Goal: Information Seeking & Learning: Learn about a topic

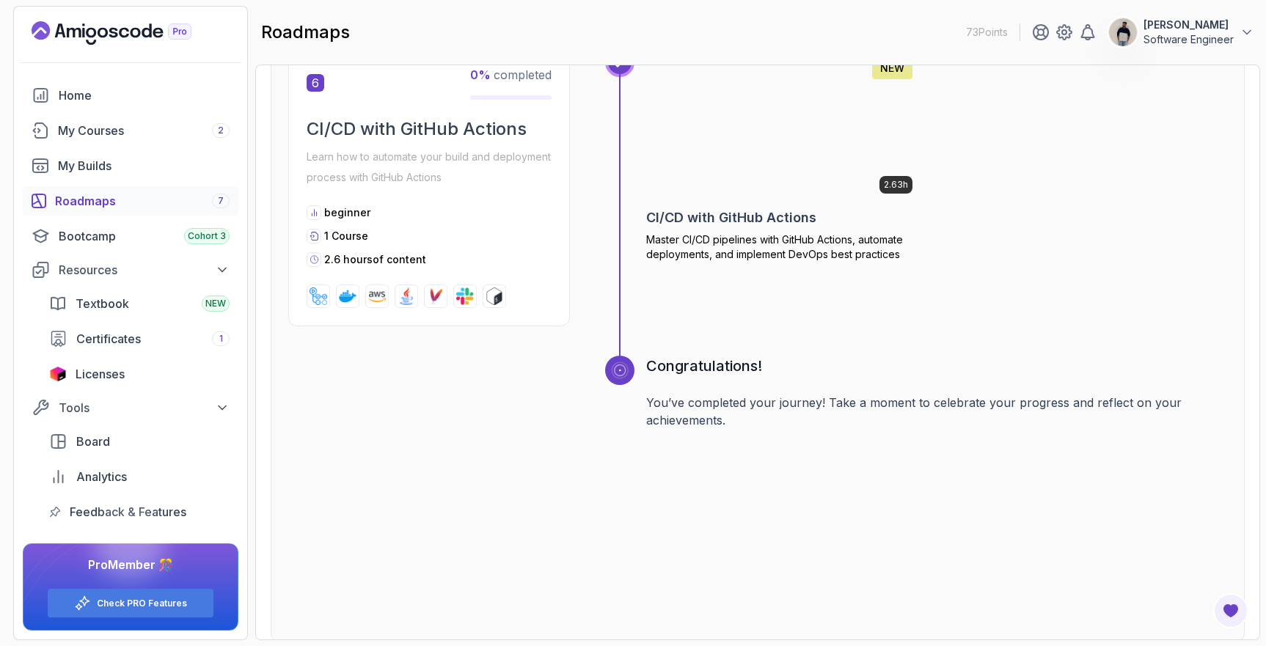
scroll to position [2540, 0]
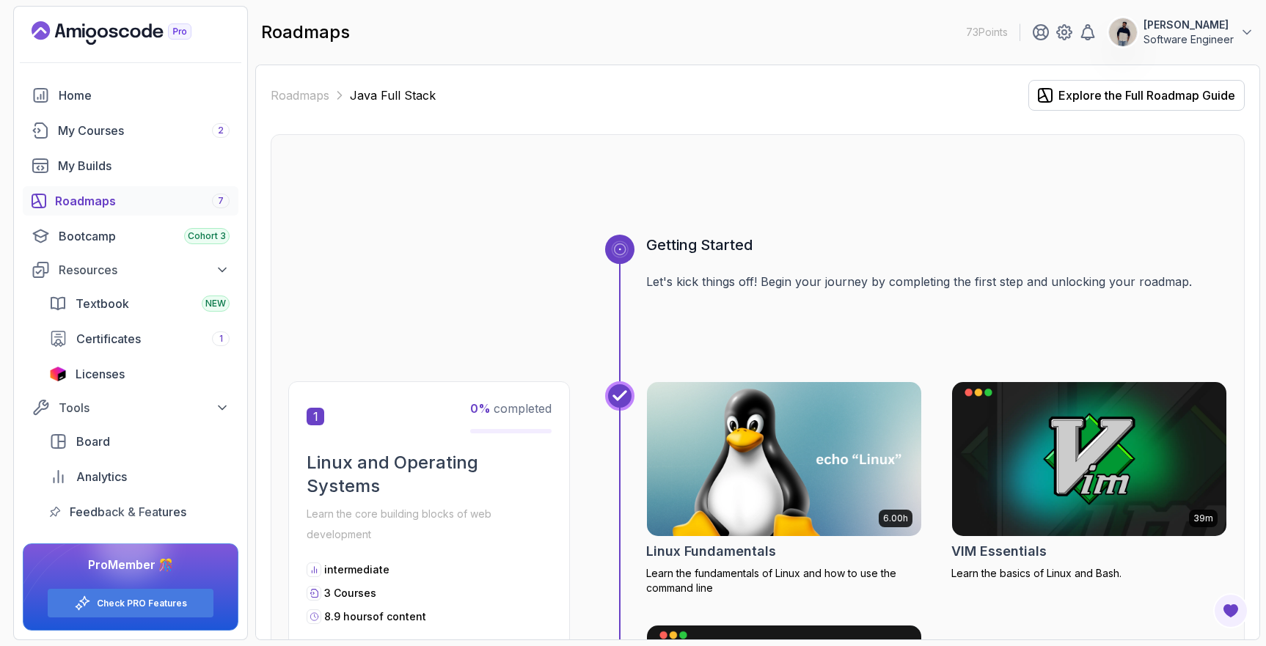
click at [117, 197] on div "Roadmaps 7" at bounding box center [142, 201] width 175 height 18
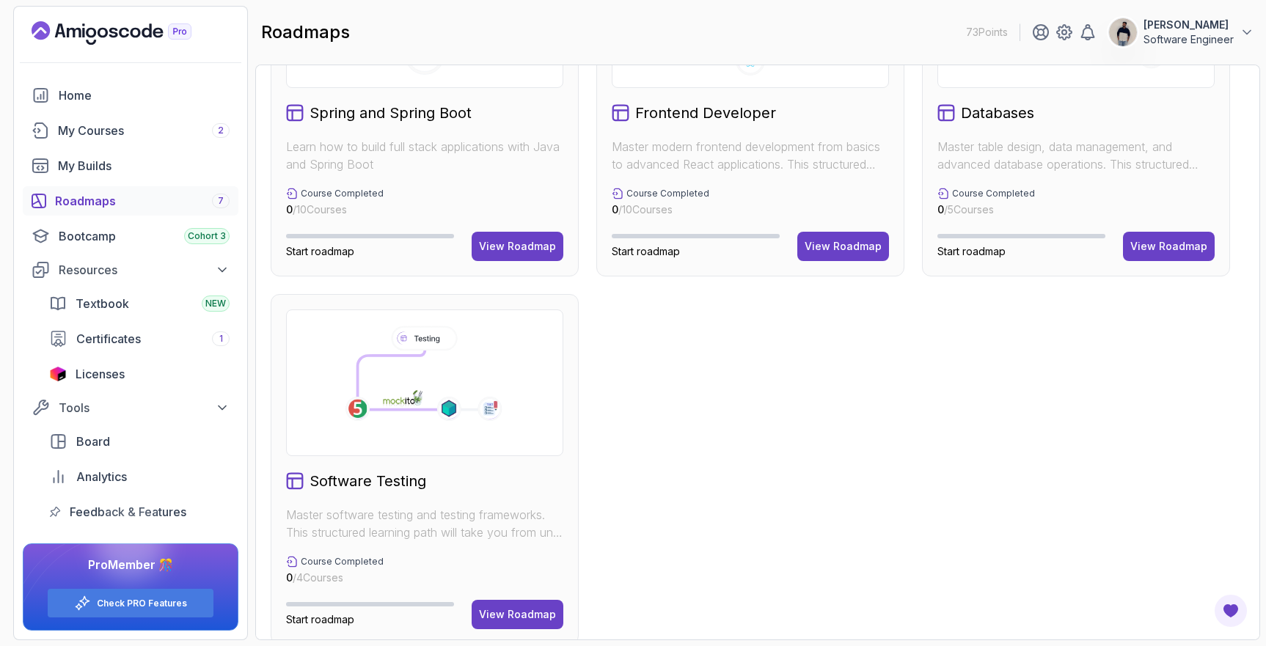
scroll to position [539, 0]
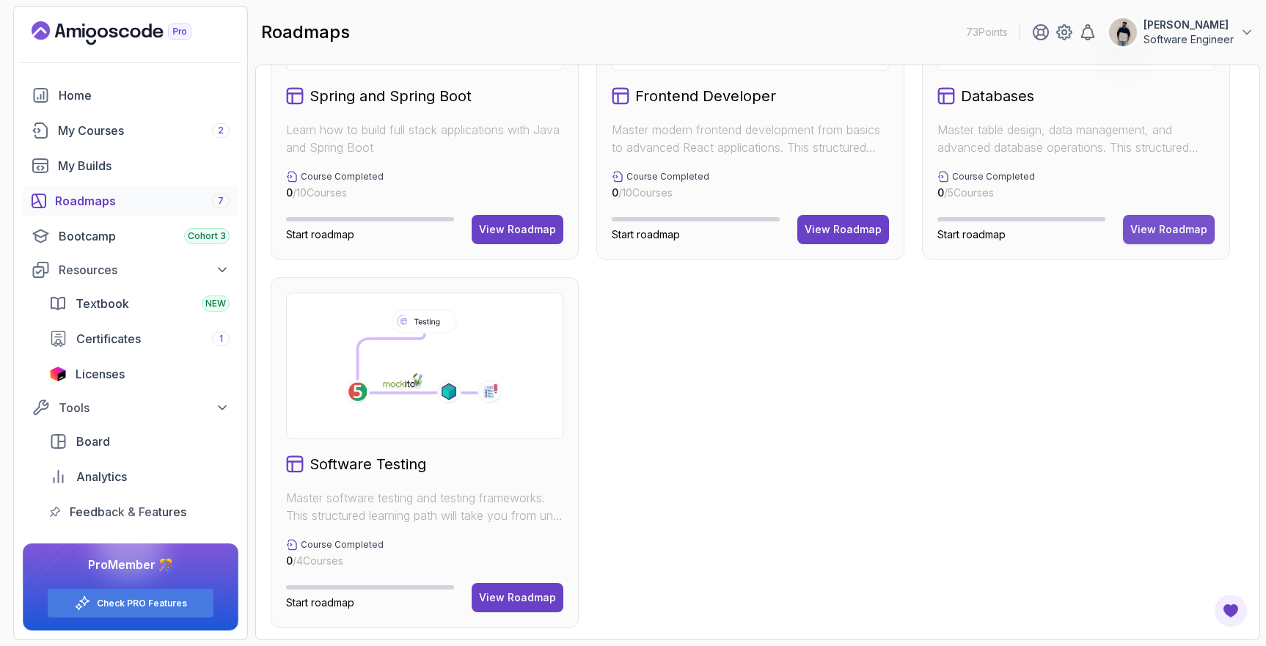
click at [1168, 232] on div "View Roadmap" at bounding box center [1169, 229] width 77 height 15
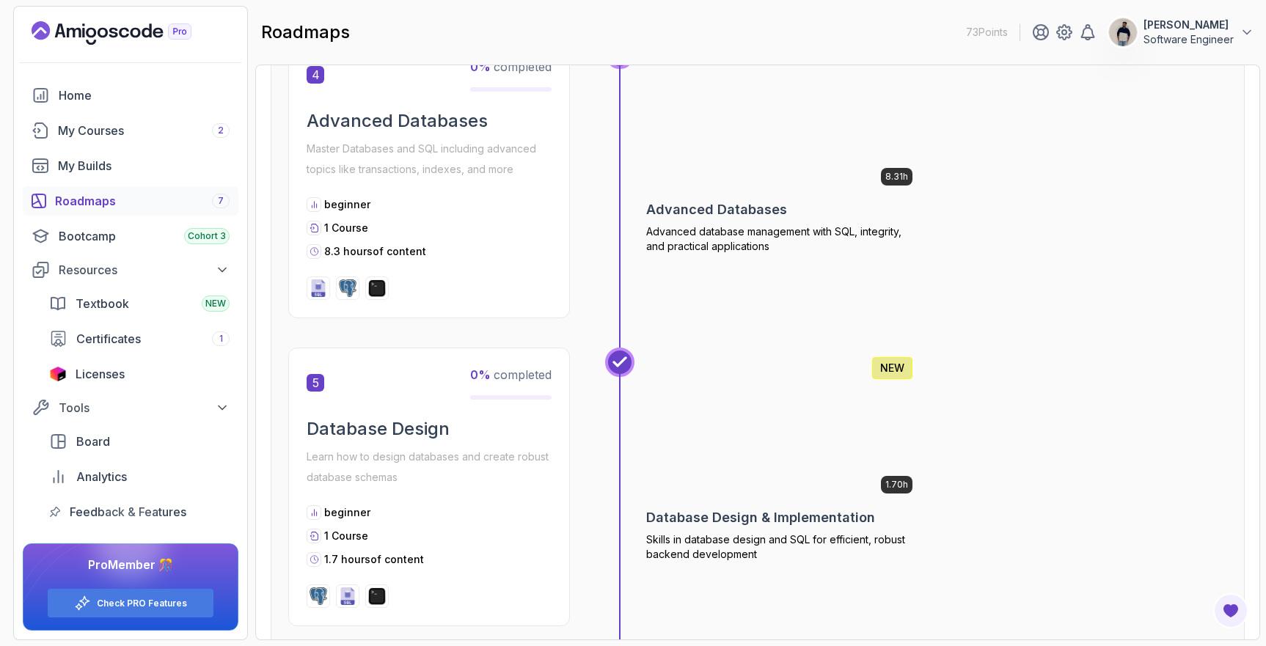
scroll to position [1533, 0]
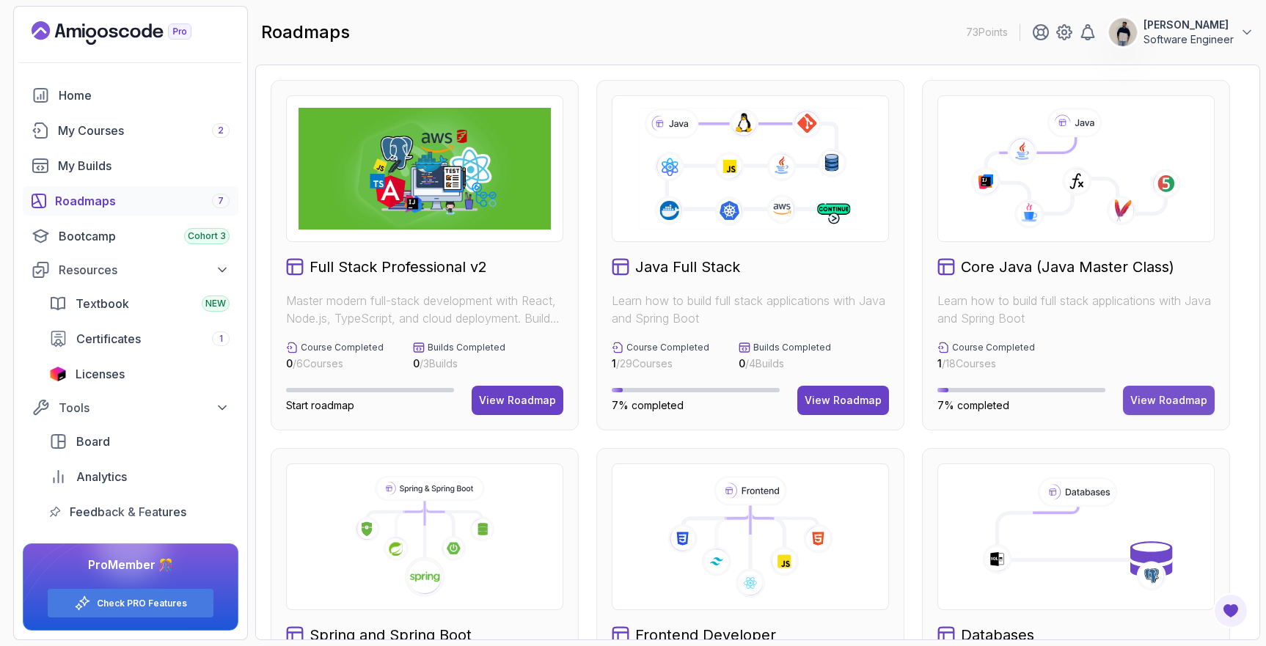
click at [1180, 400] on div "View Roadmap" at bounding box center [1169, 400] width 77 height 15
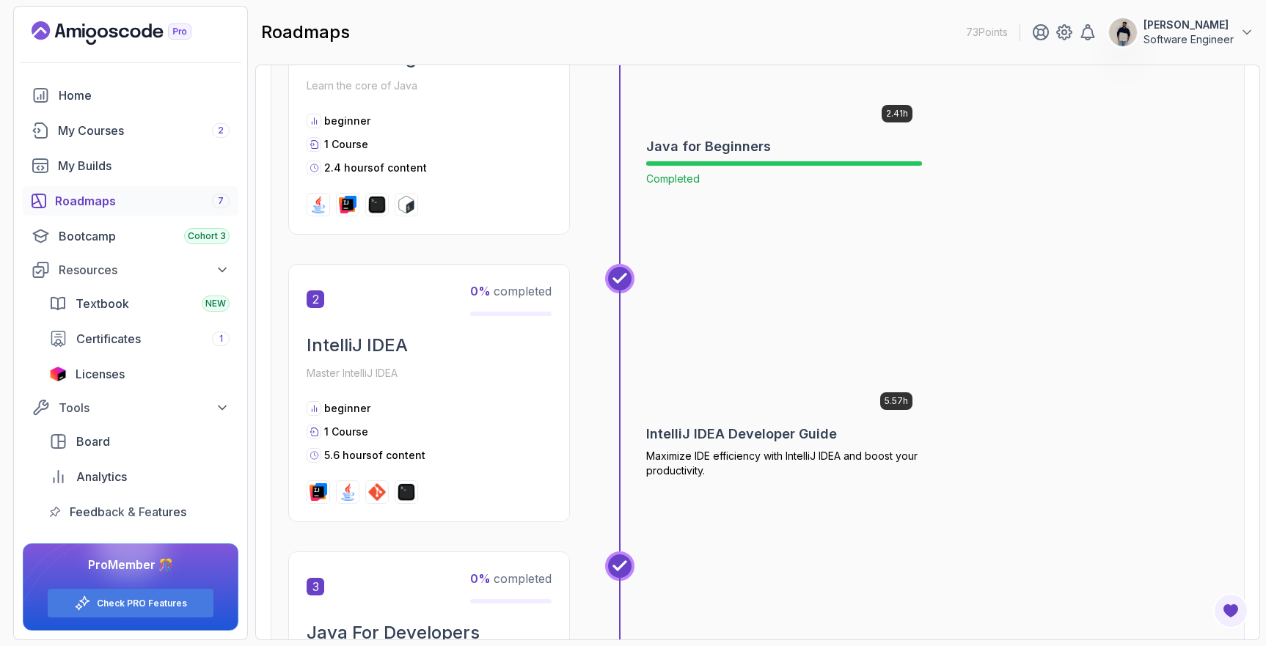
scroll to position [439, 0]
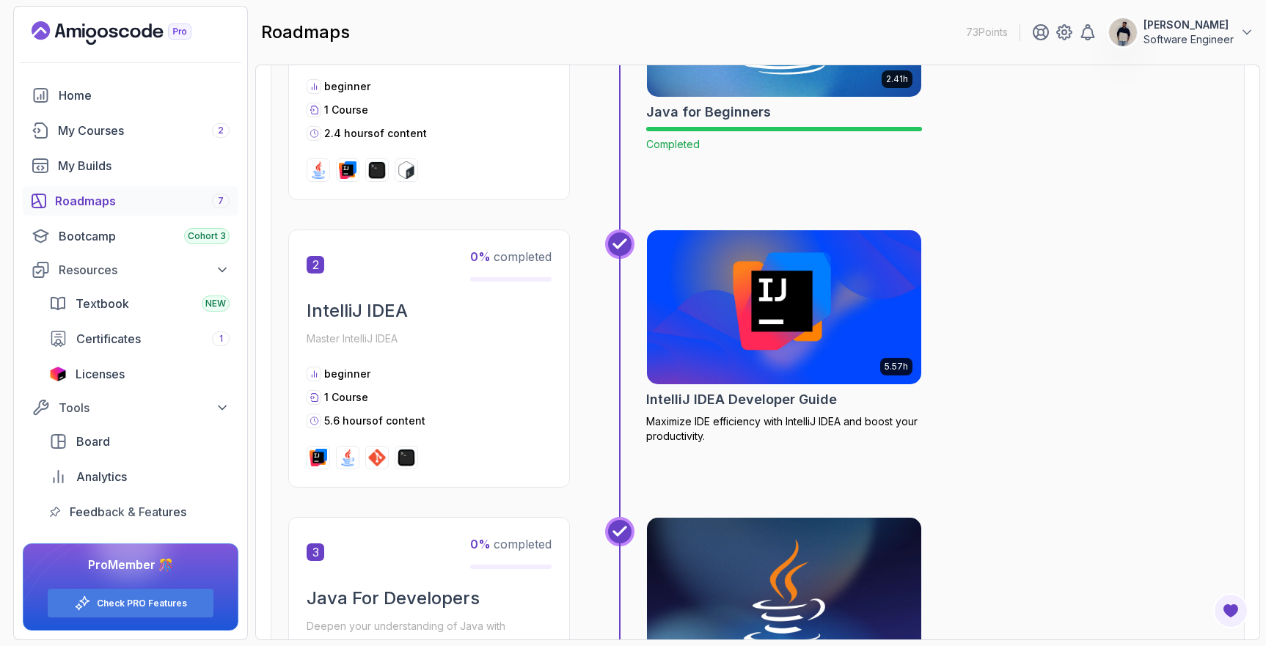
click at [790, 254] on img at bounding box center [784, 307] width 288 height 161
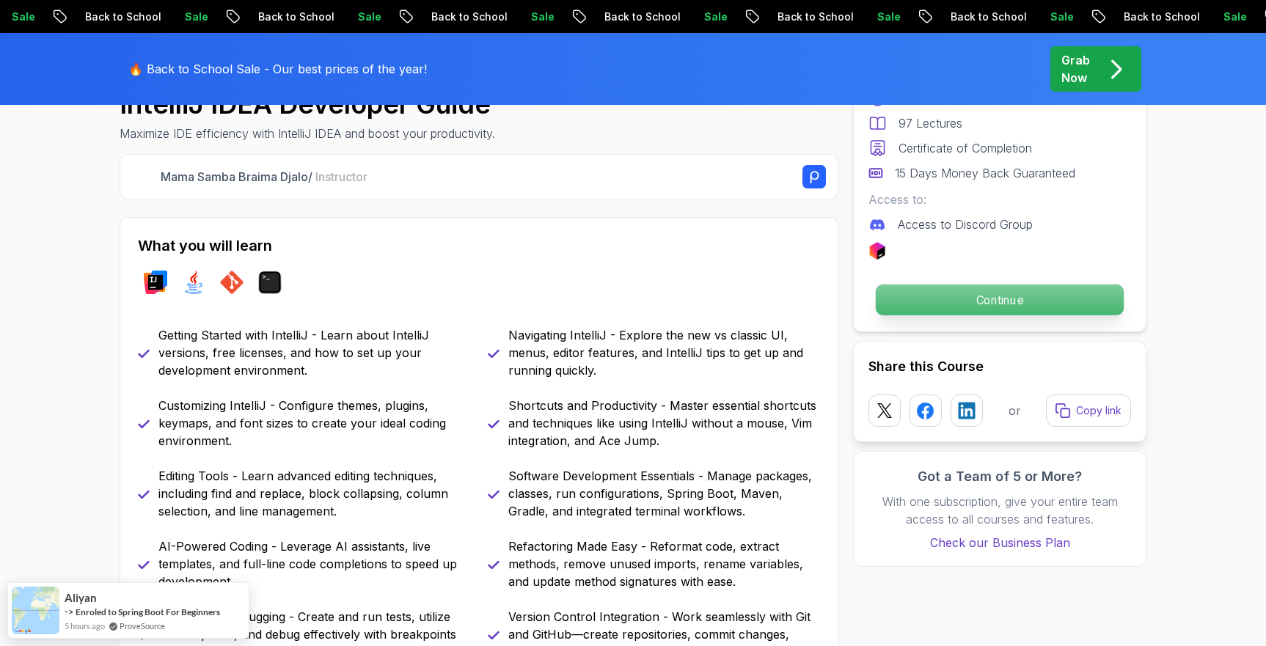
scroll to position [548, 0]
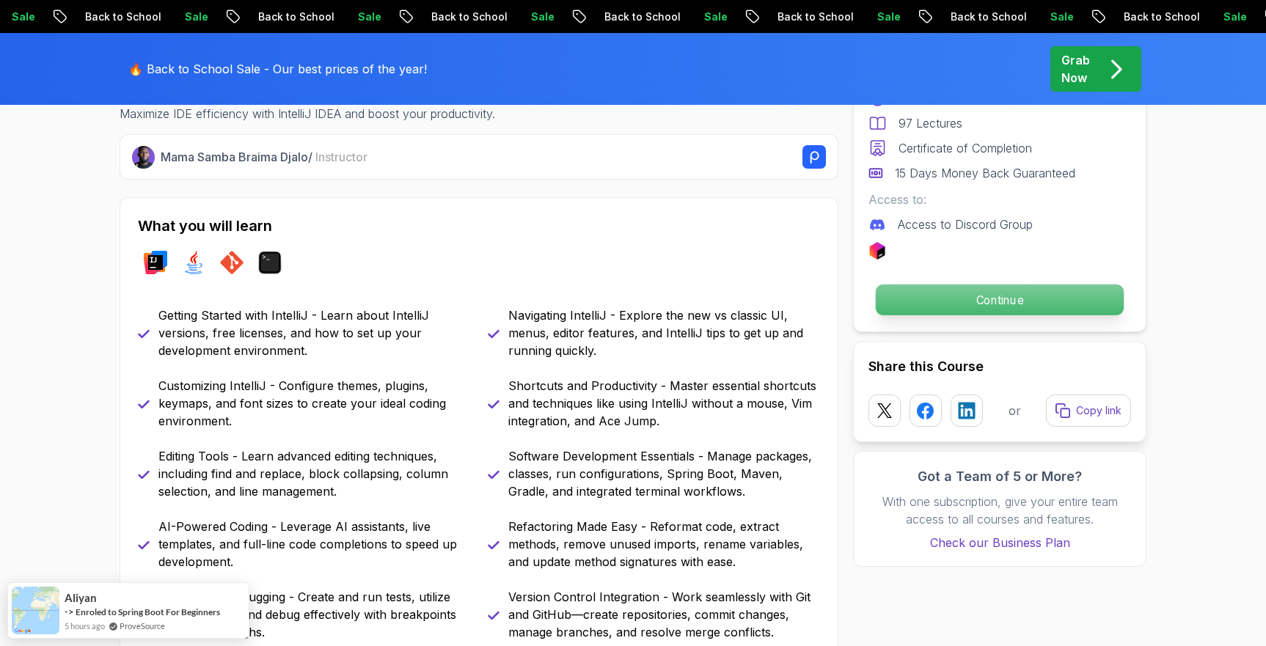
click at [984, 310] on p "Continue" at bounding box center [1000, 300] width 248 height 31
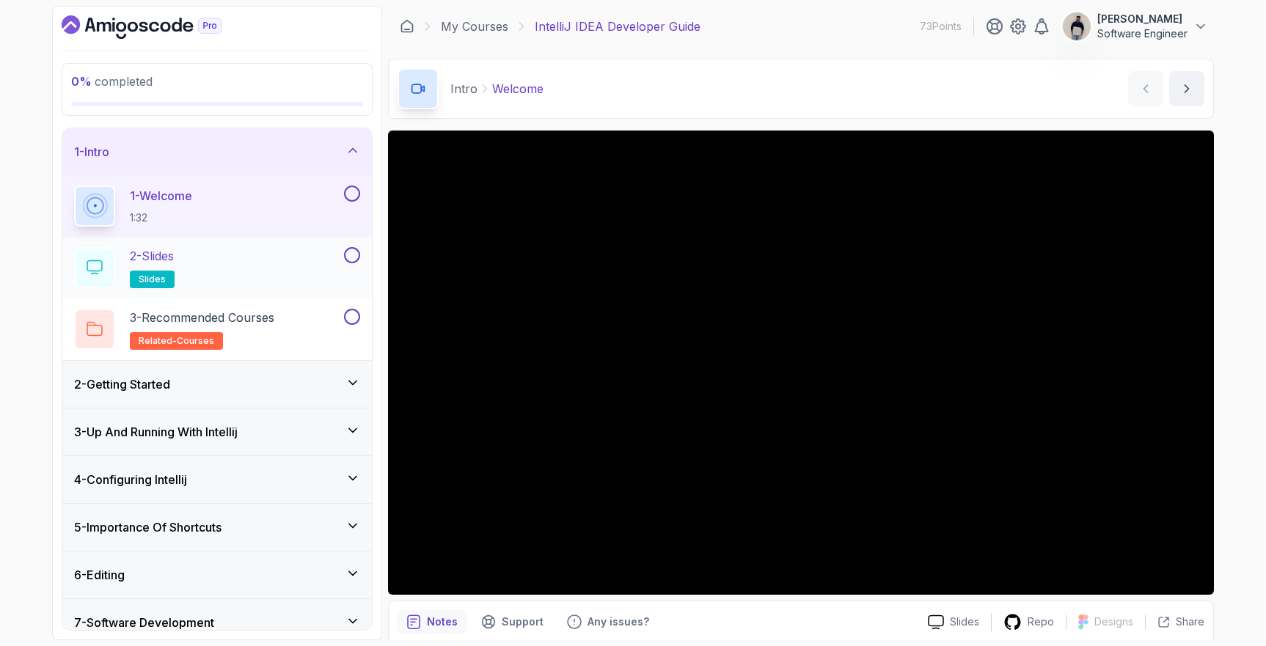
click at [266, 266] on div "2 - Slides slides" at bounding box center [207, 267] width 267 height 41
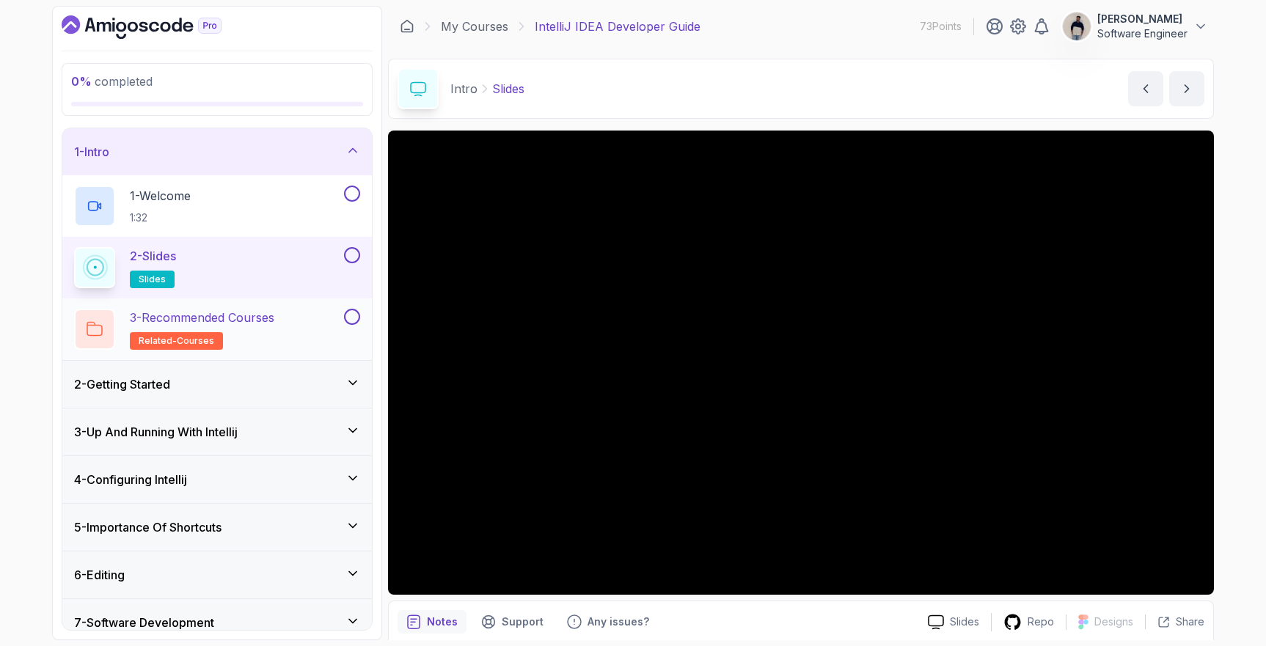
click at [224, 341] on h2 "3 - Recommended Courses related-courses" at bounding box center [202, 329] width 145 height 41
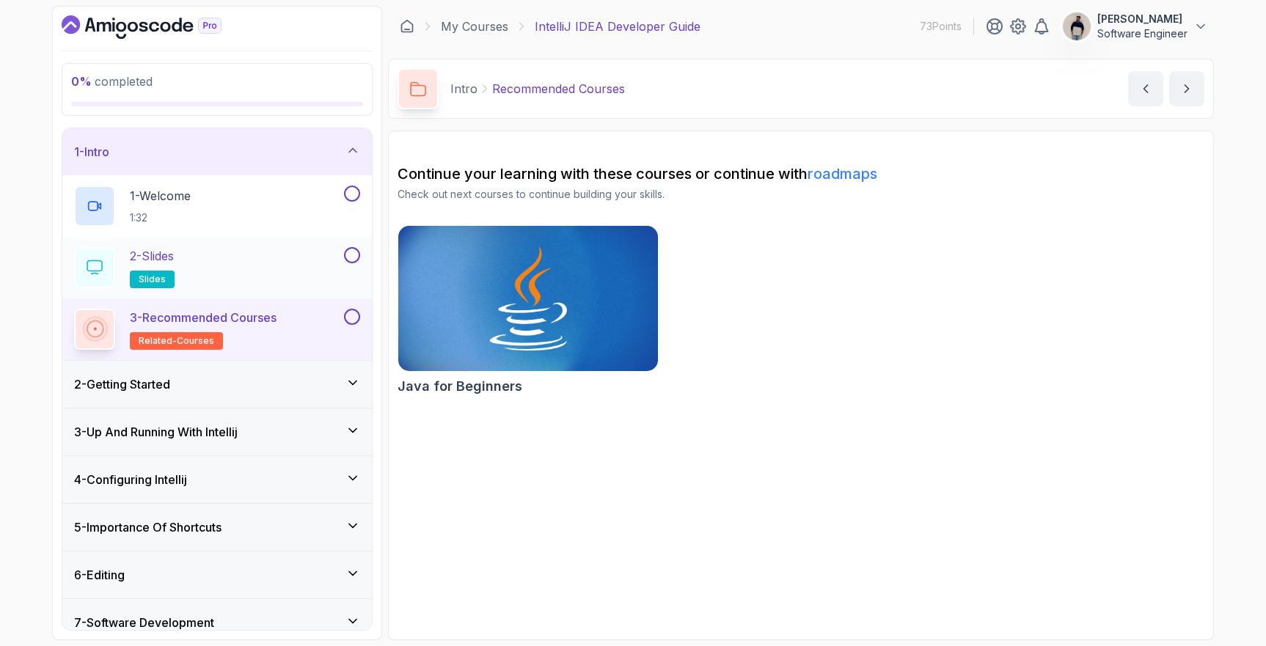
click at [200, 266] on div "2 - Slides slides" at bounding box center [207, 267] width 267 height 41
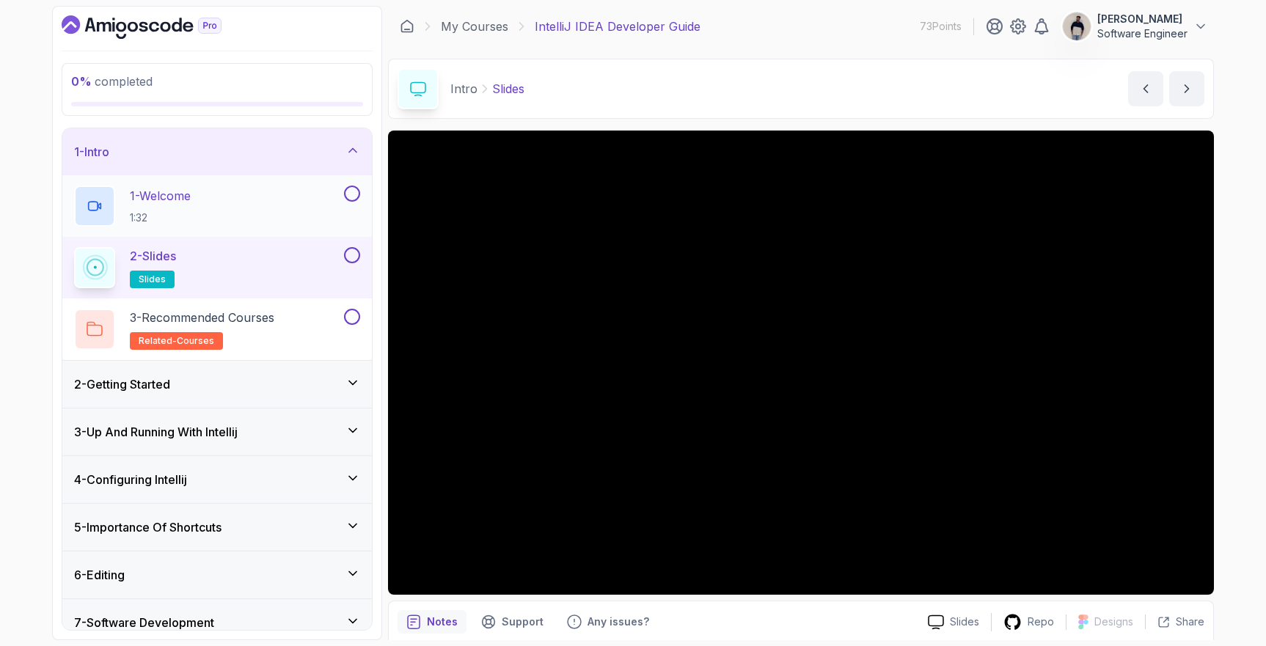
click at [349, 197] on button at bounding box center [352, 194] width 16 height 16
click at [349, 314] on button at bounding box center [352, 317] width 16 height 16
click at [269, 379] on div "2 - Getting Started" at bounding box center [217, 385] width 286 height 18
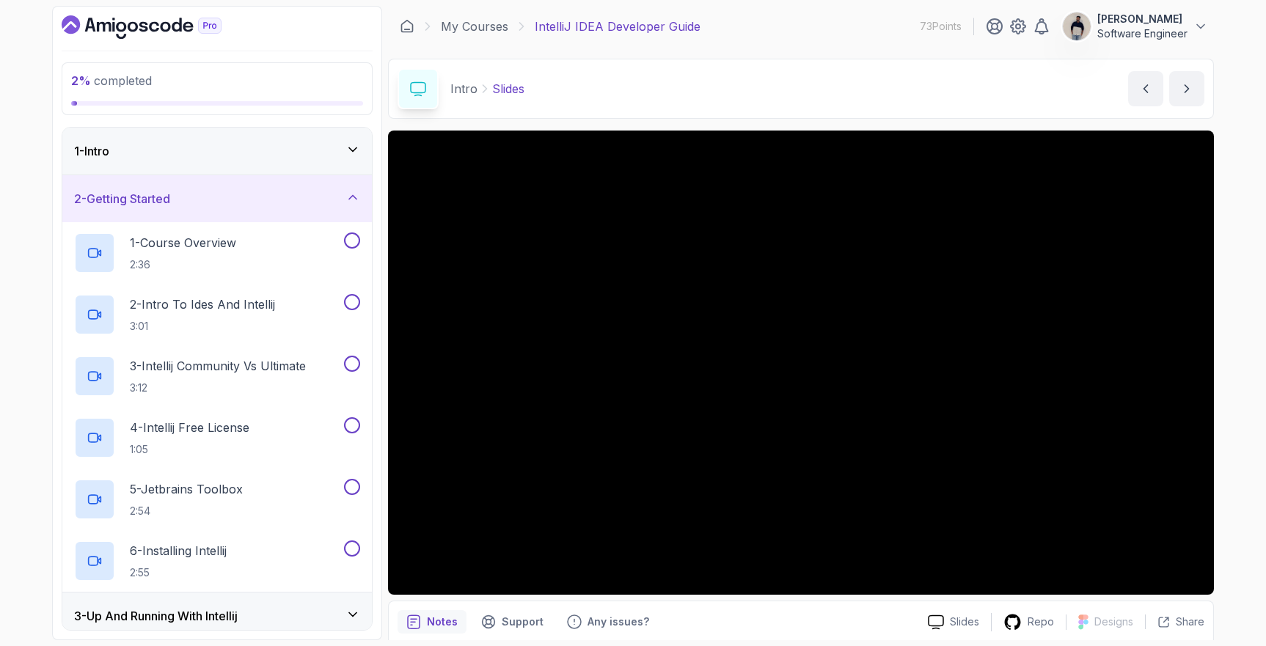
click at [188, 148] on div "1 - Intro" at bounding box center [217, 151] width 286 height 18
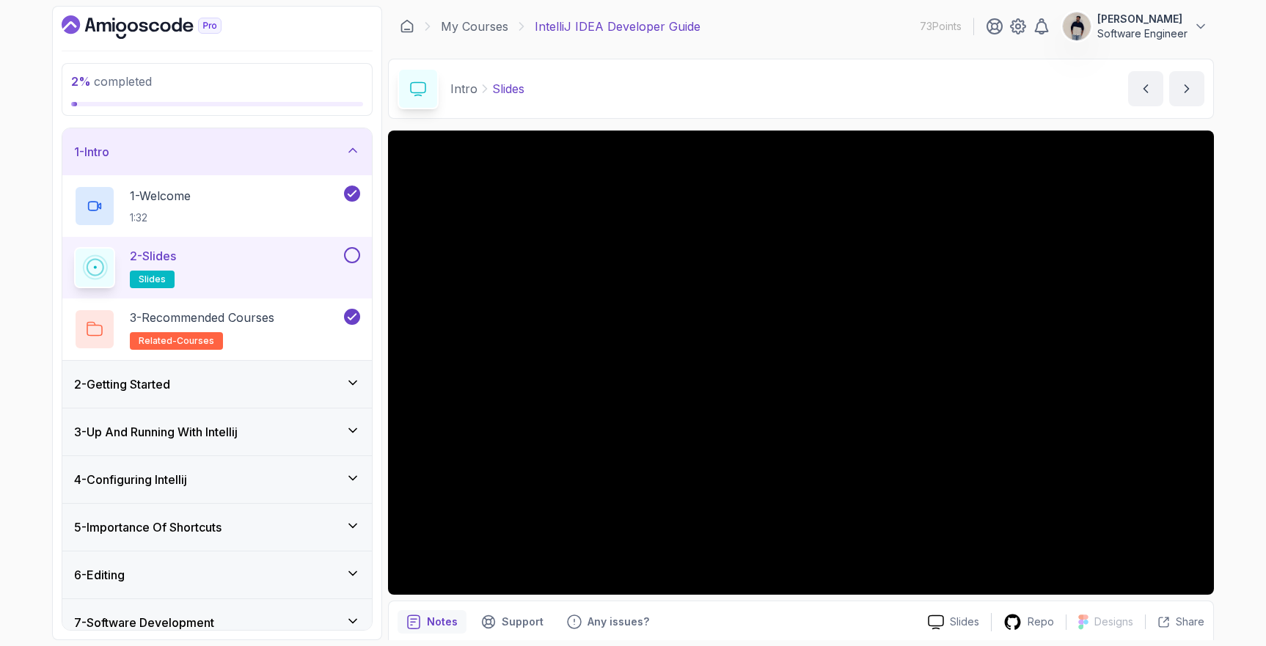
click at [214, 246] on div "2 - Slides slides" at bounding box center [217, 268] width 310 height 62
click at [346, 247] on div at bounding box center [350, 255] width 19 height 16
click at [355, 260] on button at bounding box center [352, 255] width 16 height 16
click at [354, 256] on icon at bounding box center [352, 255] width 13 height 15
click at [353, 255] on button at bounding box center [352, 255] width 16 height 16
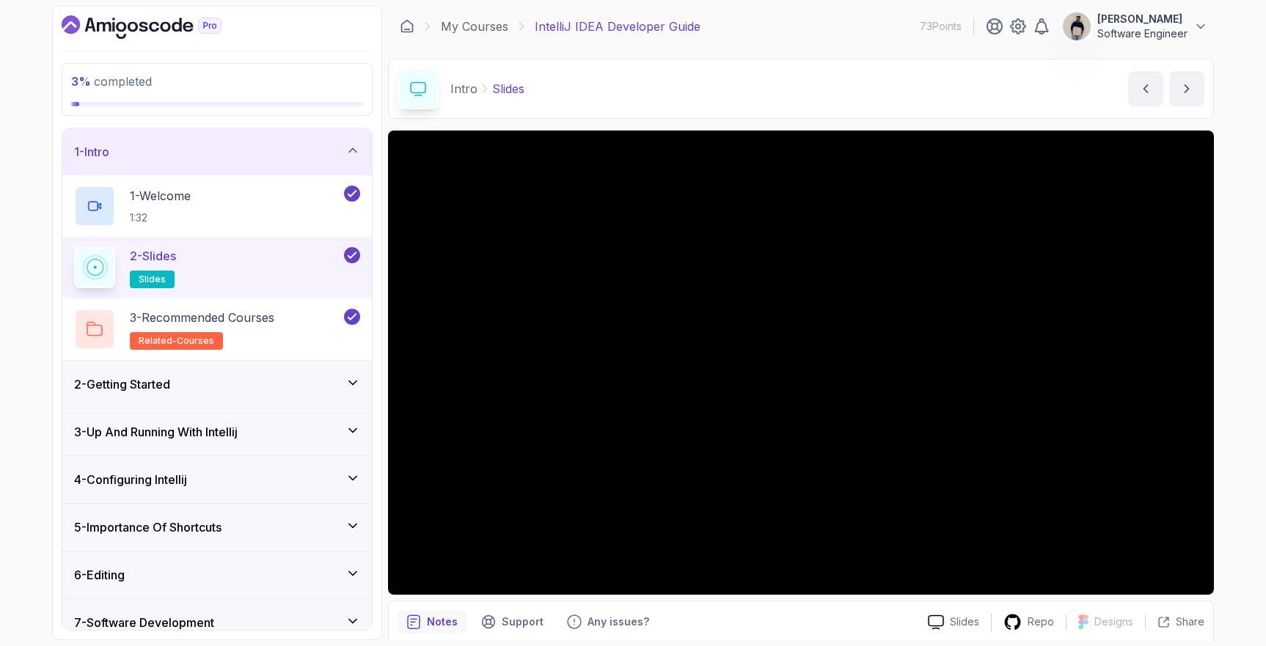
click at [227, 380] on div "2 - Getting Started" at bounding box center [217, 385] width 286 height 18
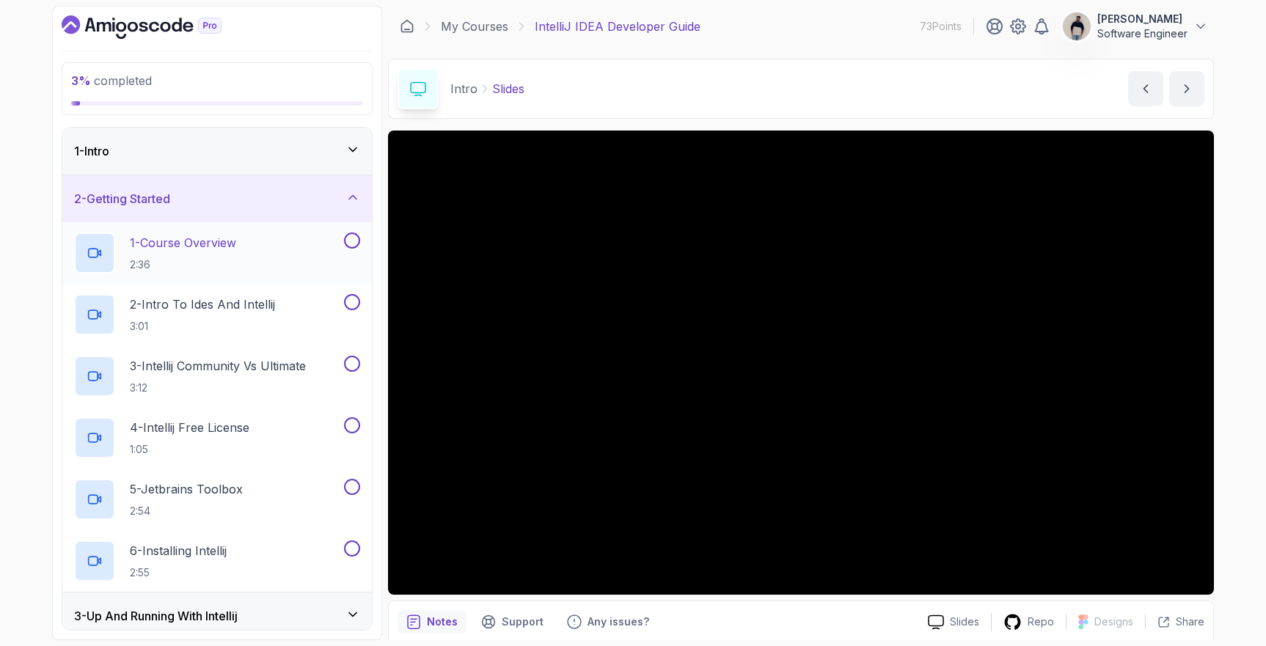
click at [211, 253] on h2 "1 - Course Overview 2:36" at bounding box center [183, 253] width 106 height 38
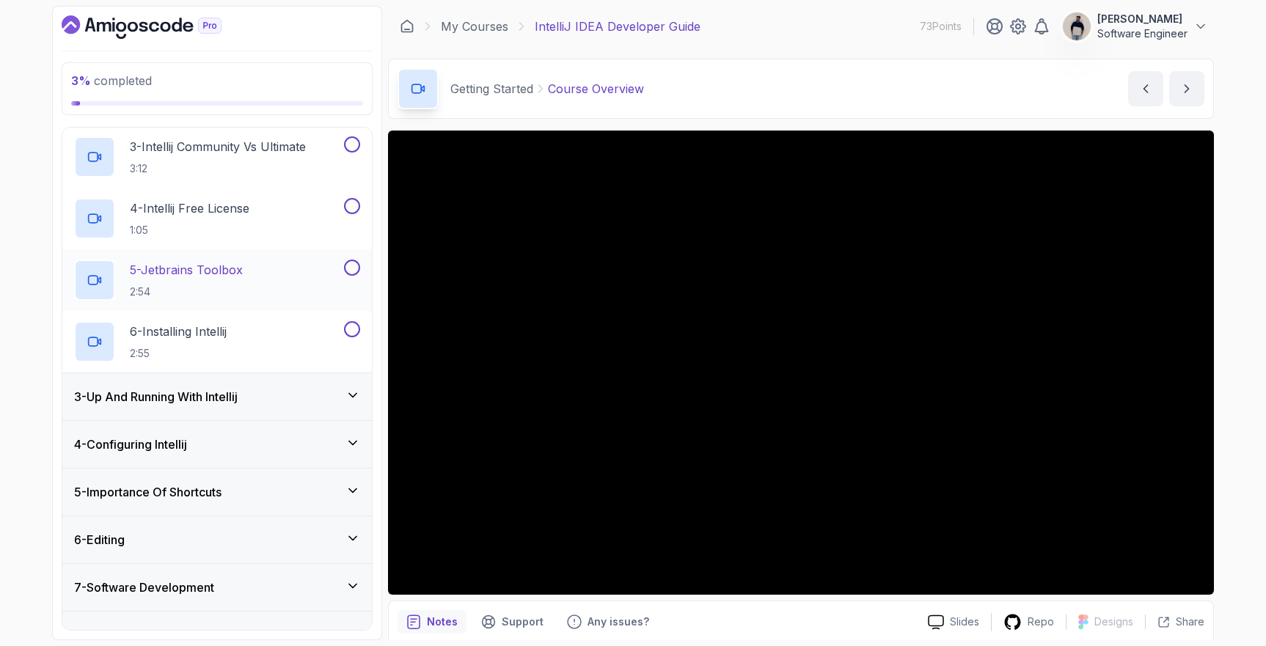
scroll to position [220, 0]
click at [219, 401] on h3 "3 - Up And Running With Intellij" at bounding box center [156, 396] width 164 height 18
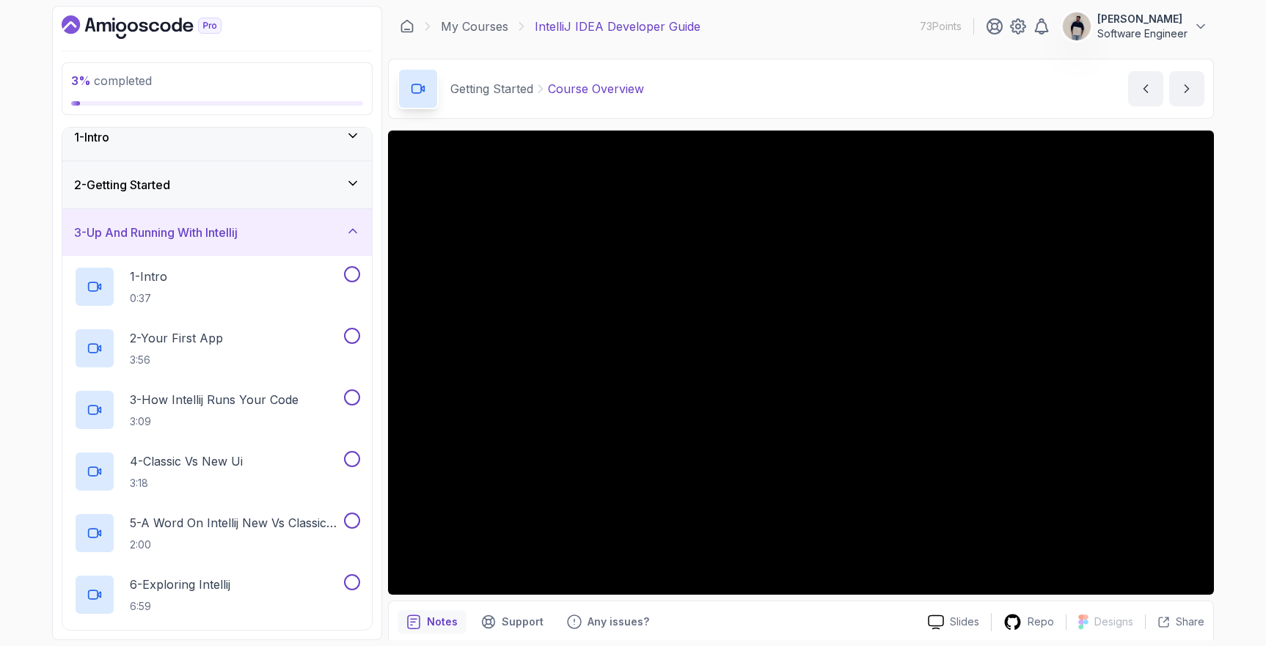
scroll to position [0, 0]
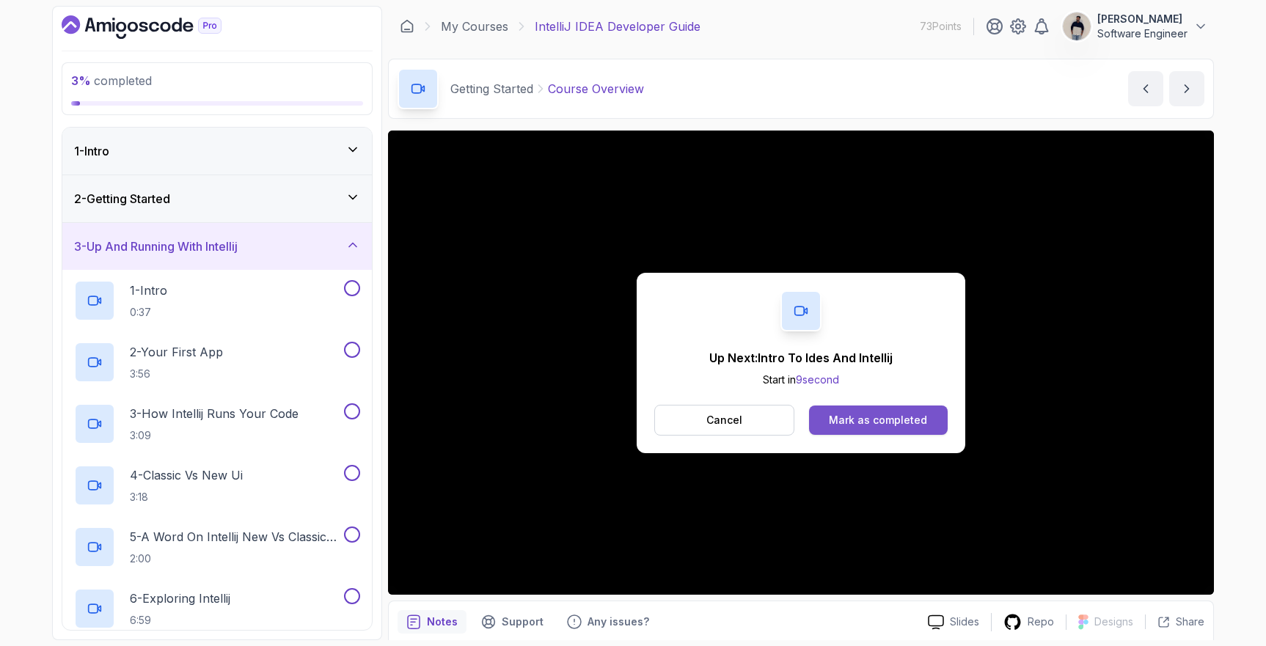
click at [894, 419] on div "Mark as completed" at bounding box center [878, 420] width 98 height 15
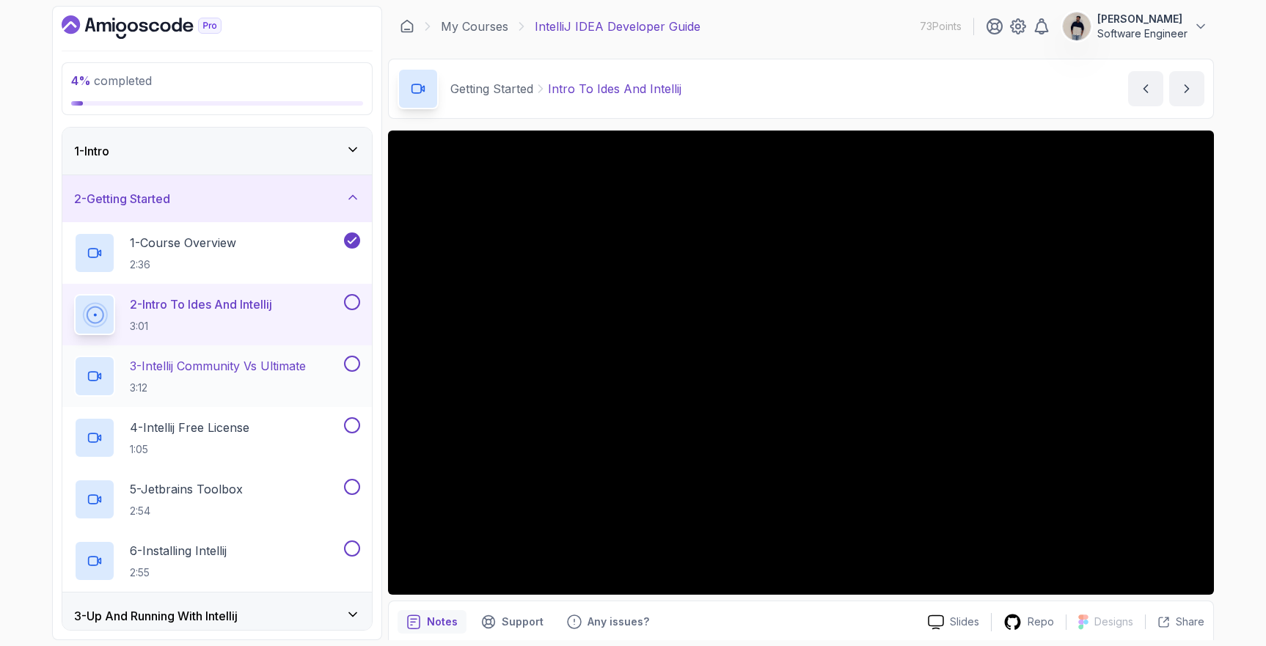
click at [354, 365] on button at bounding box center [352, 364] width 16 height 16
click at [357, 300] on button at bounding box center [352, 302] width 16 height 16
click at [351, 413] on div "4 - Intellij Free License 1:05" at bounding box center [217, 438] width 310 height 62
click at [351, 431] on button at bounding box center [352, 425] width 16 height 16
click at [219, 487] on p "5 - Jetbrains Toolbox" at bounding box center [186, 490] width 113 height 18
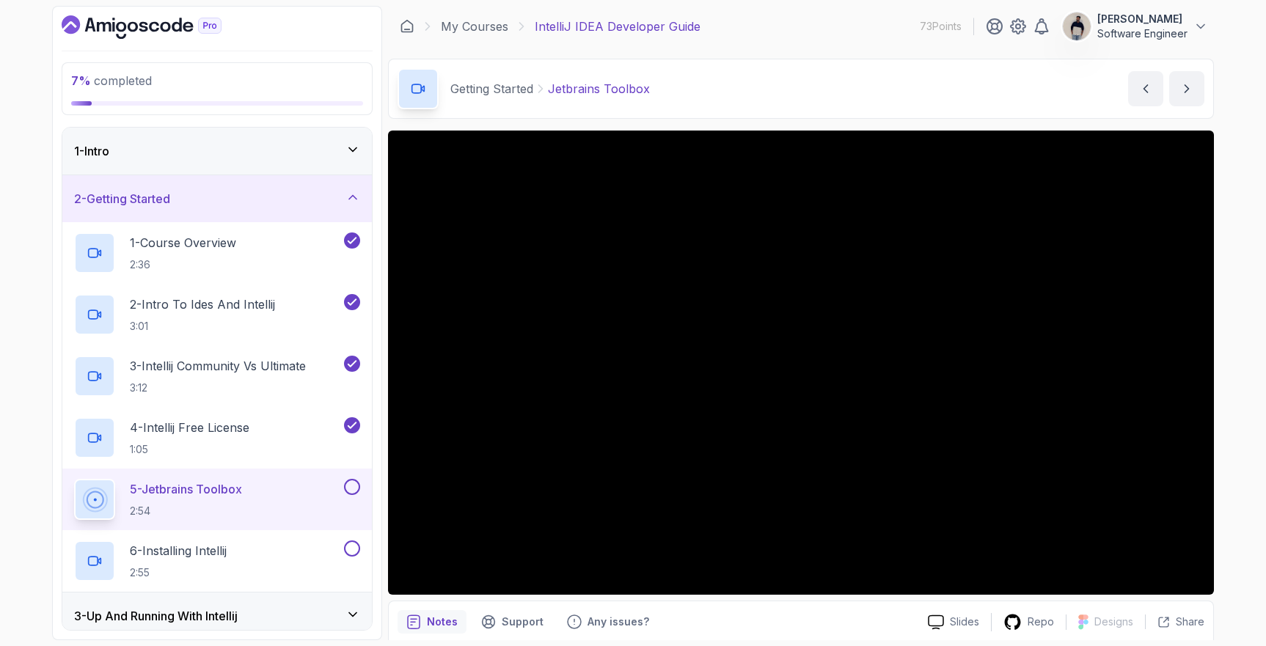
click at [357, 481] on button at bounding box center [352, 487] width 16 height 16
click at [354, 546] on button at bounding box center [352, 549] width 16 height 16
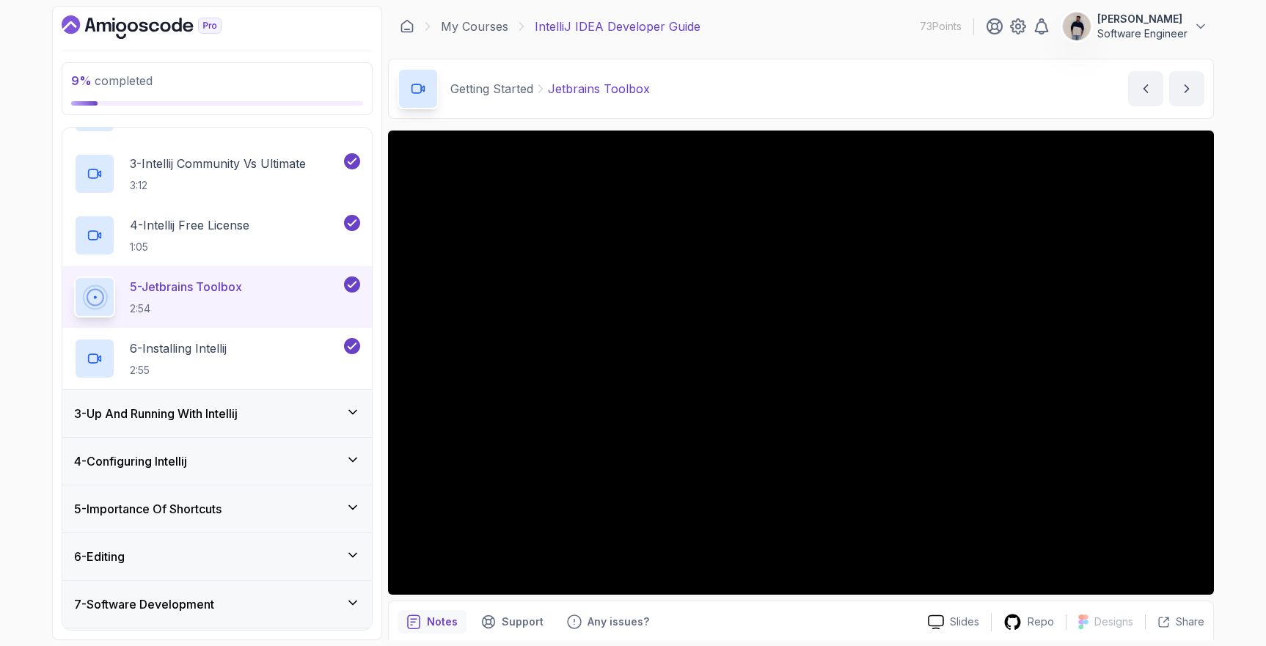
click at [277, 417] on div "3 - Up And Running With Intellij" at bounding box center [217, 414] width 286 height 18
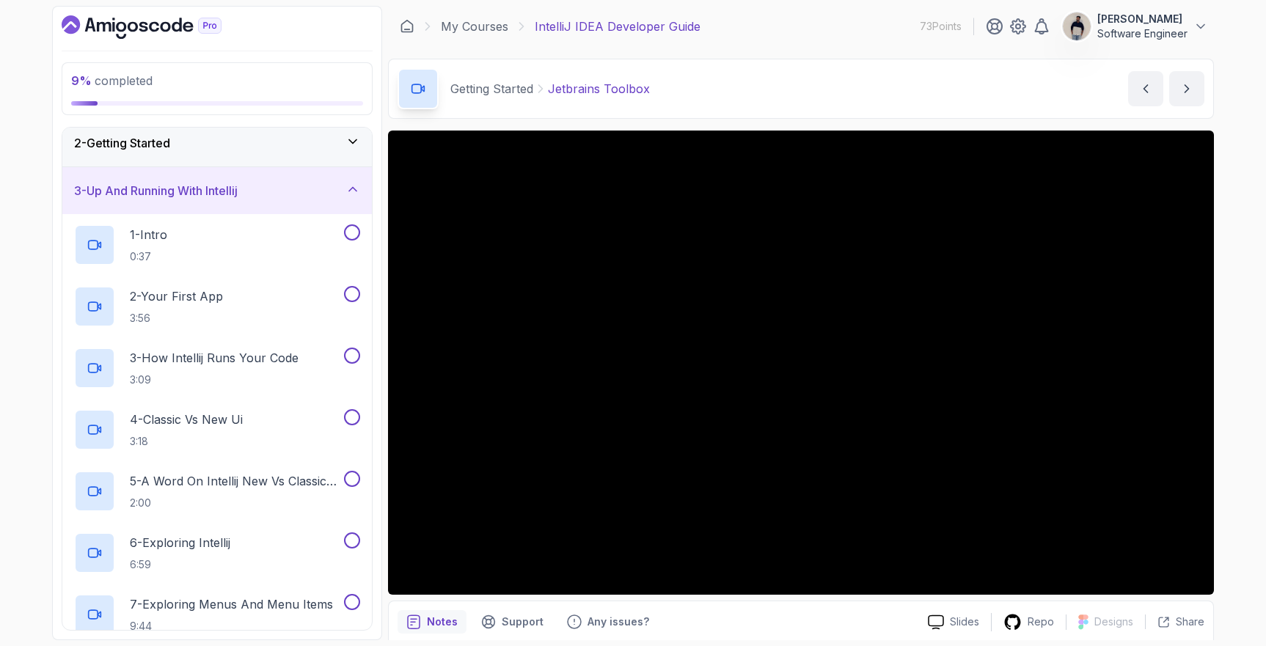
scroll to position [48, 0]
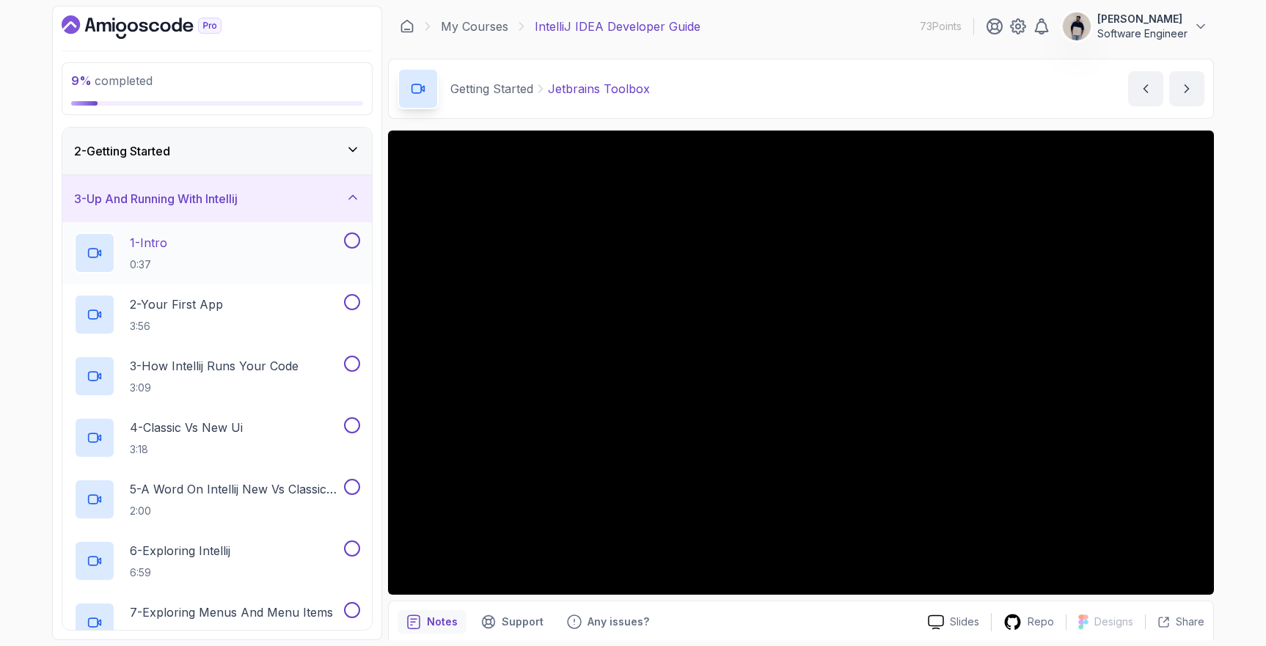
click at [179, 248] on div "1 - Intro 0:37" at bounding box center [207, 253] width 267 height 41
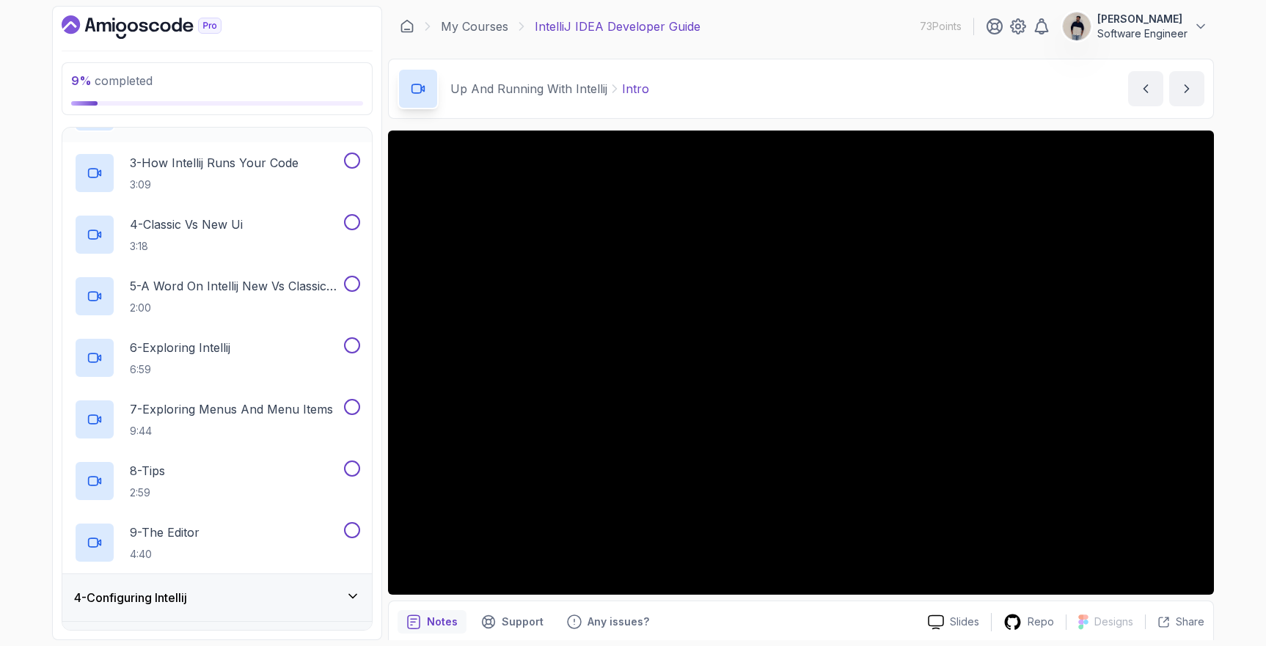
scroll to position [257, 0]
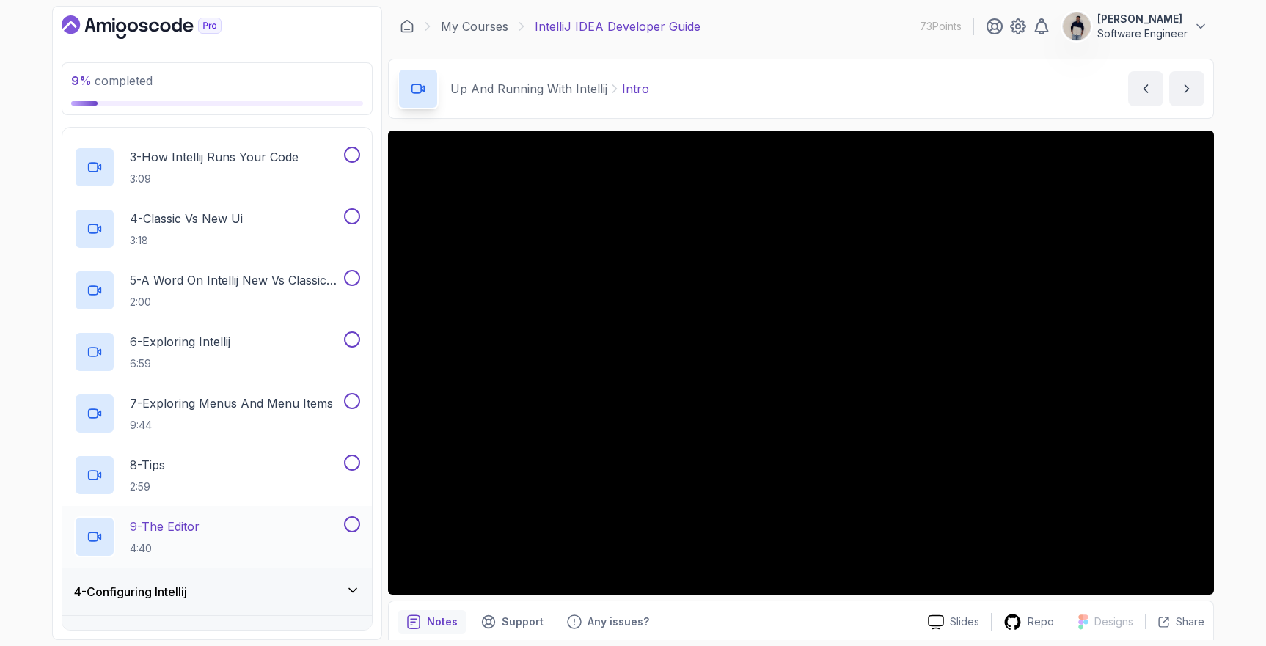
click at [357, 519] on button at bounding box center [352, 525] width 16 height 16
click at [349, 451] on div "8 - Tips 2:59" at bounding box center [217, 476] width 310 height 62
click at [350, 403] on button at bounding box center [352, 401] width 16 height 16
click at [357, 456] on button at bounding box center [352, 463] width 16 height 16
click at [348, 346] on div at bounding box center [350, 340] width 19 height 16
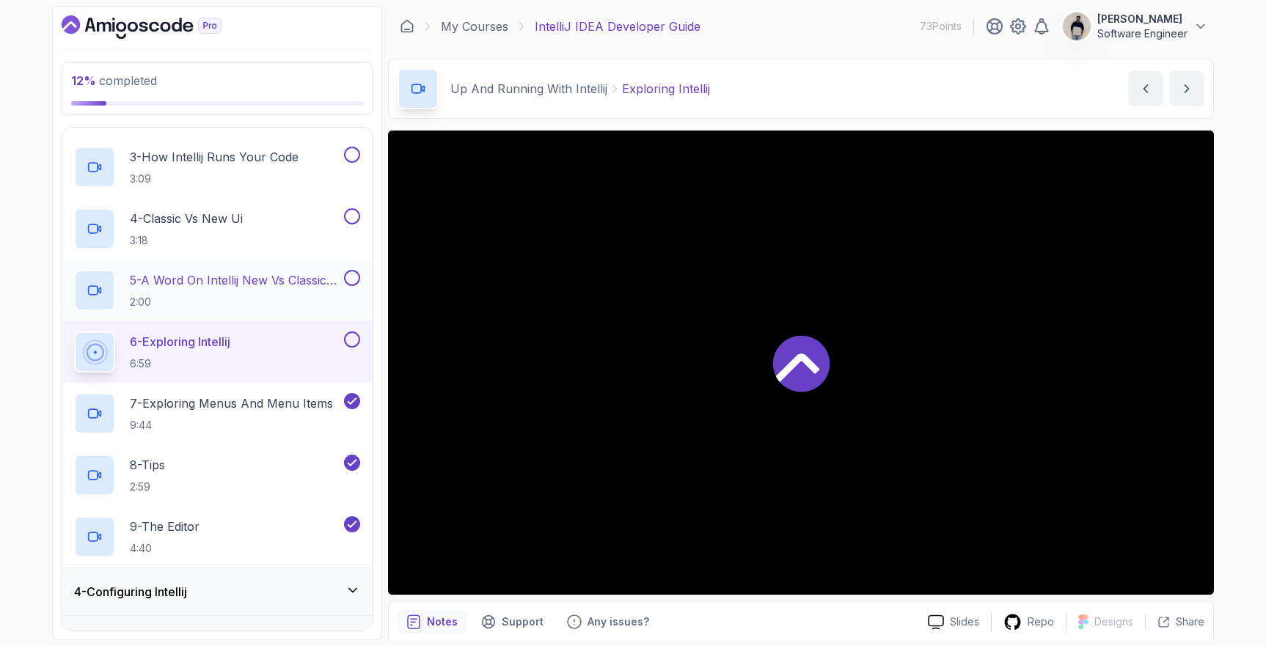
click at [350, 280] on button at bounding box center [352, 278] width 16 height 16
click at [349, 216] on button at bounding box center [352, 216] width 16 height 16
click at [349, 144] on div "3 - How Intellij Runs Your Code 3:09" at bounding box center [217, 167] width 310 height 62
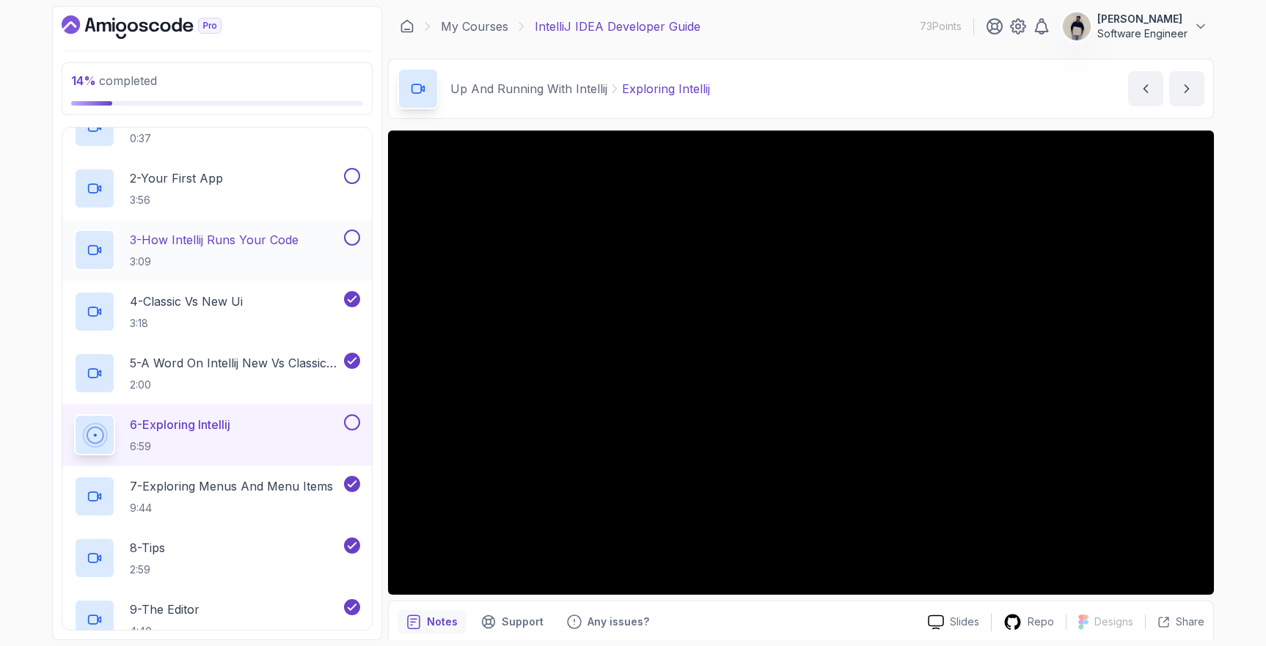
scroll to position [172, 0]
click at [348, 180] on button at bounding box center [352, 177] width 16 height 16
click at [356, 235] on button at bounding box center [352, 239] width 16 height 16
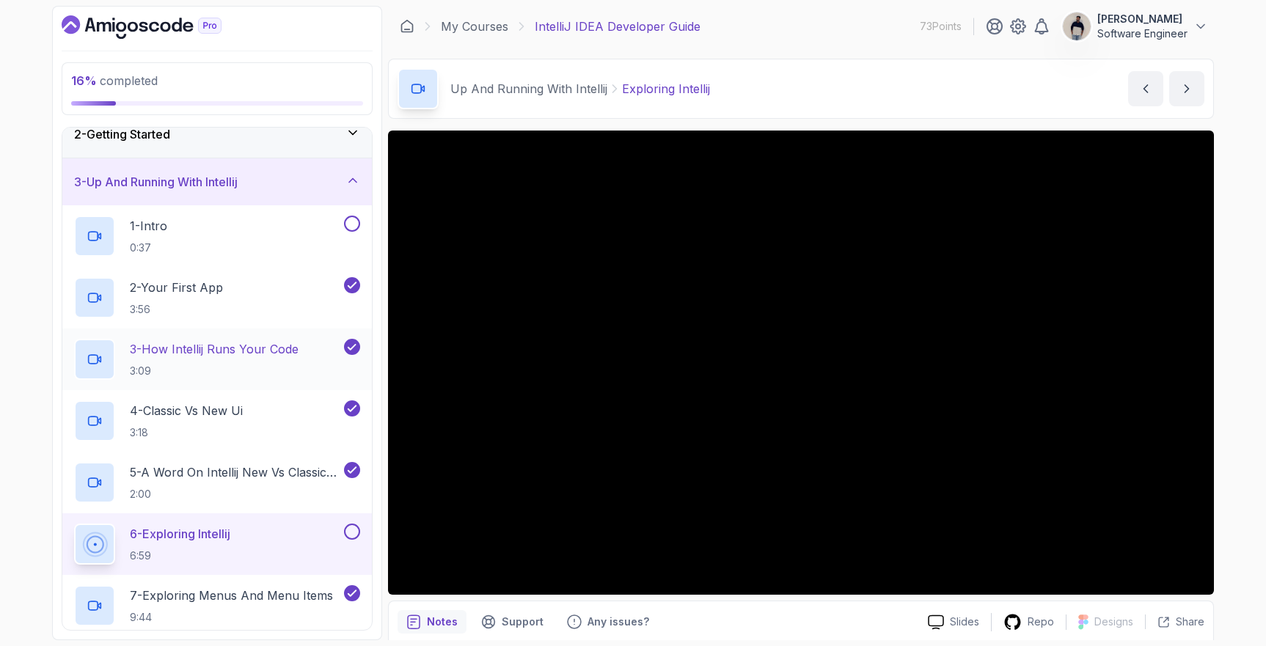
scroll to position [62, 0]
click at [355, 225] on button at bounding box center [352, 226] width 16 height 16
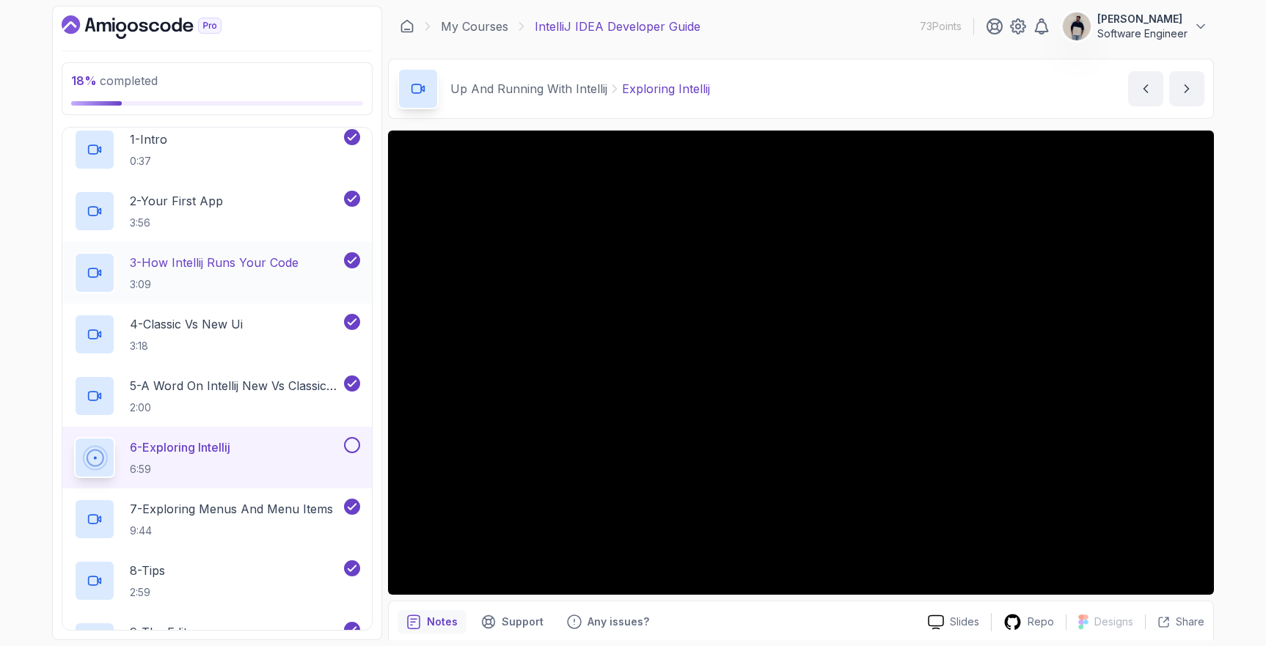
scroll to position [156, 0]
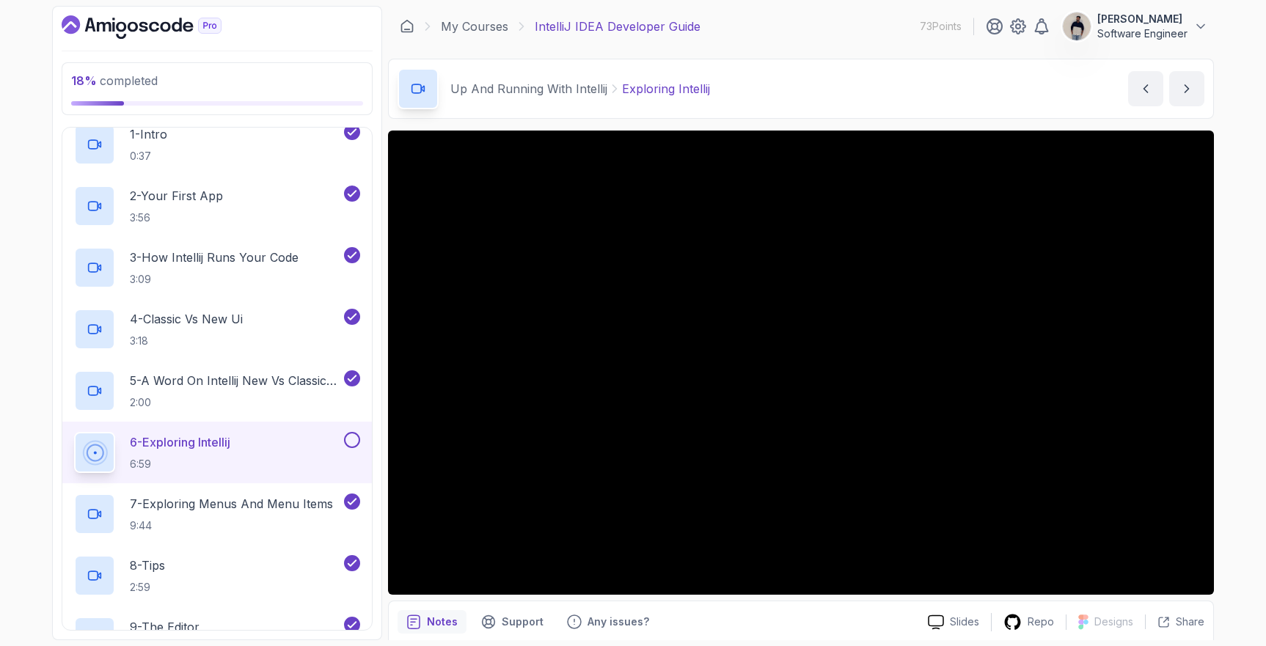
click at [351, 436] on button at bounding box center [352, 440] width 16 height 16
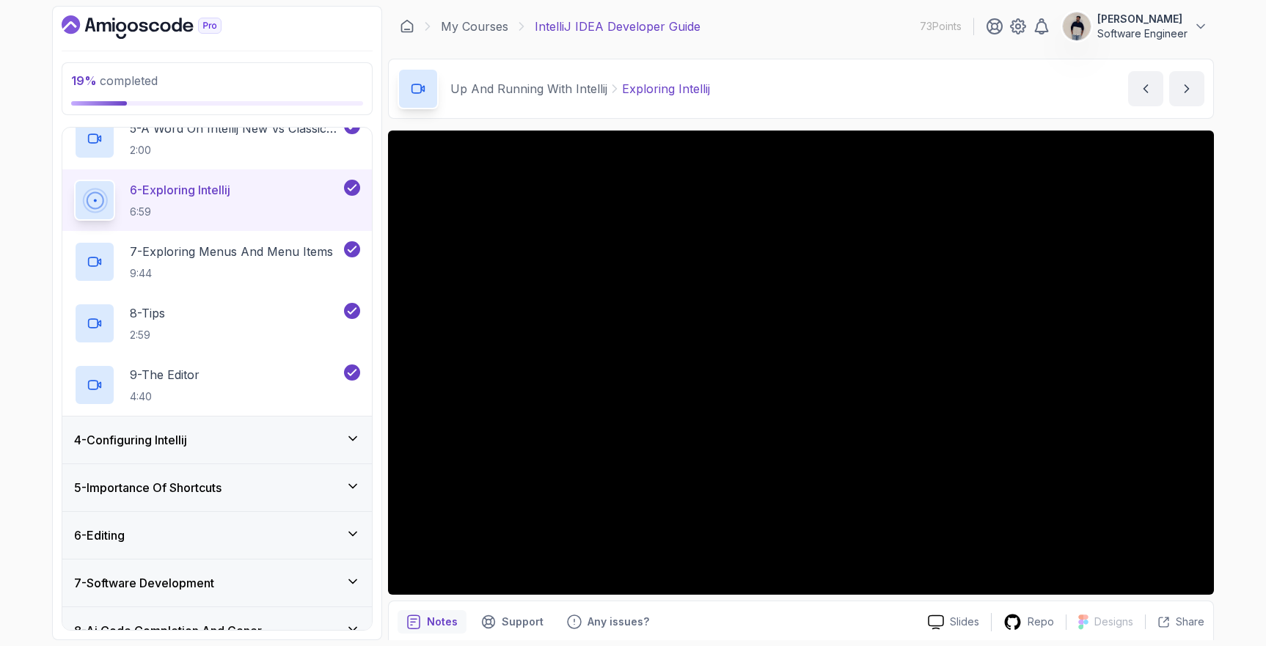
click at [351, 432] on icon at bounding box center [353, 438] width 15 height 15
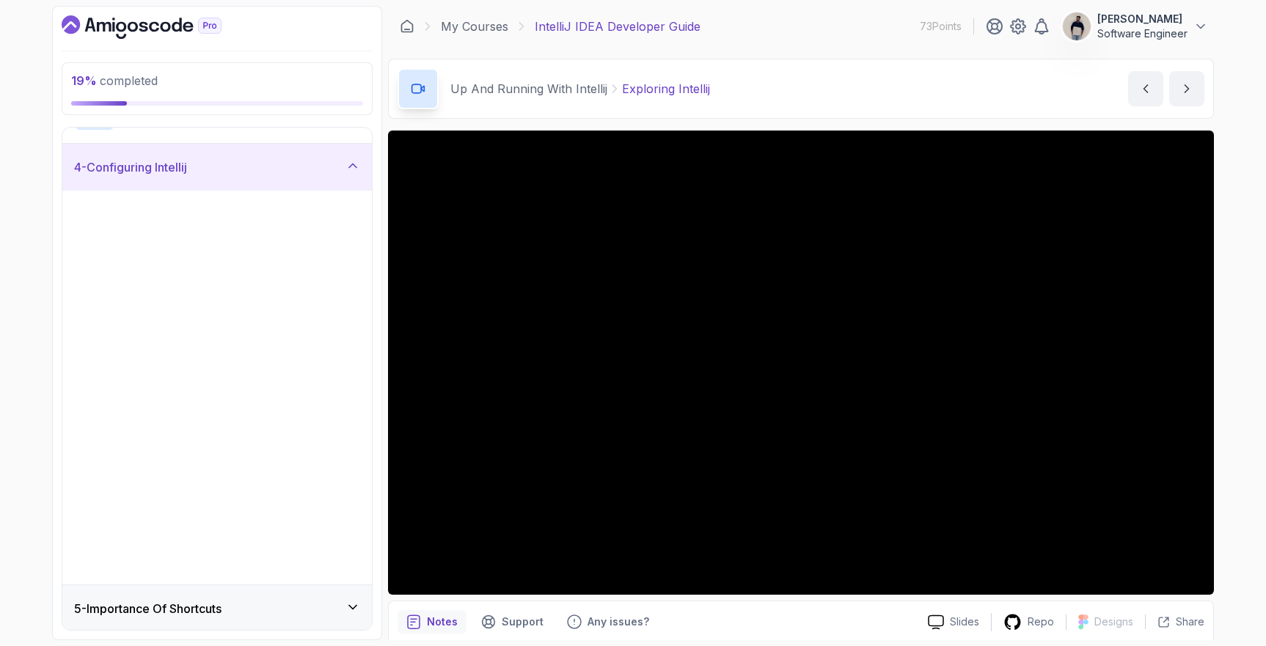
scroll to position [164, 0]
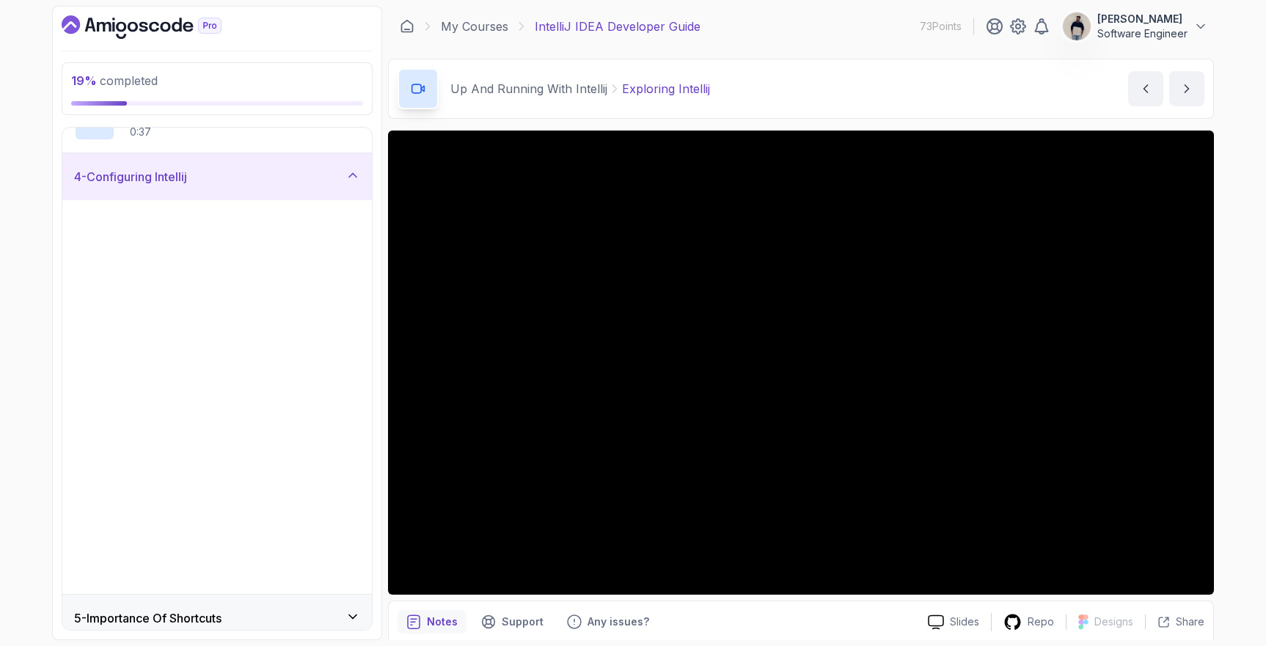
click at [351, 442] on button "5 - Presentation Assistant 3:52" at bounding box center [217, 462] width 286 height 41
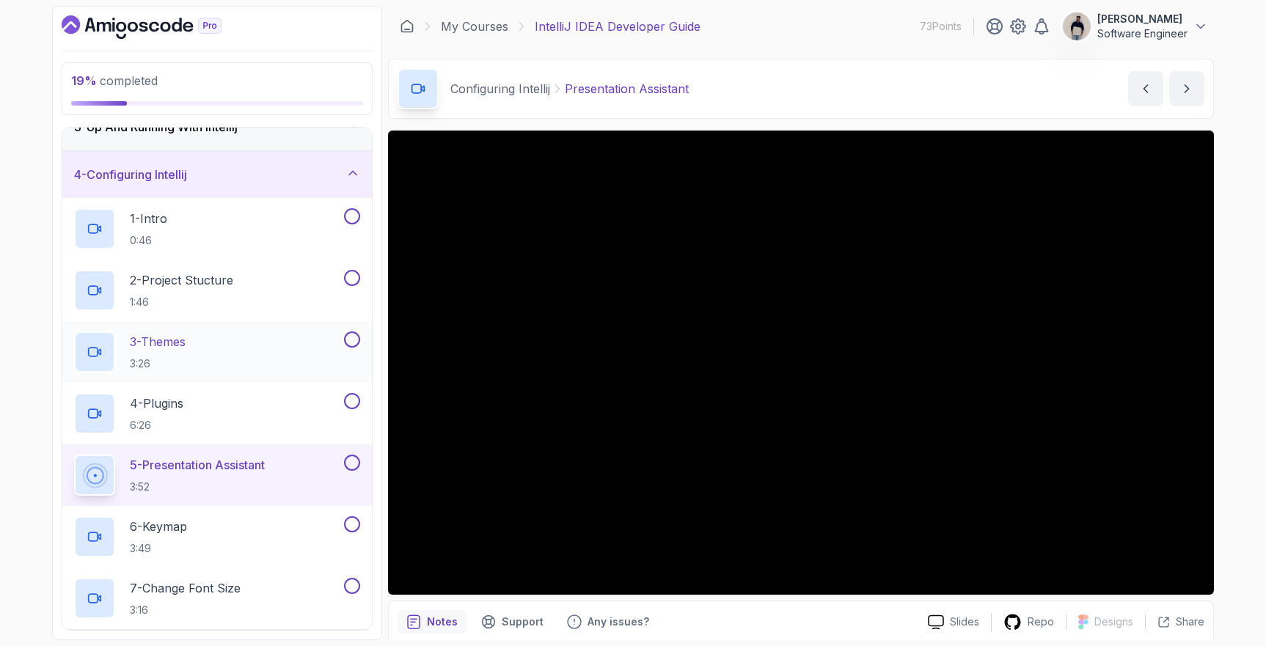
scroll to position [103, 0]
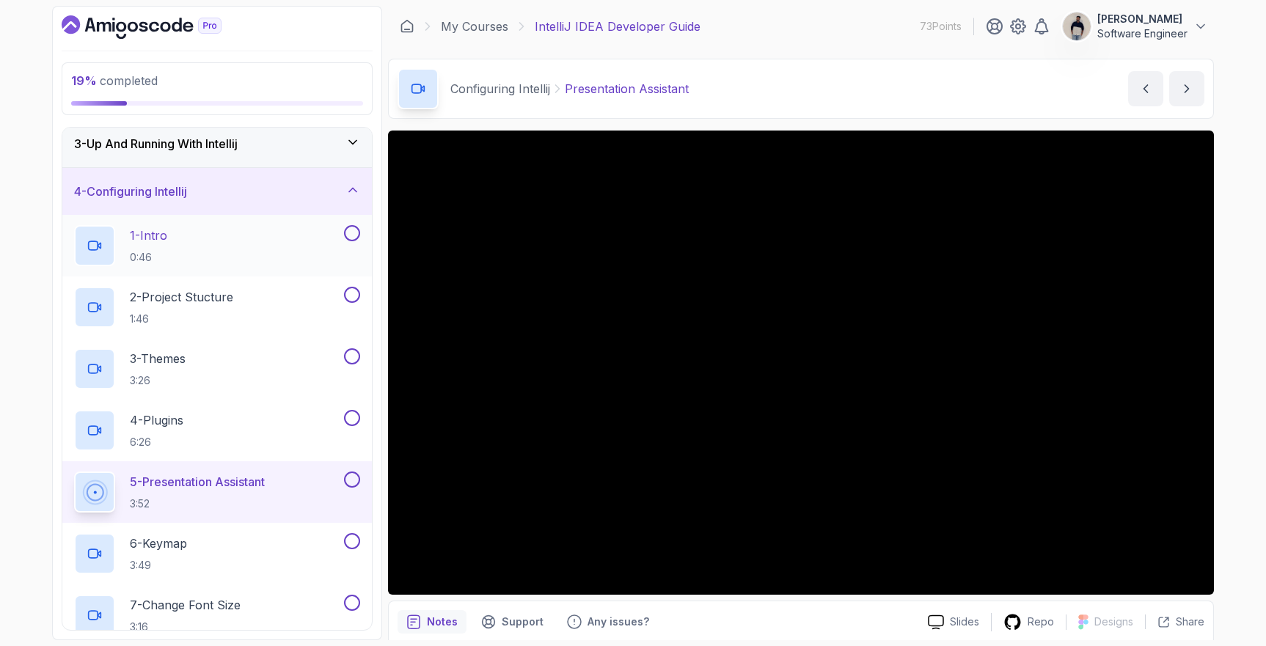
click at [192, 244] on div "1 - Intro 0:46" at bounding box center [207, 245] width 267 height 41
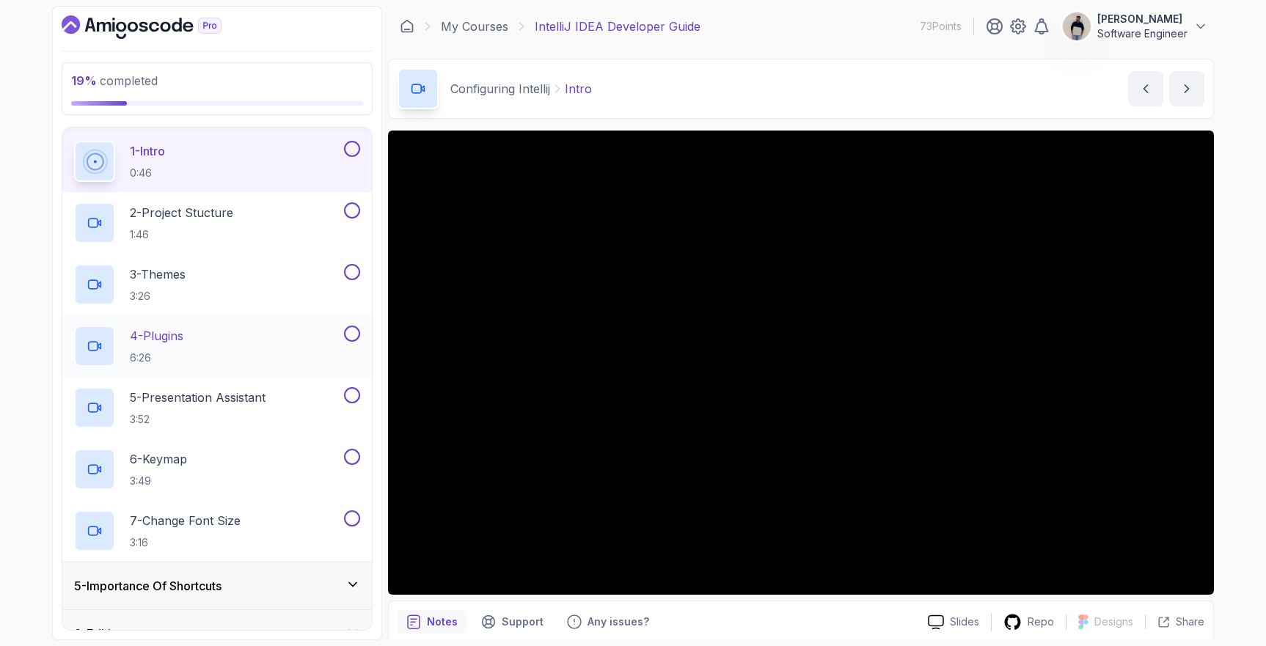
scroll to position [206, 0]
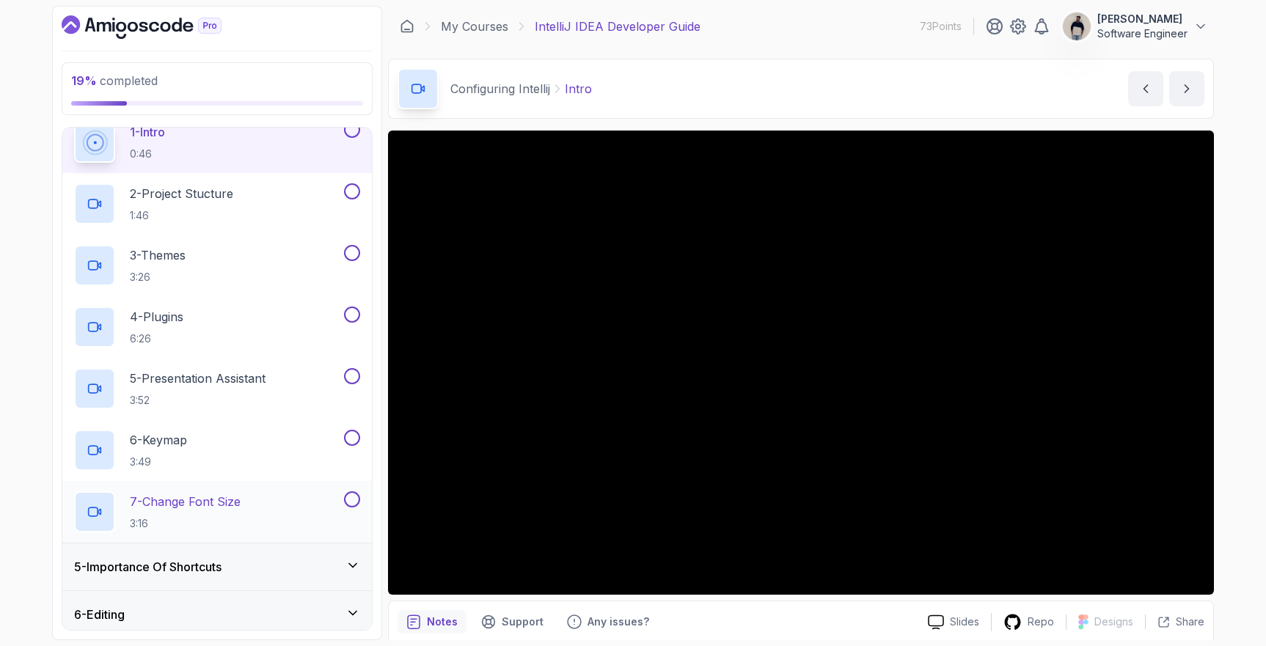
click at [348, 500] on button at bounding box center [352, 500] width 16 height 16
click at [349, 443] on button at bounding box center [352, 438] width 16 height 16
click at [352, 379] on button at bounding box center [352, 376] width 16 height 16
click at [349, 312] on button at bounding box center [352, 315] width 16 height 16
click at [354, 247] on button at bounding box center [352, 253] width 16 height 16
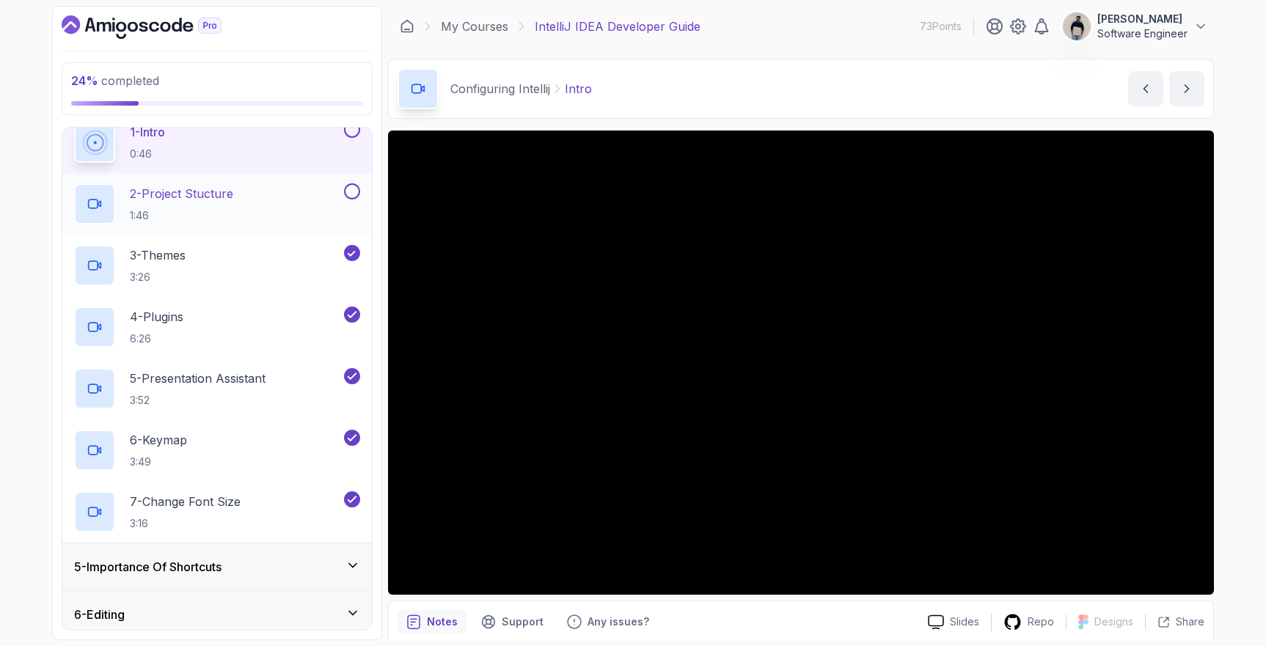
click at [349, 183] on button at bounding box center [352, 191] width 16 height 16
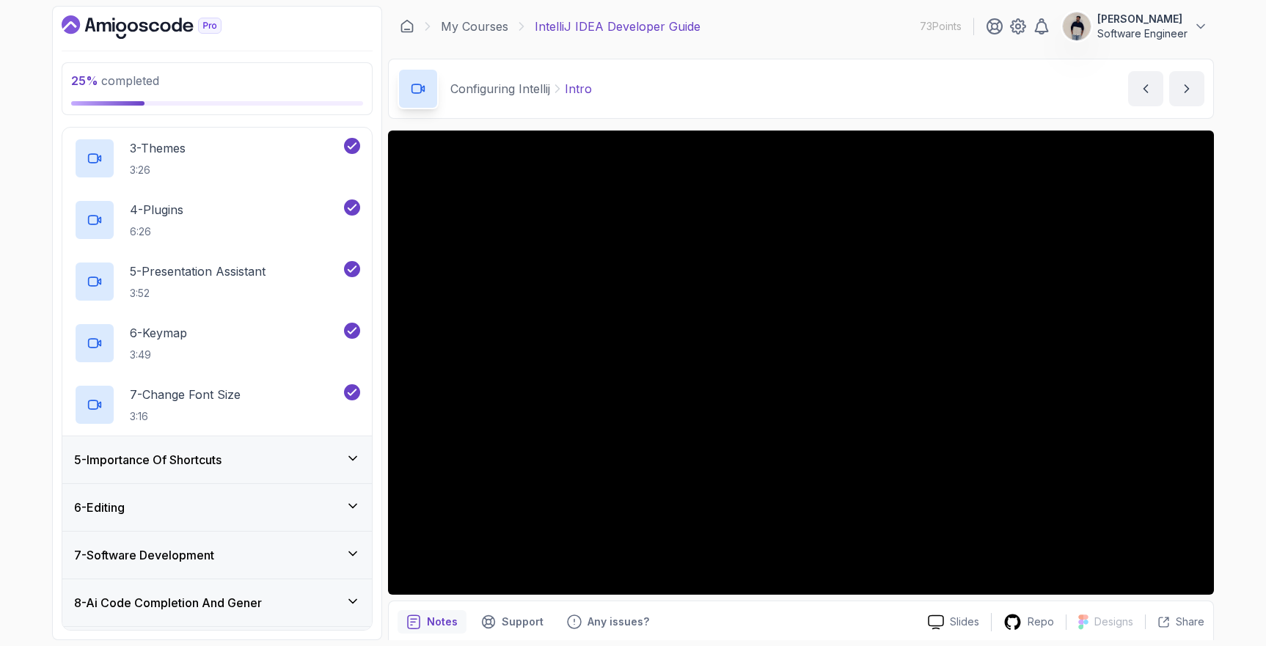
click at [220, 460] on h3 "5 - Importance Of Shortcuts" at bounding box center [147, 460] width 147 height 18
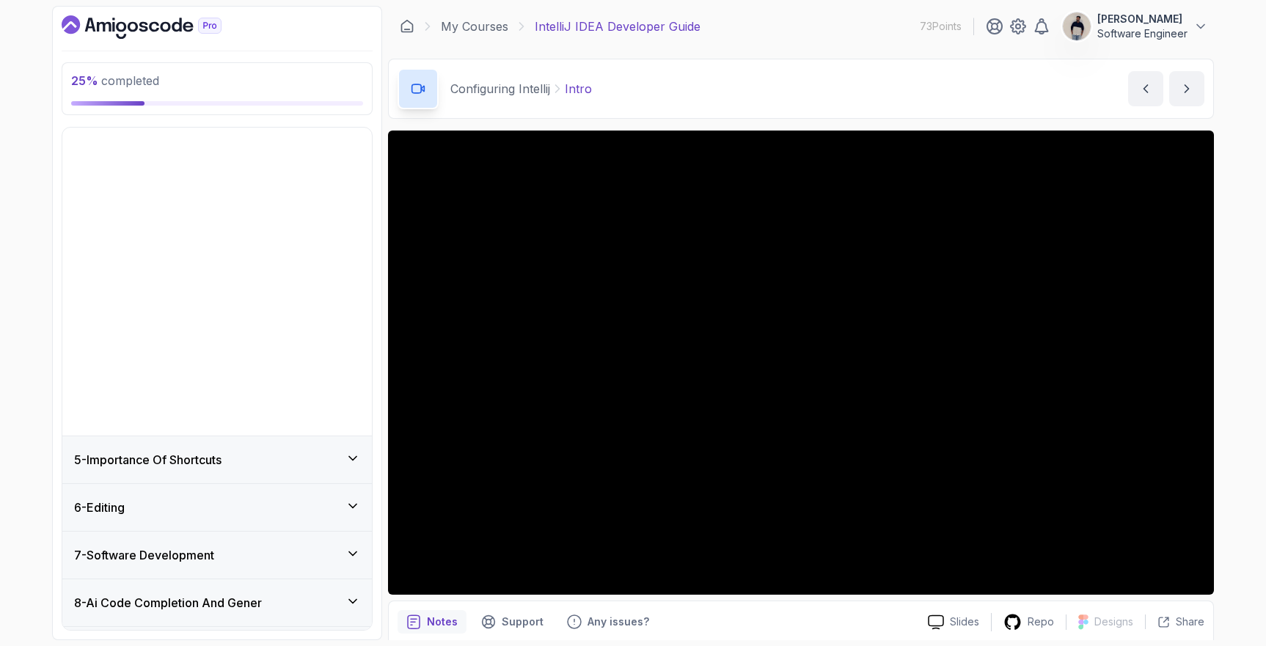
scroll to position [164, 0]
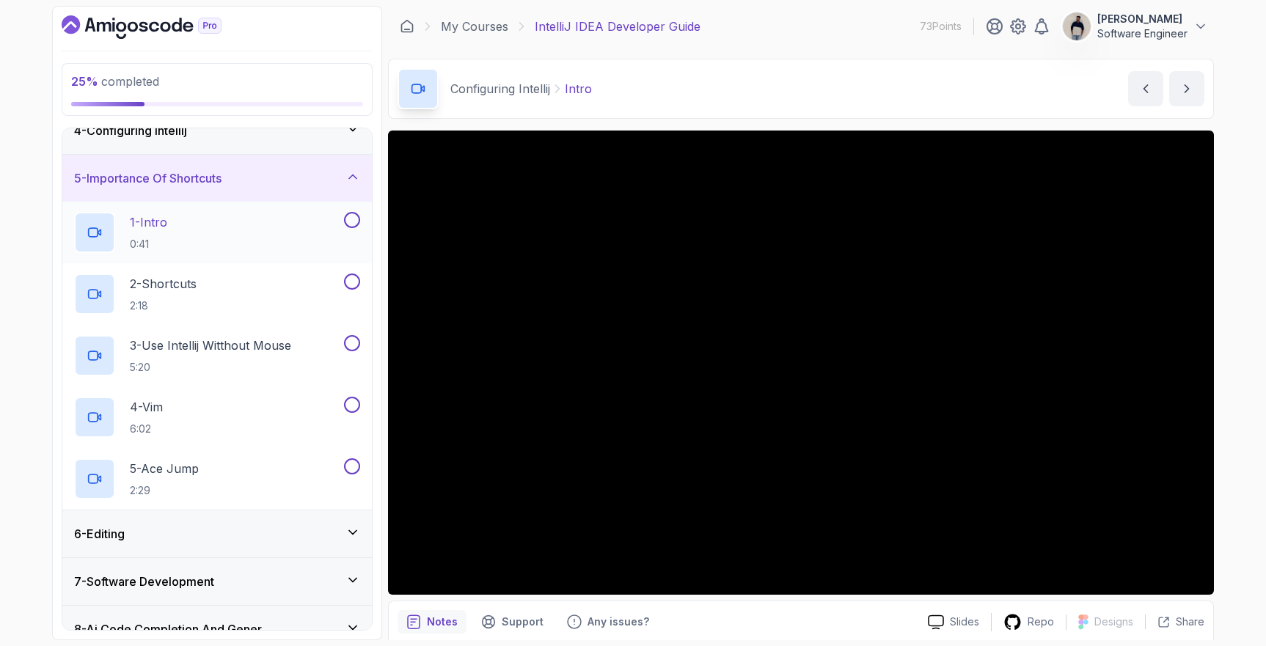
click at [186, 249] on div "1 - Intro 0:41" at bounding box center [207, 232] width 267 height 41
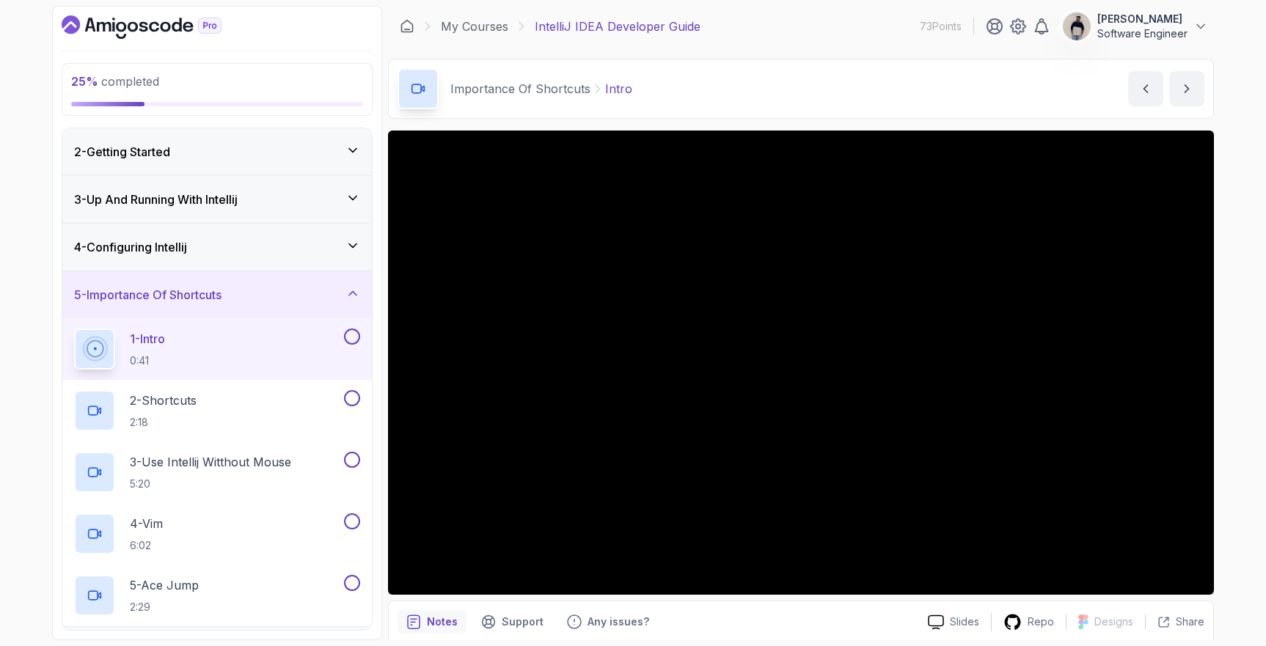
scroll to position [46, 0]
click at [357, 336] on button at bounding box center [352, 338] width 16 height 16
click at [188, 403] on p "2 - Shortcuts" at bounding box center [163, 402] width 67 height 18
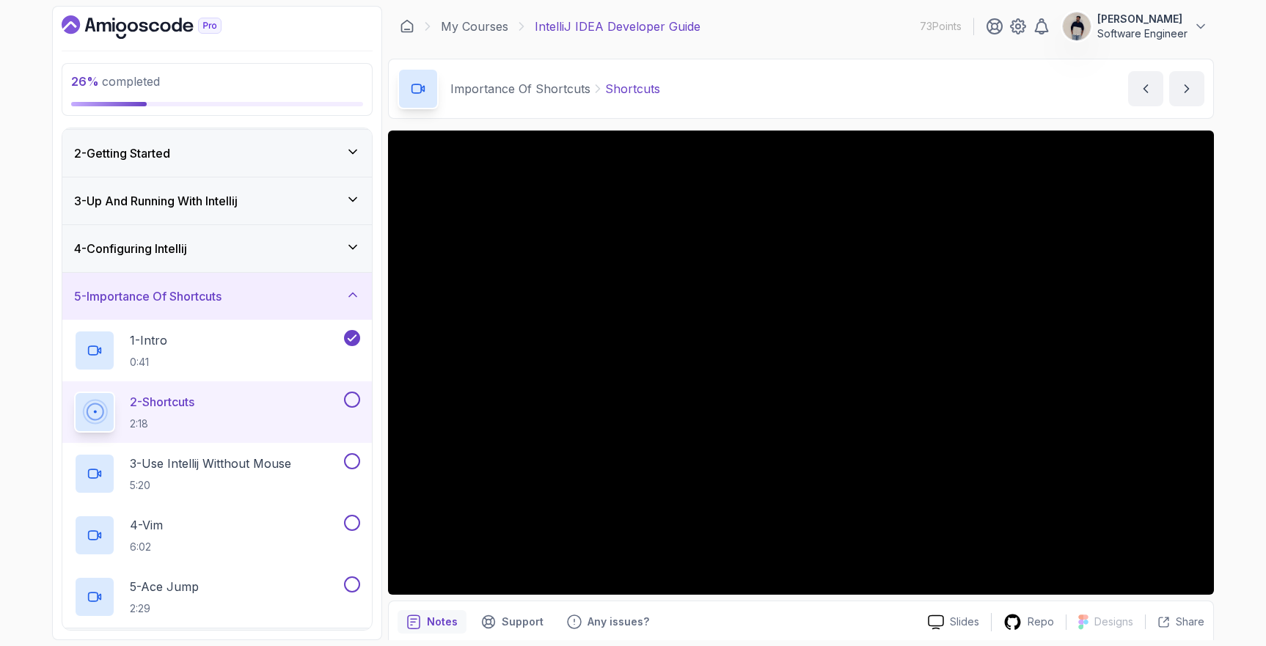
click at [352, 401] on button at bounding box center [352, 400] width 16 height 16
click at [351, 453] on button at bounding box center [352, 461] width 16 height 16
click at [347, 521] on button at bounding box center [352, 523] width 16 height 16
click at [351, 581] on button at bounding box center [352, 585] width 16 height 16
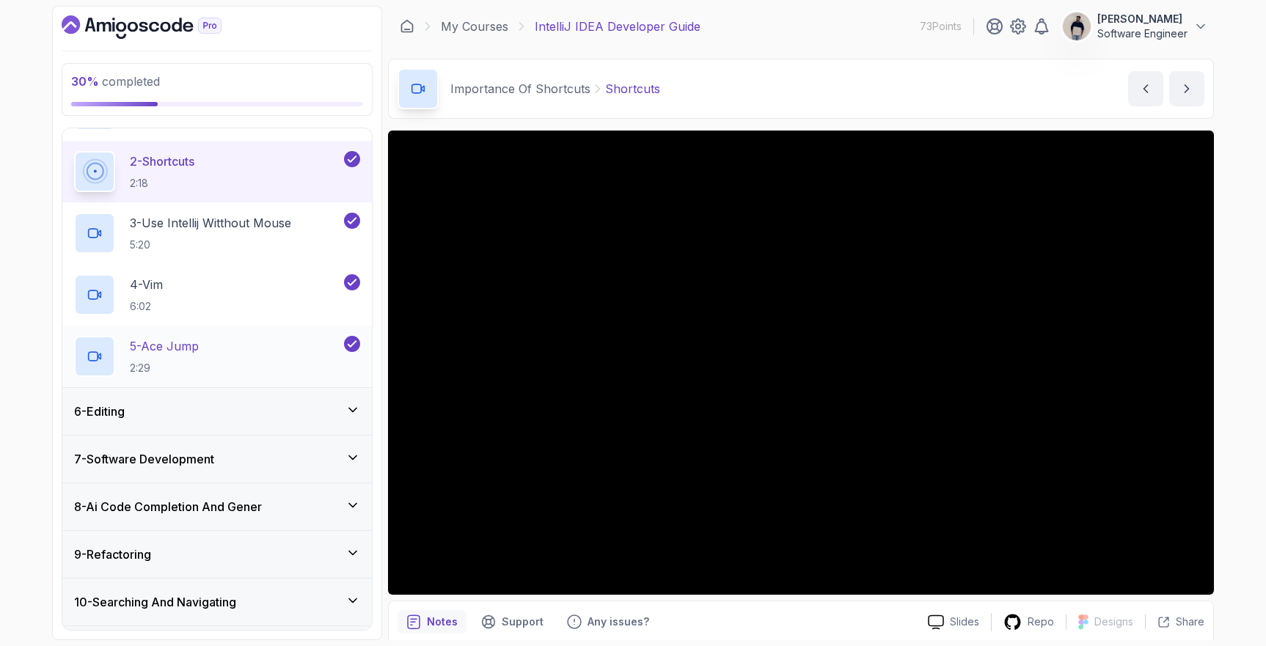
scroll to position [314, 0]
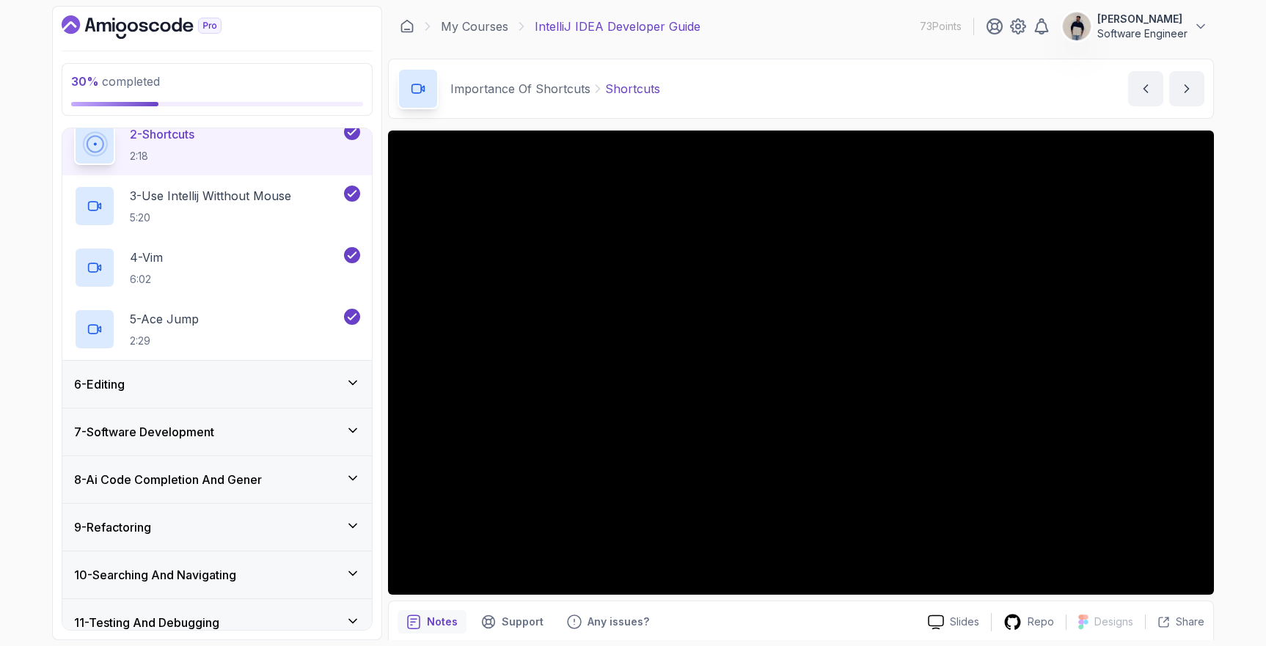
click at [233, 390] on div "6 - Editing" at bounding box center [217, 385] width 286 height 18
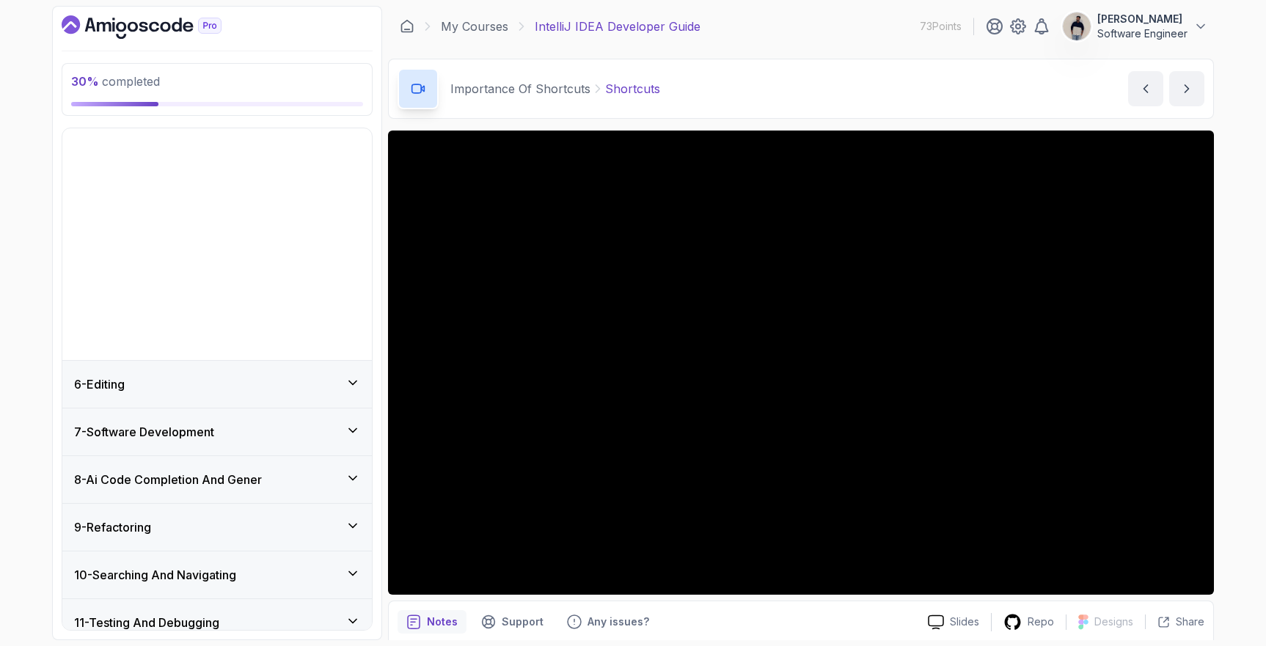
scroll to position [164, 0]
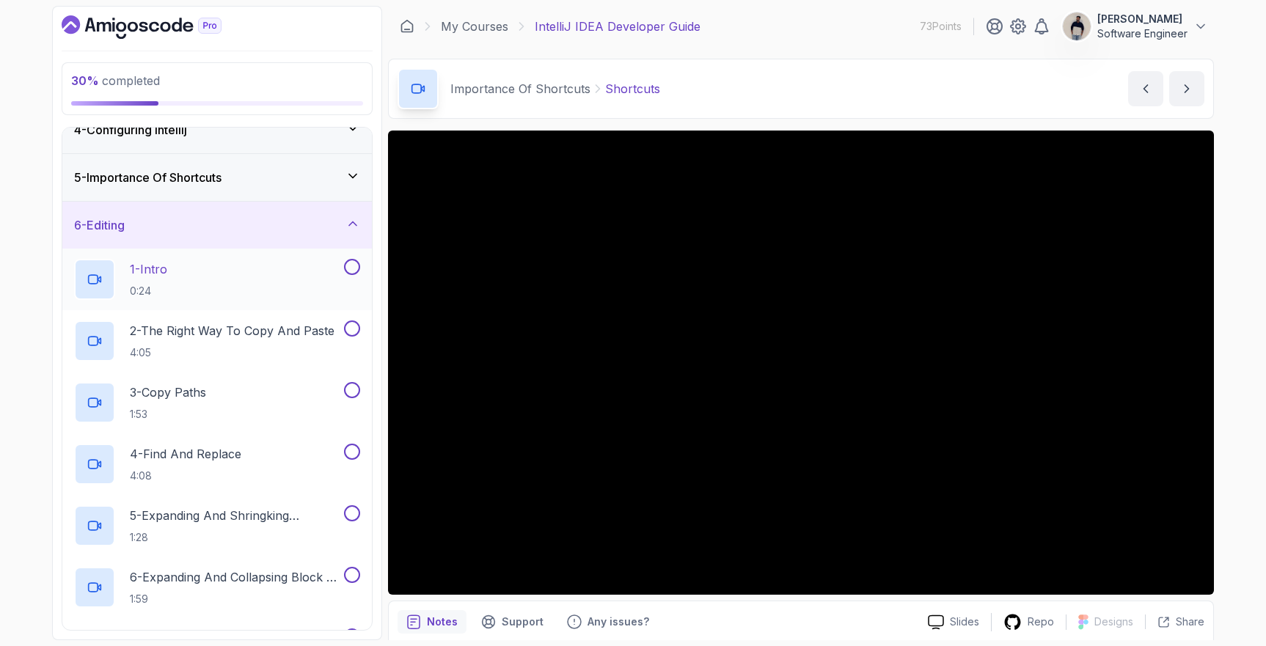
click at [212, 290] on div "1 - Intro 0:24" at bounding box center [207, 279] width 267 height 41
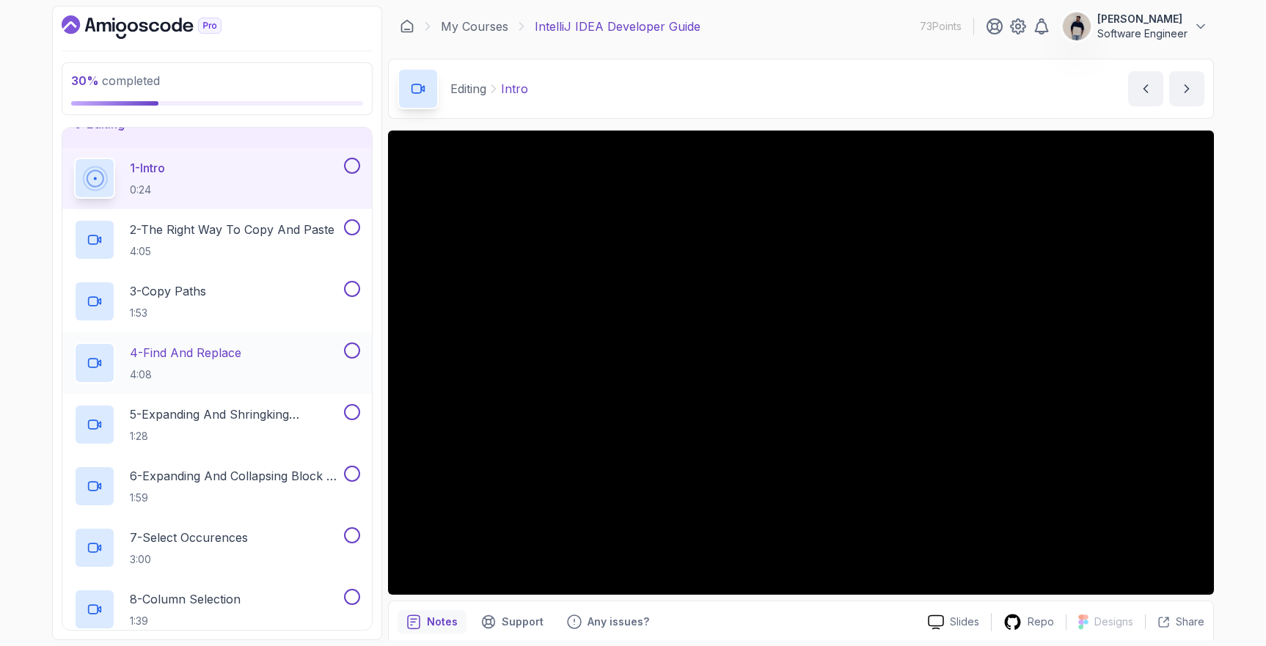
scroll to position [267, 0]
click at [354, 534] on button at bounding box center [352, 534] width 16 height 16
click at [349, 591] on button at bounding box center [352, 596] width 16 height 16
click at [355, 472] on button at bounding box center [352, 472] width 16 height 16
click at [354, 417] on button at bounding box center [352, 411] width 16 height 16
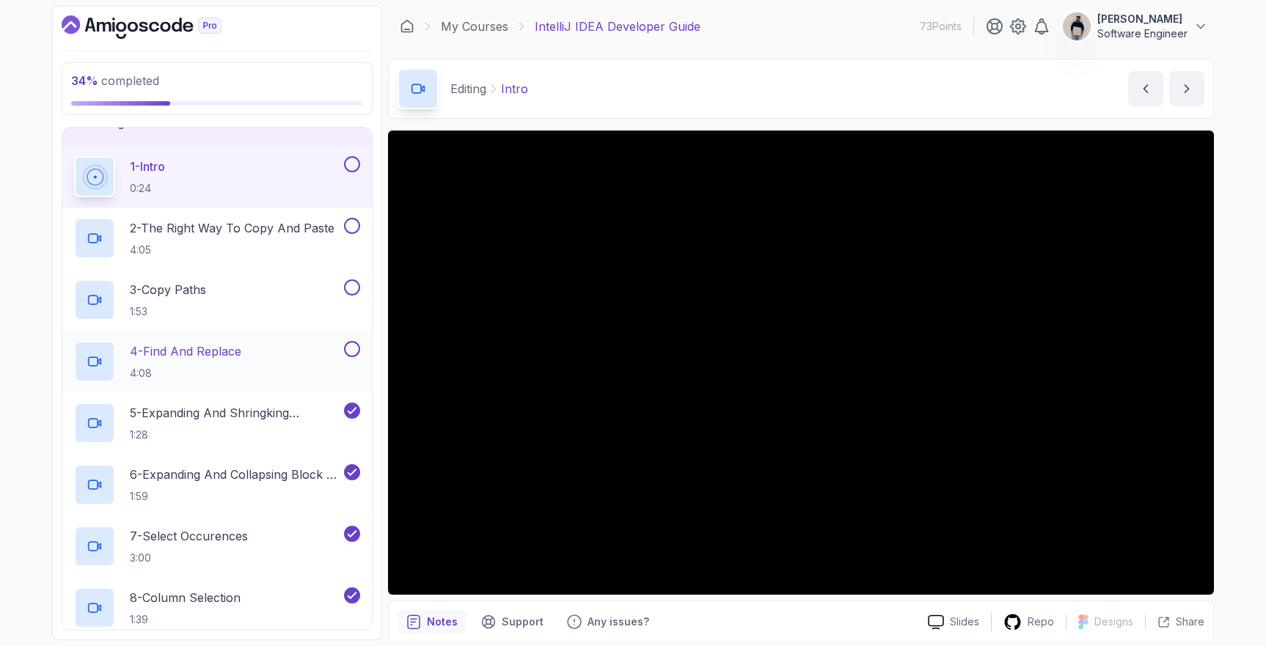
click at [357, 349] on button at bounding box center [352, 349] width 16 height 16
click at [349, 295] on button at bounding box center [352, 288] width 16 height 16
click at [349, 228] on button at bounding box center [352, 226] width 16 height 16
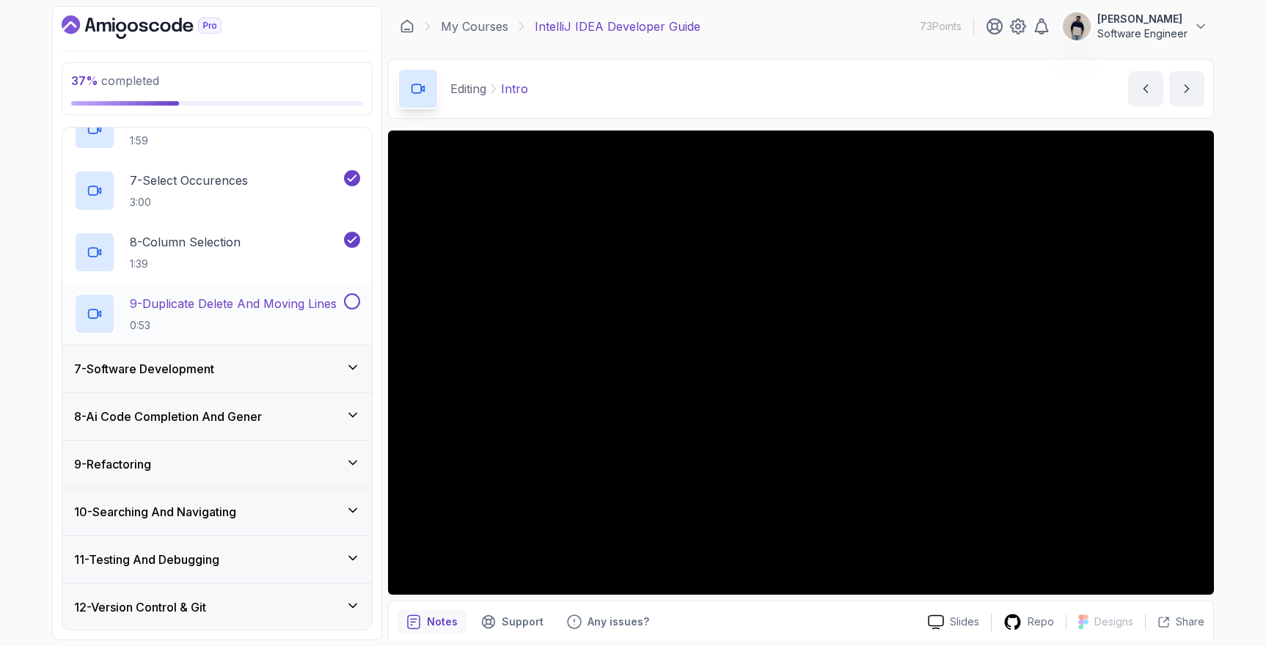
scroll to position [625, 0]
click at [344, 307] on div at bounding box center [350, 299] width 19 height 16
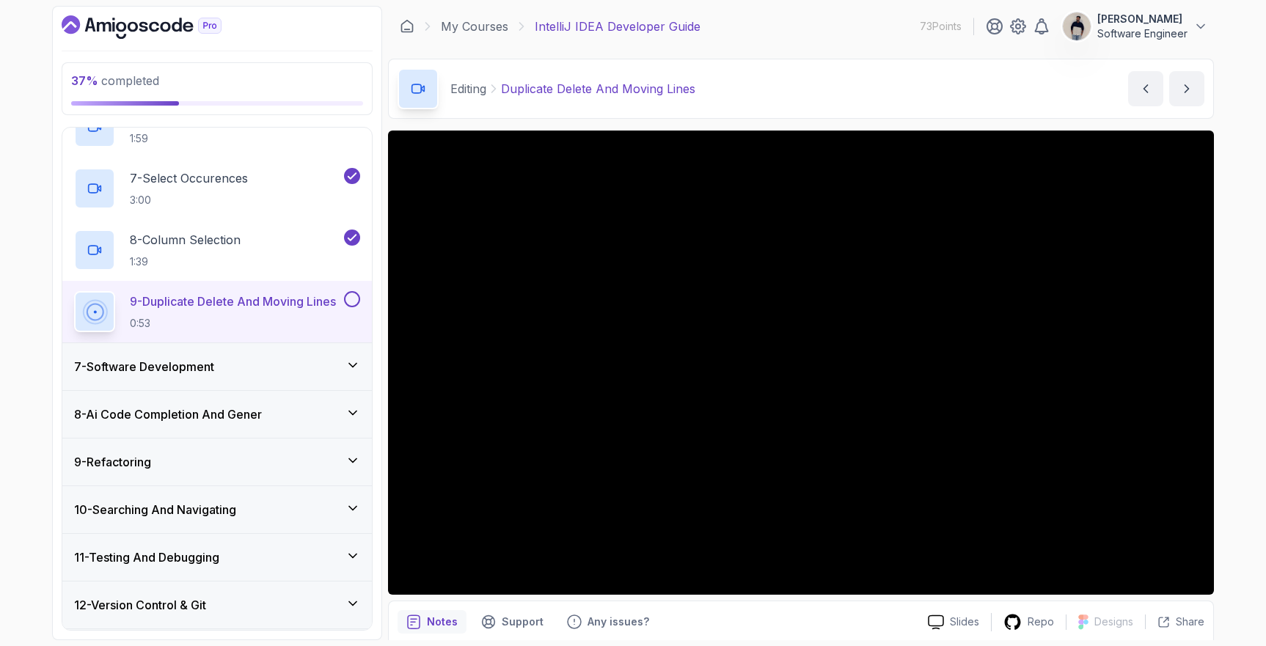
click at [348, 302] on button at bounding box center [352, 299] width 16 height 16
click at [255, 354] on div "7 - Software Development" at bounding box center [217, 366] width 310 height 47
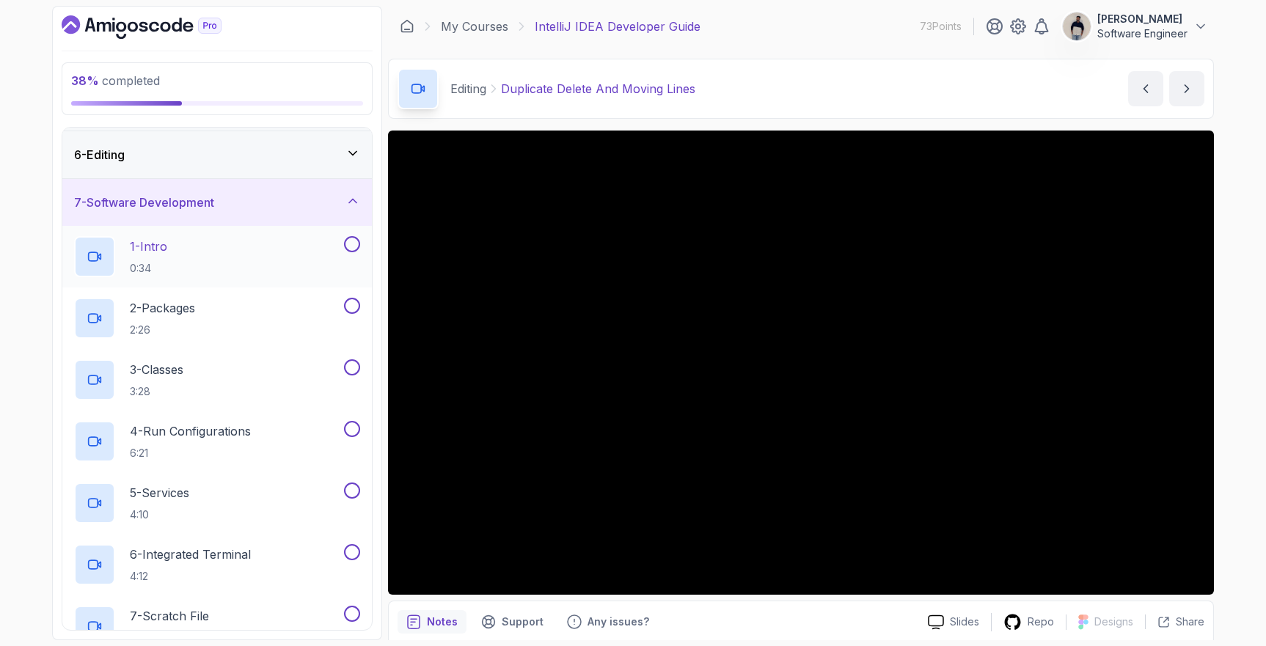
scroll to position [255, 0]
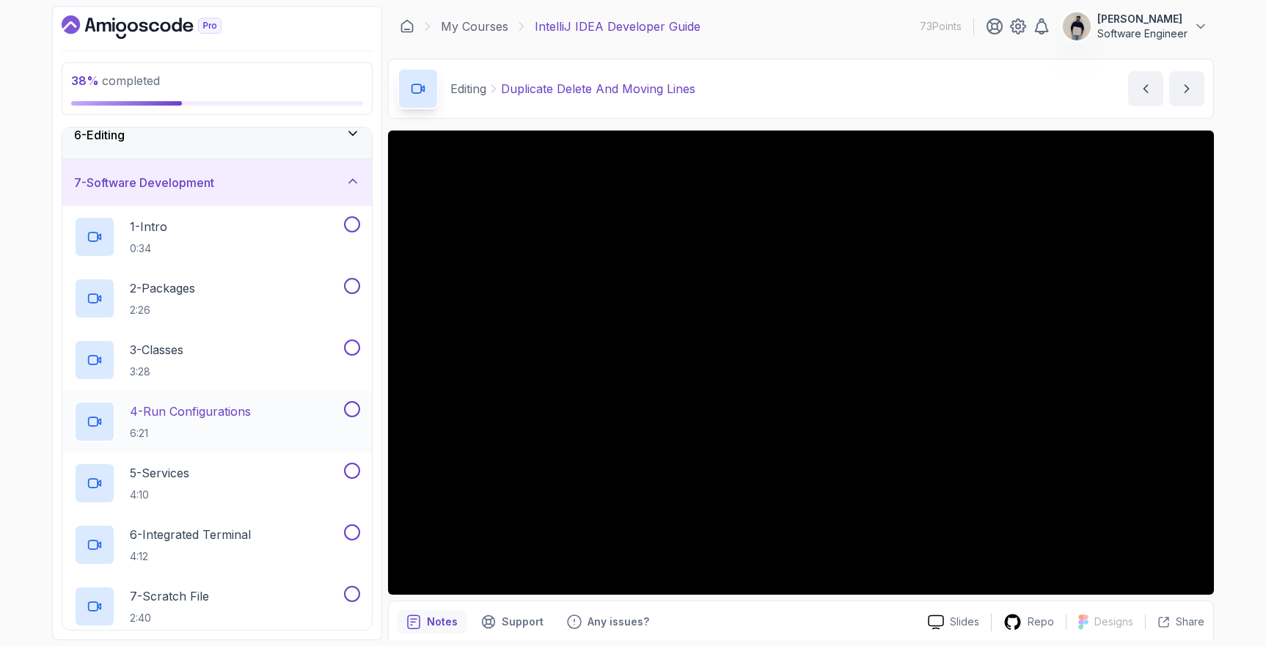
click at [355, 409] on button at bounding box center [352, 409] width 16 height 16
click at [351, 346] on button at bounding box center [352, 348] width 16 height 16
click at [351, 290] on button at bounding box center [352, 286] width 16 height 16
click at [352, 227] on button at bounding box center [352, 224] width 16 height 16
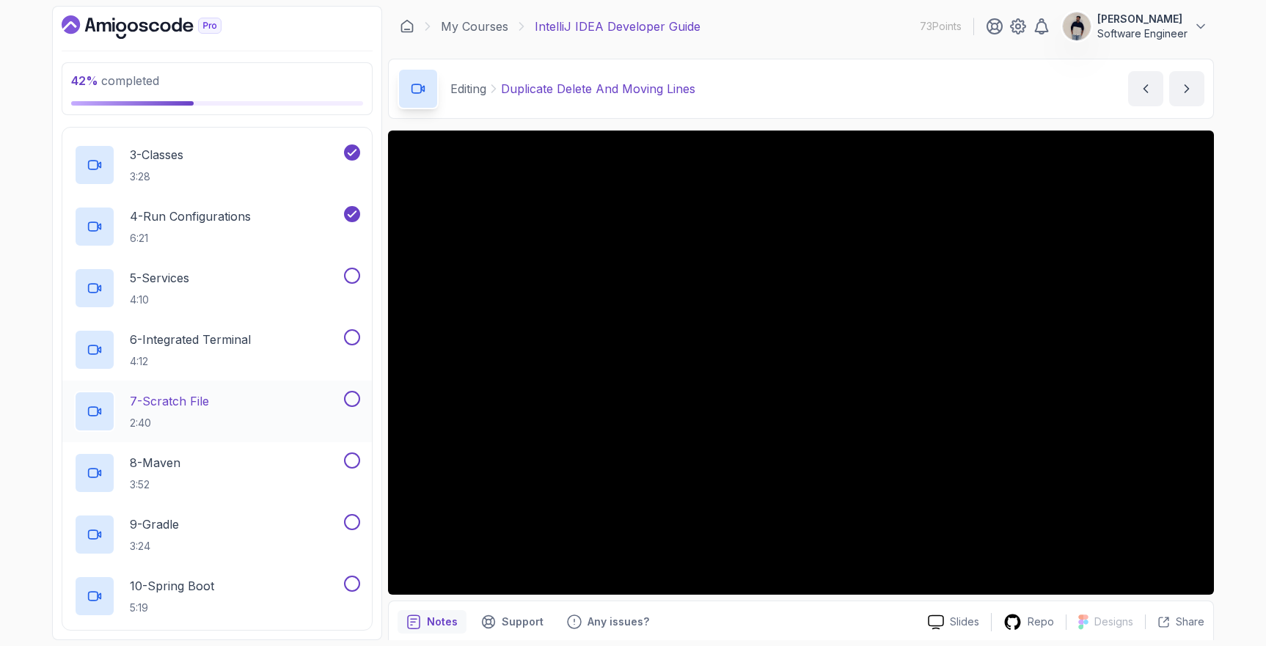
scroll to position [452, 0]
click at [350, 512] on div at bounding box center [350, 520] width 19 height 16
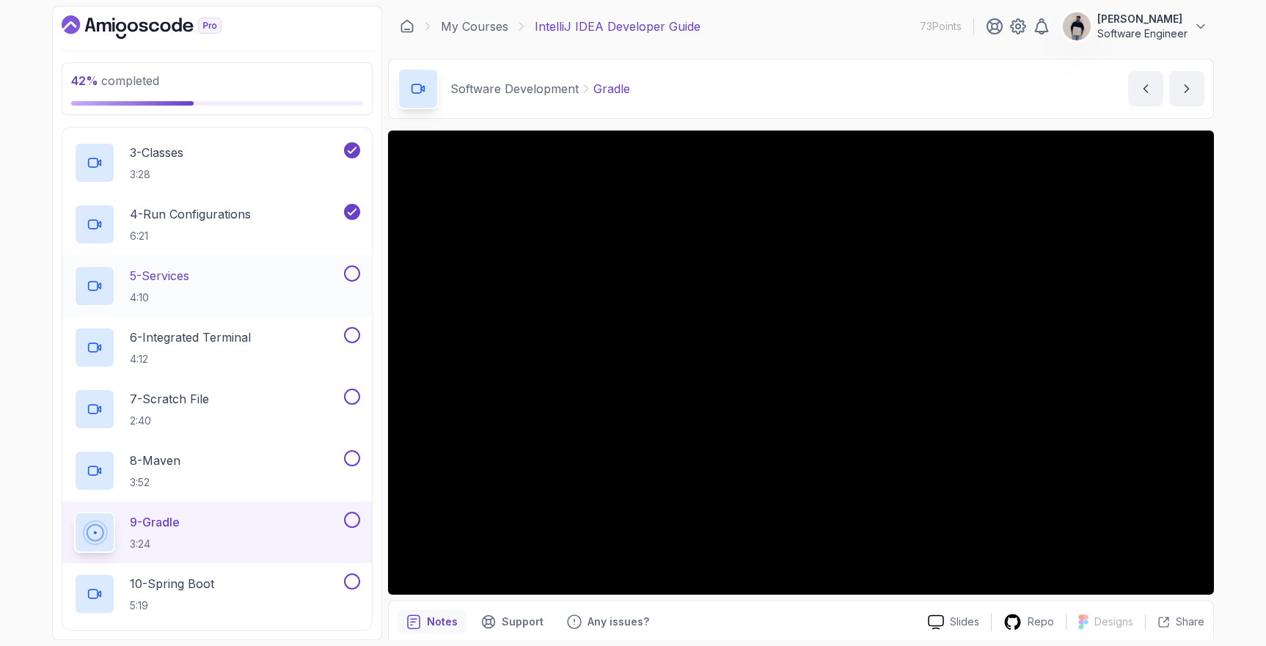
click at [353, 276] on button at bounding box center [352, 274] width 16 height 16
click at [357, 334] on button at bounding box center [352, 335] width 16 height 16
click at [354, 398] on button at bounding box center [352, 397] width 16 height 16
click at [354, 450] on div "8 - Maven 3:52" at bounding box center [217, 471] width 310 height 62
click at [353, 456] on button at bounding box center [352, 458] width 16 height 16
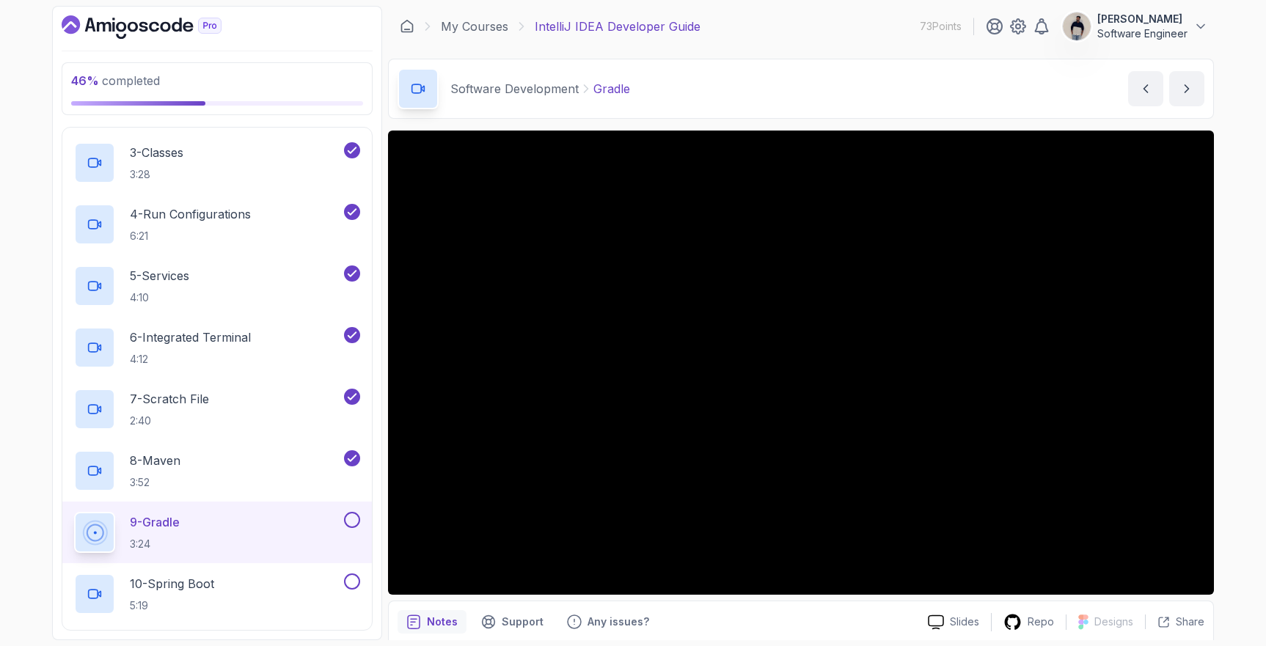
click at [351, 513] on button at bounding box center [352, 520] width 16 height 16
click at [353, 577] on button at bounding box center [352, 582] width 16 height 16
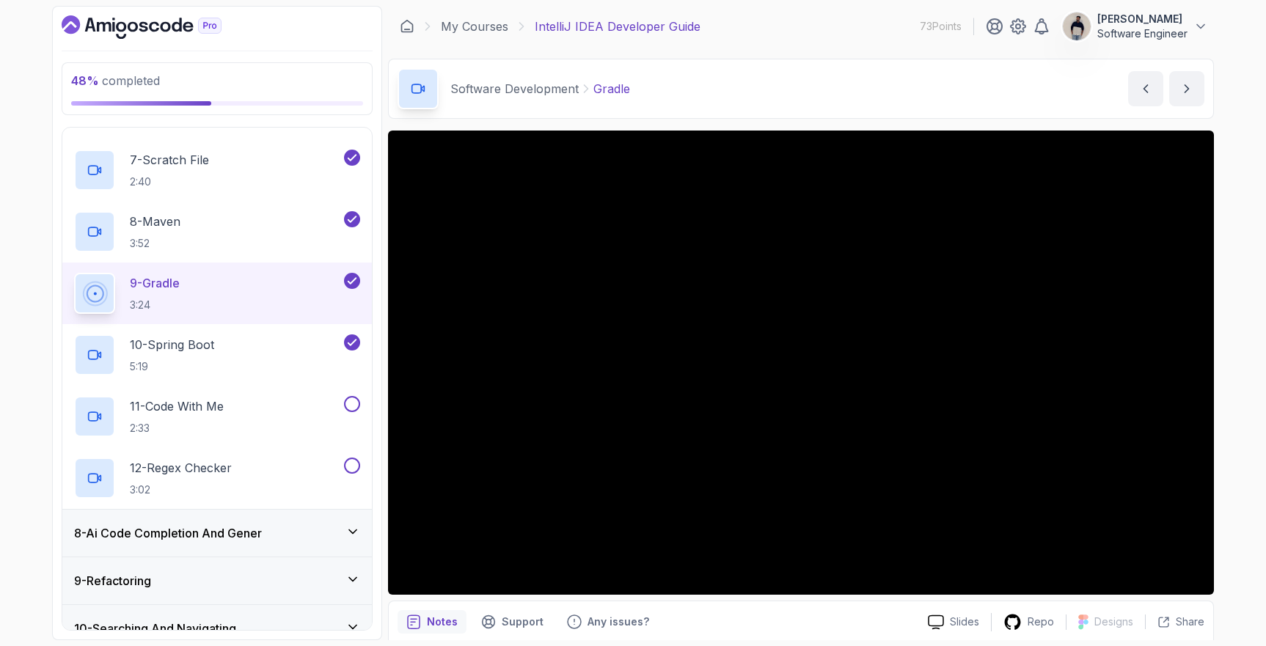
scroll to position [904, 0]
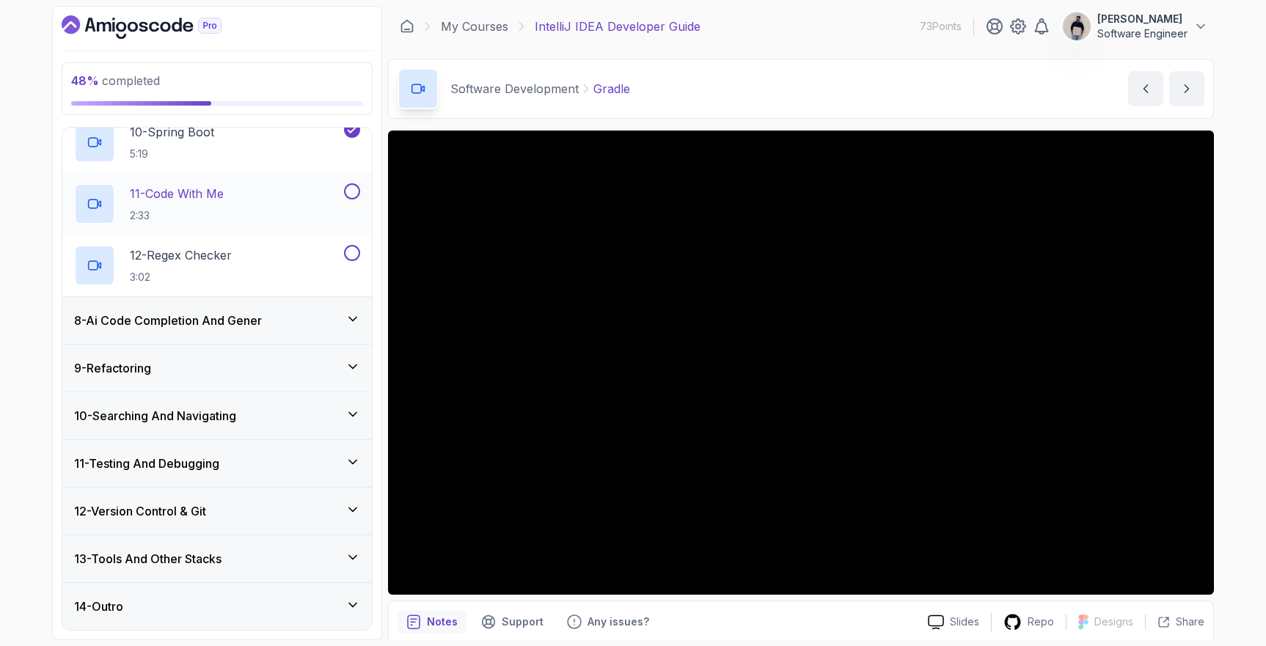
click at [350, 181] on div "11 - Code With Me 2:33" at bounding box center [217, 204] width 310 height 62
click at [348, 251] on button at bounding box center [352, 253] width 16 height 16
click at [355, 187] on button at bounding box center [352, 191] width 16 height 16
click at [222, 315] on h3 "8 - Ai Code Completion And Gener" at bounding box center [168, 321] width 188 height 18
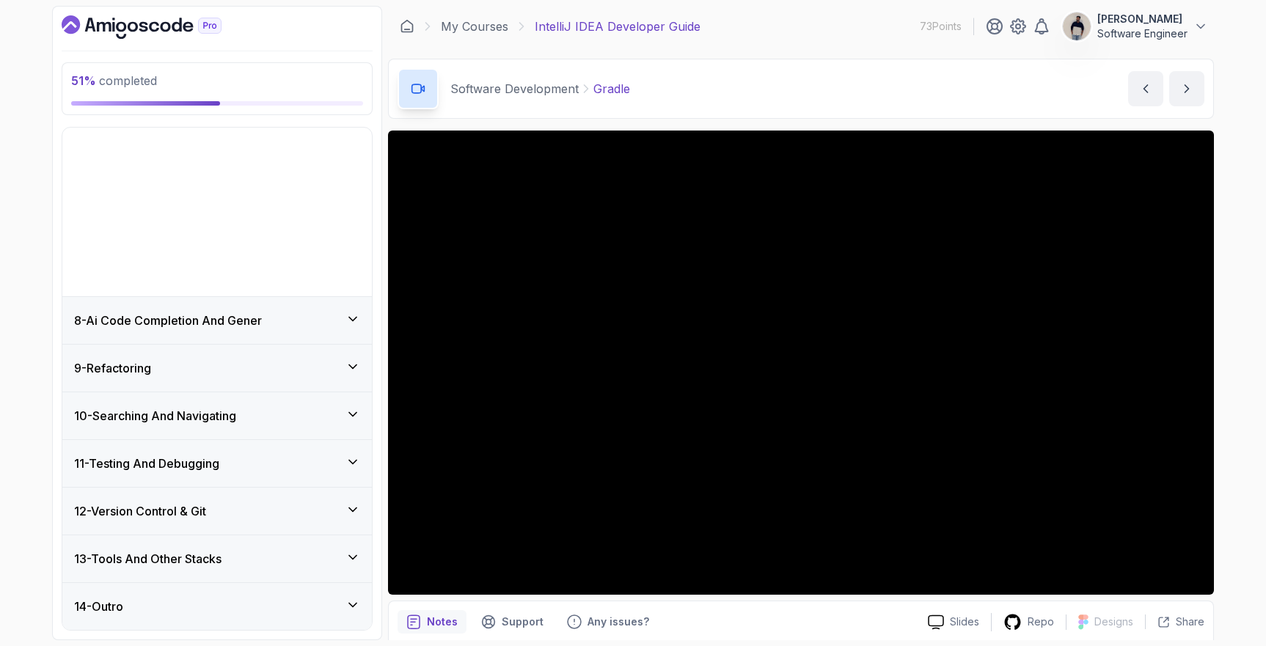
scroll to position [164, 0]
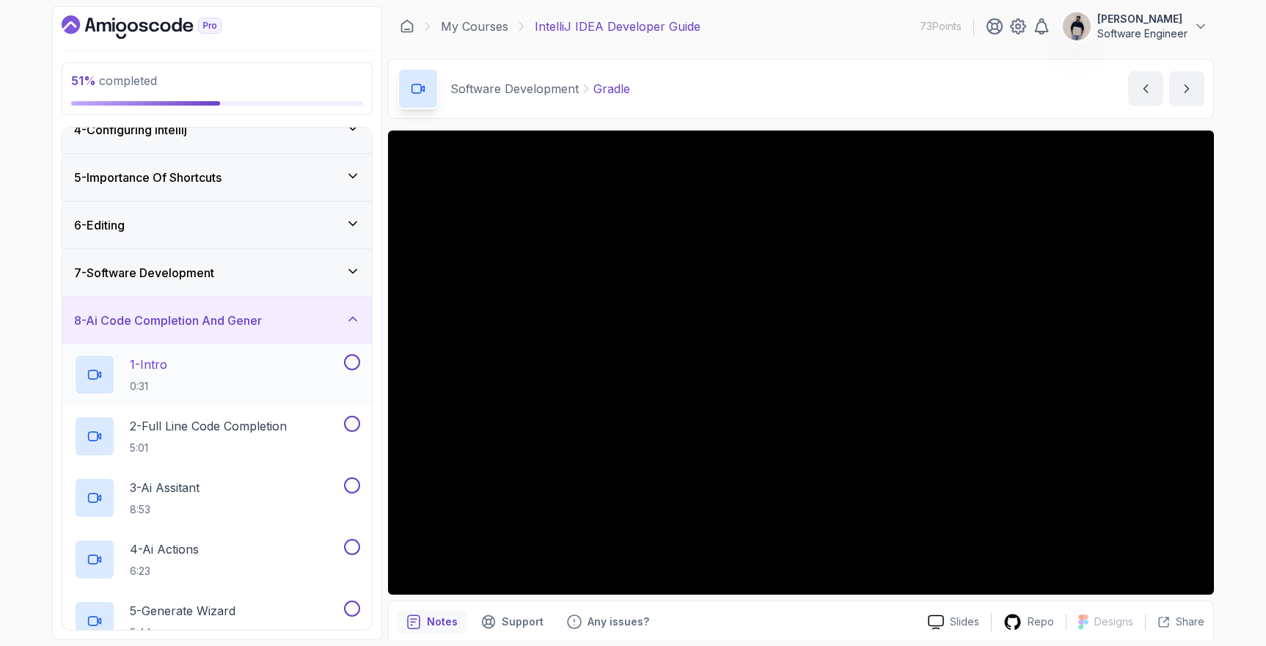
click at [177, 363] on div "1 - Intro 0:31" at bounding box center [207, 374] width 267 height 41
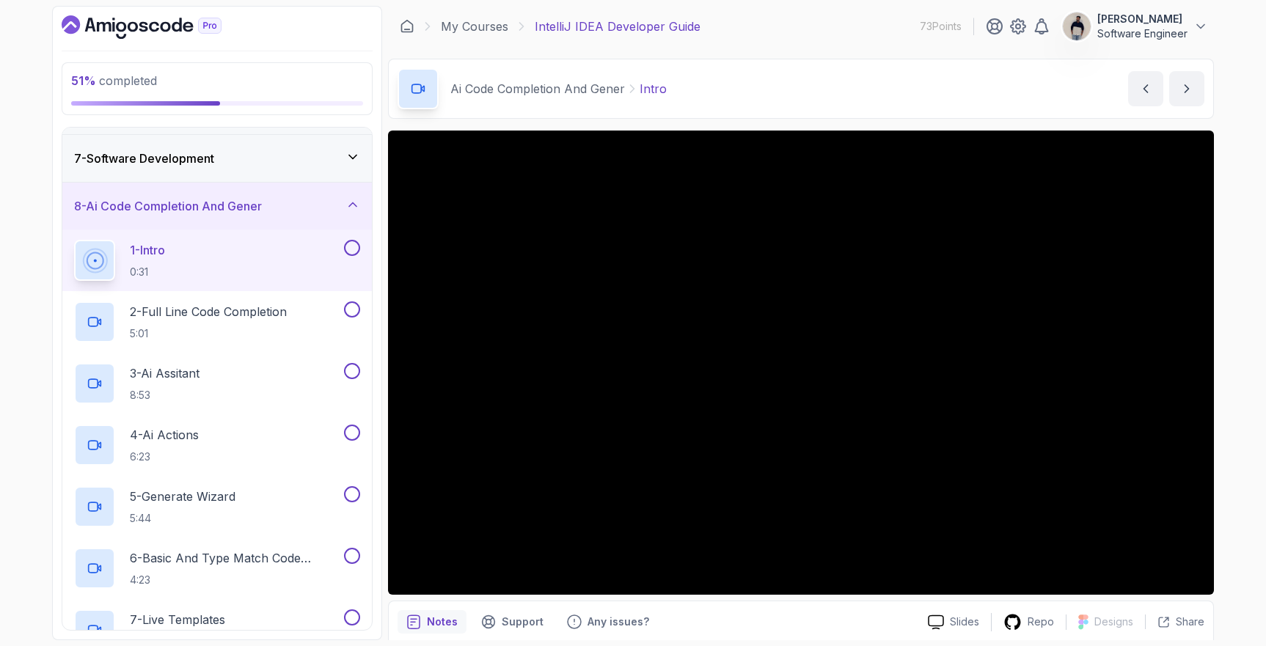
scroll to position [281, 0]
click at [349, 249] on button at bounding box center [352, 246] width 16 height 16
click at [354, 304] on button at bounding box center [352, 307] width 16 height 16
click at [355, 365] on button at bounding box center [352, 369] width 16 height 16
click at [351, 428] on button at bounding box center [352, 431] width 16 height 16
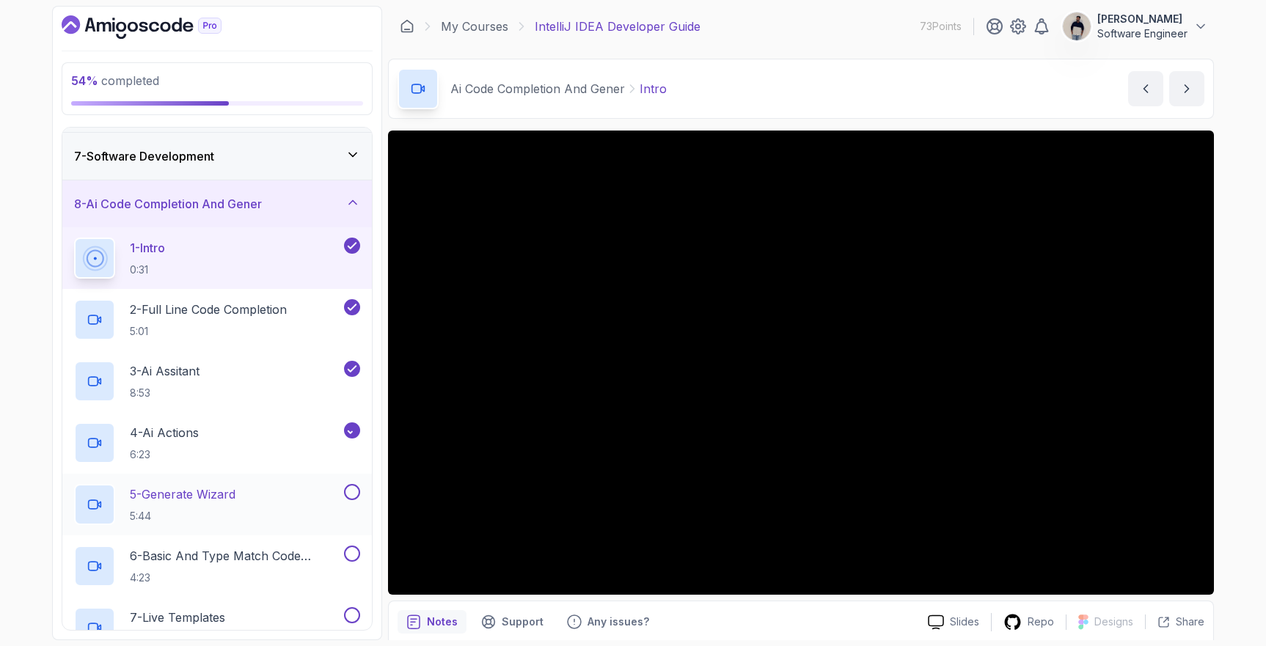
click at [354, 500] on button "5 - Generate Wizard 5:44" at bounding box center [217, 504] width 286 height 41
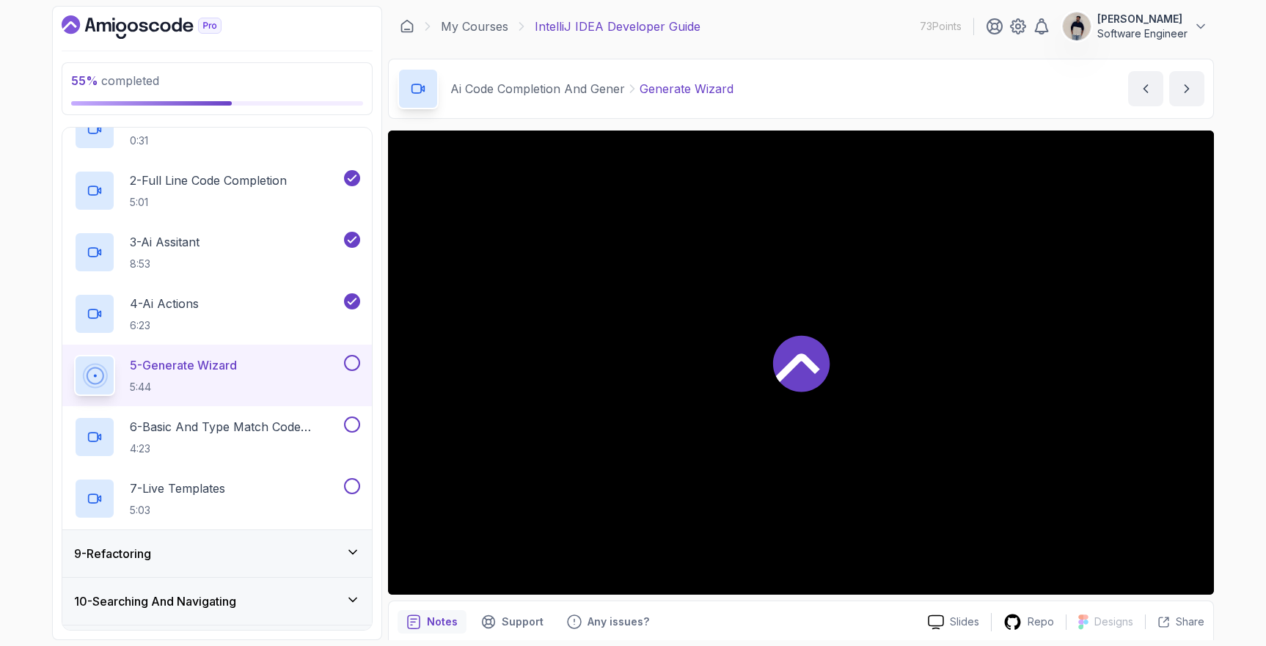
scroll to position [423, 0]
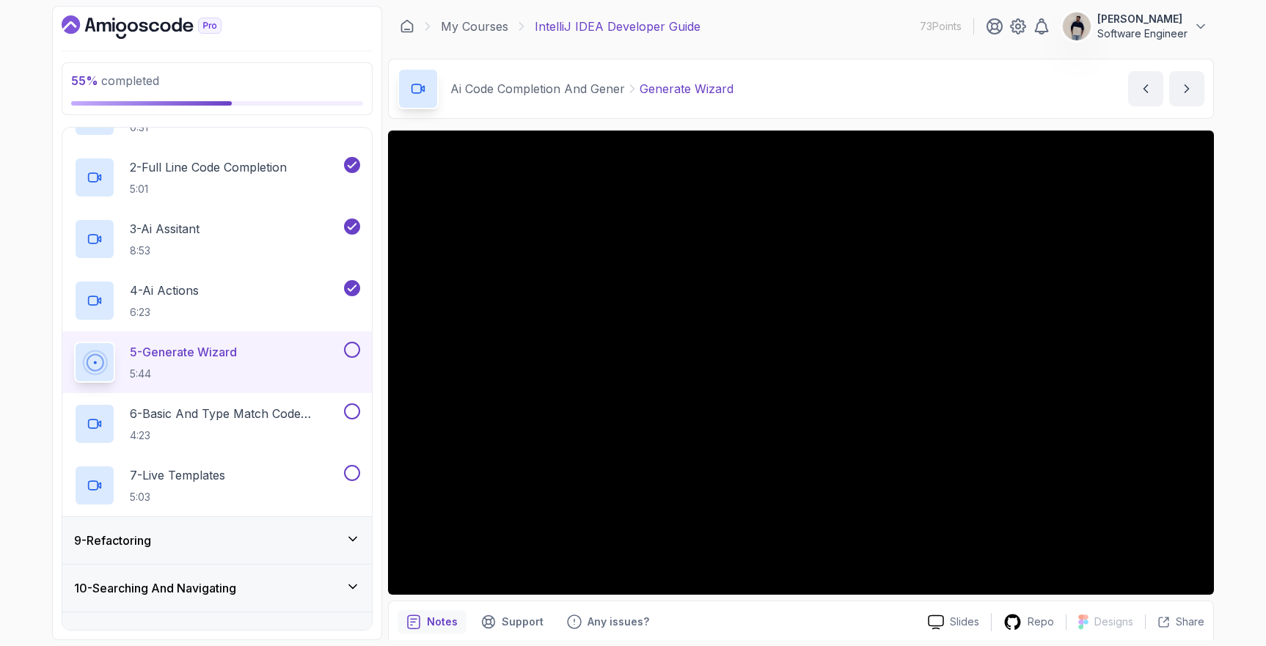
click at [355, 359] on button "5 - Generate Wizard 5:44" at bounding box center [217, 362] width 286 height 41
click at [350, 413] on button at bounding box center [352, 412] width 16 height 16
click at [356, 467] on button at bounding box center [352, 473] width 16 height 16
click at [353, 354] on button at bounding box center [352, 350] width 16 height 16
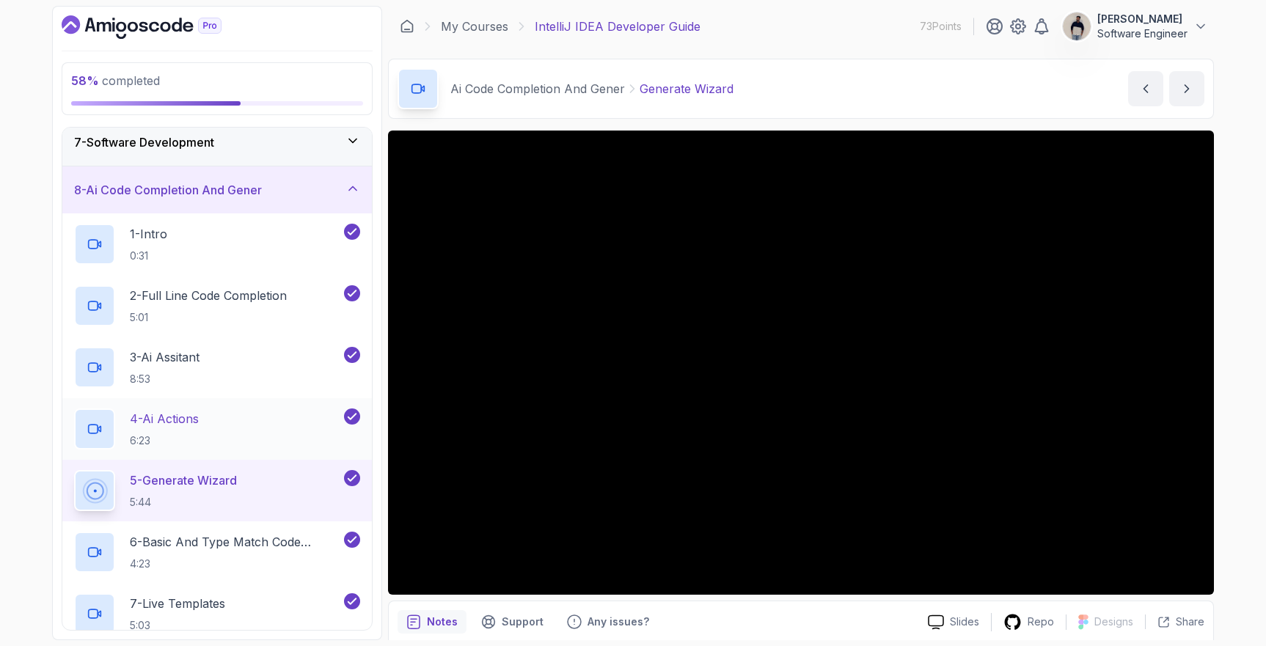
scroll to position [293, 0]
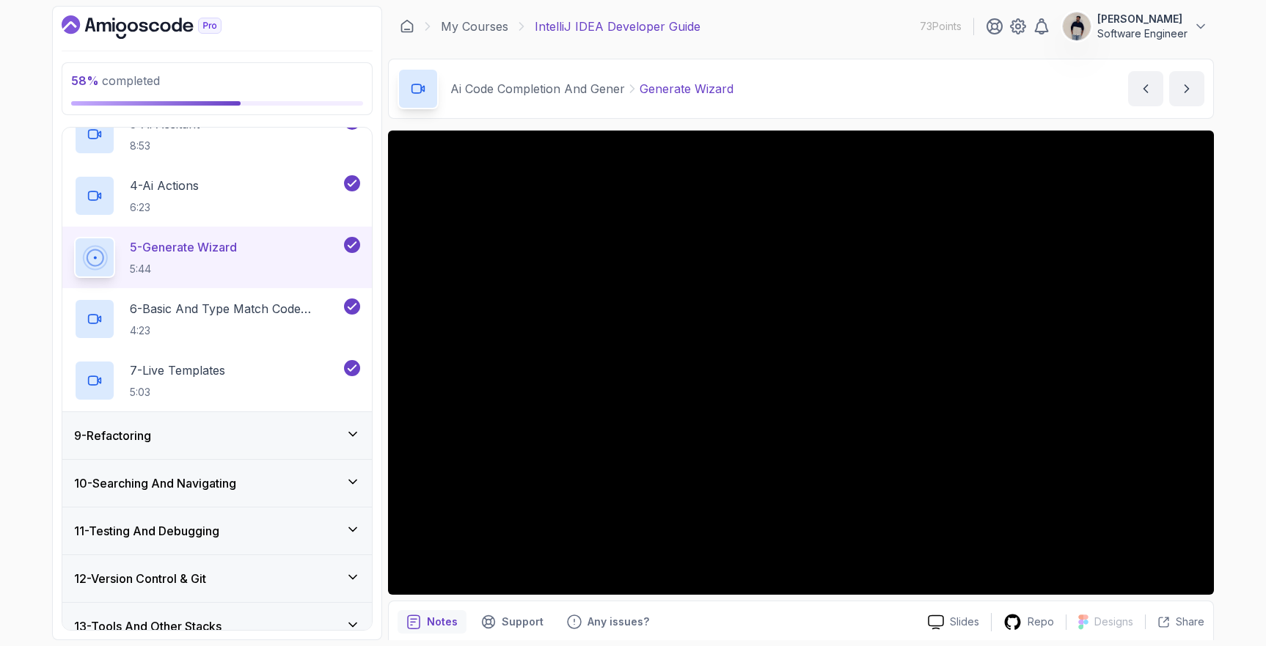
click at [245, 434] on div "9 - Refactoring" at bounding box center [217, 436] width 286 height 18
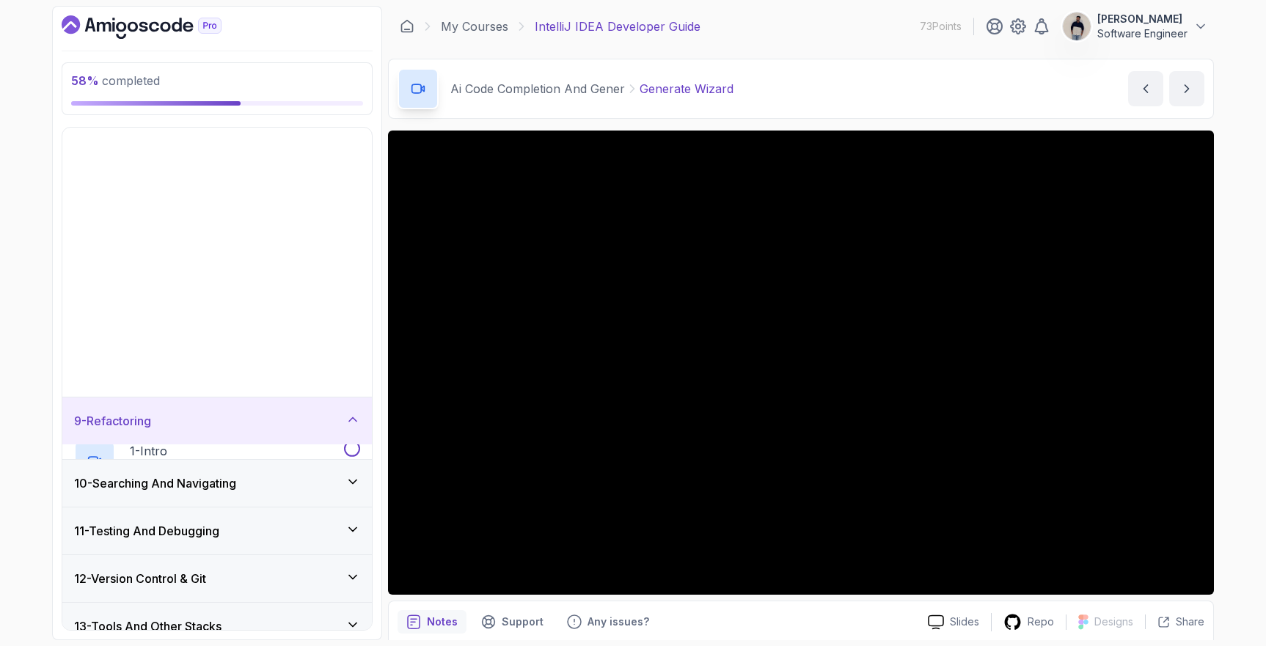
scroll to position [164, 0]
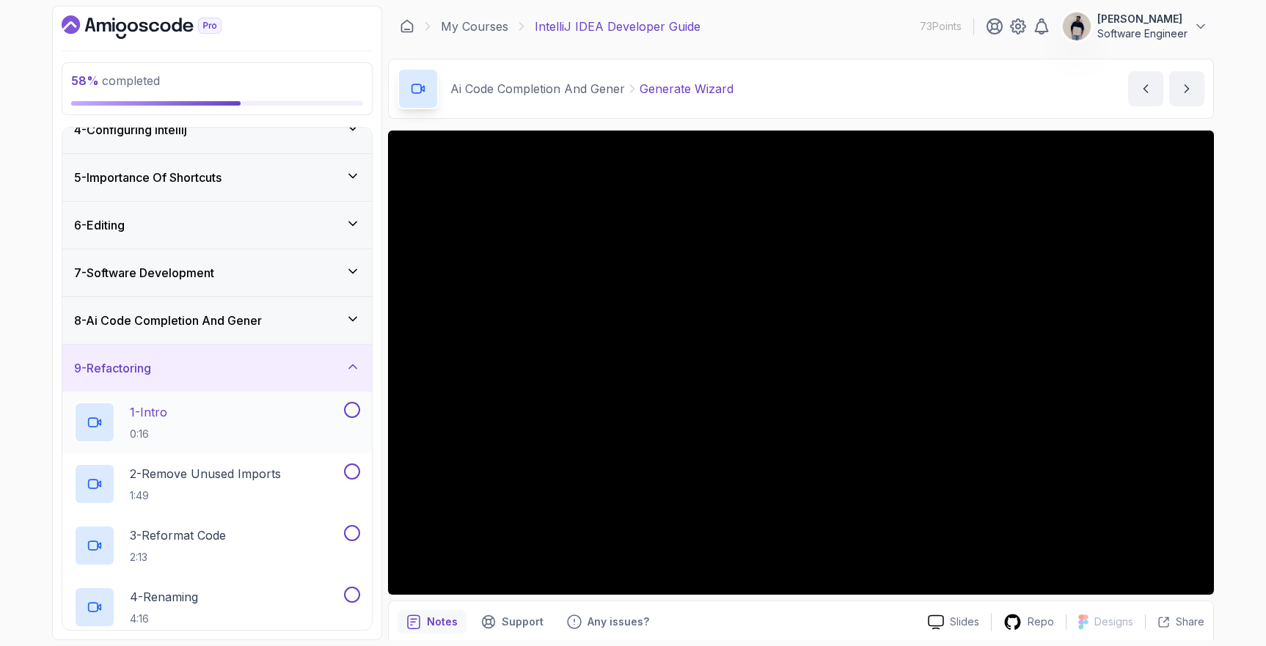
click at [354, 412] on button at bounding box center [352, 410] width 16 height 16
click at [356, 459] on div "2 - Remove Unused Imports 1:49" at bounding box center [217, 484] width 310 height 62
click at [356, 467] on button at bounding box center [352, 472] width 16 height 16
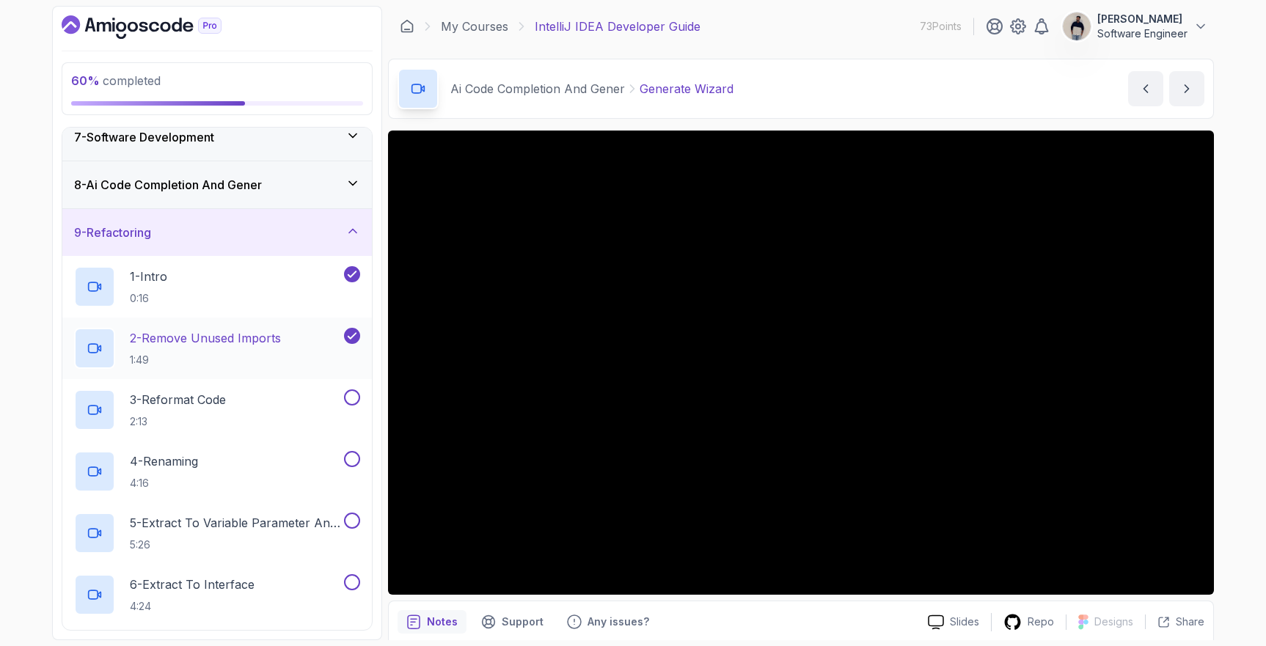
scroll to position [310, 0]
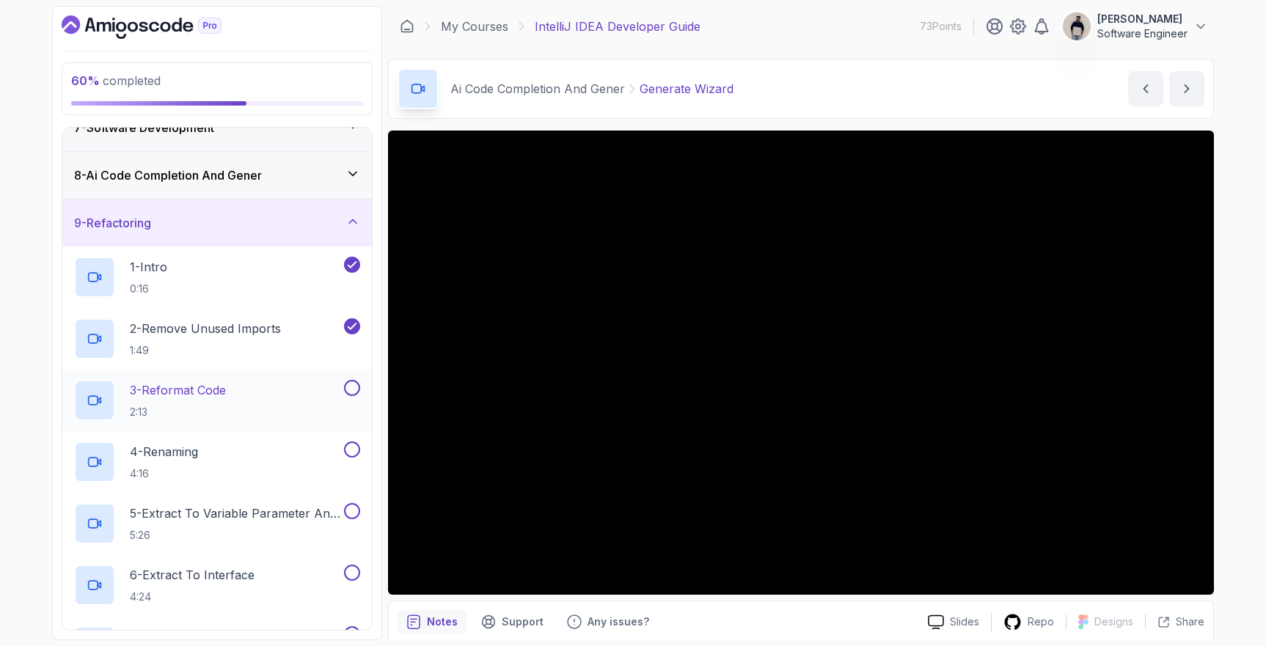
click at [354, 384] on button at bounding box center [352, 388] width 16 height 16
click at [358, 458] on button "4 - Renaming 4:16" at bounding box center [217, 462] width 286 height 41
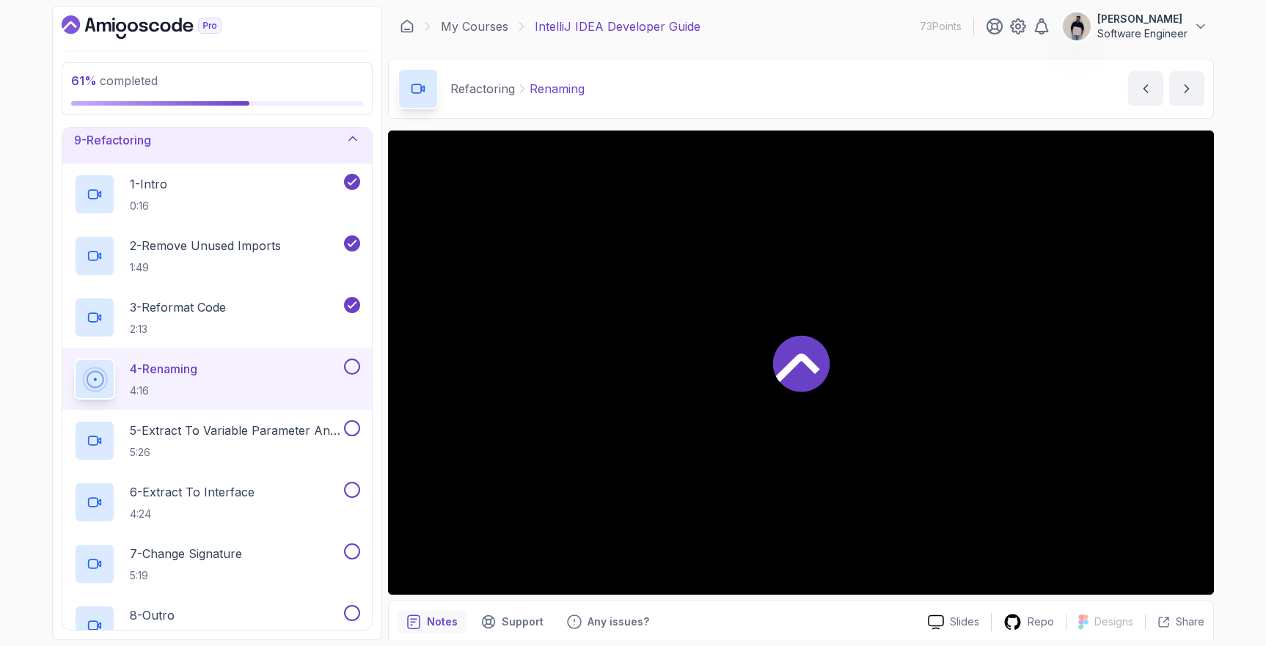
scroll to position [403, 0]
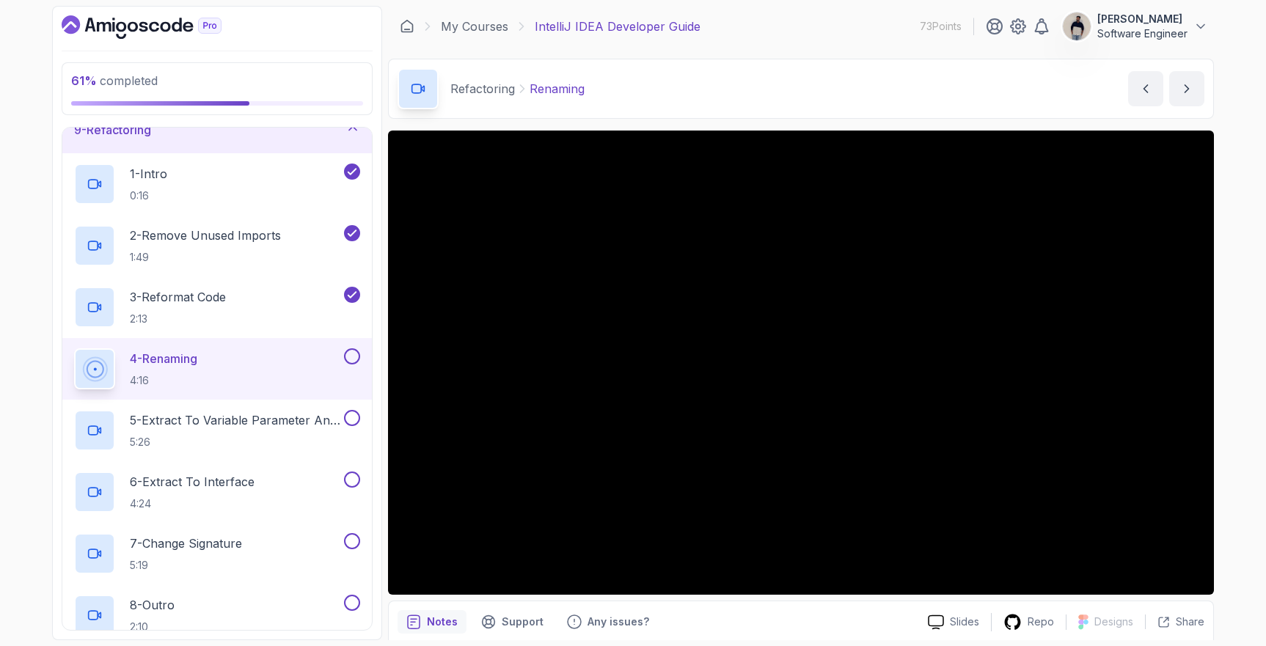
click at [351, 360] on button at bounding box center [352, 356] width 16 height 16
click at [357, 420] on button at bounding box center [352, 418] width 16 height 16
click at [356, 470] on div "6 - Extract To Interface 4:24" at bounding box center [217, 492] width 310 height 62
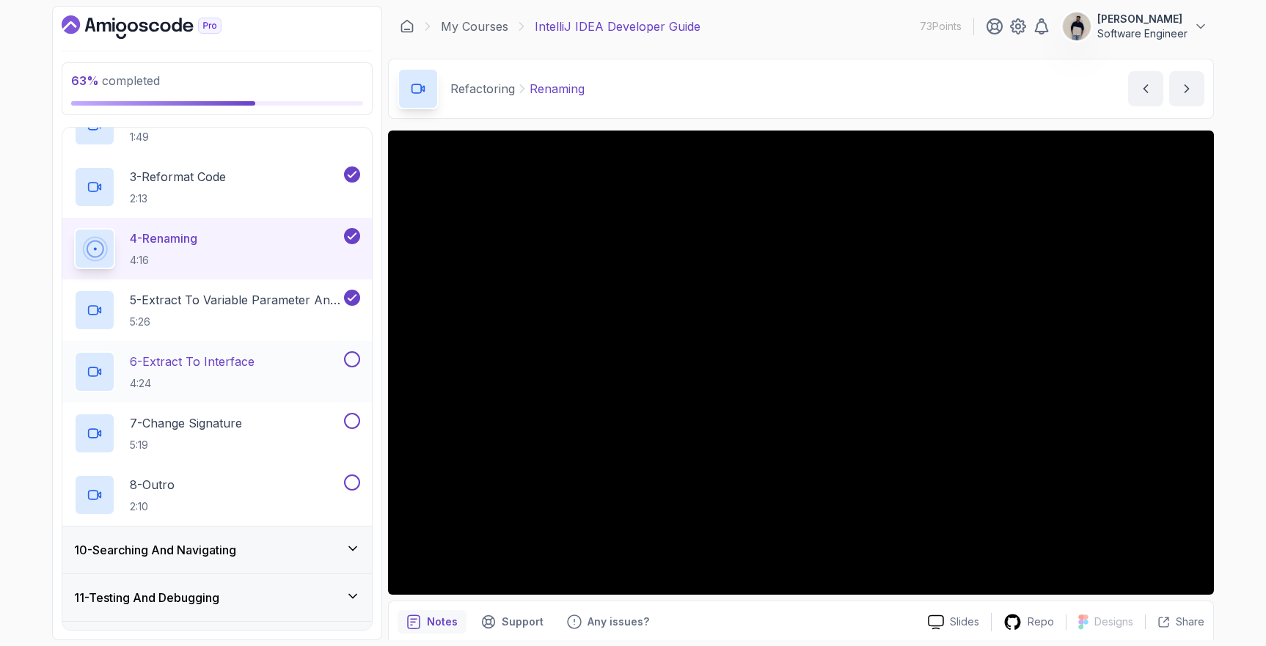
scroll to position [541, 0]
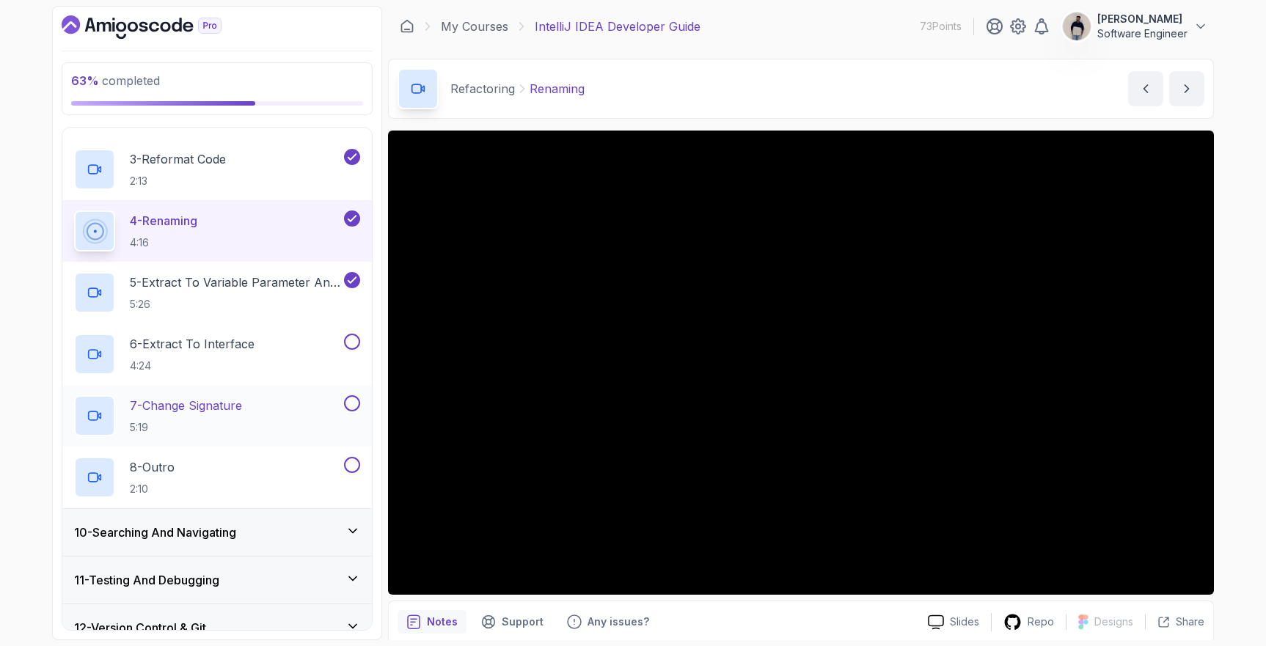
click at [351, 409] on button at bounding box center [352, 403] width 16 height 16
click at [357, 342] on button at bounding box center [352, 342] width 16 height 16
click at [350, 456] on div "8 - Outro 2:10" at bounding box center [217, 478] width 310 height 62
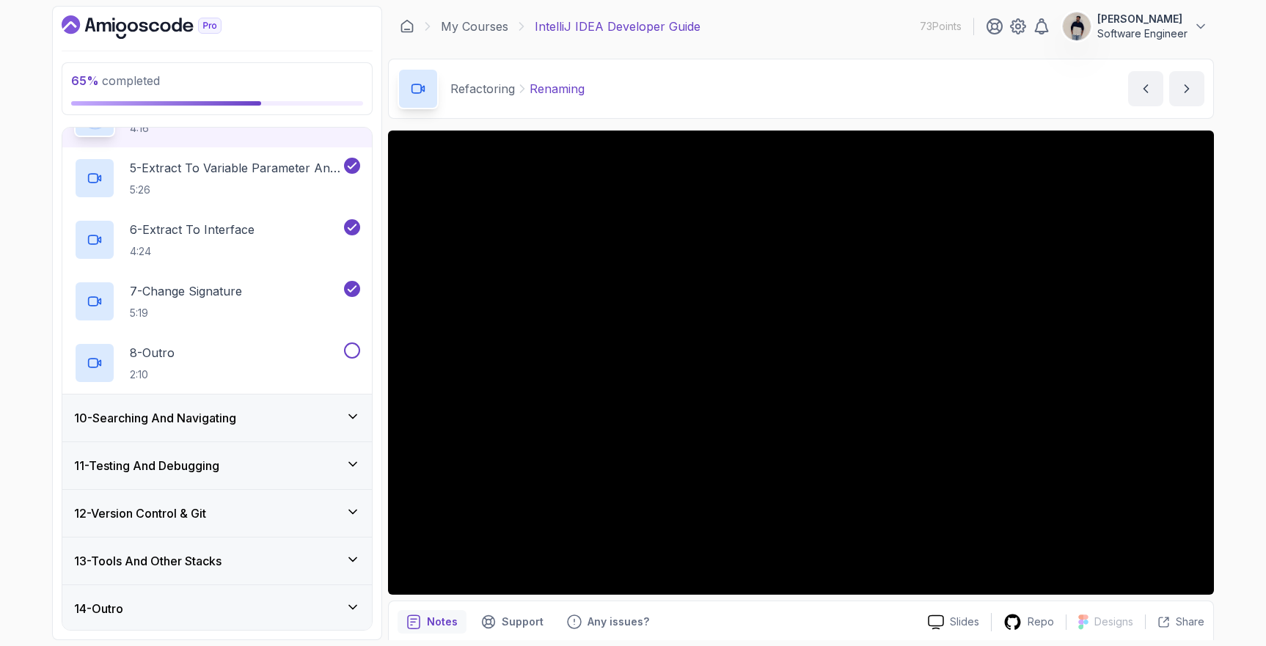
click at [232, 430] on div "10 - Searching And Navigating" at bounding box center [217, 418] width 310 height 47
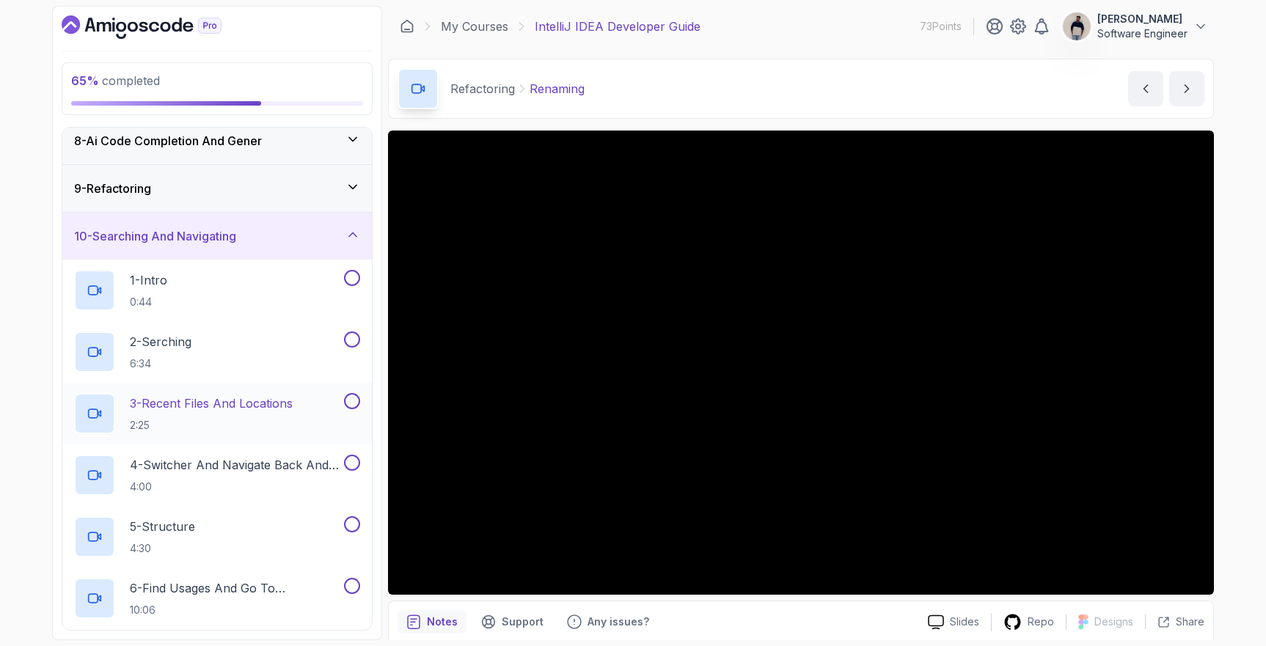
scroll to position [348, 0]
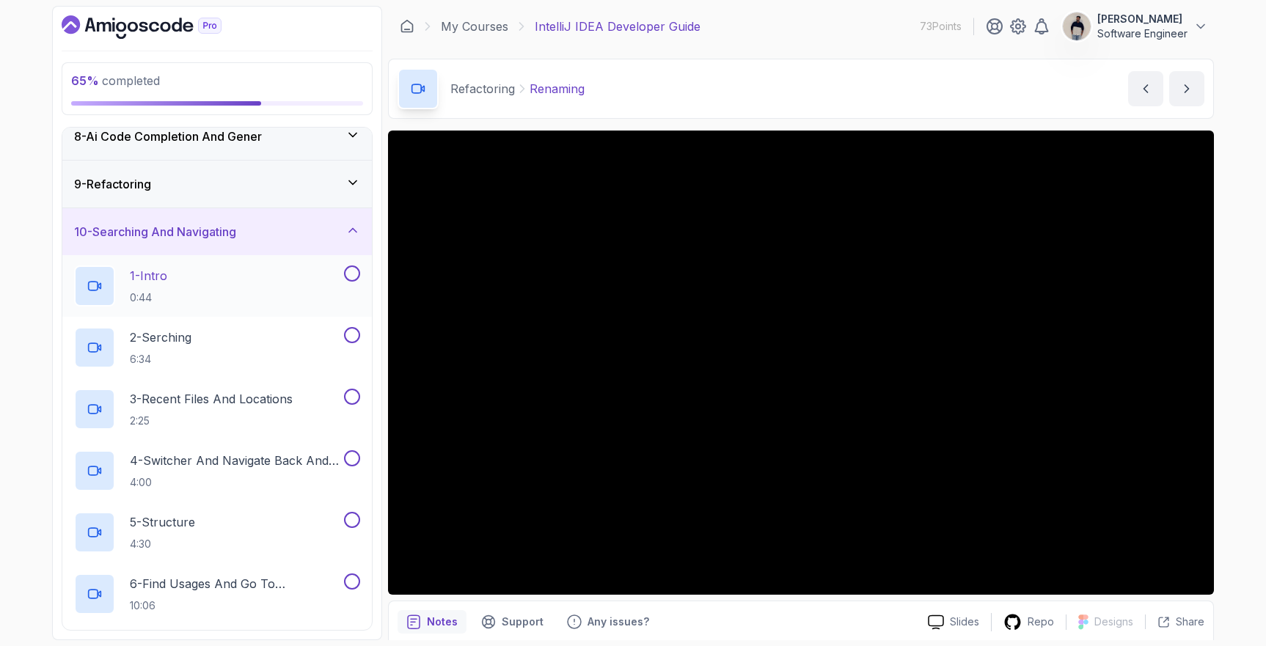
click at [351, 271] on button at bounding box center [352, 274] width 16 height 16
click at [354, 337] on button at bounding box center [352, 335] width 16 height 16
click at [355, 397] on button at bounding box center [352, 397] width 16 height 16
click at [354, 448] on div "4 - Switcher And Navigate Back And Forrward 4:00" at bounding box center [217, 471] width 310 height 62
click at [348, 516] on button at bounding box center [352, 520] width 16 height 16
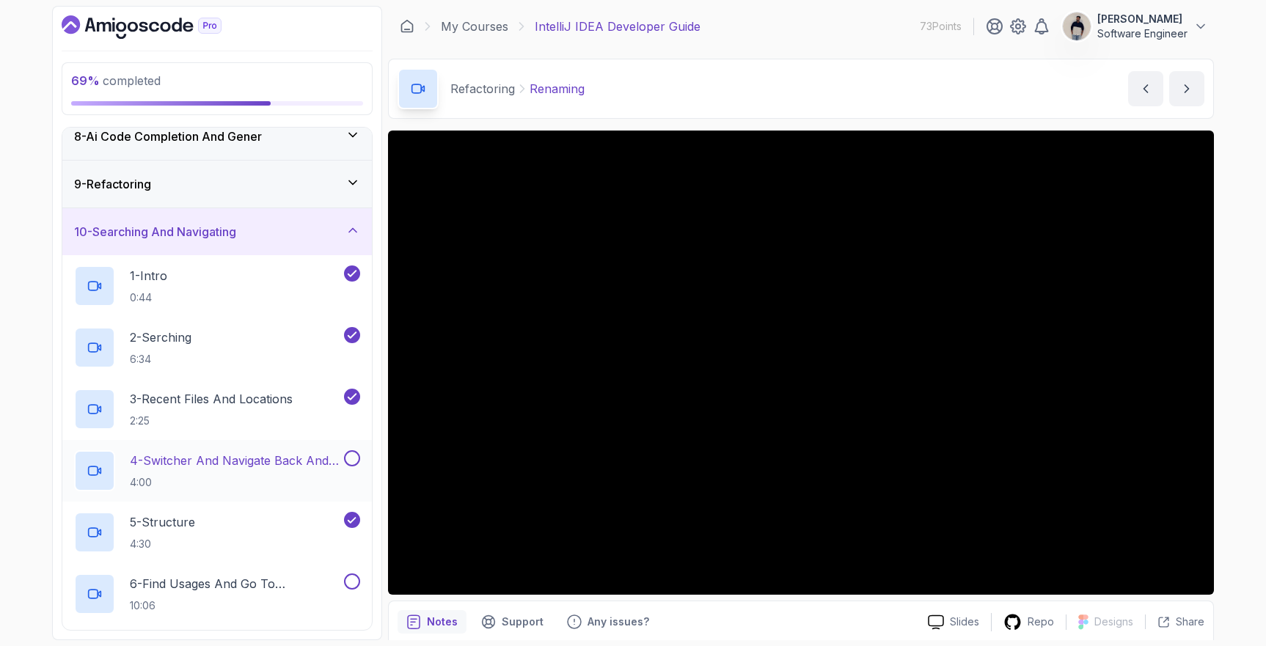
click at [351, 442] on div "4 - Switcher And Navigate Back And Forrward 4:00" at bounding box center [217, 471] width 310 height 62
click at [351, 450] on button at bounding box center [352, 458] width 16 height 16
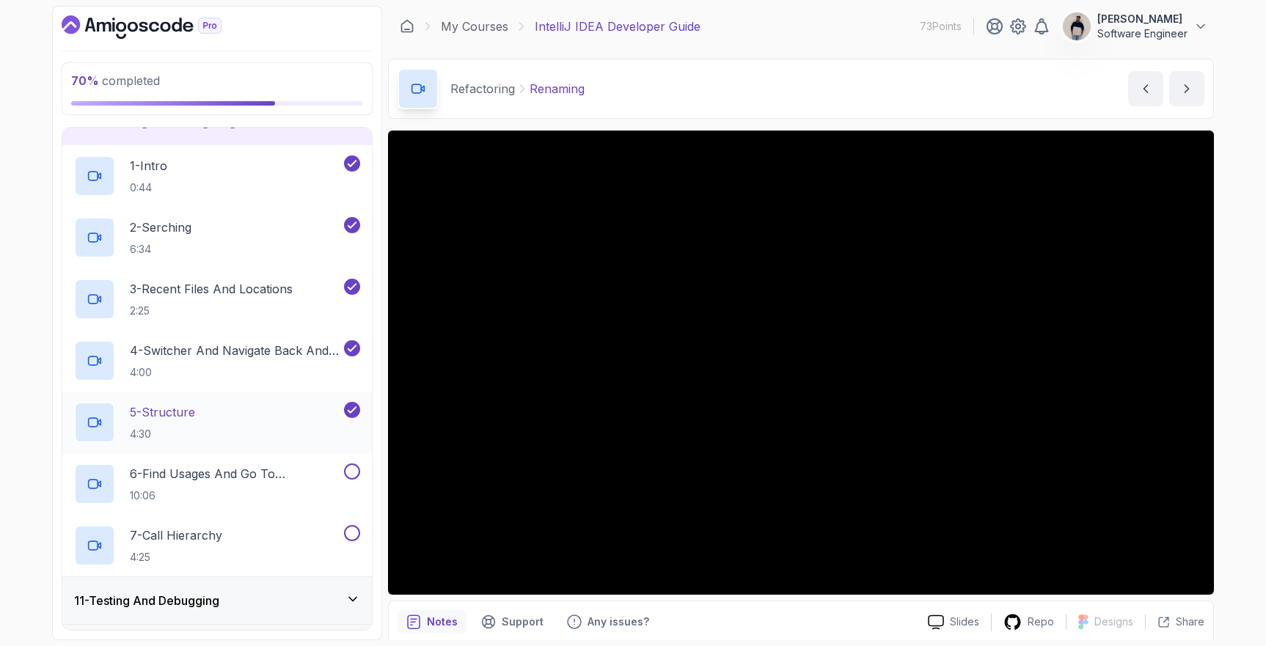
scroll to position [470, 0]
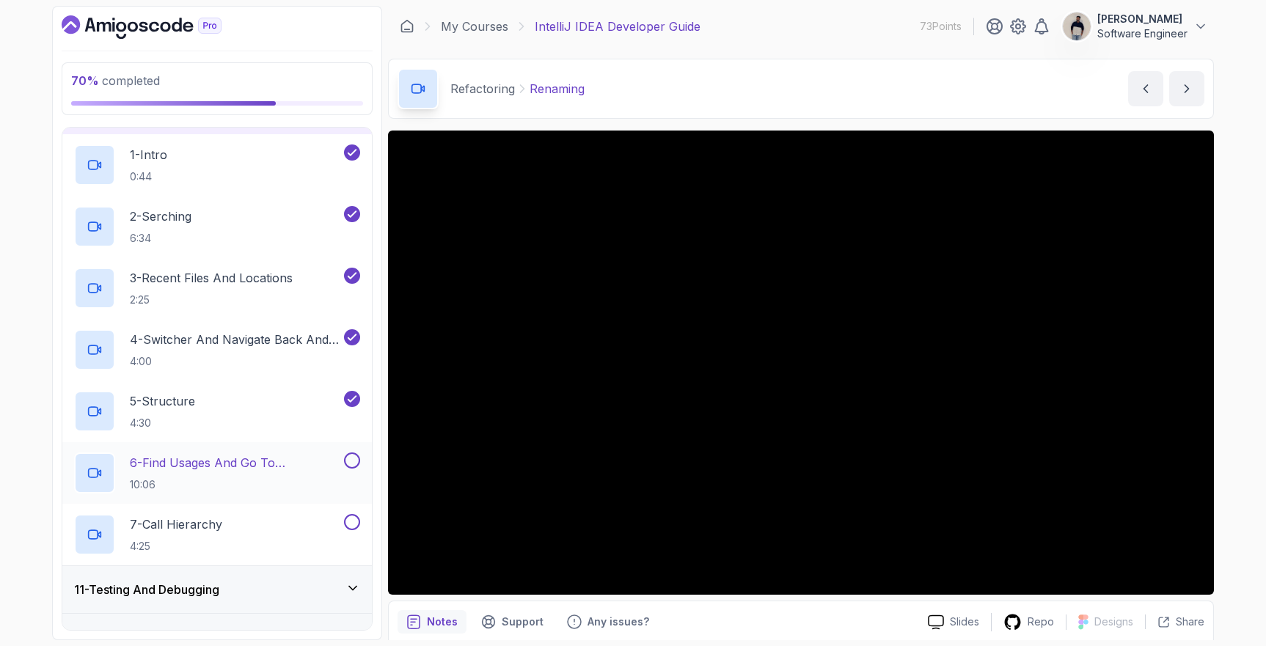
click at [352, 448] on div "6 - Find Usages And Go To Declaration 10:06" at bounding box center [217, 473] width 310 height 62
click at [351, 460] on button at bounding box center [352, 461] width 16 height 16
click at [355, 528] on button at bounding box center [352, 522] width 16 height 16
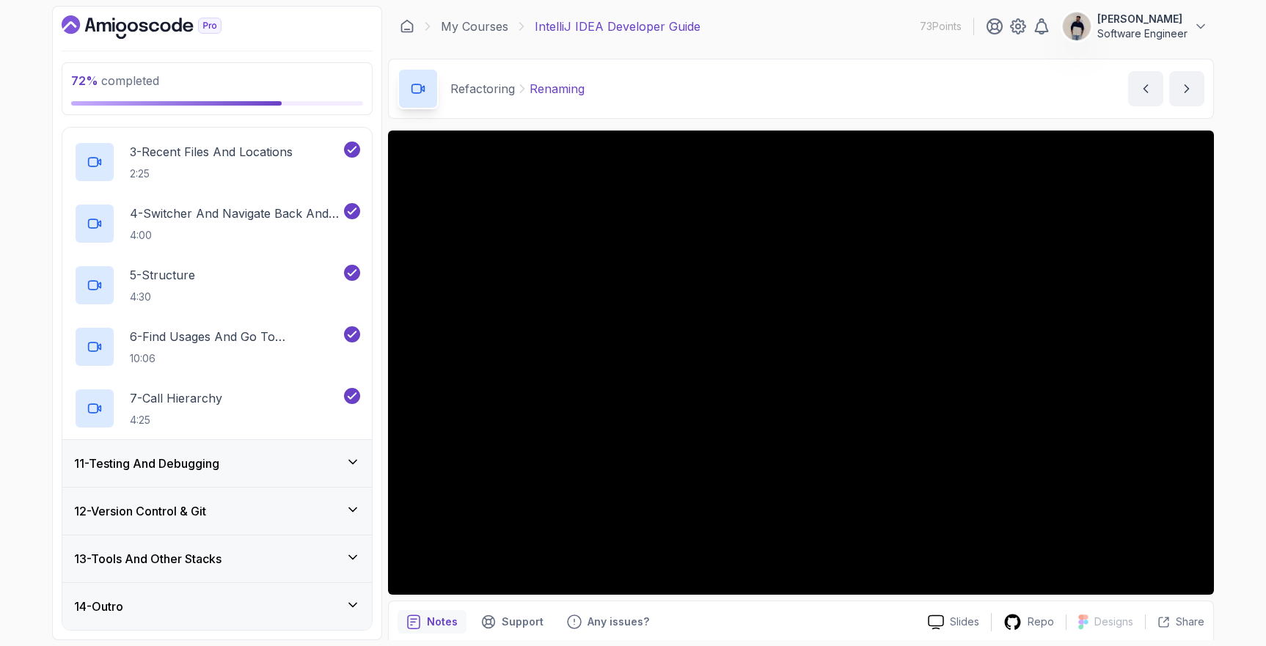
click at [247, 462] on div "11 - Testing And Debugging" at bounding box center [217, 464] width 286 height 18
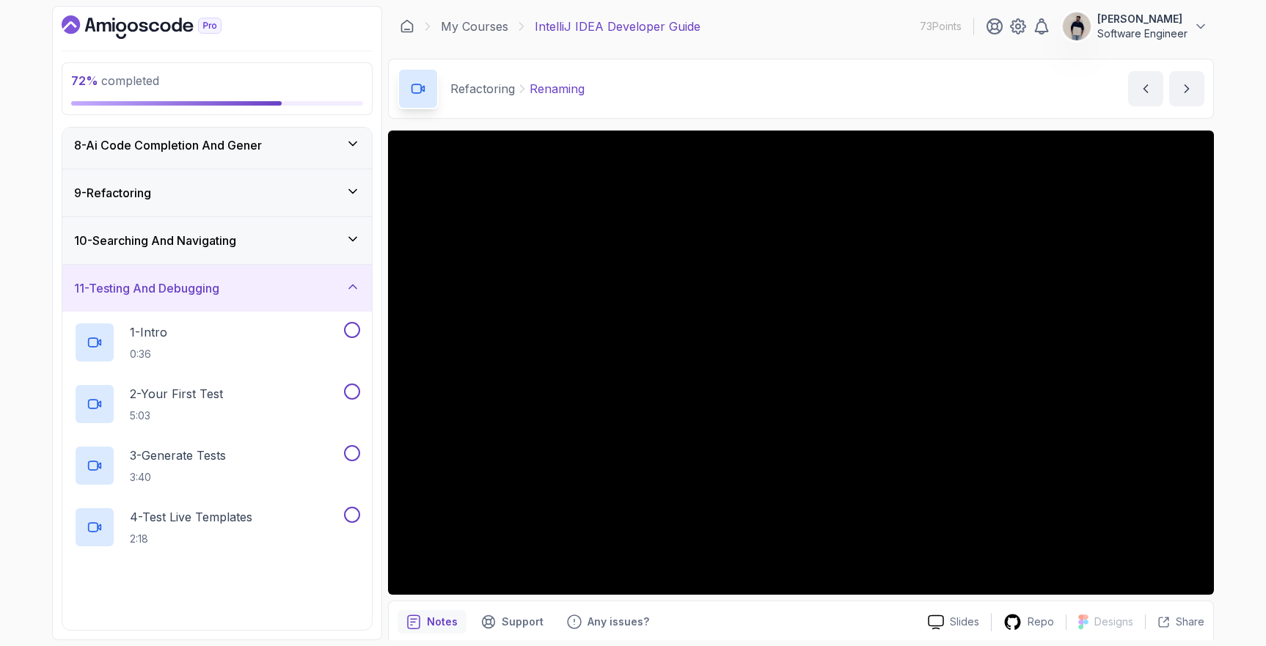
scroll to position [361, 0]
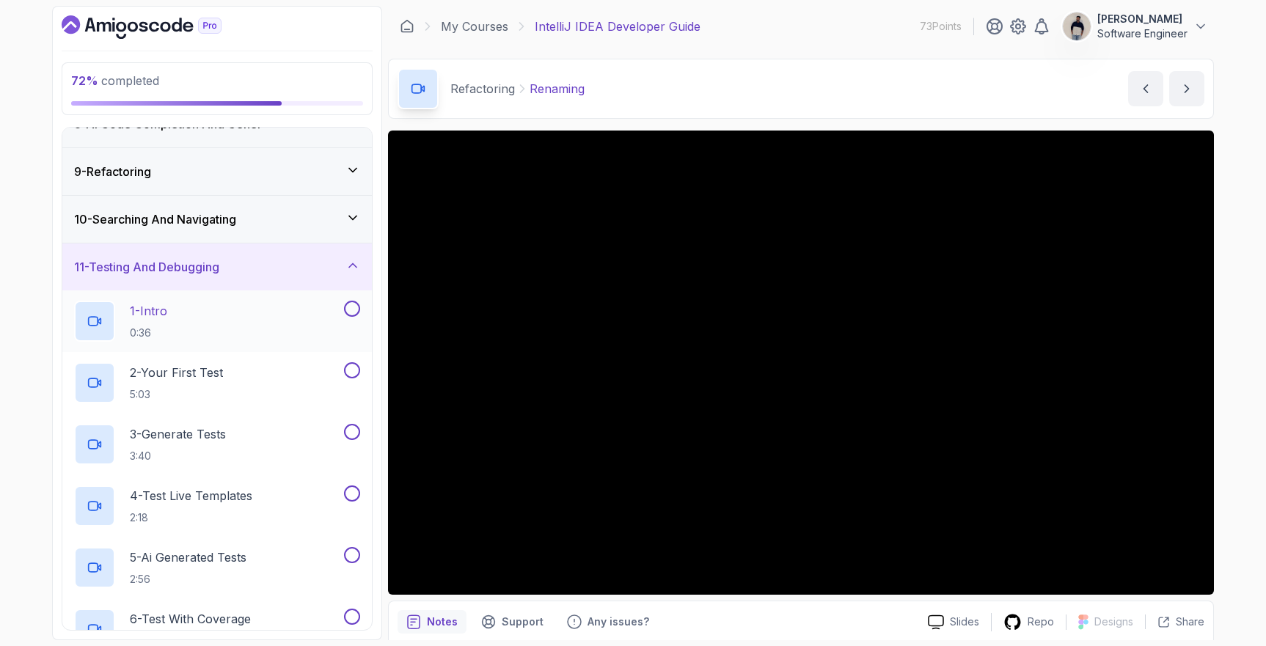
click at [353, 308] on button at bounding box center [352, 309] width 16 height 16
click at [347, 368] on button at bounding box center [352, 370] width 16 height 16
click at [354, 427] on button at bounding box center [352, 432] width 16 height 16
click at [351, 487] on button at bounding box center [352, 494] width 16 height 16
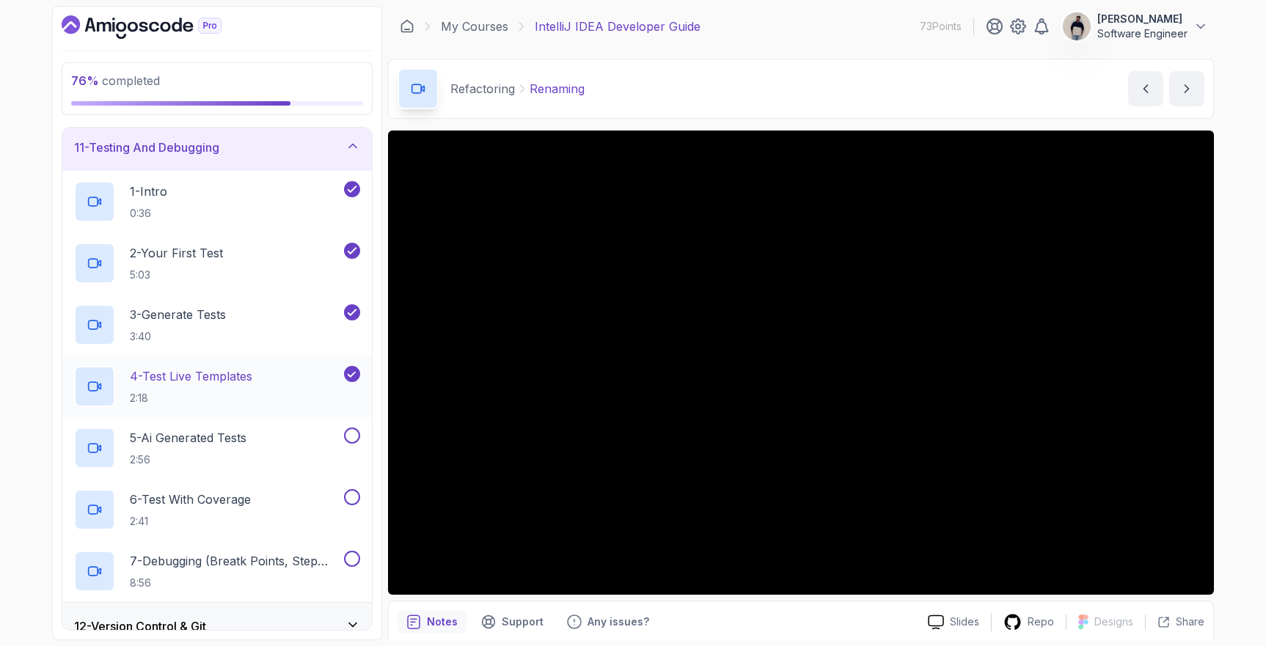
scroll to position [525, 0]
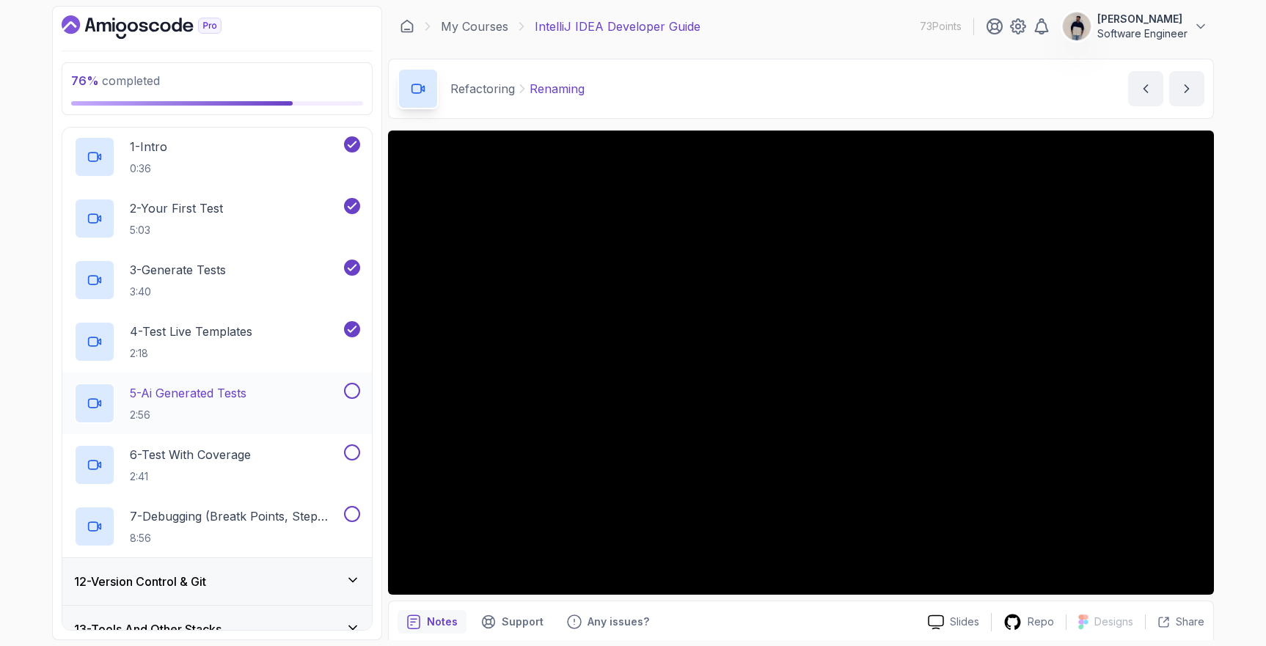
click at [353, 401] on button "5 - Ai Generated Tests 2:56" at bounding box center [217, 403] width 286 height 41
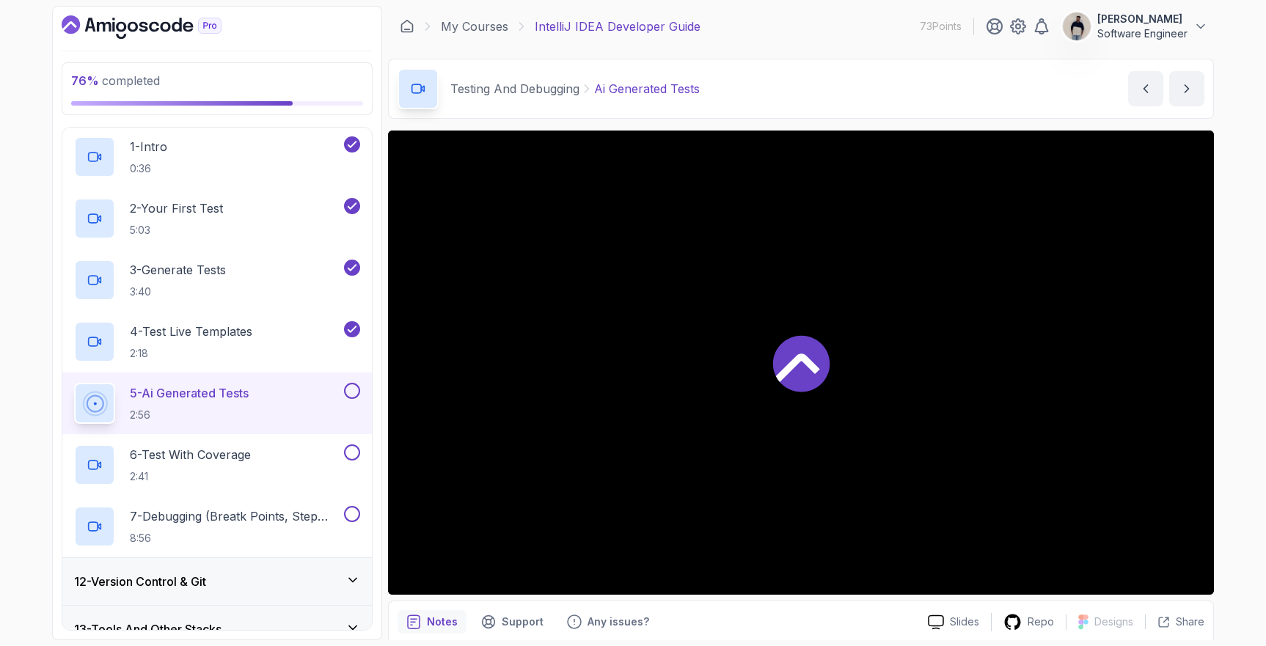
click at [354, 395] on button at bounding box center [352, 391] width 16 height 16
click at [356, 450] on button at bounding box center [352, 453] width 16 height 16
click at [354, 508] on button at bounding box center [352, 514] width 16 height 16
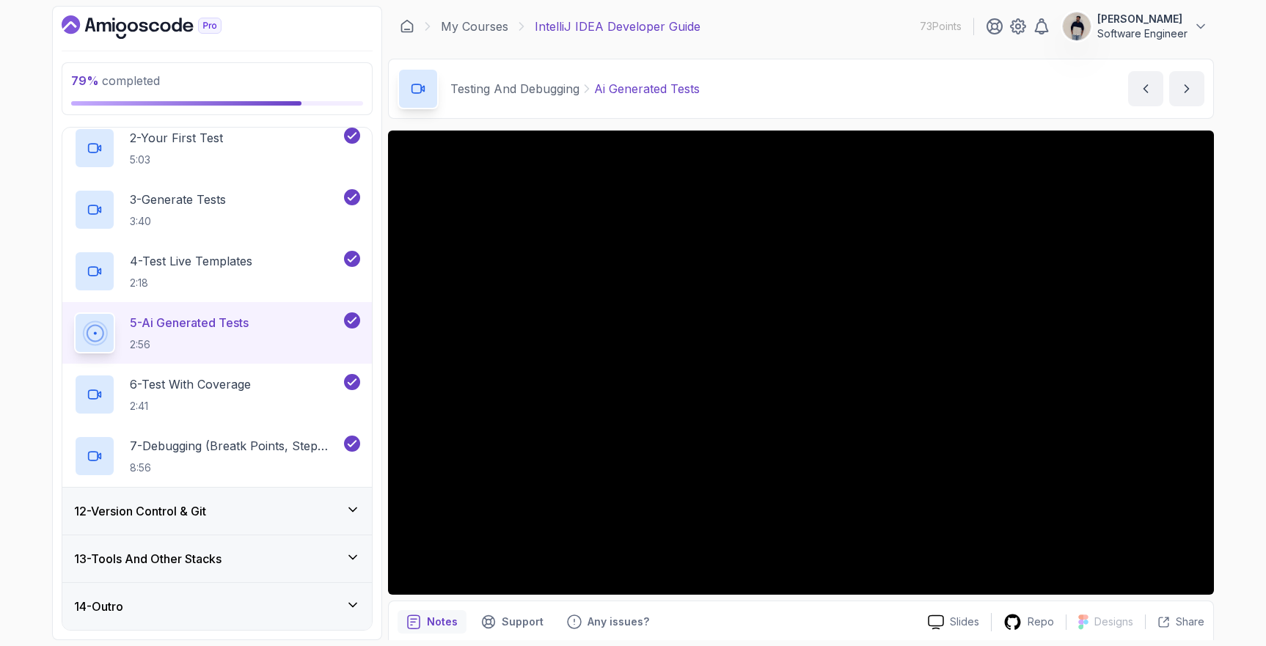
click at [280, 500] on div "12 - Version Control & Git" at bounding box center [217, 511] width 310 height 47
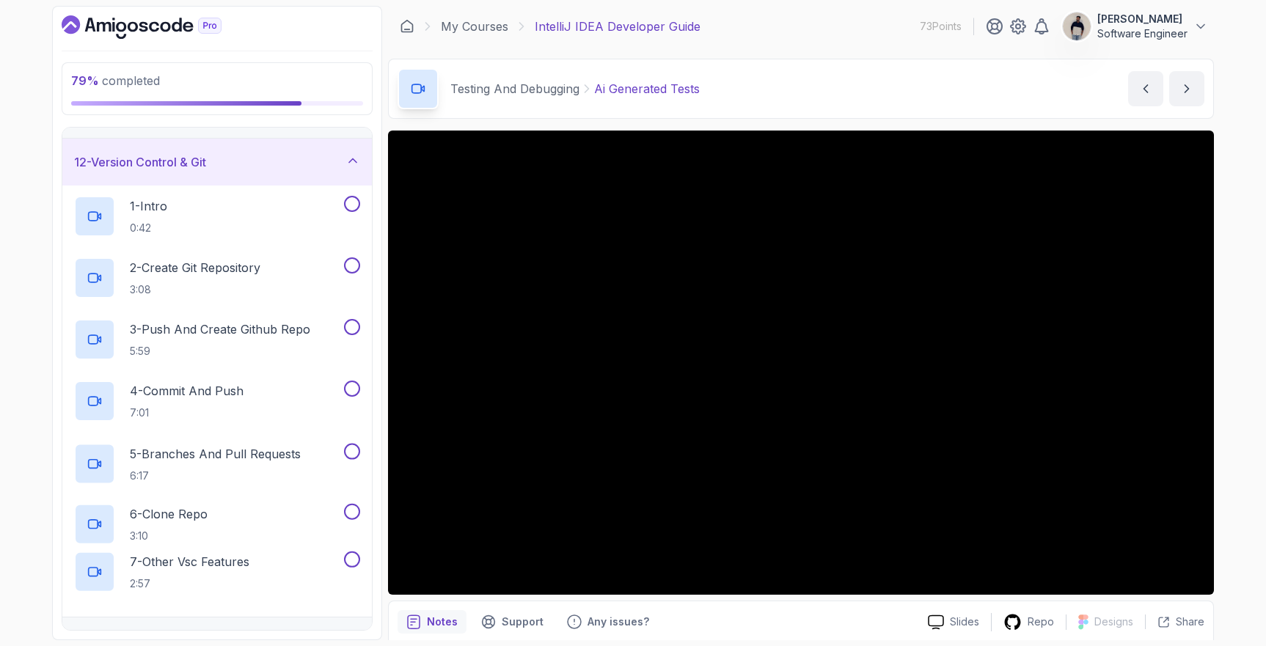
scroll to position [574, 0]
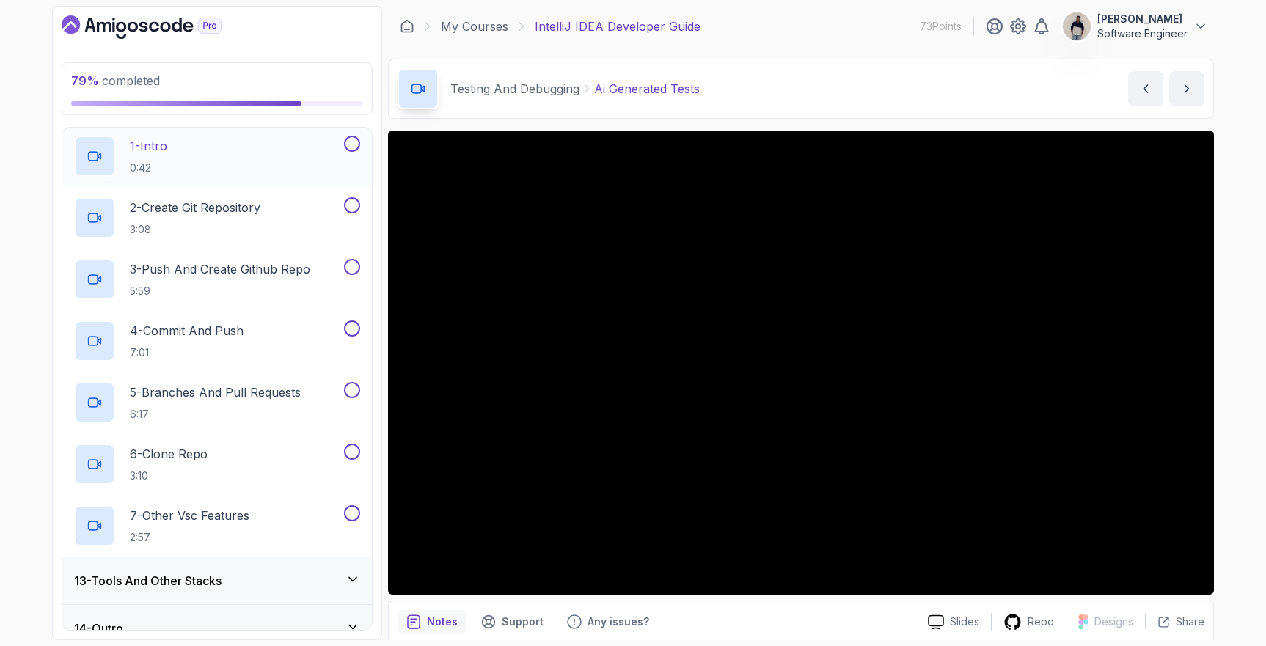
click at [348, 143] on button at bounding box center [352, 144] width 16 height 16
click at [350, 200] on button at bounding box center [352, 205] width 16 height 16
click at [349, 269] on button at bounding box center [352, 267] width 16 height 16
click at [351, 321] on button at bounding box center [352, 329] width 16 height 16
click at [354, 396] on button at bounding box center [352, 390] width 16 height 16
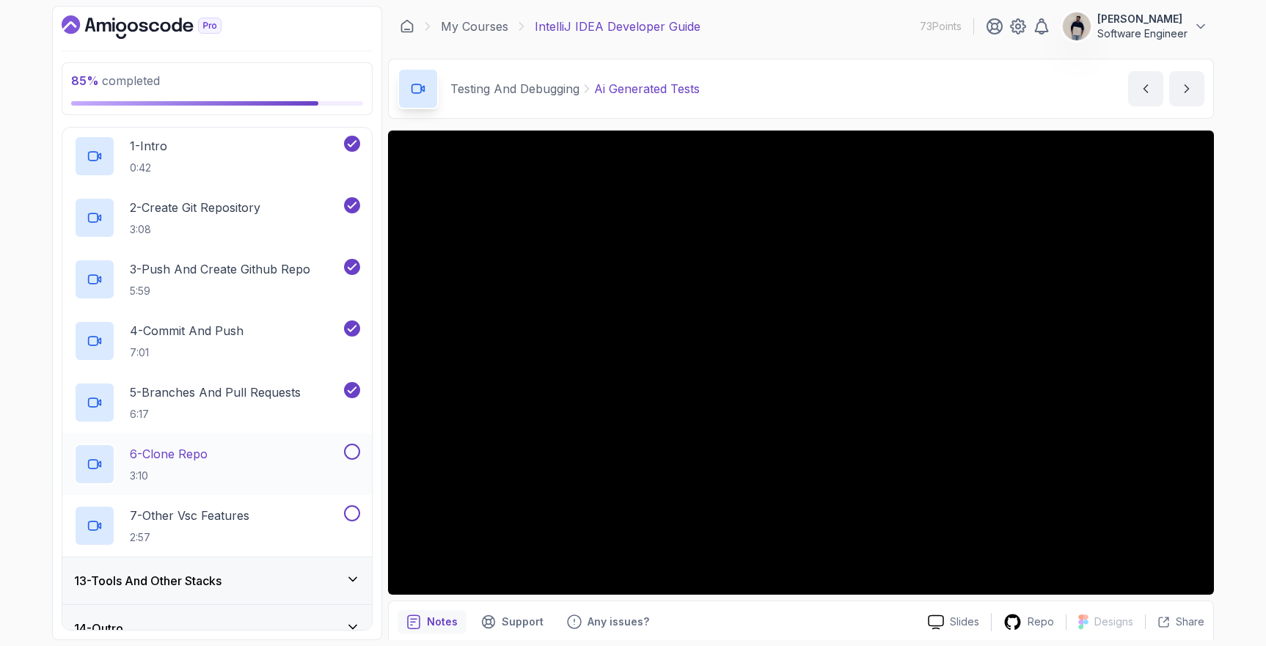
click at [351, 456] on button at bounding box center [352, 452] width 16 height 16
click at [353, 508] on button at bounding box center [352, 513] width 16 height 16
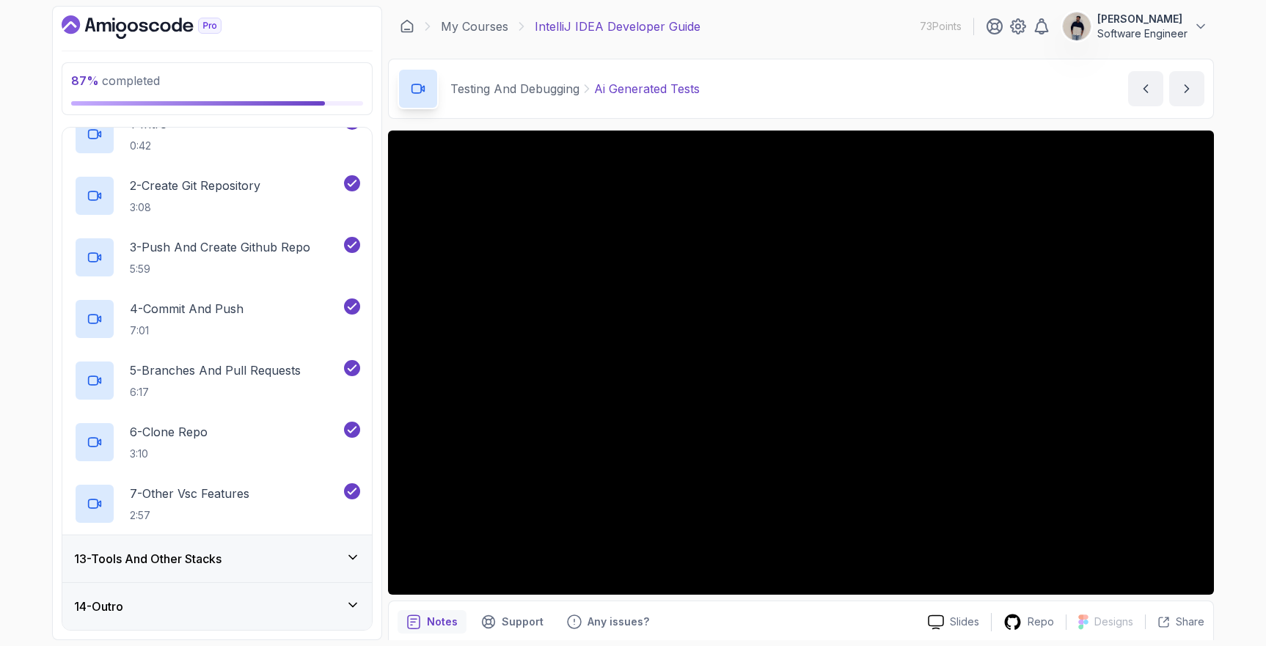
click at [249, 569] on div "13 - Tools And Other Stacks" at bounding box center [217, 559] width 310 height 47
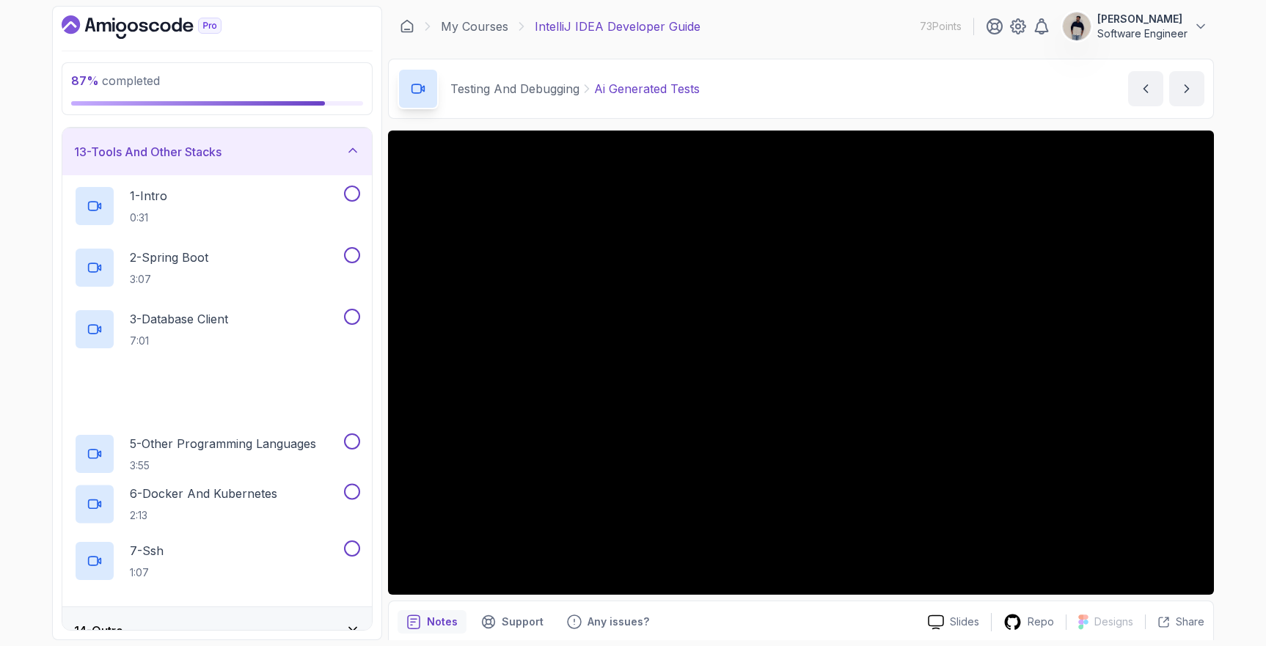
scroll to position [596, 0]
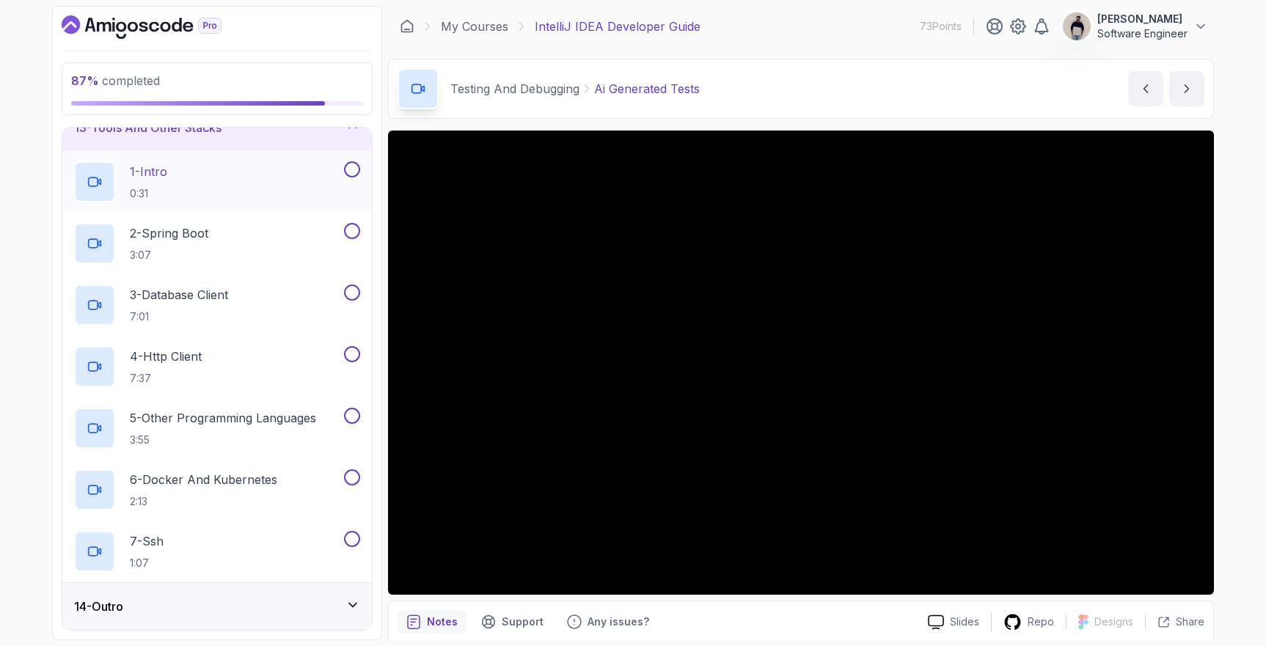
click at [348, 161] on button at bounding box center [352, 169] width 16 height 16
click at [346, 236] on button at bounding box center [352, 231] width 16 height 16
click at [228, 287] on p "3 - Database Client" at bounding box center [179, 295] width 98 height 18
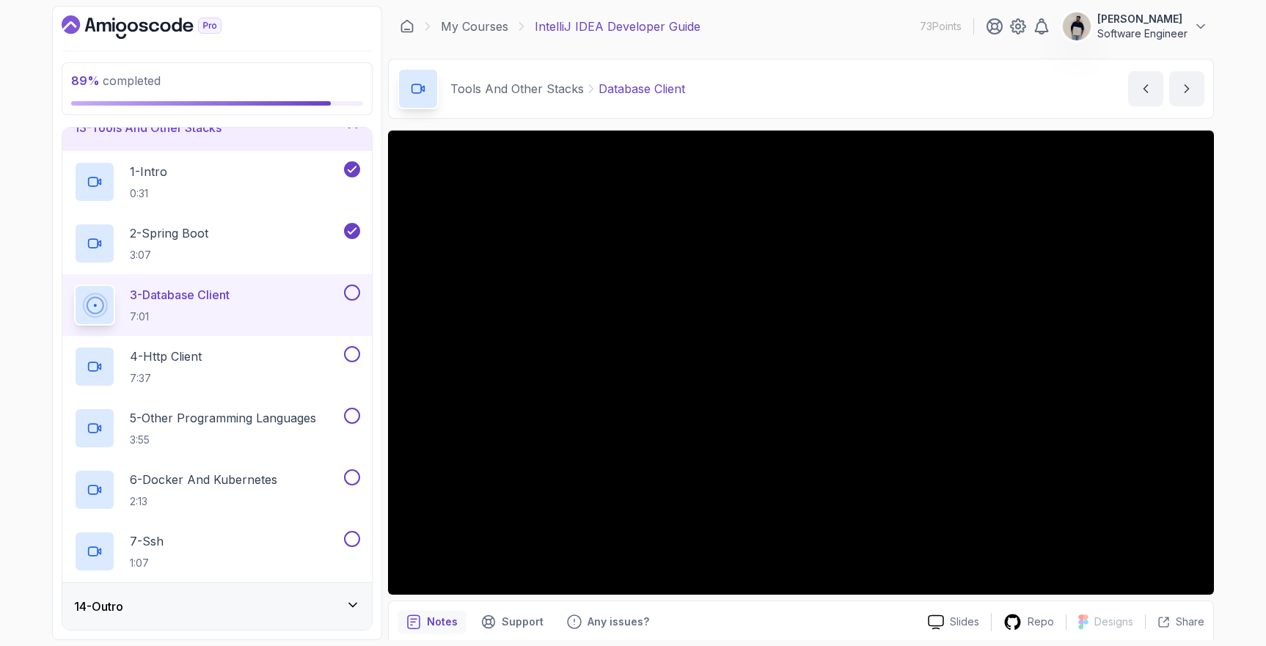
click at [351, 291] on button at bounding box center [352, 293] width 16 height 16
click at [353, 351] on button at bounding box center [352, 354] width 16 height 16
click at [354, 408] on button at bounding box center [352, 416] width 16 height 16
click at [348, 472] on button at bounding box center [352, 478] width 16 height 16
click at [357, 536] on button at bounding box center [352, 539] width 16 height 16
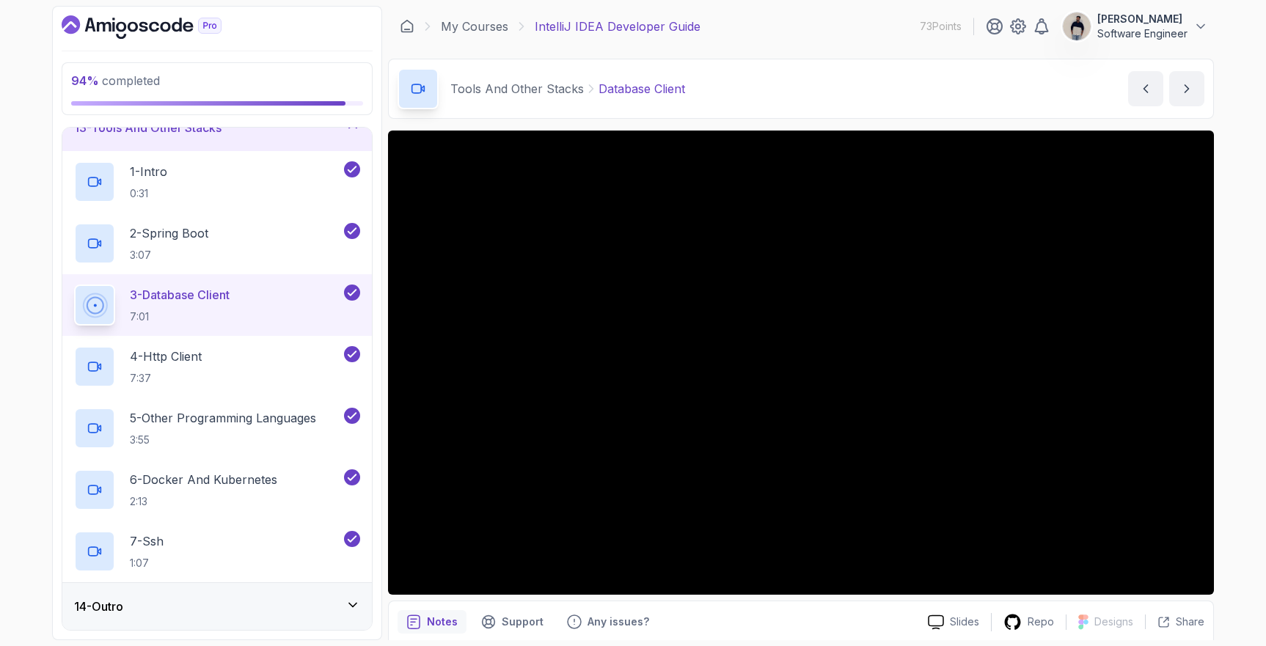
click at [304, 613] on div "14 - Outro" at bounding box center [217, 607] width 286 height 18
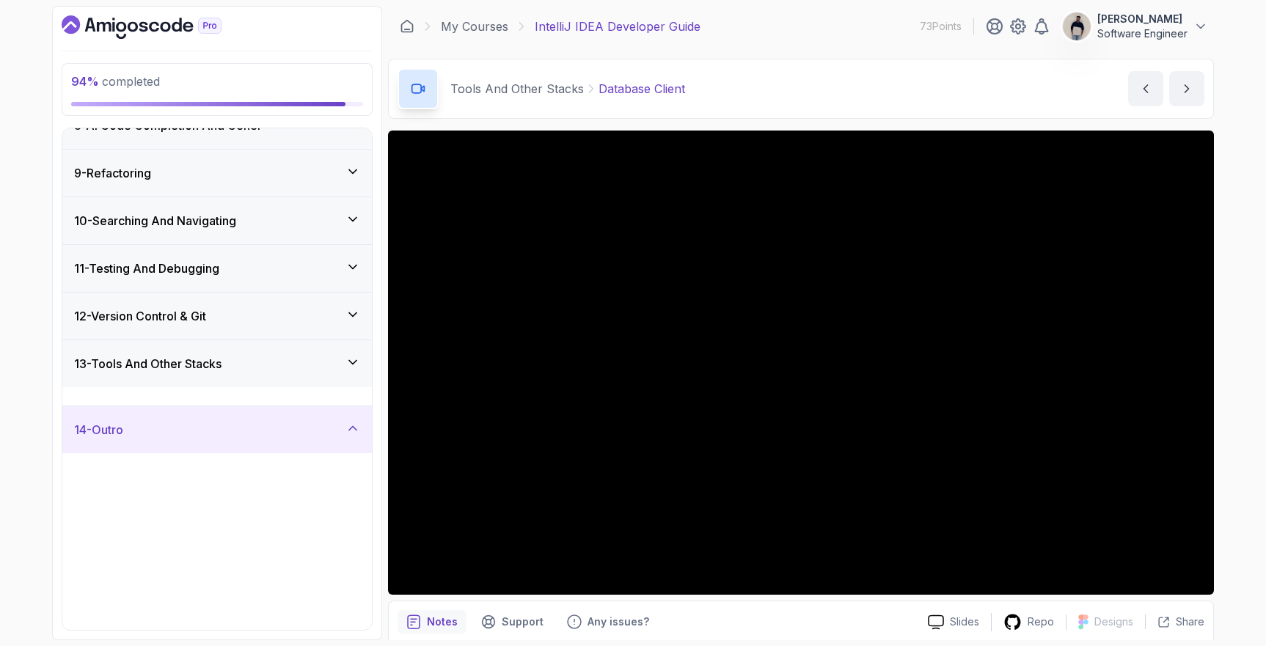
scroll to position [349, 0]
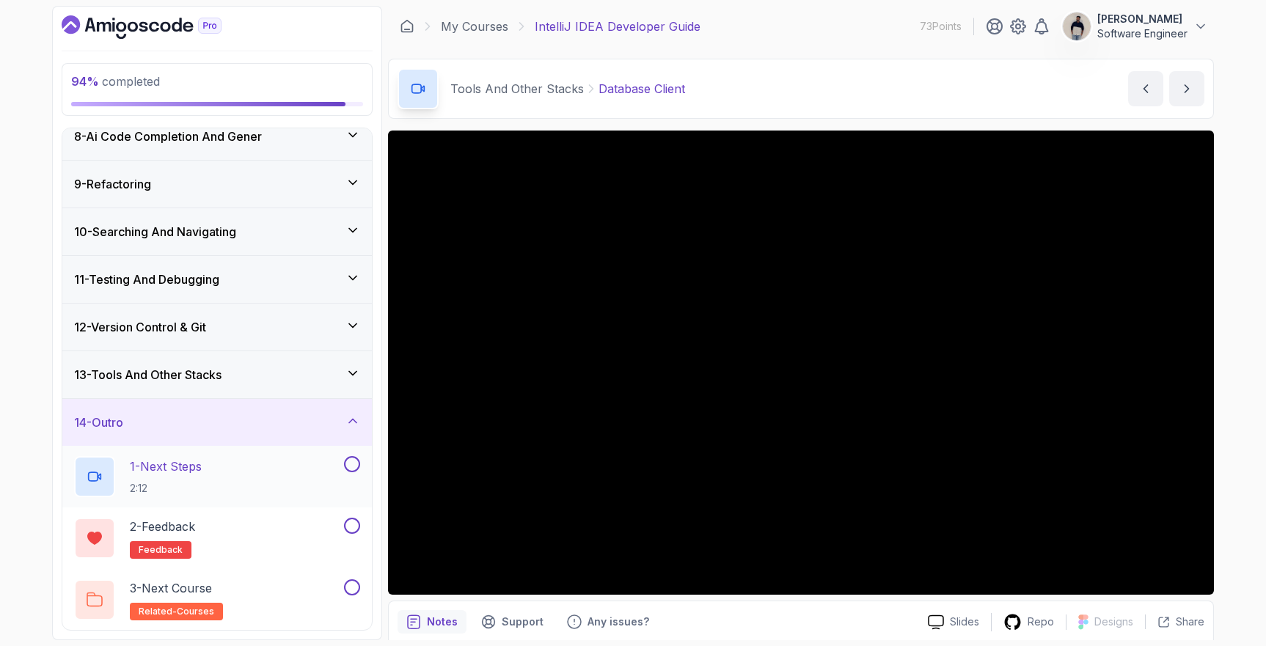
click at [348, 462] on button at bounding box center [352, 464] width 16 height 16
click at [354, 518] on div at bounding box center [350, 526] width 19 height 16
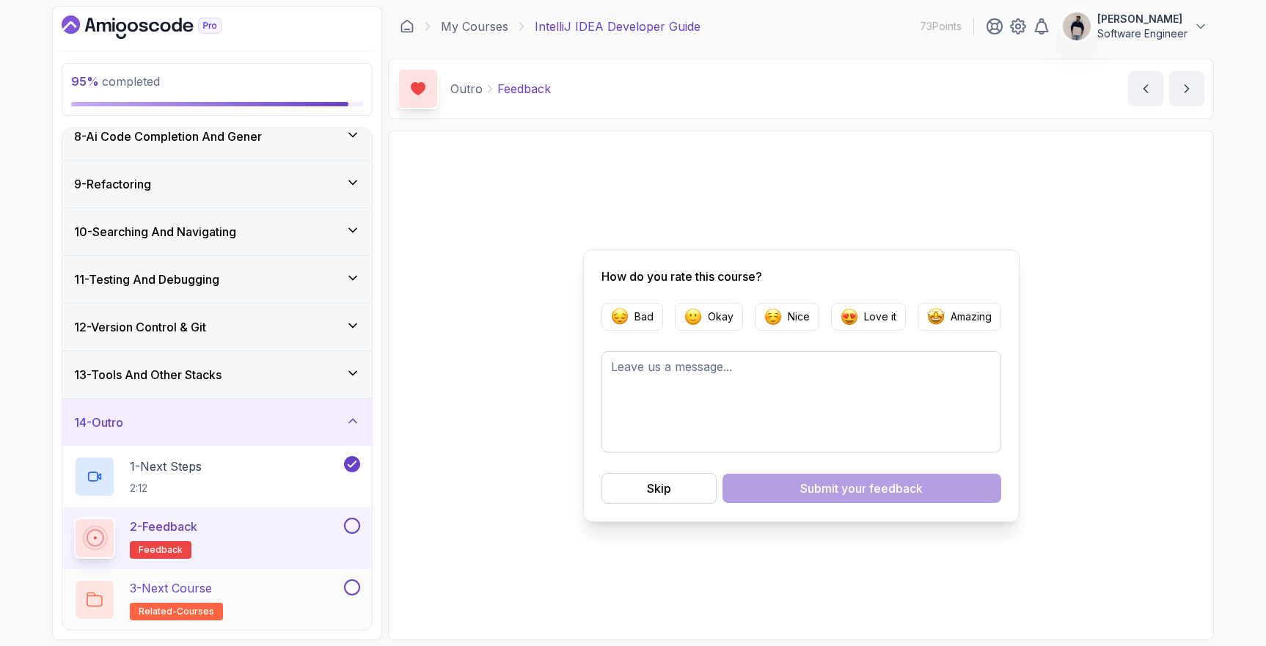
click at [355, 583] on button at bounding box center [352, 588] width 16 height 16
click at [354, 525] on button at bounding box center [352, 526] width 16 height 16
click at [277, 572] on div "3 - Next Course related-courses" at bounding box center [217, 600] width 310 height 62
click at [244, 580] on div "3 - Next Course related-courses" at bounding box center [207, 600] width 267 height 41
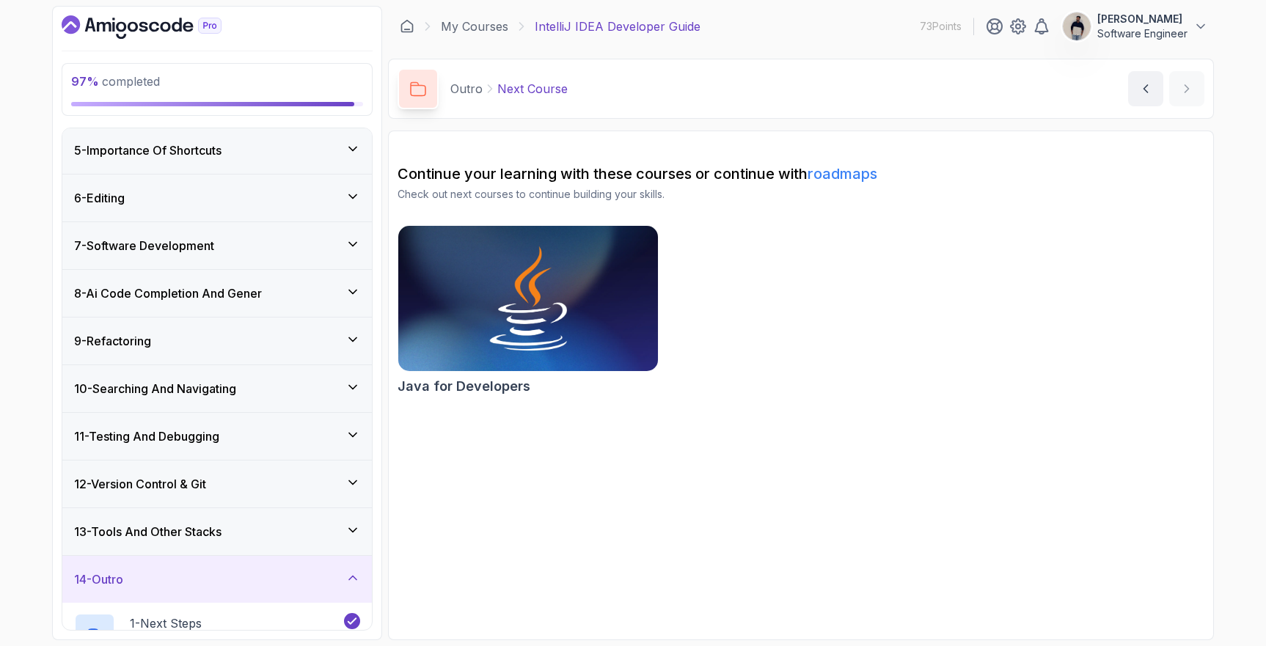
scroll to position [349, 0]
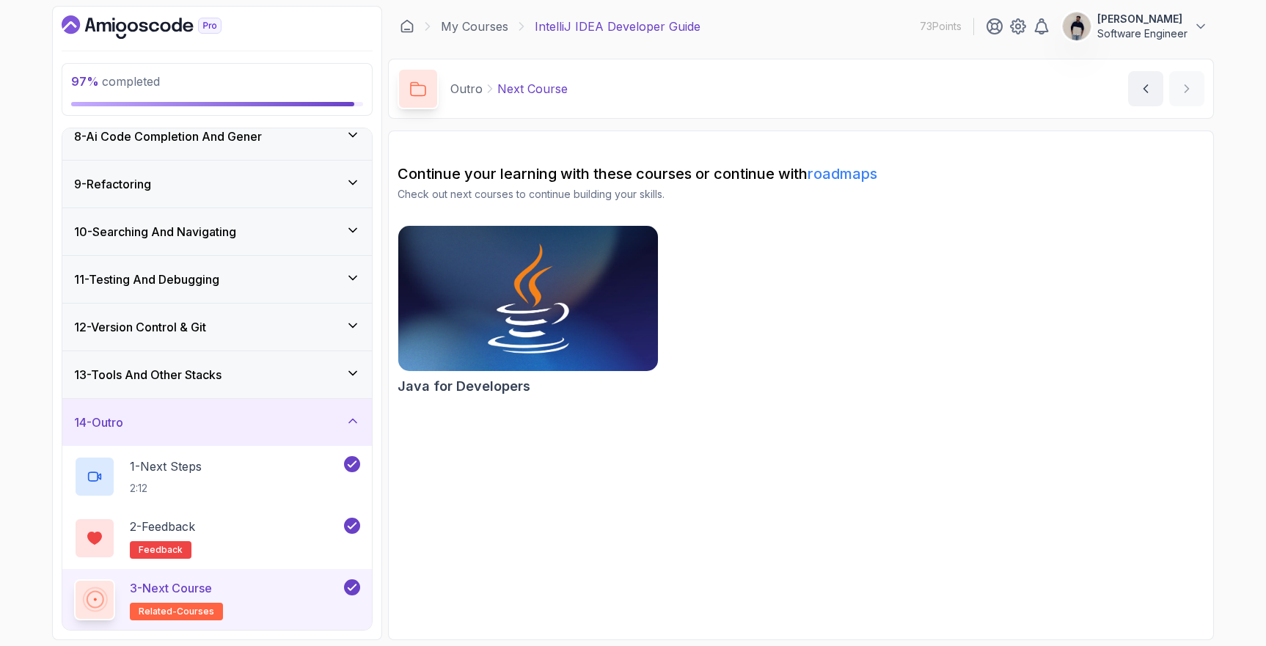
click at [518, 288] on img at bounding box center [528, 298] width 273 height 153
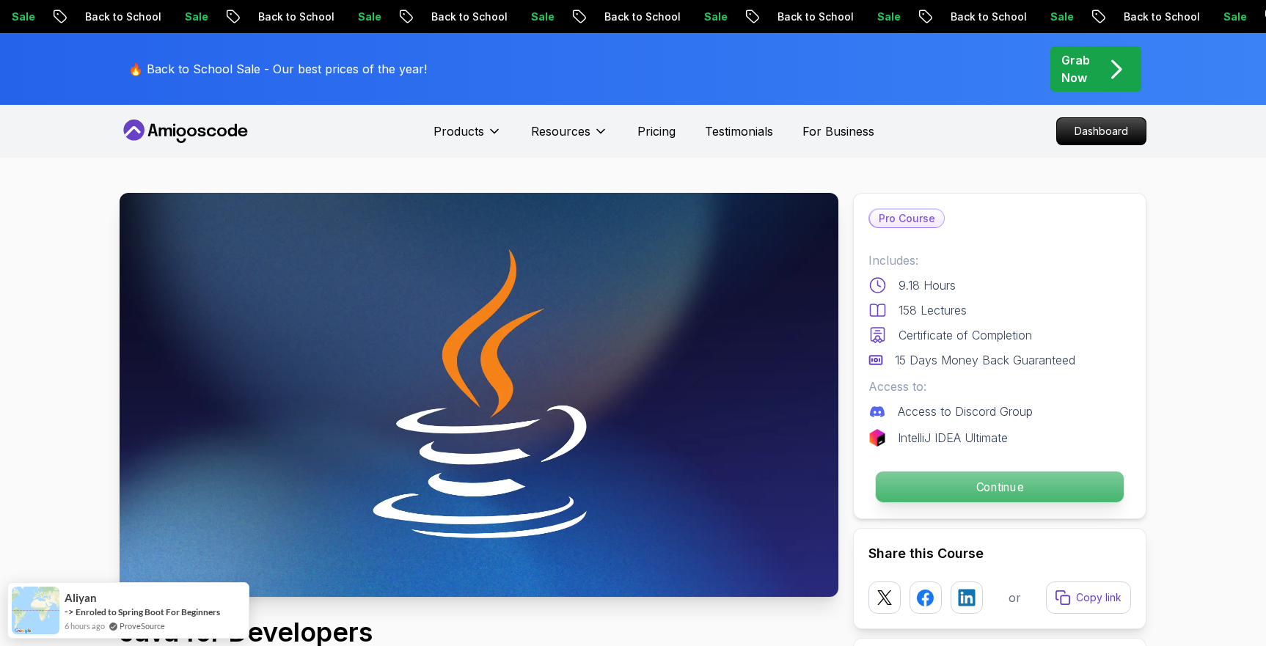
click at [978, 489] on p "Continue" at bounding box center [1000, 487] width 248 height 31
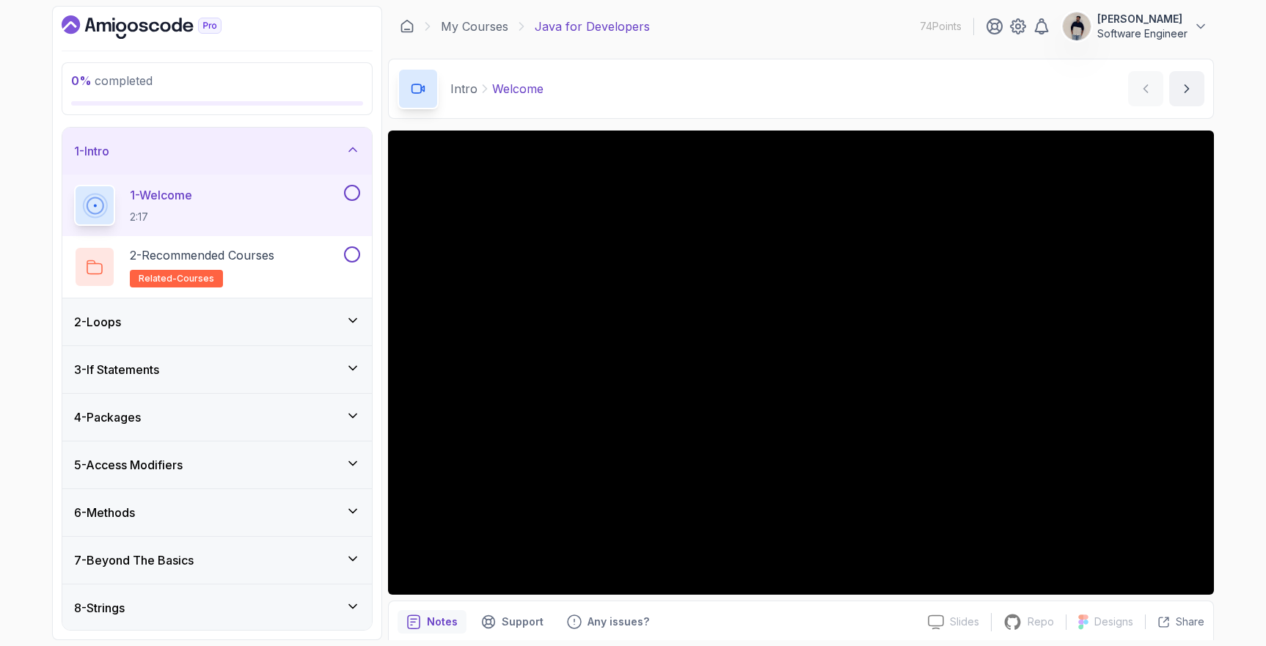
click at [266, 321] on div "2 - Loops" at bounding box center [217, 322] width 286 height 18
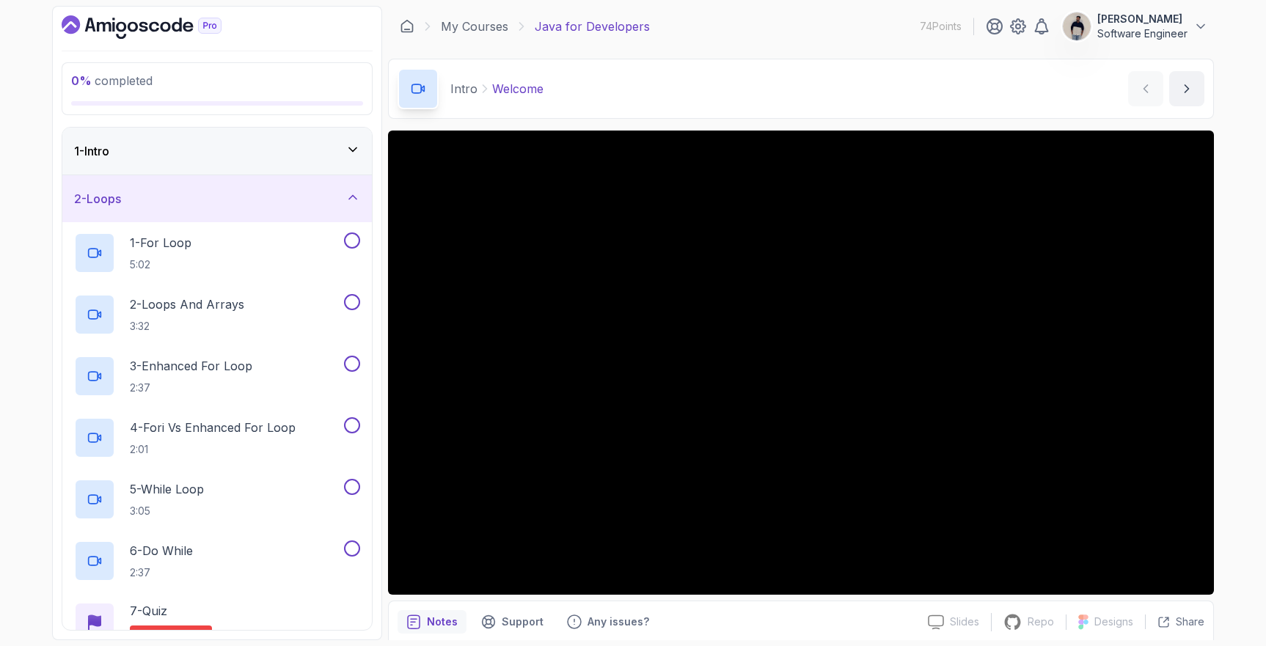
click at [266, 201] on div "2 - Loops" at bounding box center [217, 199] width 286 height 18
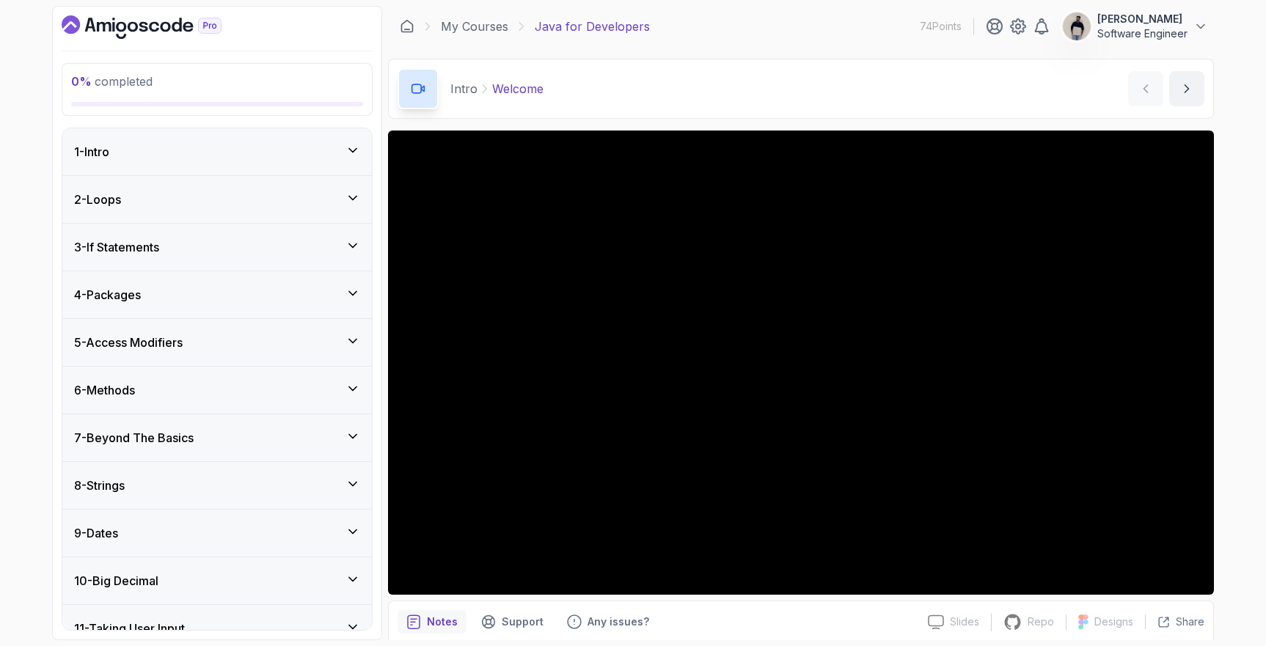
click at [230, 148] on div "1 - Intro" at bounding box center [217, 152] width 286 height 18
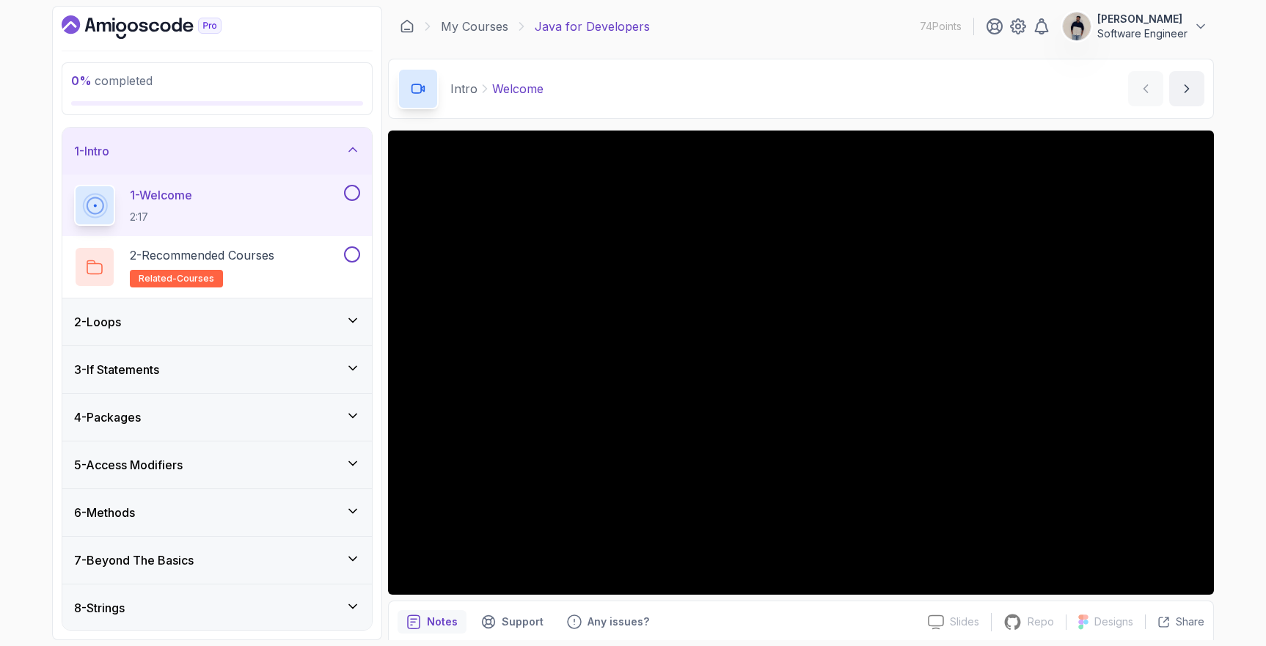
click at [347, 197] on button at bounding box center [352, 193] width 16 height 16
click at [297, 242] on div "2 - Recommended Courses related-courses" at bounding box center [217, 267] width 310 height 62
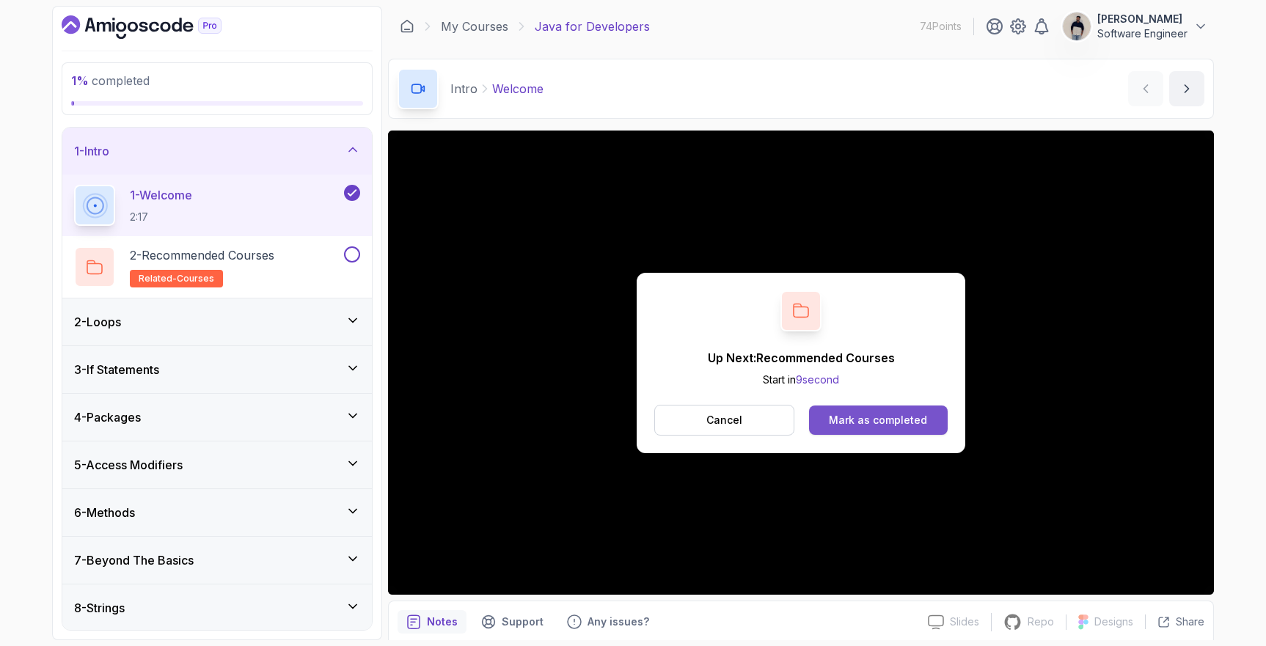
click at [867, 430] on button "Mark as completed" at bounding box center [878, 420] width 139 height 29
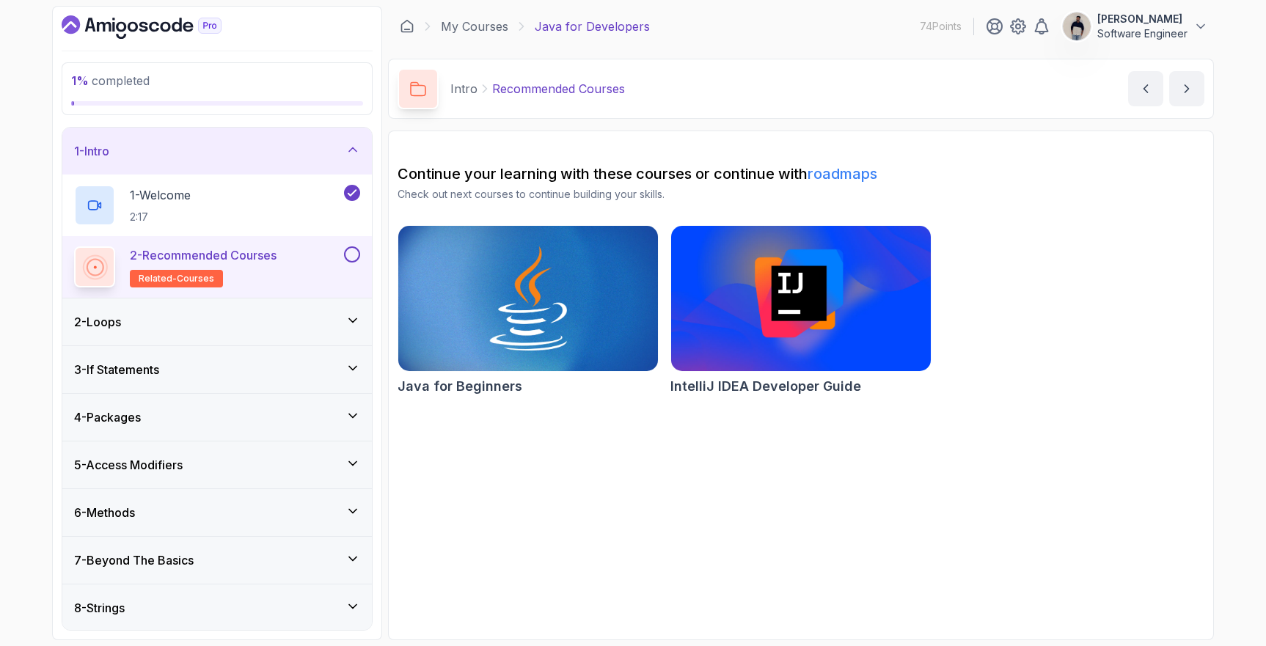
click at [344, 258] on div at bounding box center [350, 255] width 19 height 16
click at [354, 258] on button at bounding box center [352, 255] width 16 height 16
click at [210, 328] on div "2 - Loops" at bounding box center [217, 322] width 286 height 18
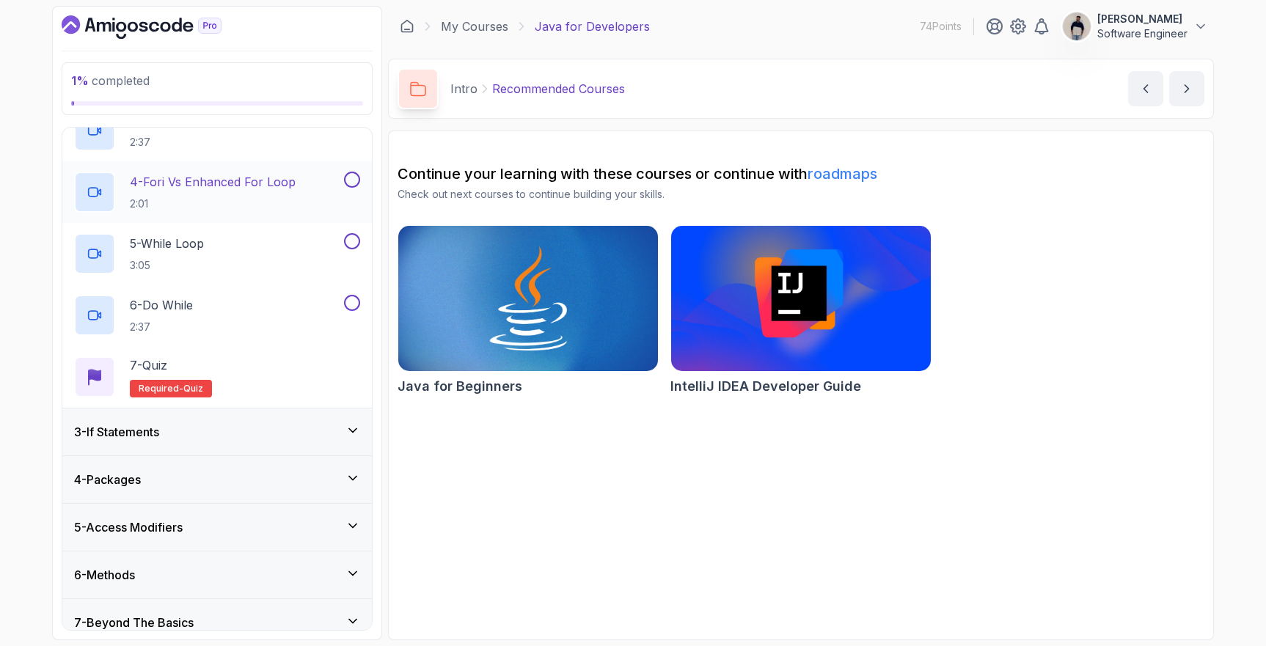
scroll to position [254, 0]
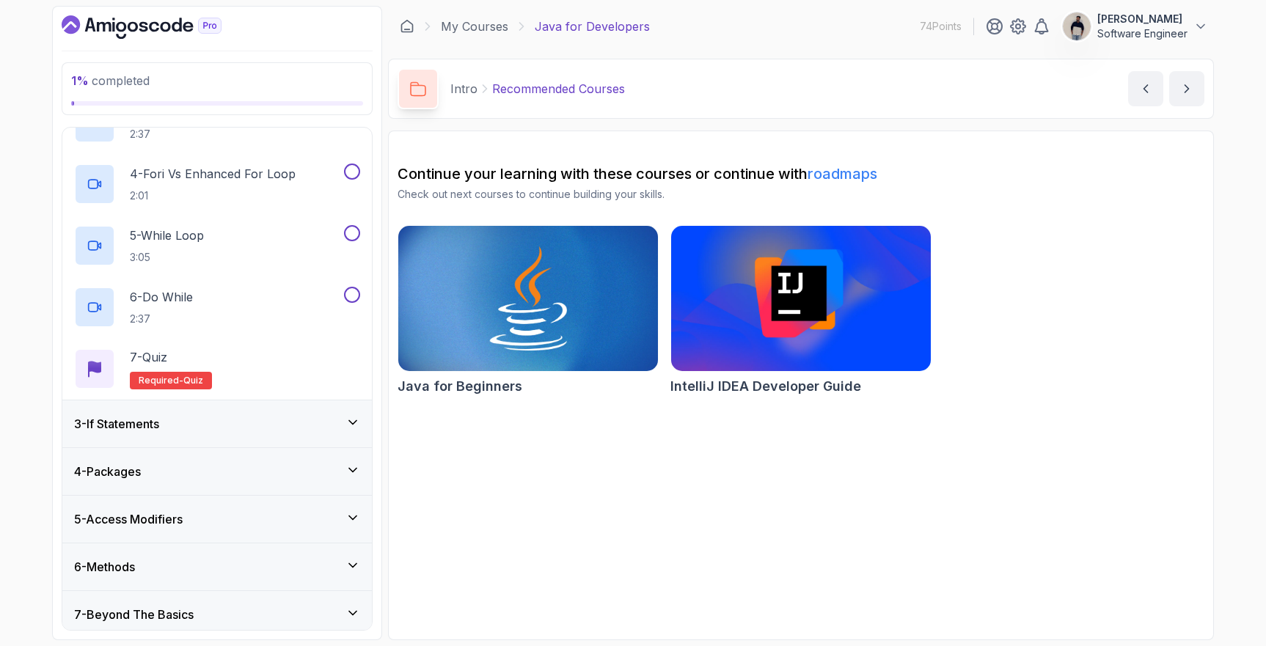
click at [154, 423] on h3 "3 - If Statements" at bounding box center [116, 424] width 85 height 18
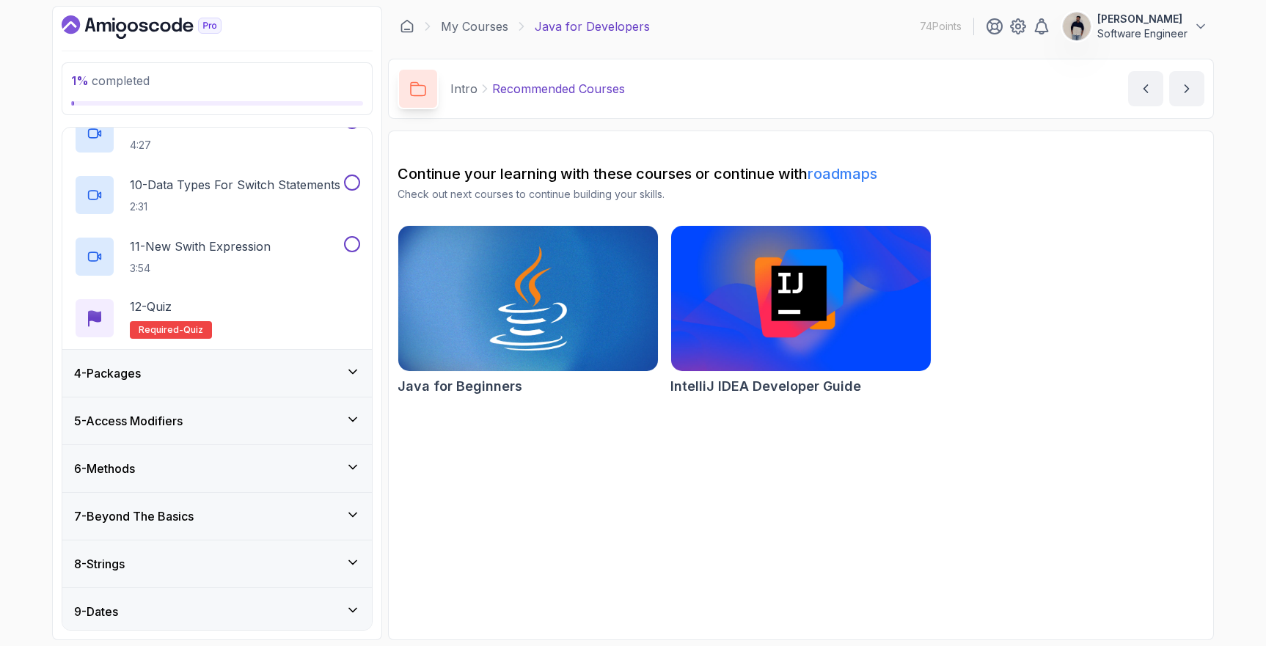
scroll to position [687, 0]
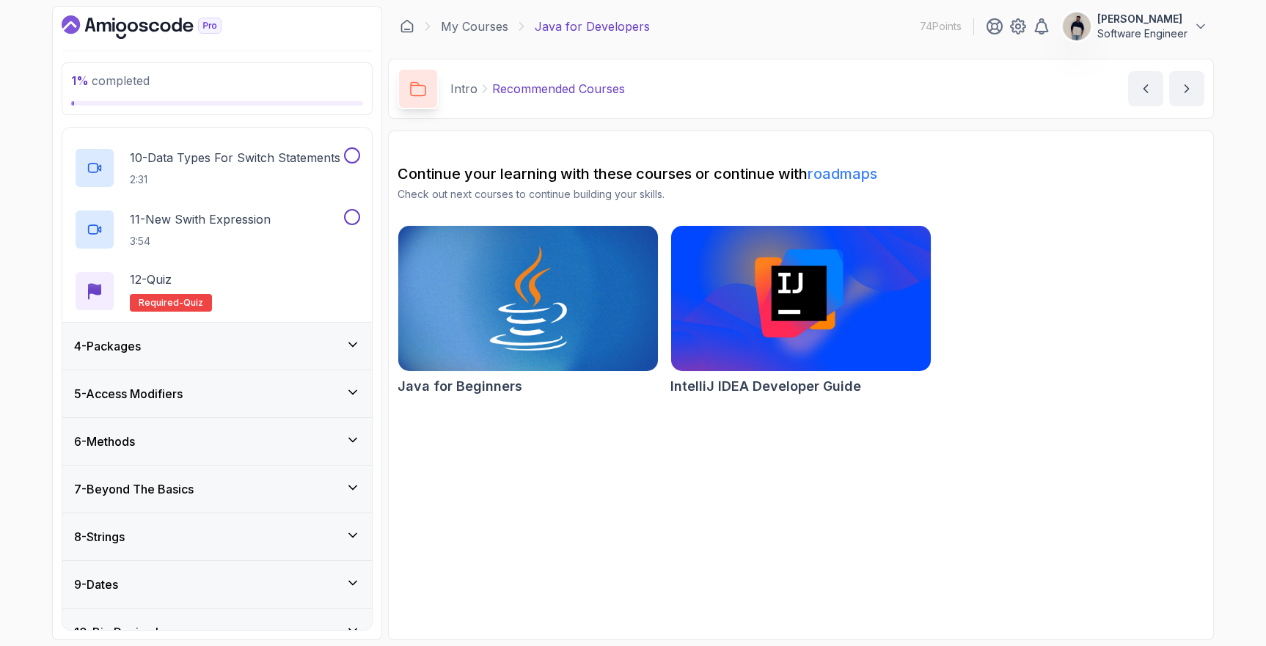
click at [172, 352] on div "4 - Packages" at bounding box center [217, 346] width 286 height 18
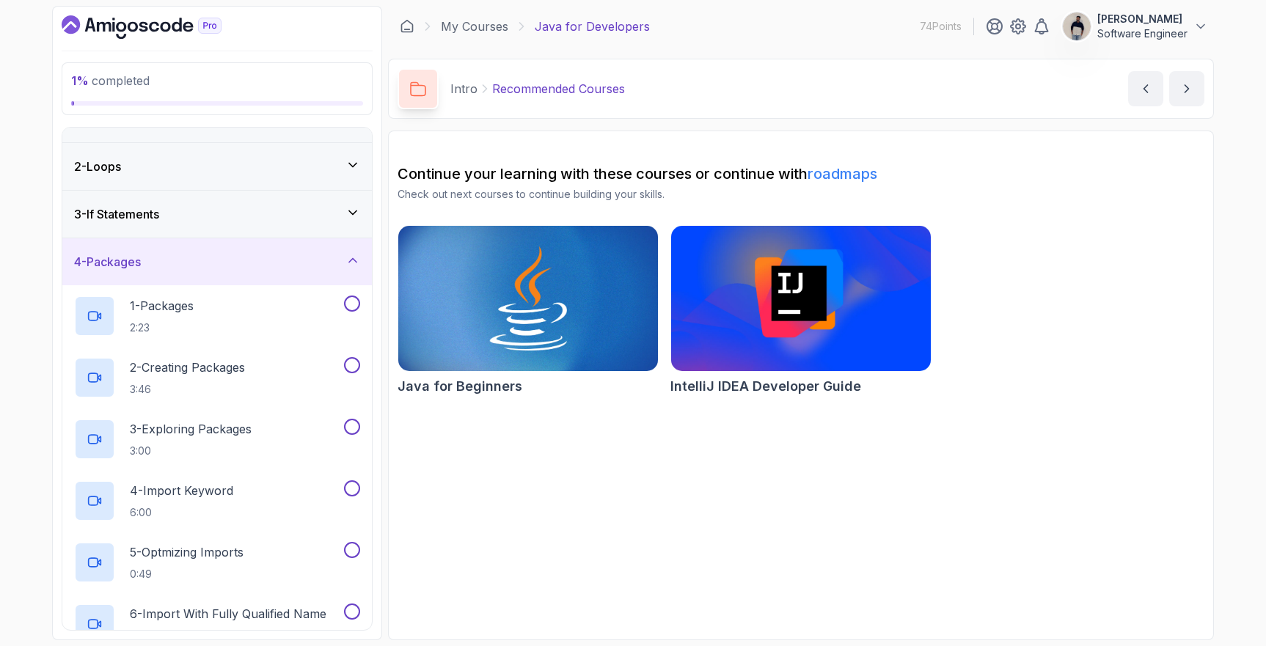
scroll to position [0, 0]
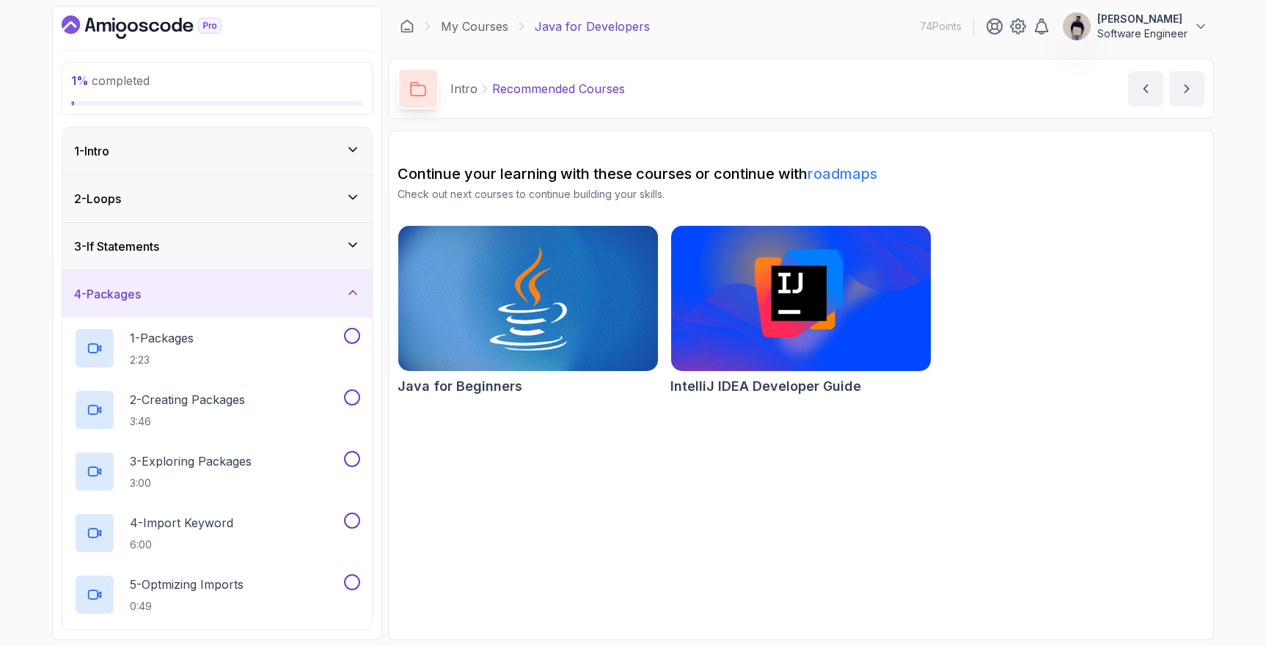
click at [158, 202] on div "2 - Loops" at bounding box center [217, 199] width 286 height 18
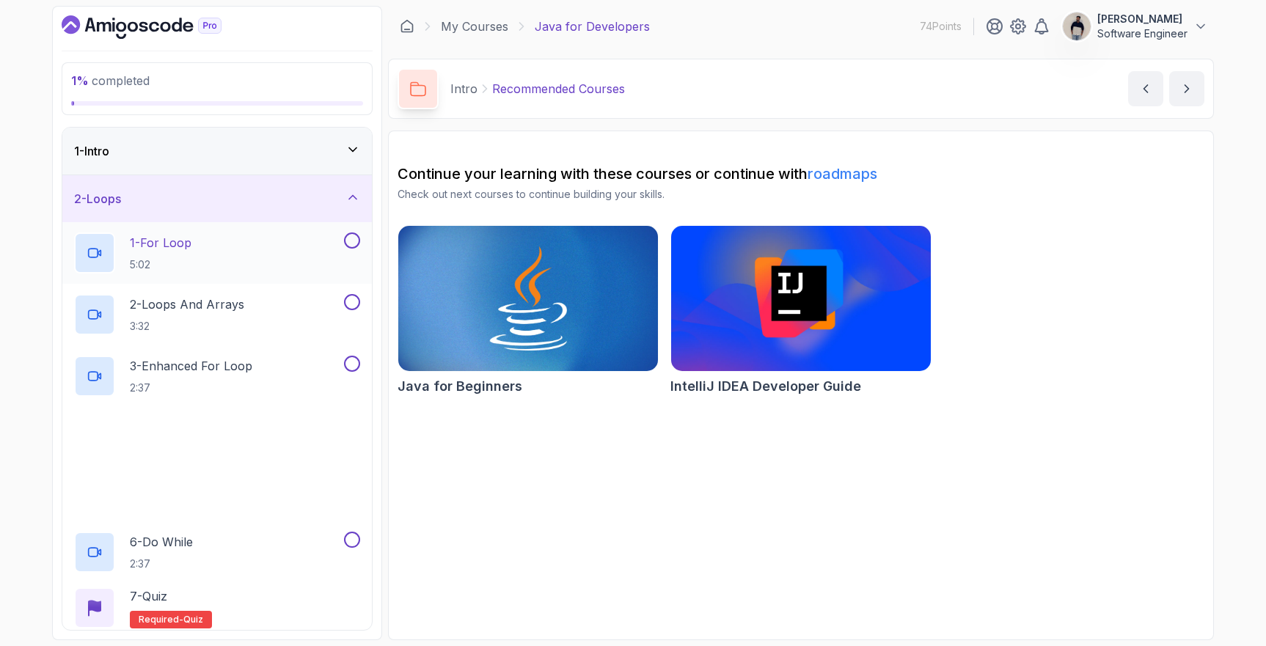
click at [197, 249] on div "1 - For Loop 5:02" at bounding box center [207, 253] width 267 height 41
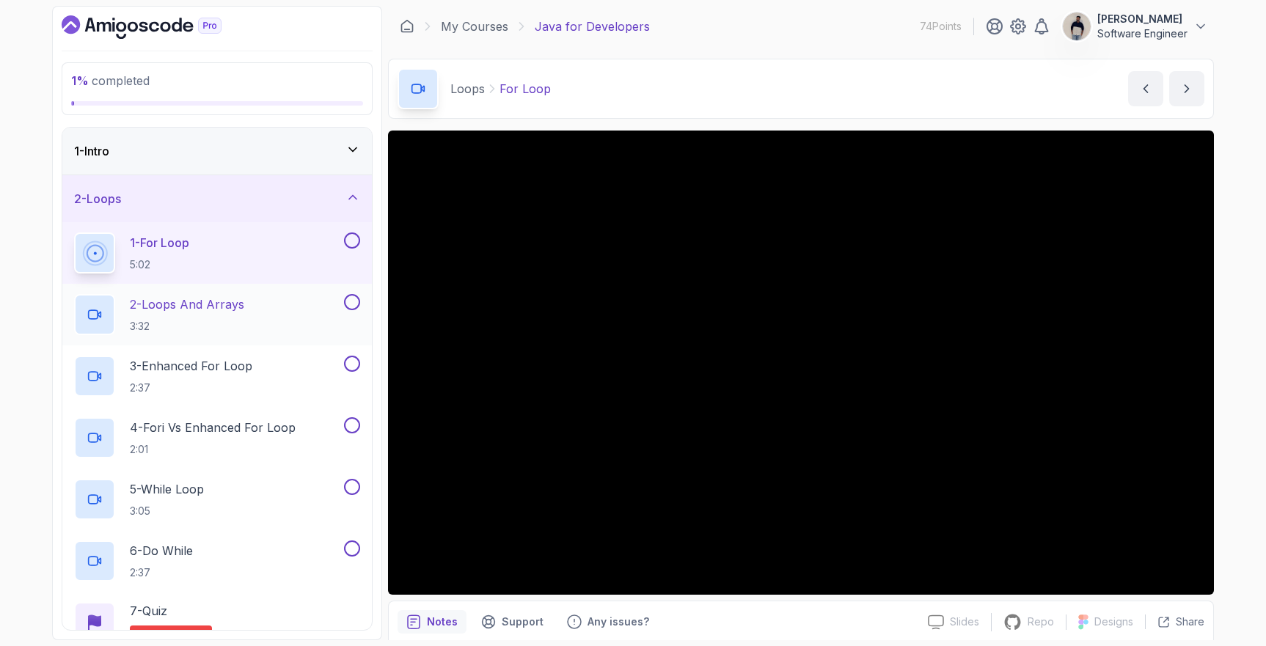
click at [321, 294] on div "2 - Loops And Arrays 3:32" at bounding box center [207, 314] width 267 height 41
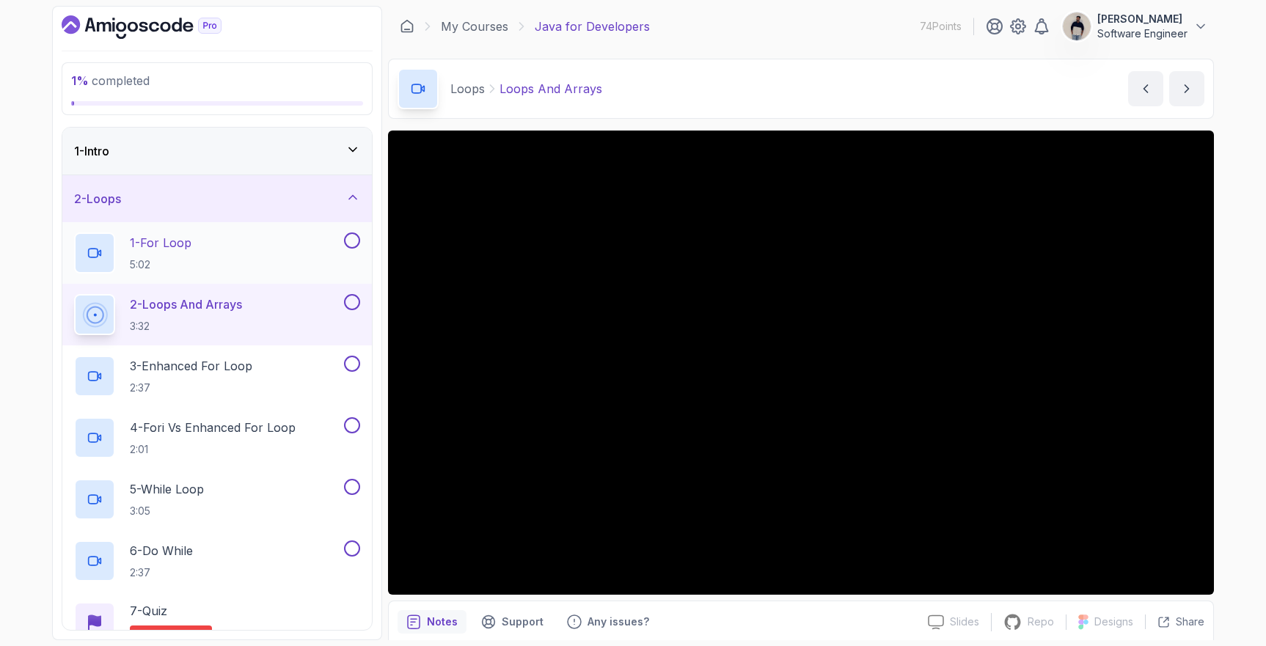
click at [351, 240] on button at bounding box center [352, 241] width 16 height 16
click at [288, 381] on div "3 - Enhanced For Loop 2:37" at bounding box center [207, 376] width 267 height 41
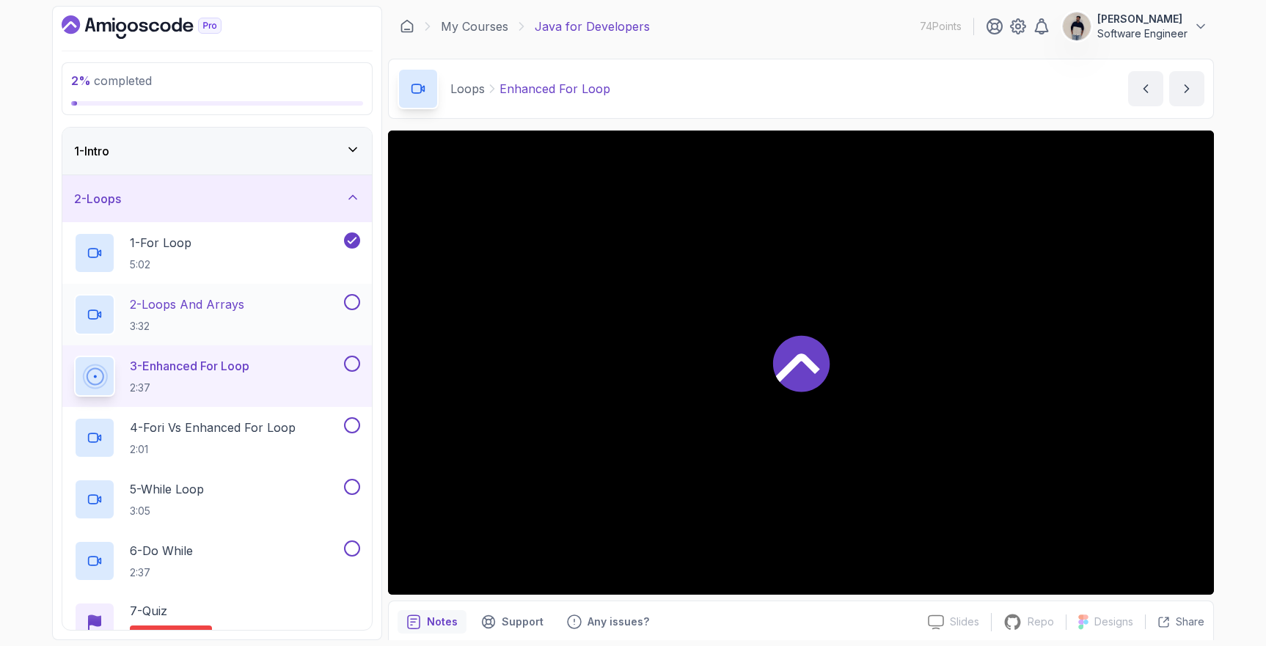
click at [352, 306] on button at bounding box center [352, 302] width 16 height 16
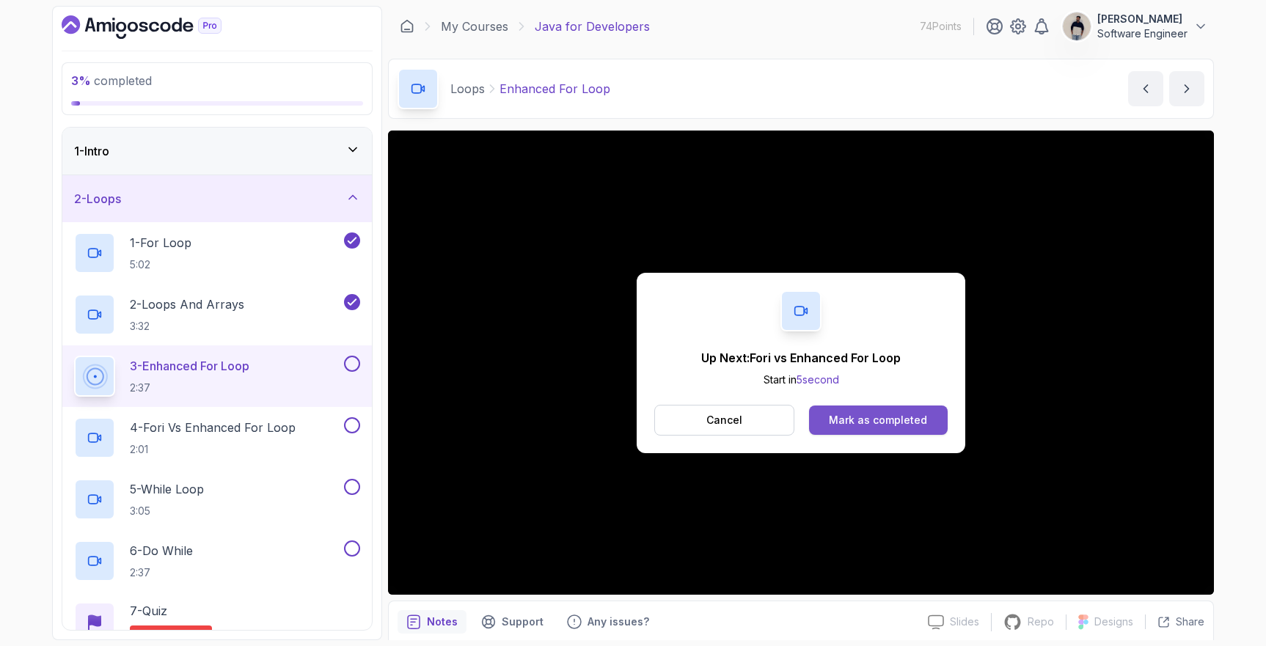
click at [888, 423] on div "Mark as completed" at bounding box center [878, 420] width 98 height 15
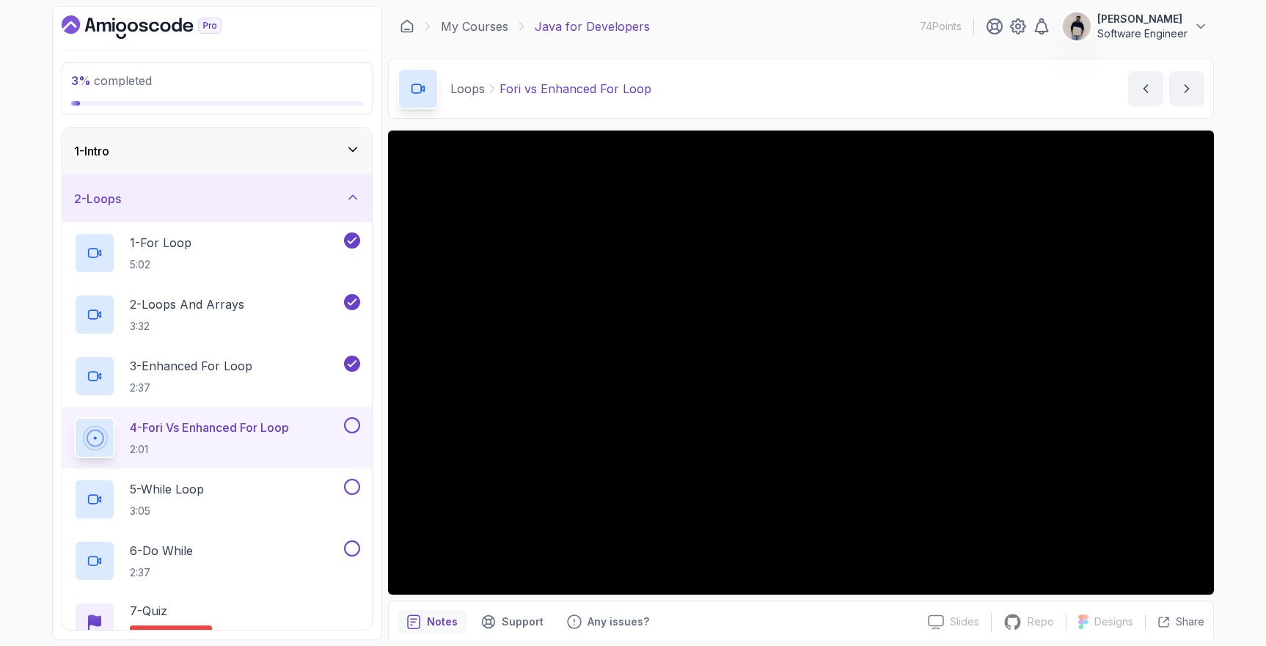
click at [351, 426] on button at bounding box center [352, 425] width 16 height 16
click at [353, 490] on button at bounding box center [352, 487] width 16 height 16
click at [351, 544] on button at bounding box center [352, 549] width 16 height 16
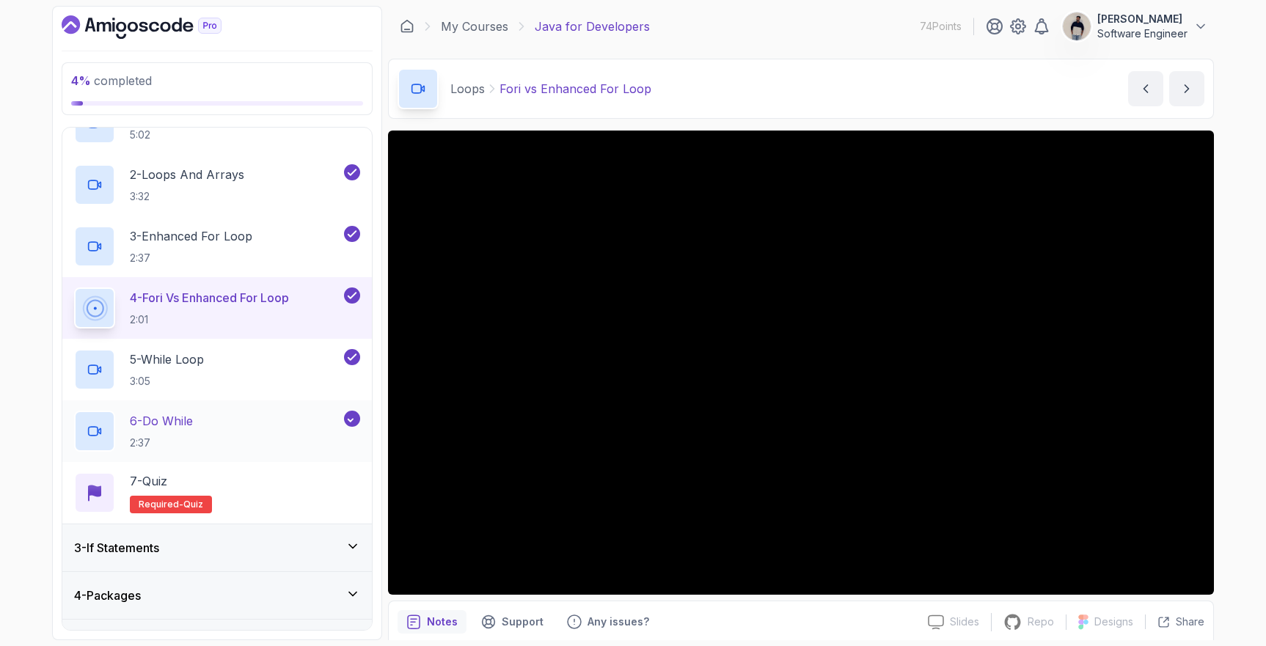
scroll to position [172, 0]
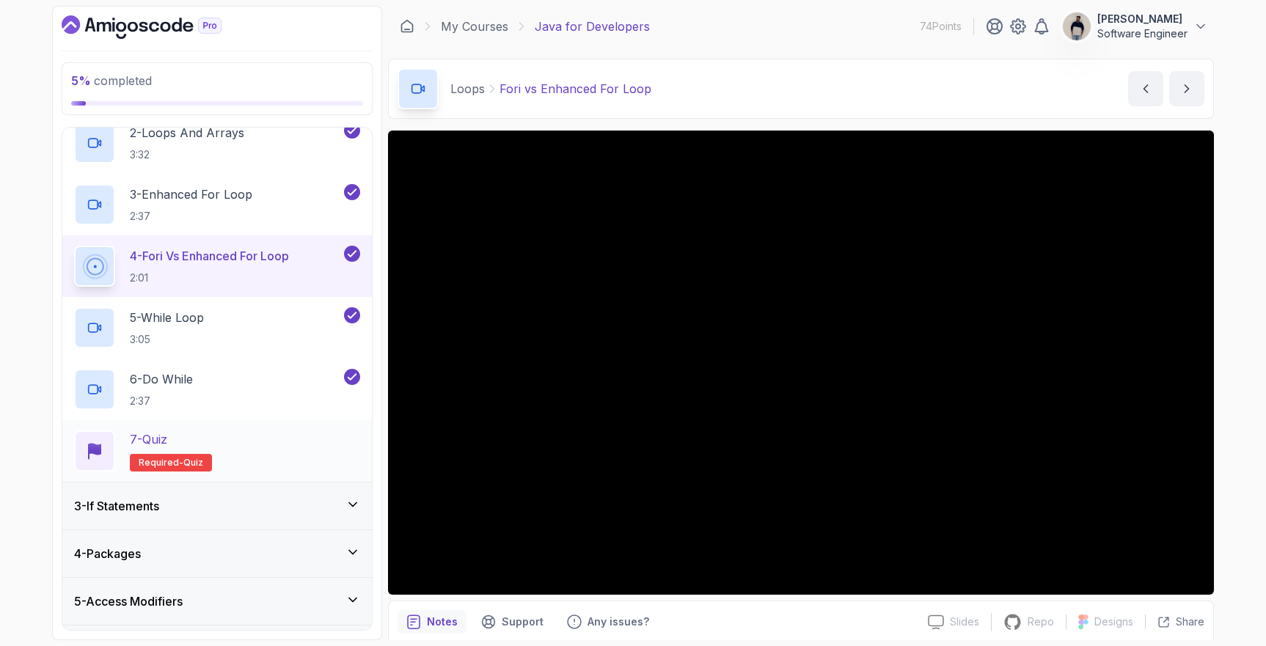
click at [272, 443] on div "7 - Quiz Required- quiz" at bounding box center [217, 451] width 286 height 41
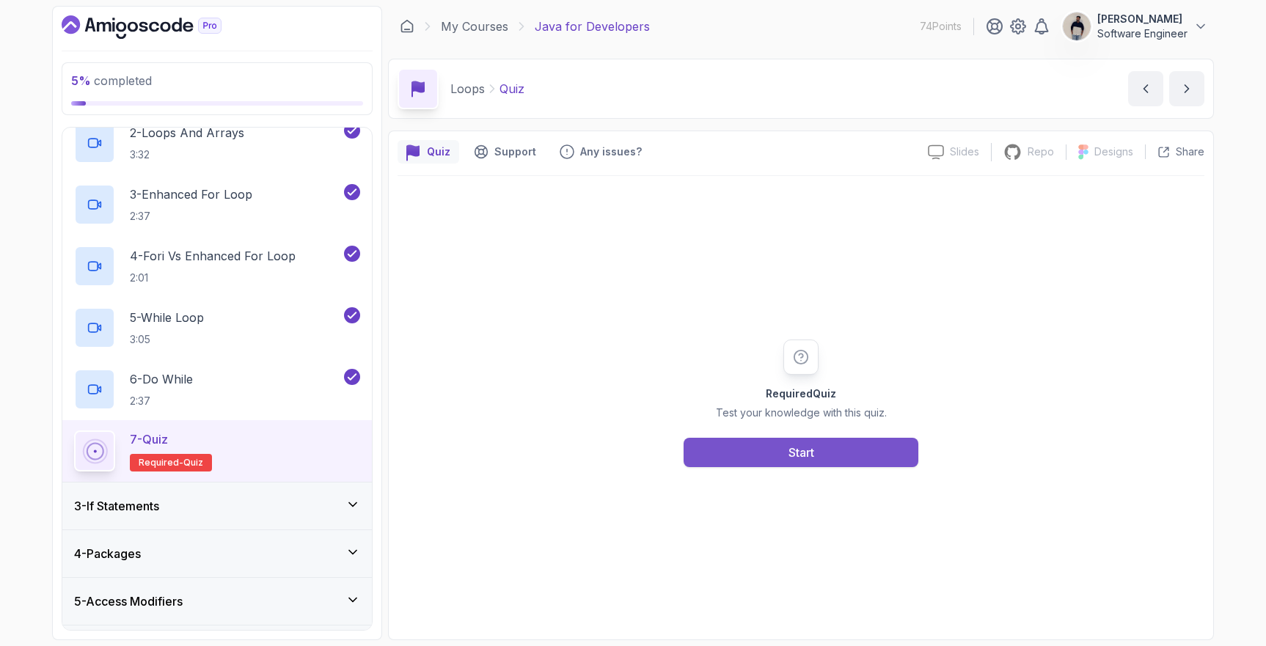
click at [762, 454] on button "Start" at bounding box center [801, 452] width 235 height 29
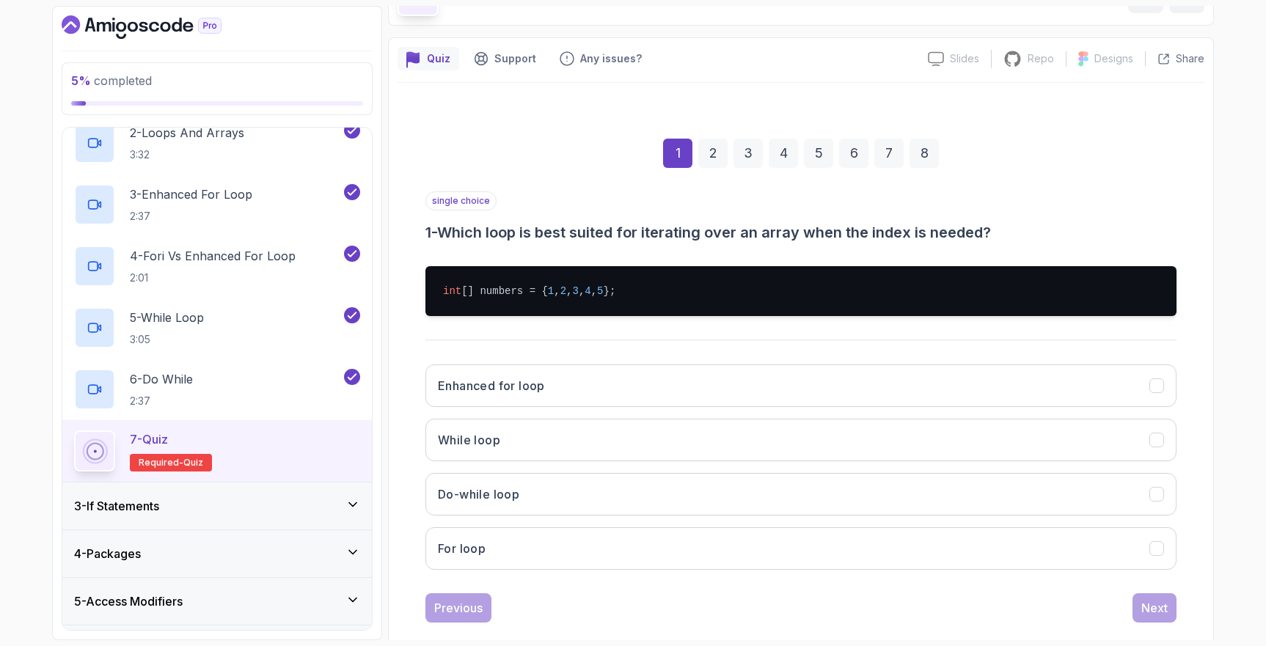
scroll to position [117, 0]
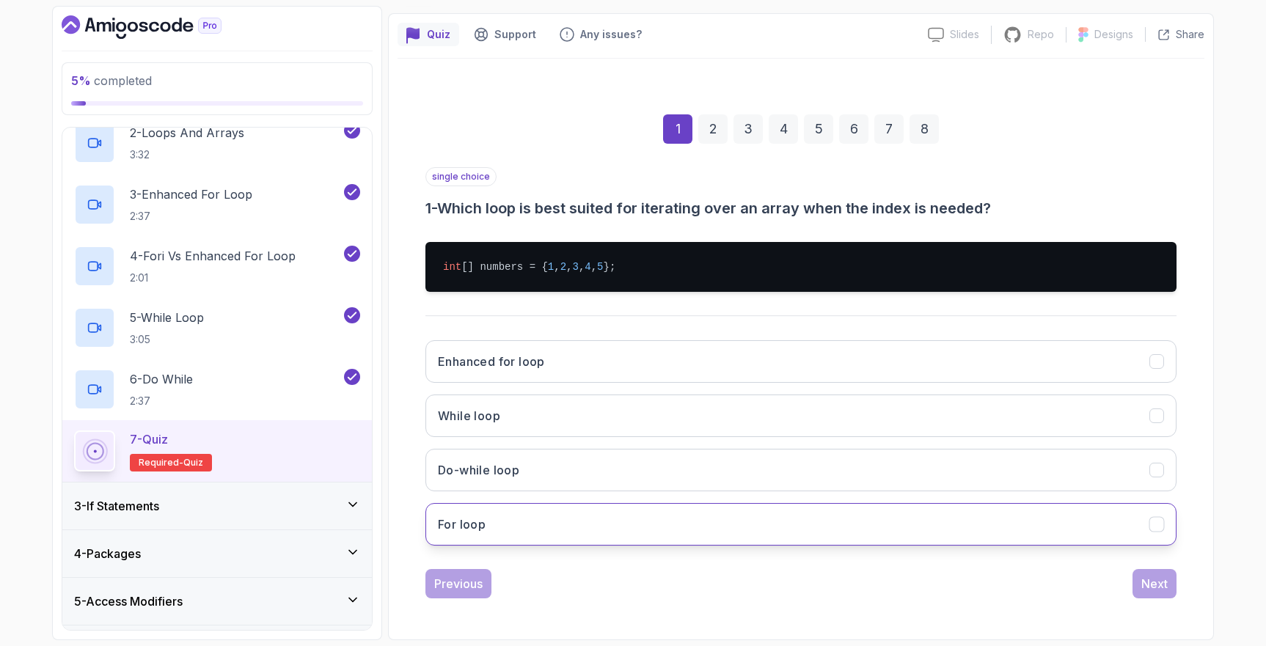
click at [591, 522] on button "For loop" at bounding box center [801, 524] width 751 height 43
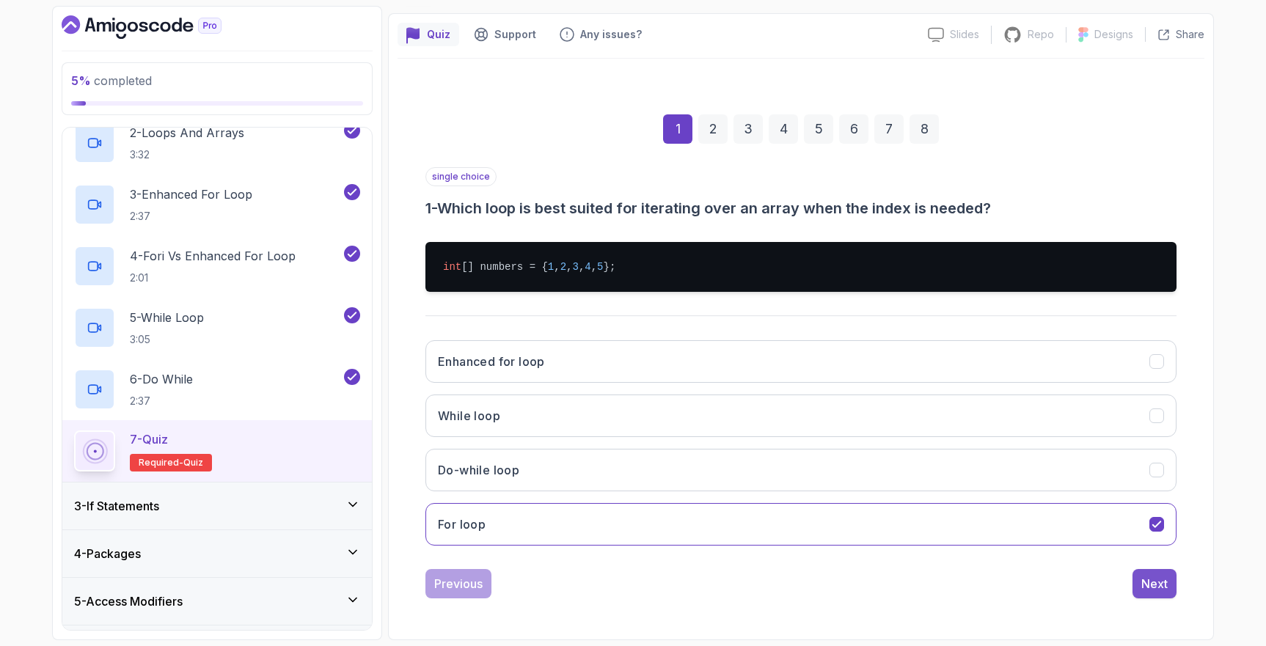
click at [1136, 586] on button "Next" at bounding box center [1155, 583] width 44 height 29
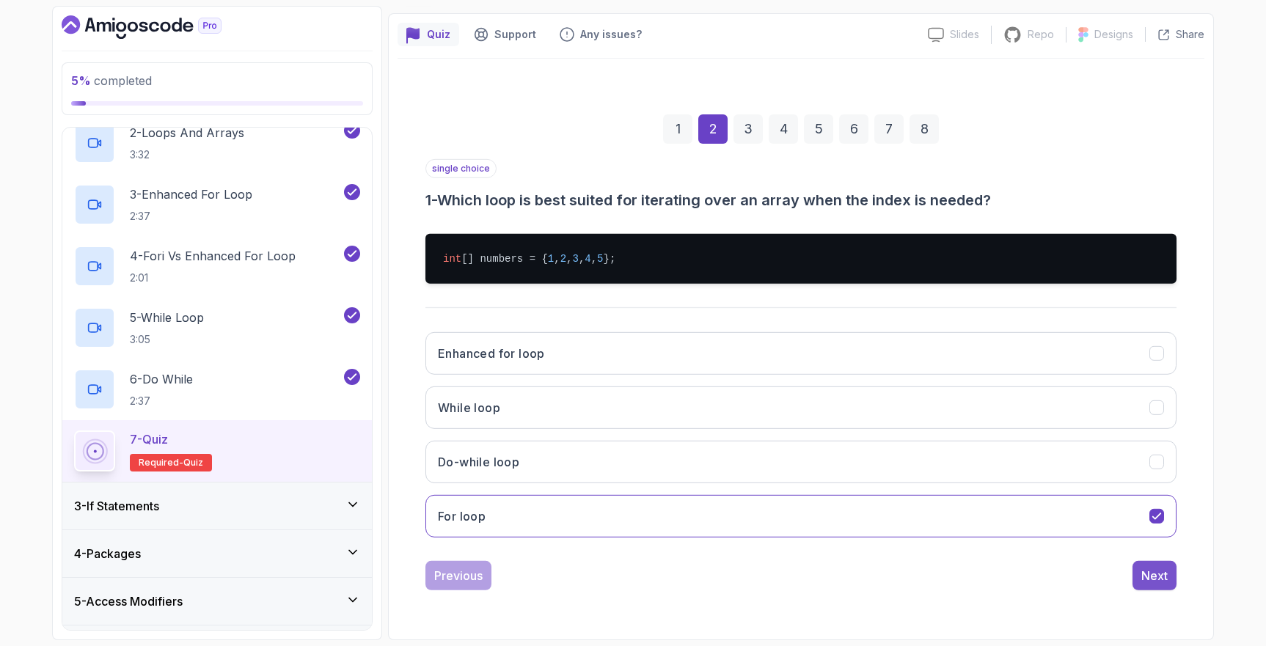
scroll to position [32, 0]
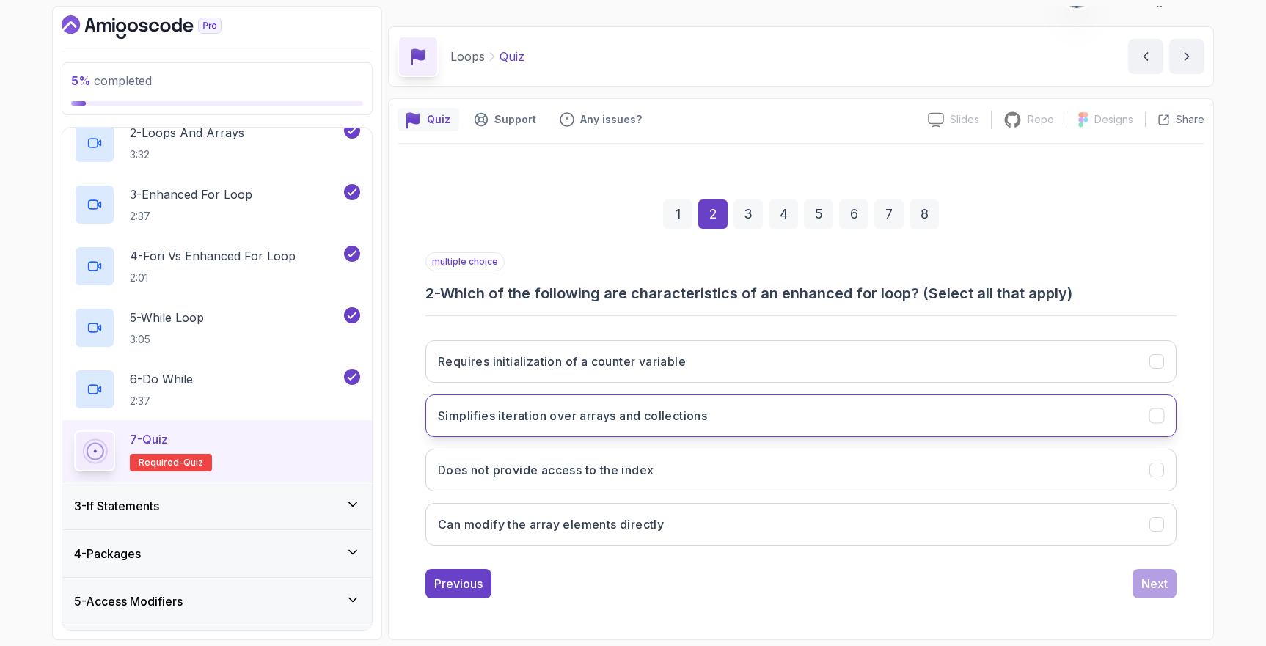
click at [738, 420] on button "Simplifies iteration over arrays and collections" at bounding box center [801, 416] width 751 height 43
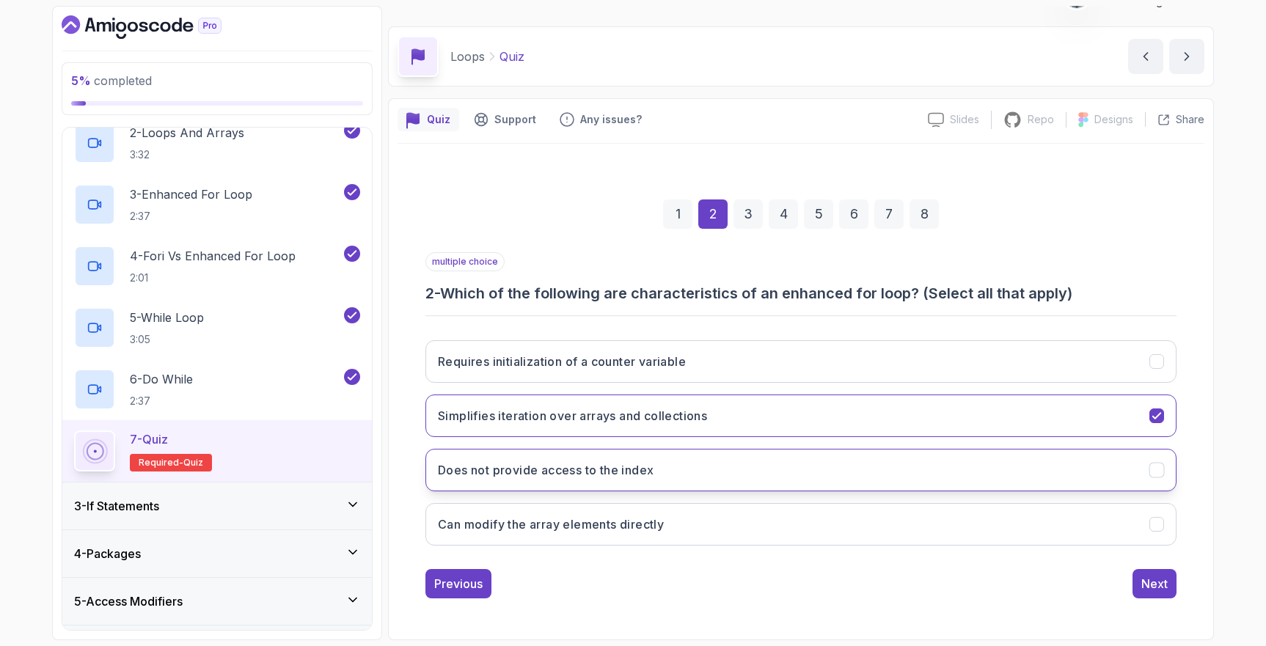
click at [705, 466] on button "Does not provide access to the index" at bounding box center [801, 470] width 751 height 43
click at [1170, 583] on button "Next" at bounding box center [1155, 583] width 44 height 29
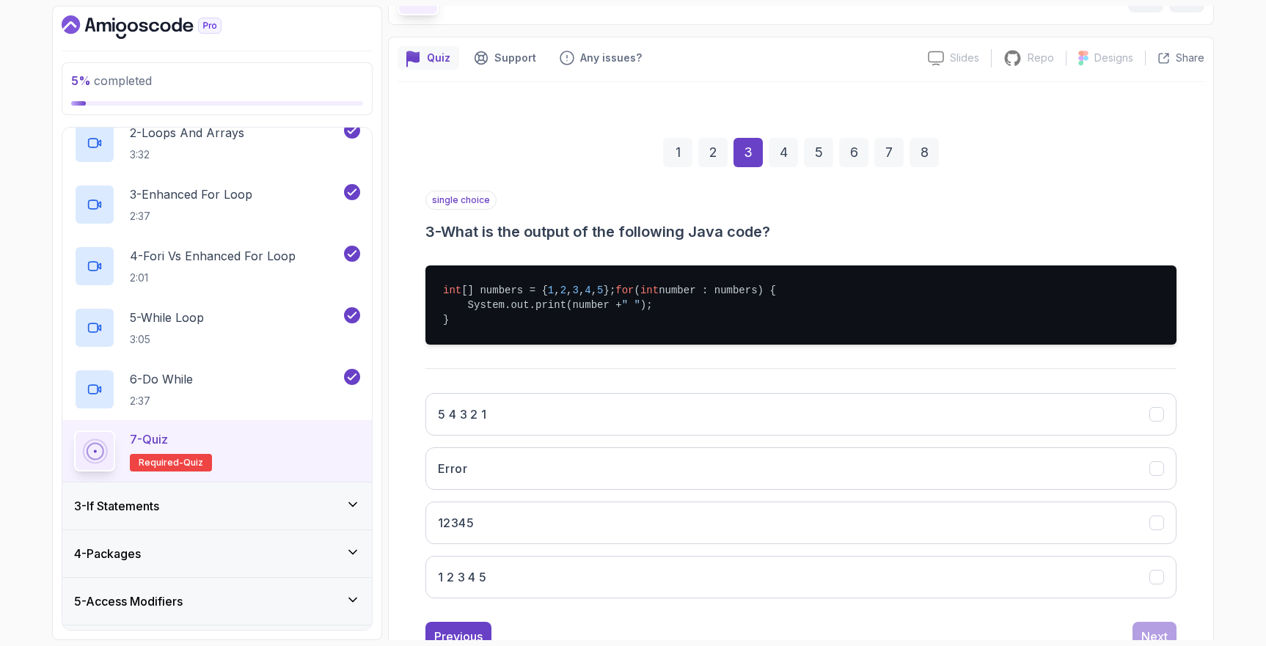
scroll to position [106, 0]
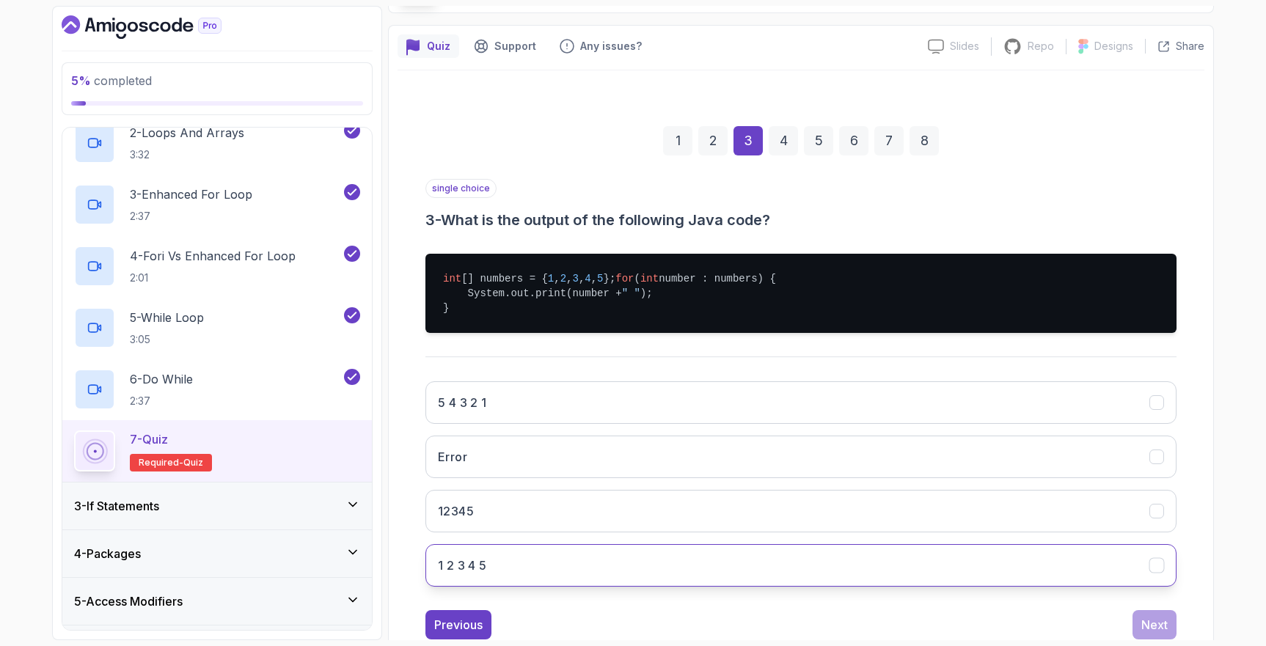
click at [527, 583] on button "1 2 3 4 5" at bounding box center [801, 565] width 751 height 43
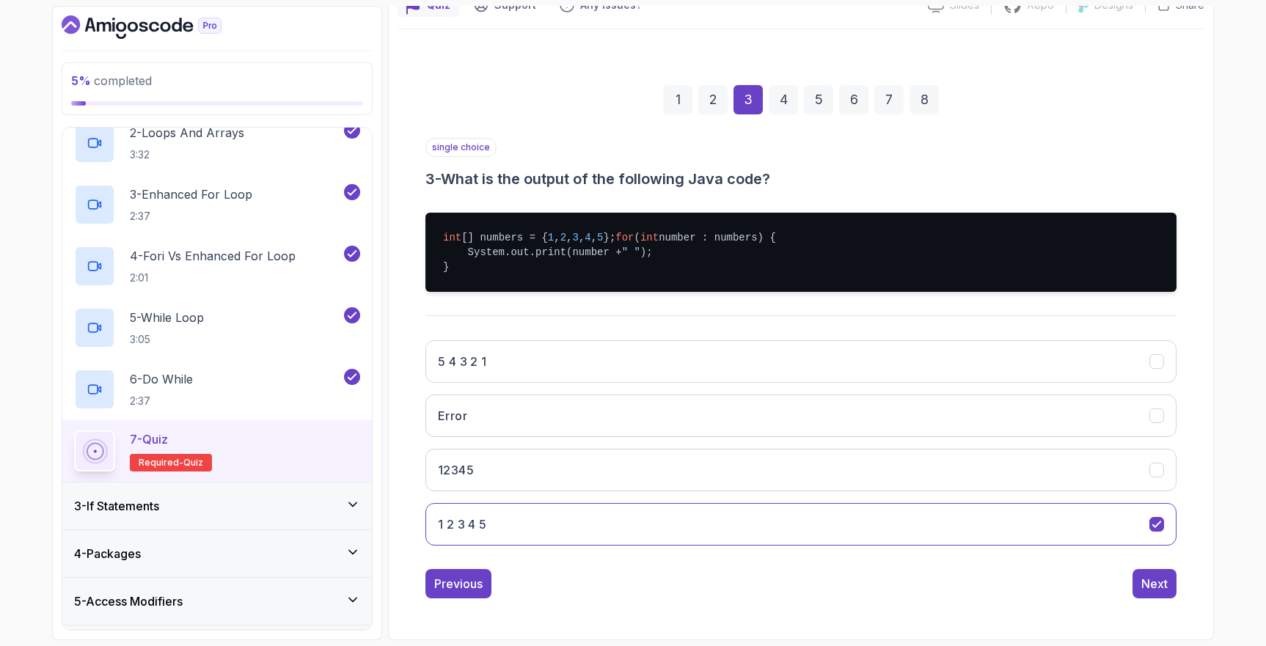
scroll to position [161, 0]
click at [1145, 574] on button "Next" at bounding box center [1155, 583] width 44 height 29
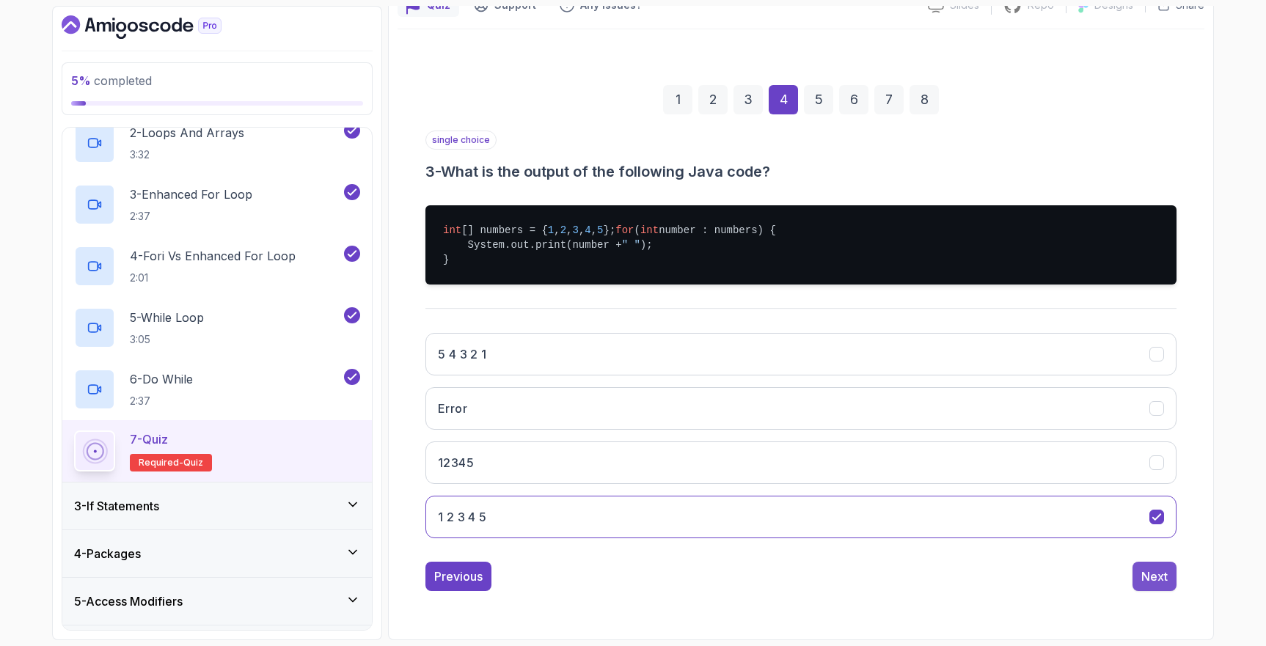
scroll to position [32, 0]
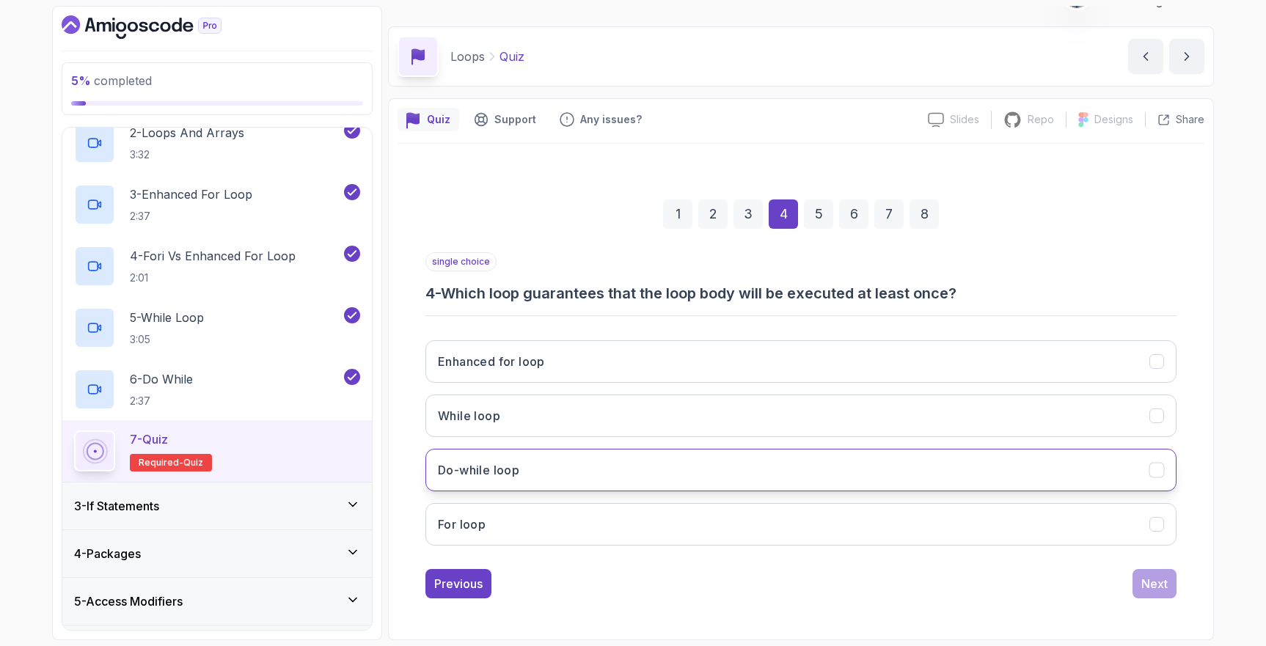
click at [567, 474] on button "Do-while loop" at bounding box center [801, 470] width 751 height 43
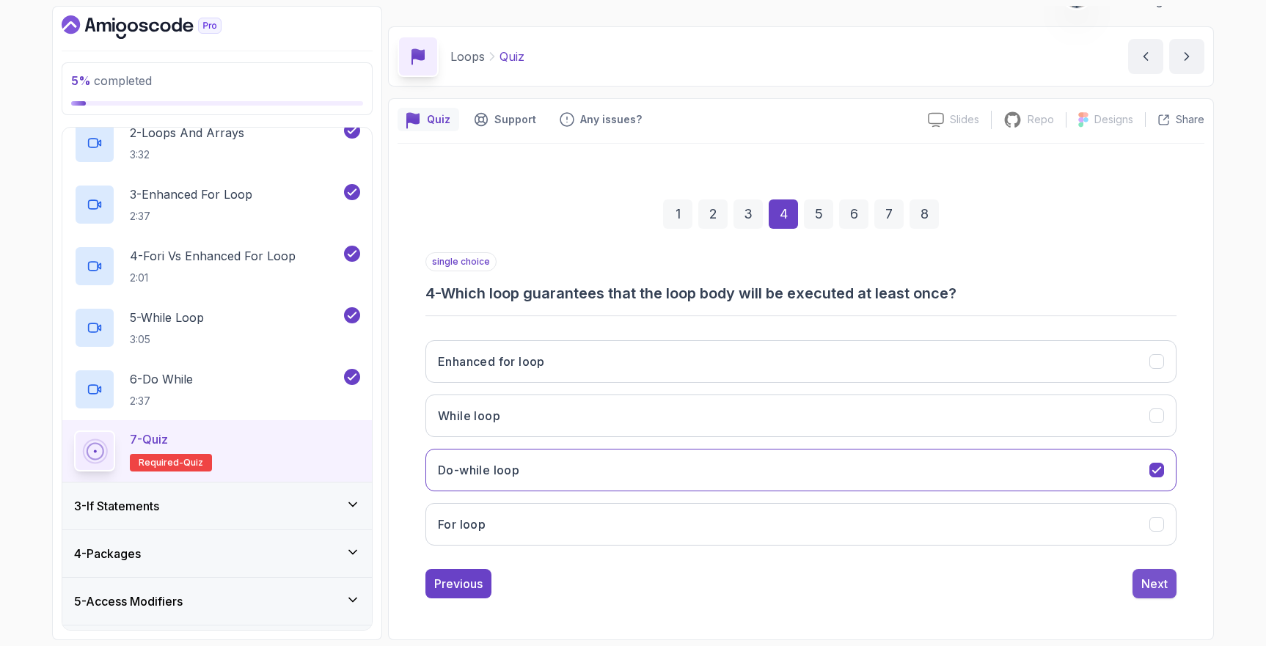
click at [1161, 586] on div "Next" at bounding box center [1155, 584] width 26 height 18
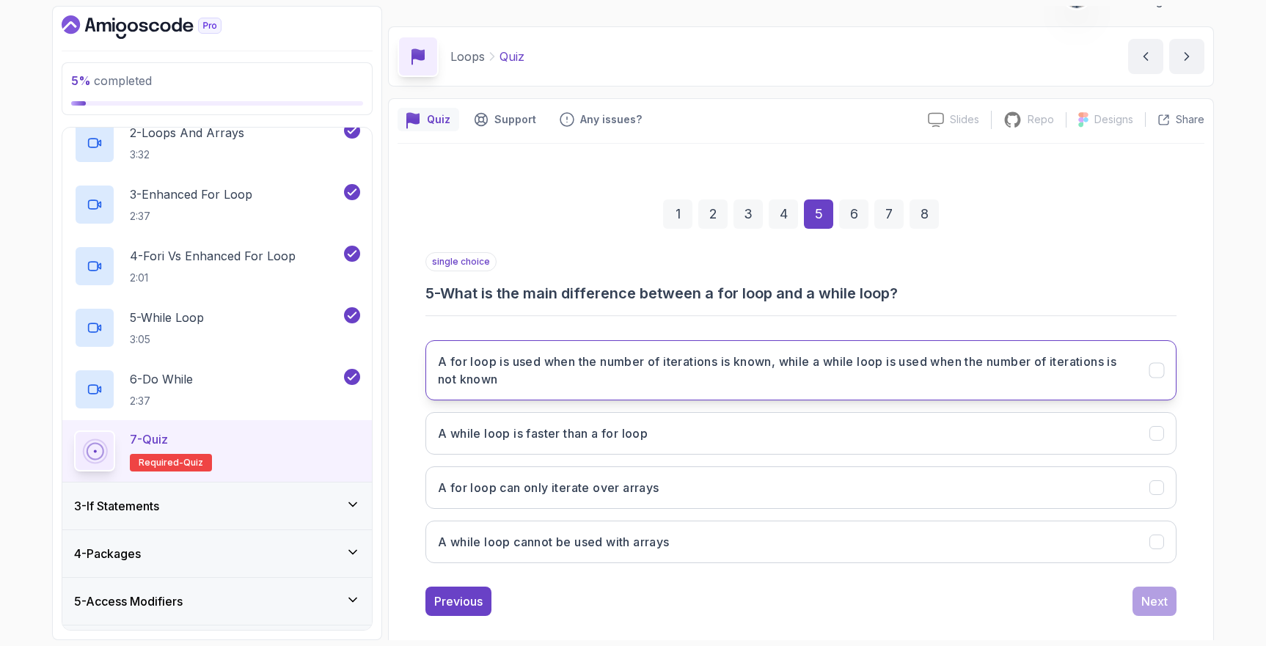
click at [810, 374] on h3 "A for loop is used when the number of iterations is known, while a while loop i…" at bounding box center [785, 370] width 694 height 35
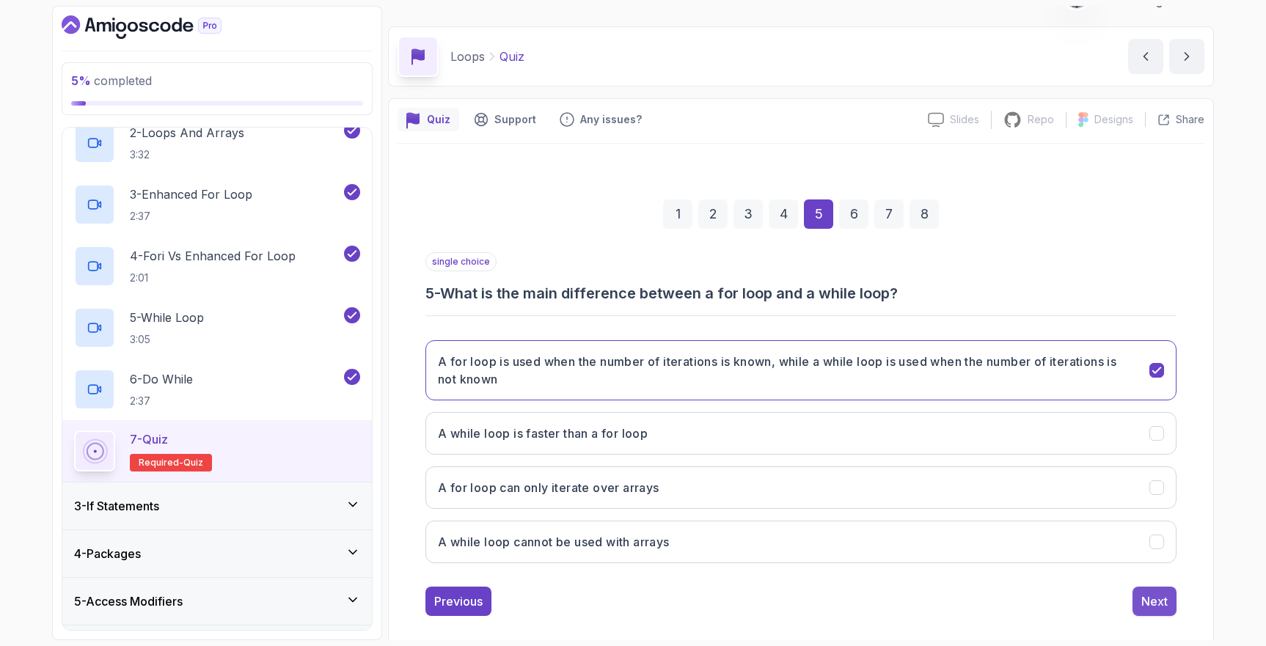
click at [1168, 600] on button "Next" at bounding box center [1155, 601] width 44 height 29
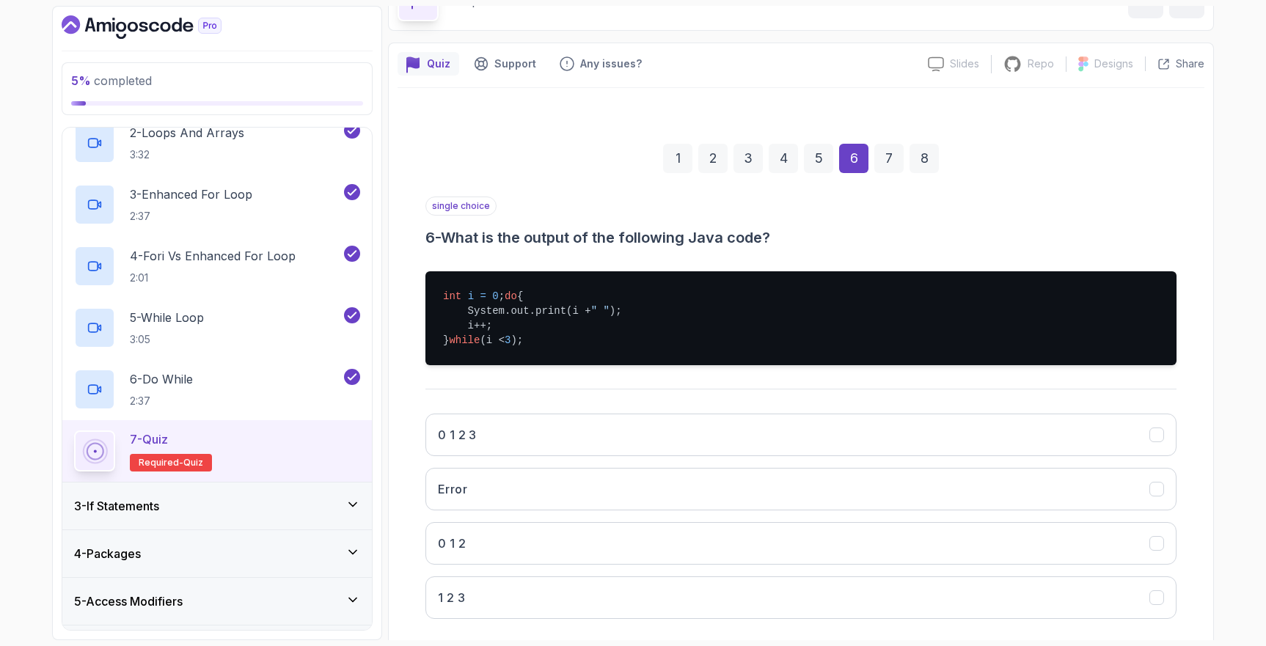
scroll to position [99, 0]
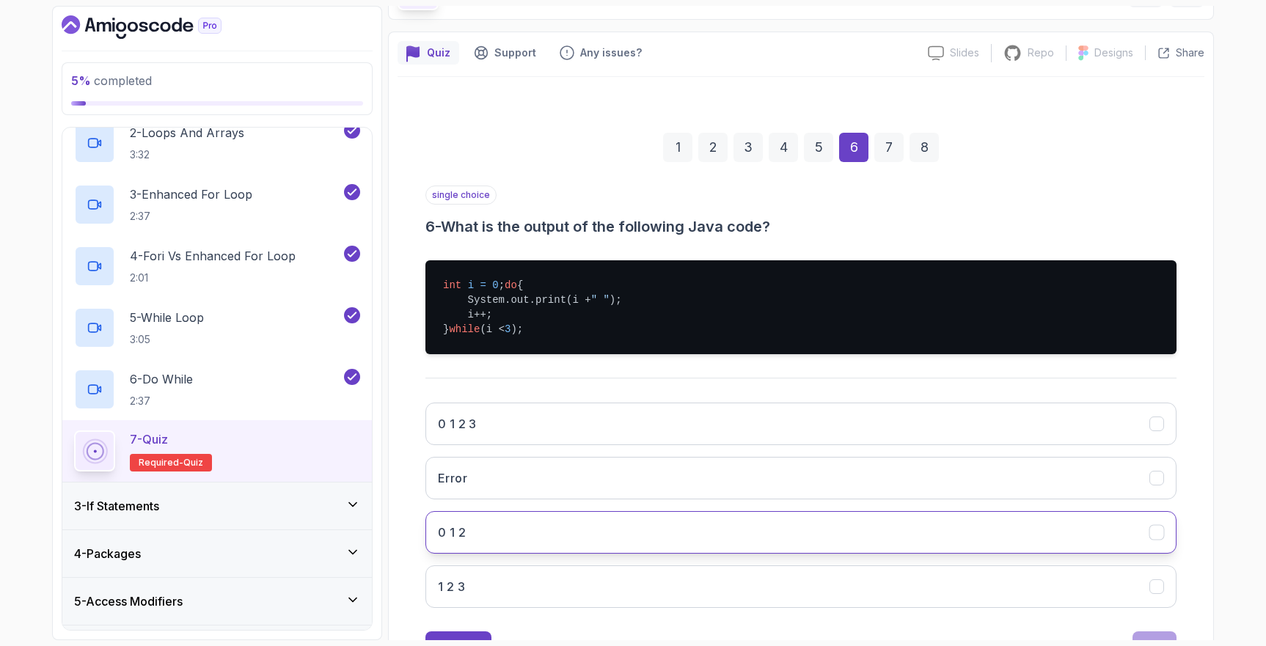
click at [504, 546] on button "0 1 2" at bounding box center [801, 532] width 751 height 43
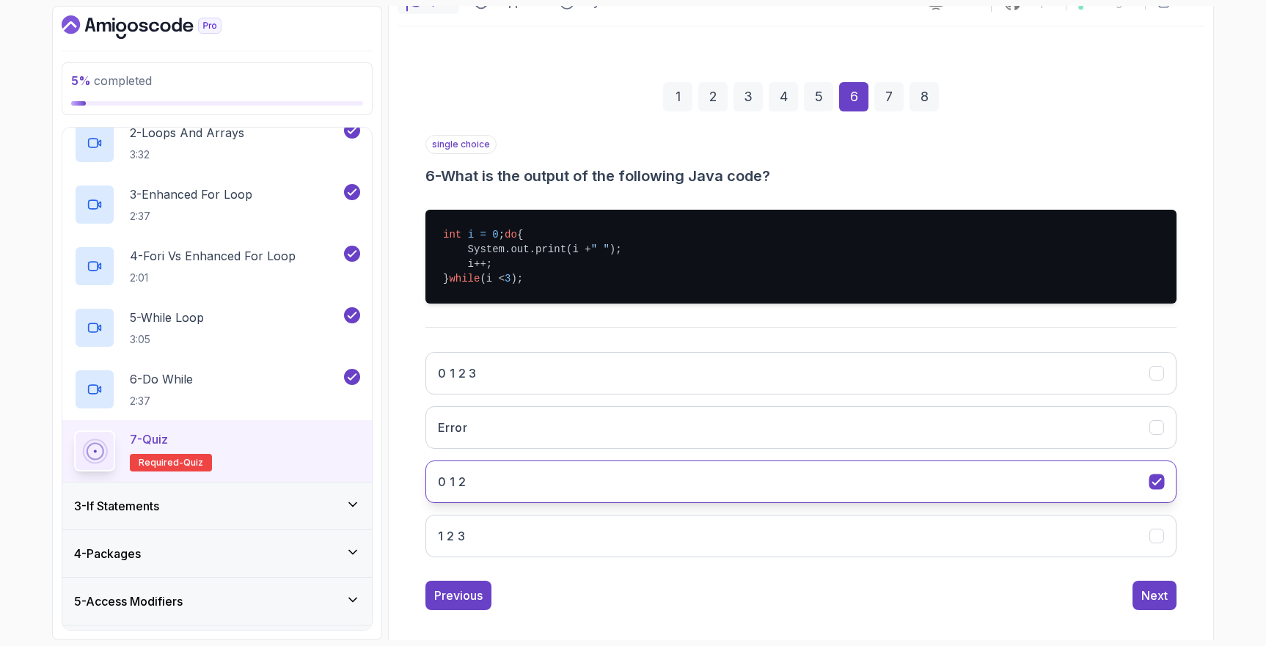
scroll to position [176, 0]
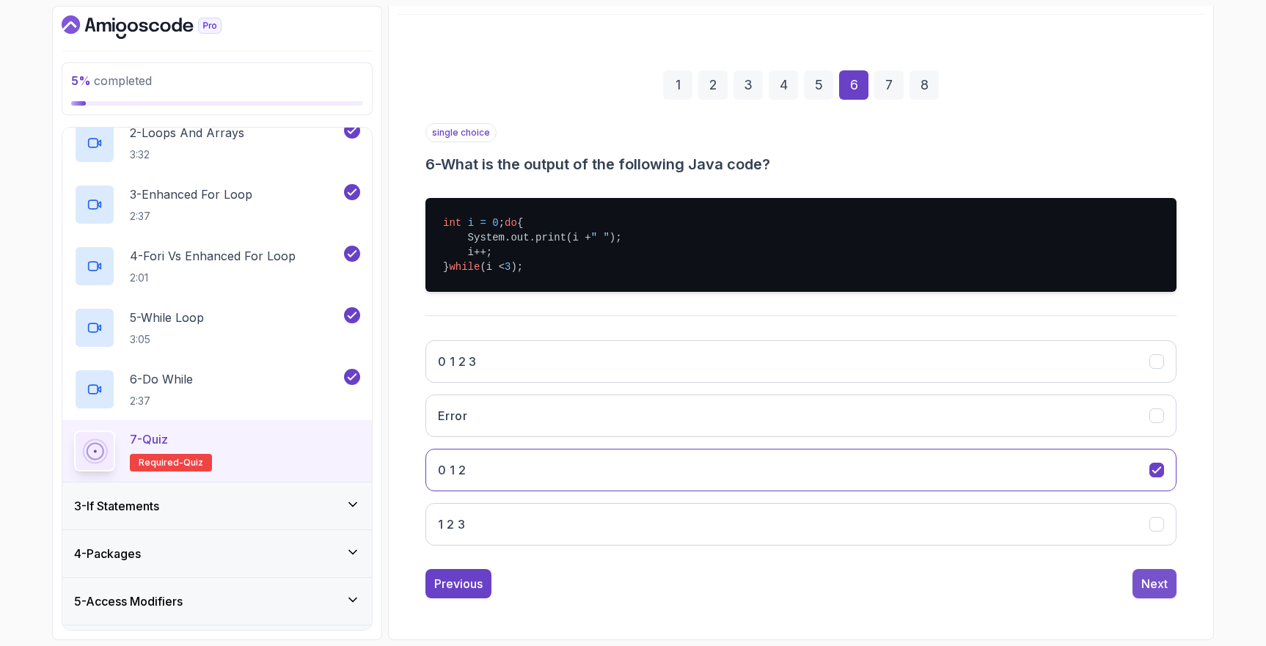
click at [1158, 579] on div "Next" at bounding box center [1155, 584] width 26 height 18
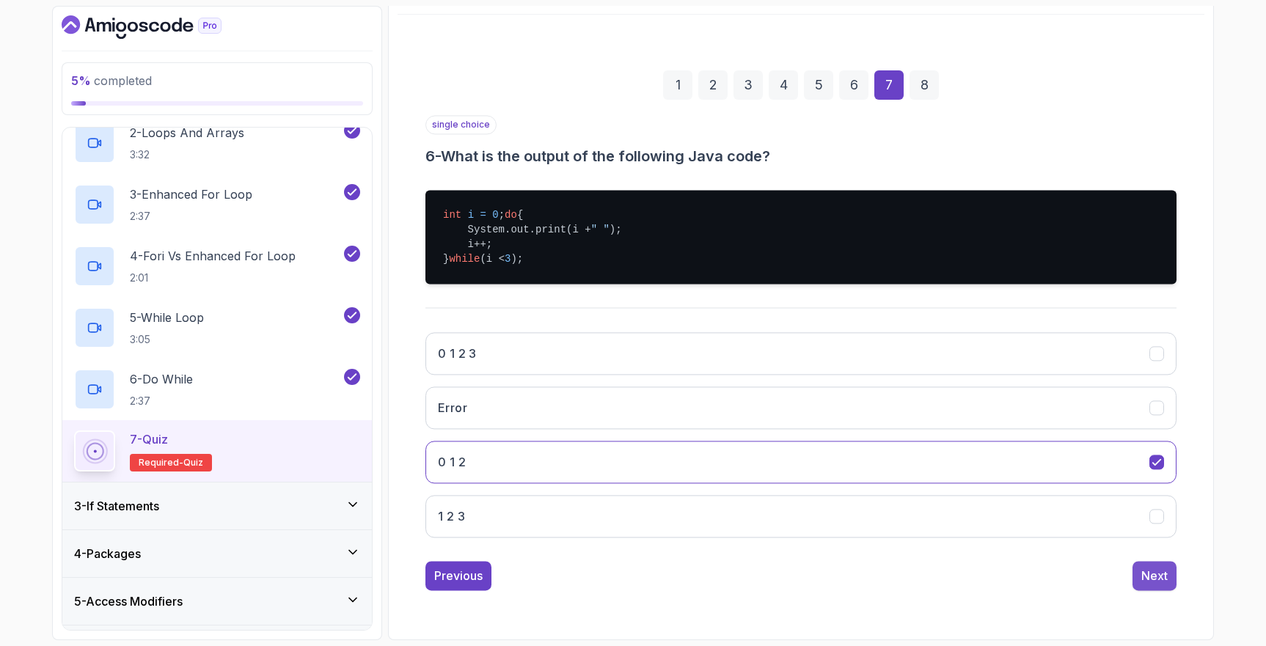
scroll to position [32, 0]
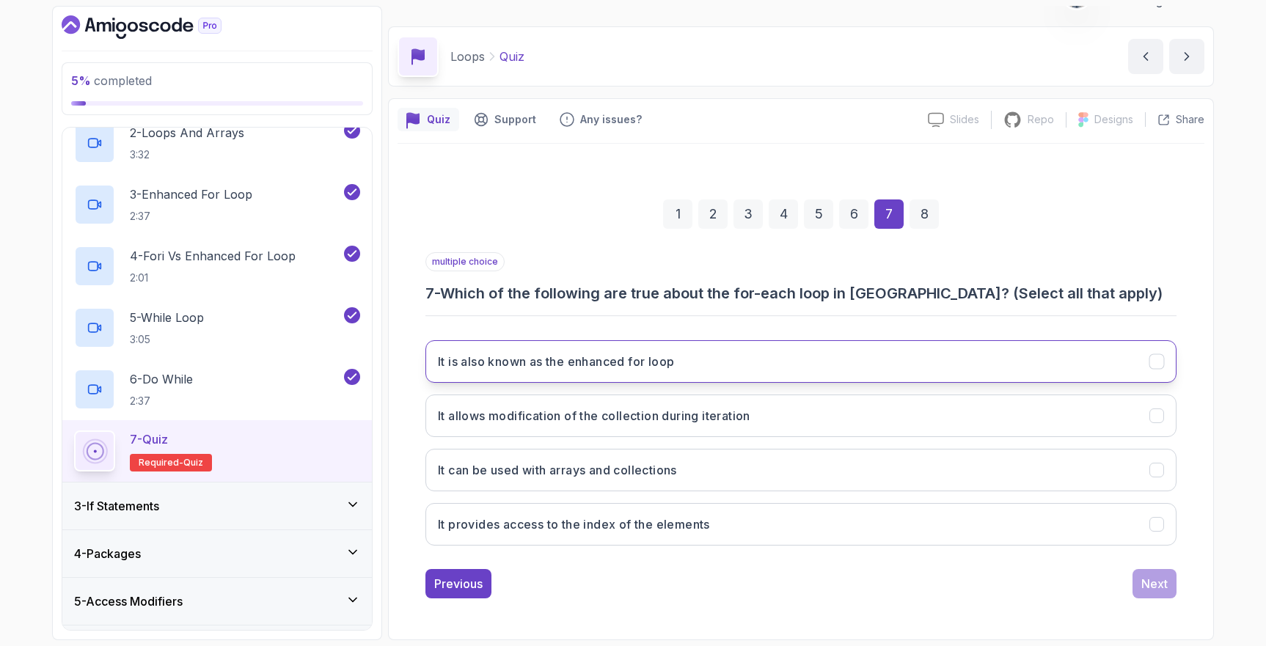
click at [705, 353] on button "It is also known as the enhanced for loop" at bounding box center [801, 361] width 751 height 43
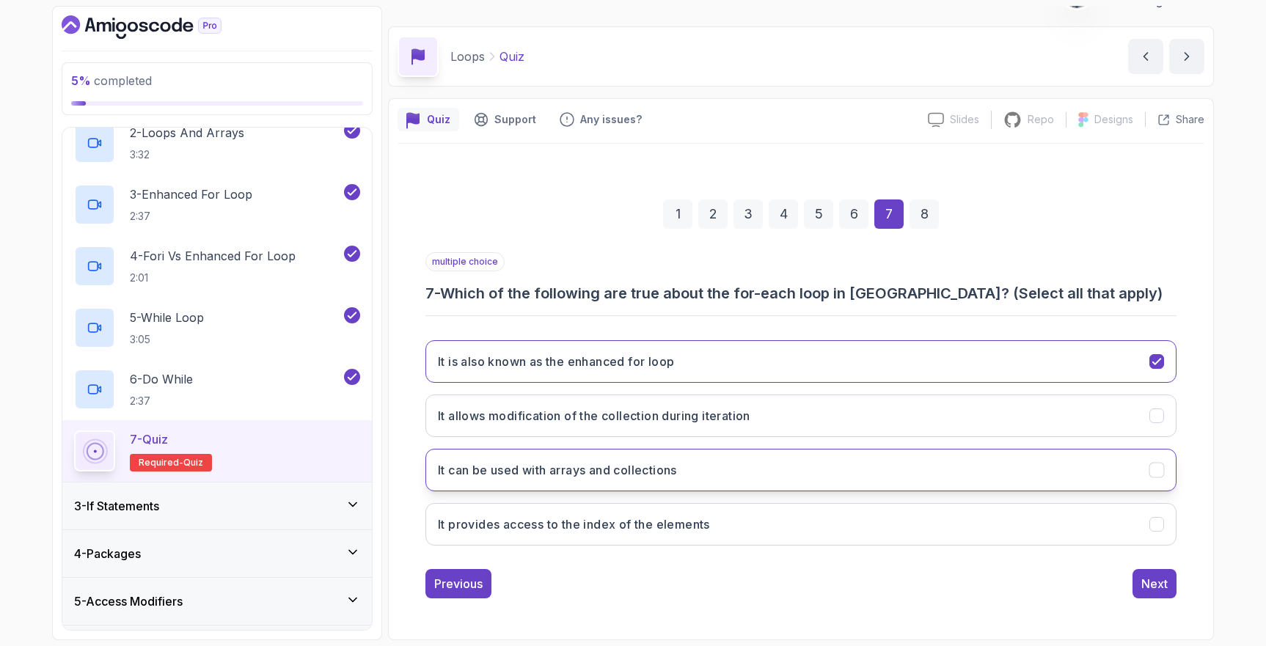
click at [746, 480] on button "It can be used with arrays and collections" at bounding box center [801, 470] width 751 height 43
click at [1169, 572] on button "Next" at bounding box center [1155, 583] width 44 height 29
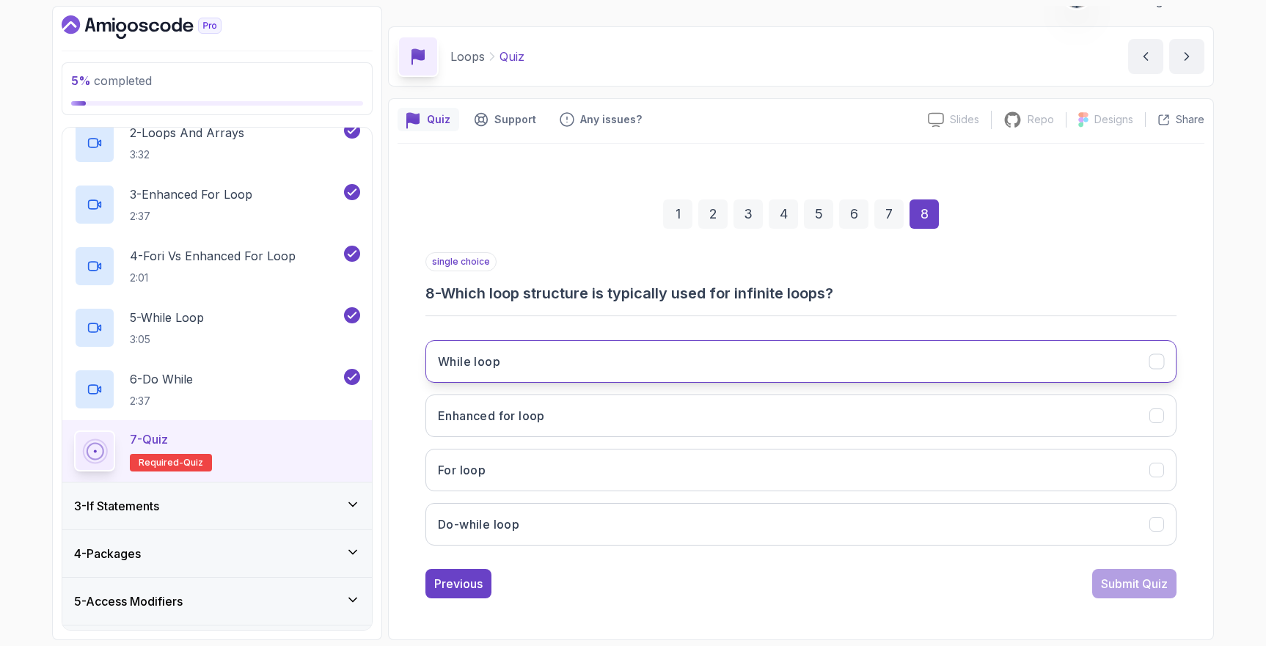
click at [736, 350] on button "While loop" at bounding box center [801, 361] width 751 height 43
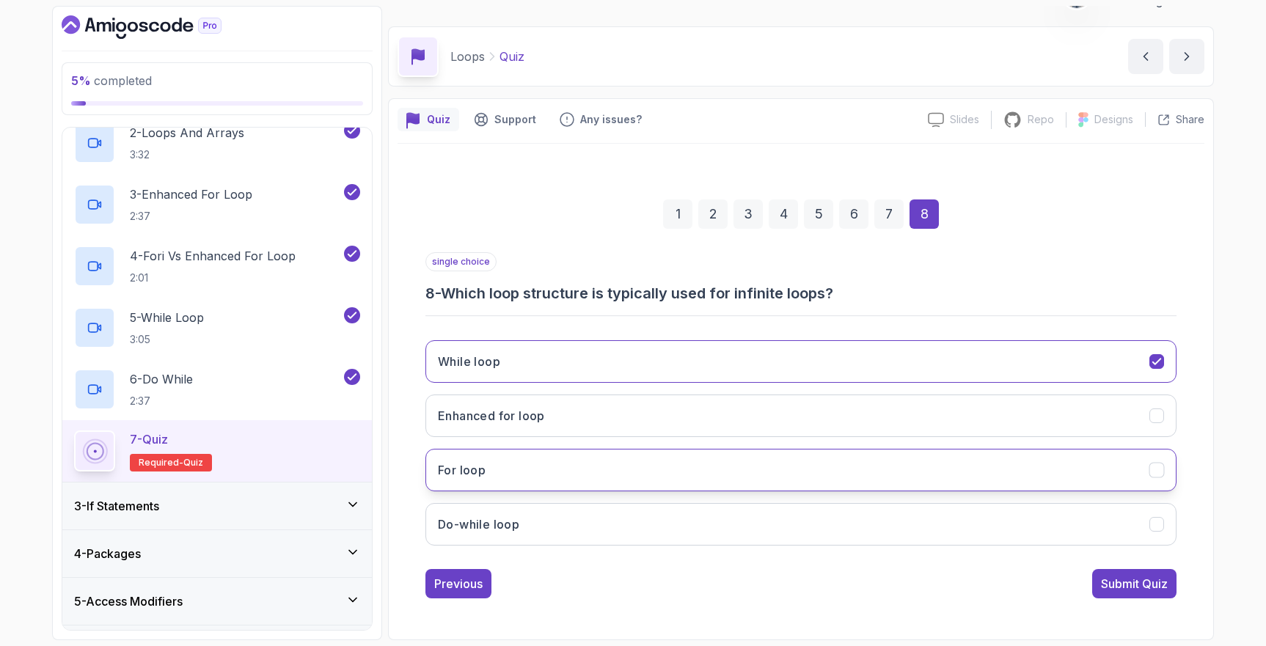
click at [660, 463] on button "For loop" at bounding box center [801, 470] width 751 height 43
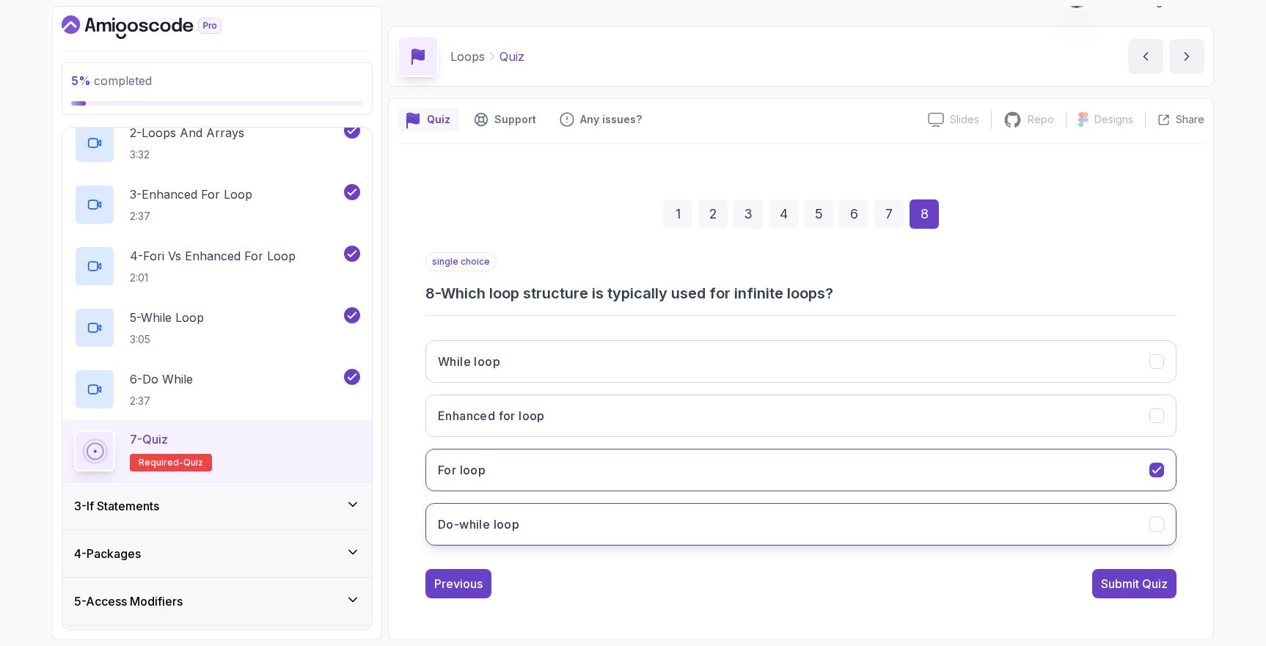
click at [610, 520] on button "Do-while loop" at bounding box center [801, 524] width 751 height 43
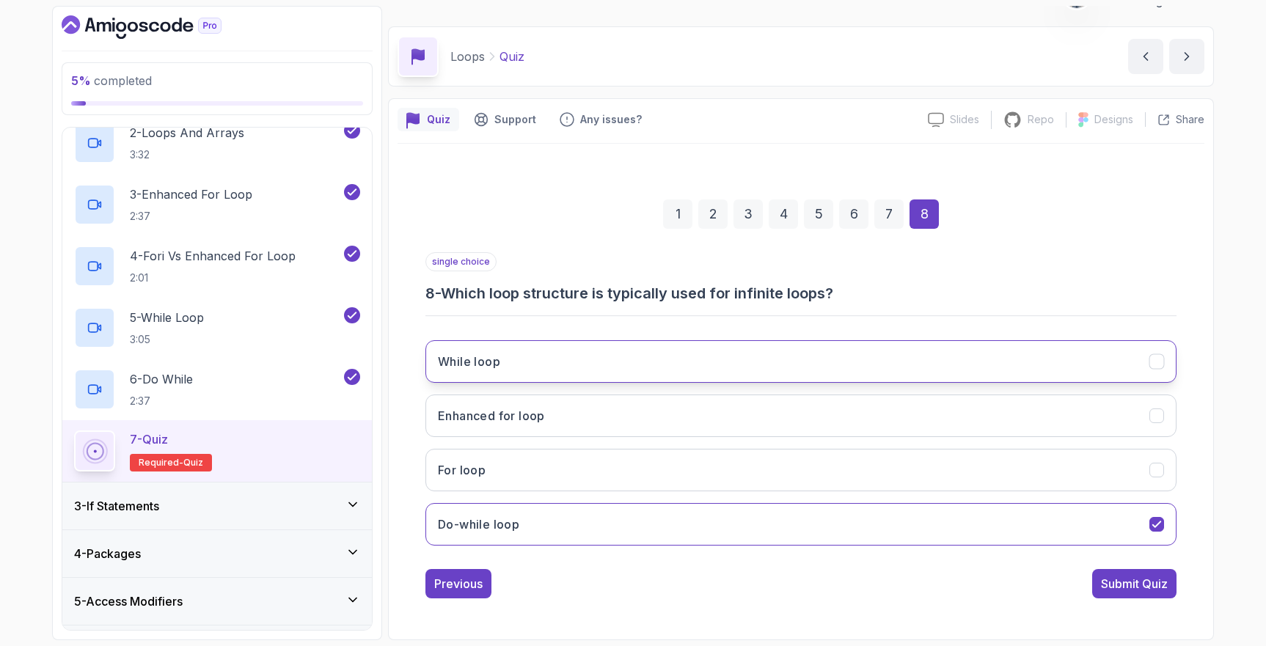
click at [793, 361] on button "While loop" at bounding box center [801, 361] width 751 height 43
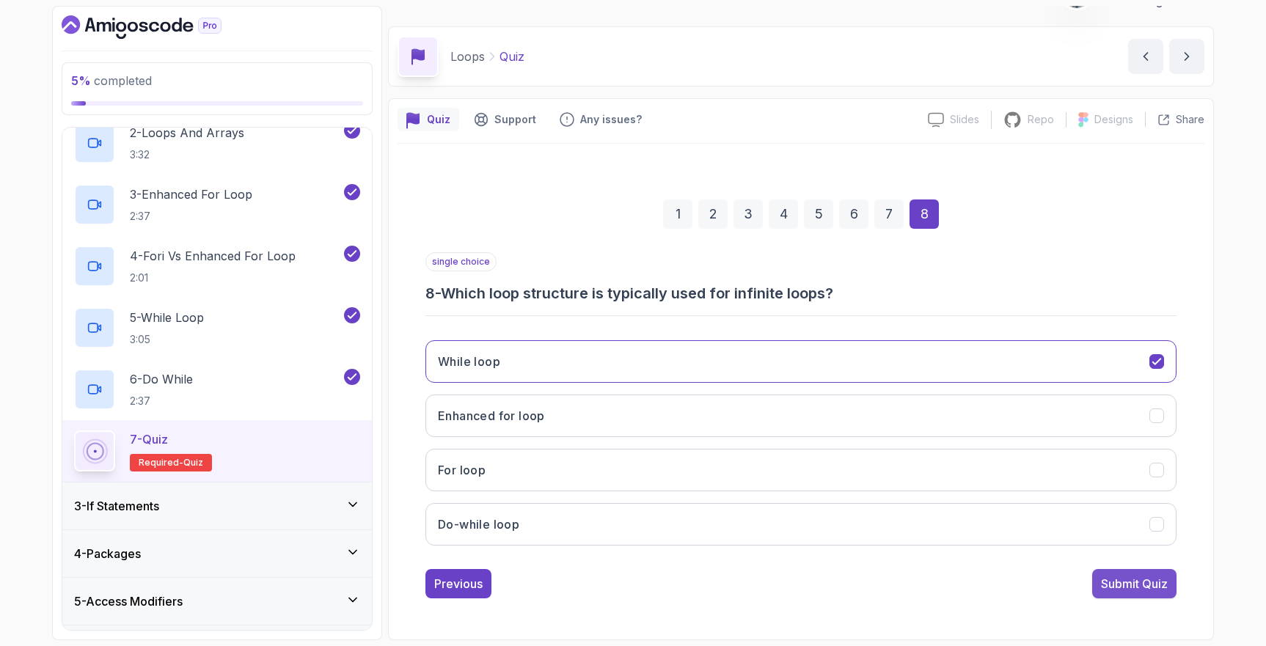
click at [1142, 576] on div "Submit Quiz" at bounding box center [1134, 584] width 67 height 18
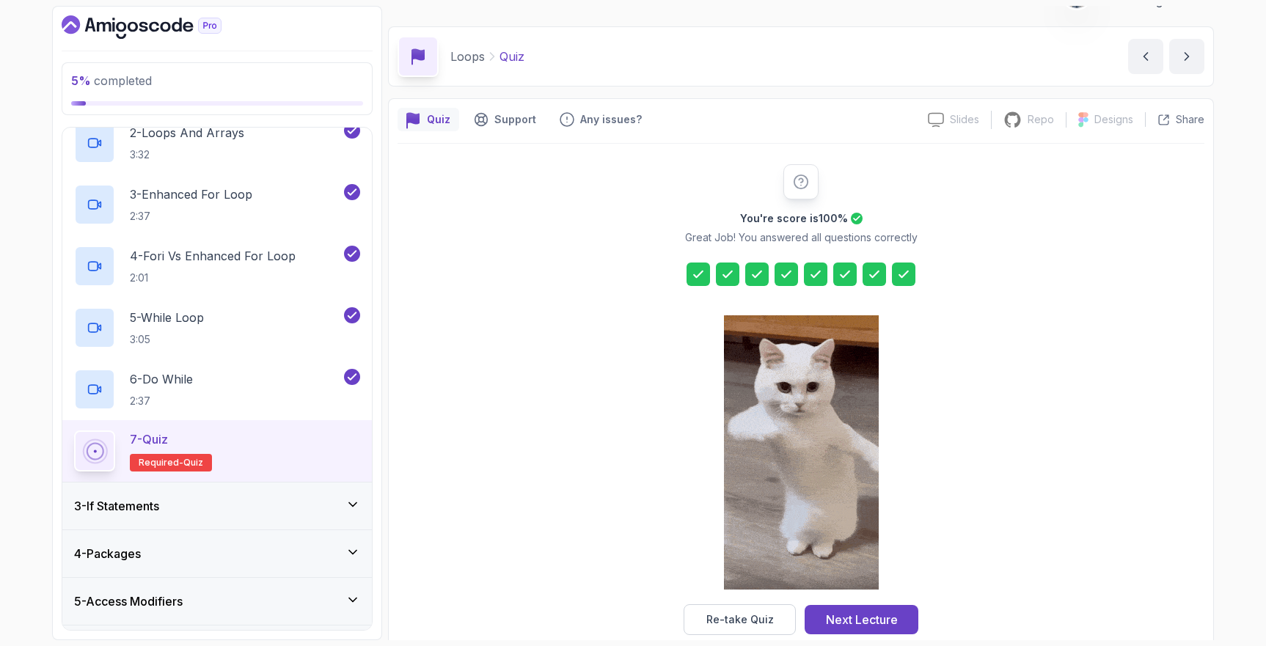
scroll to position [57, 0]
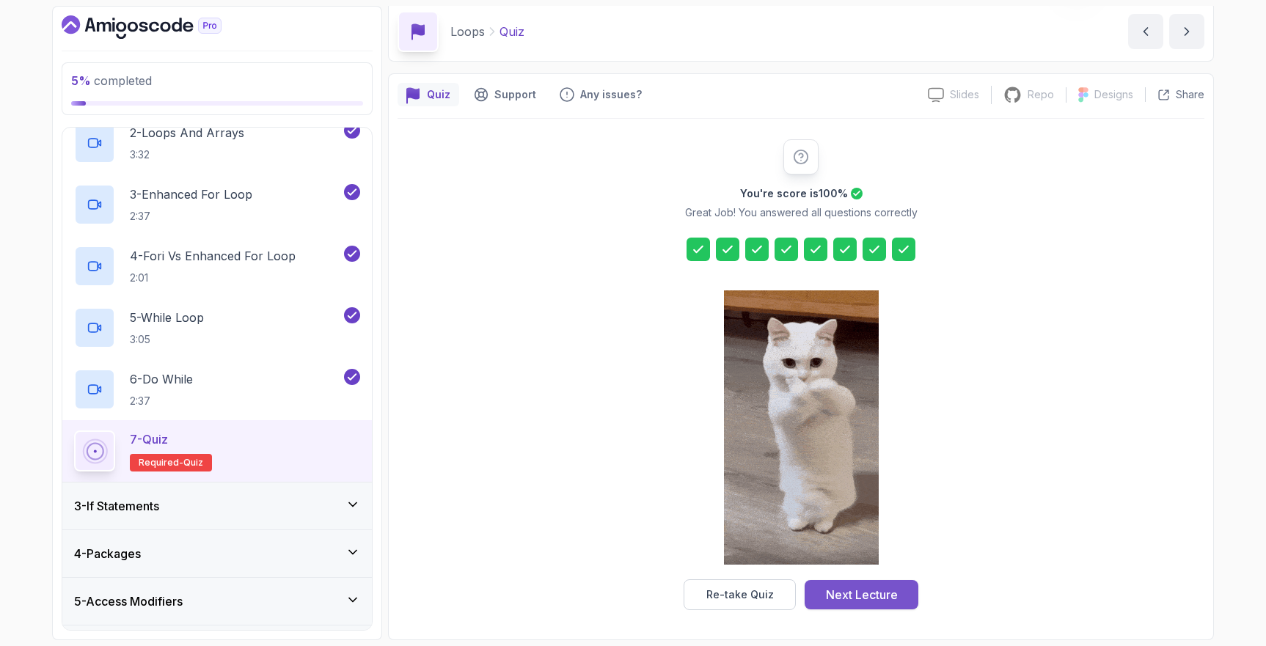
click at [883, 599] on div "Next Lecture" at bounding box center [862, 595] width 72 height 18
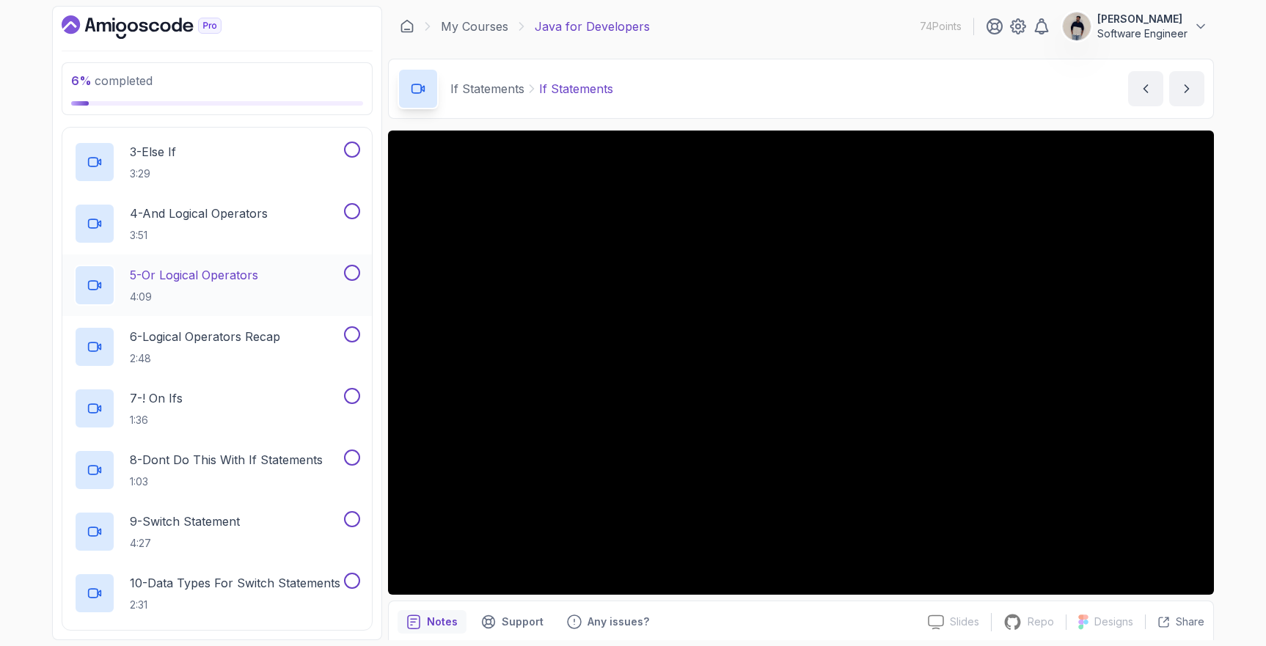
scroll to position [263, 0]
click at [354, 335] on button at bounding box center [352, 334] width 16 height 16
click at [352, 274] on button at bounding box center [352, 272] width 16 height 16
click at [353, 212] on button at bounding box center [352, 210] width 16 height 16
click at [352, 145] on button at bounding box center [352, 149] width 16 height 16
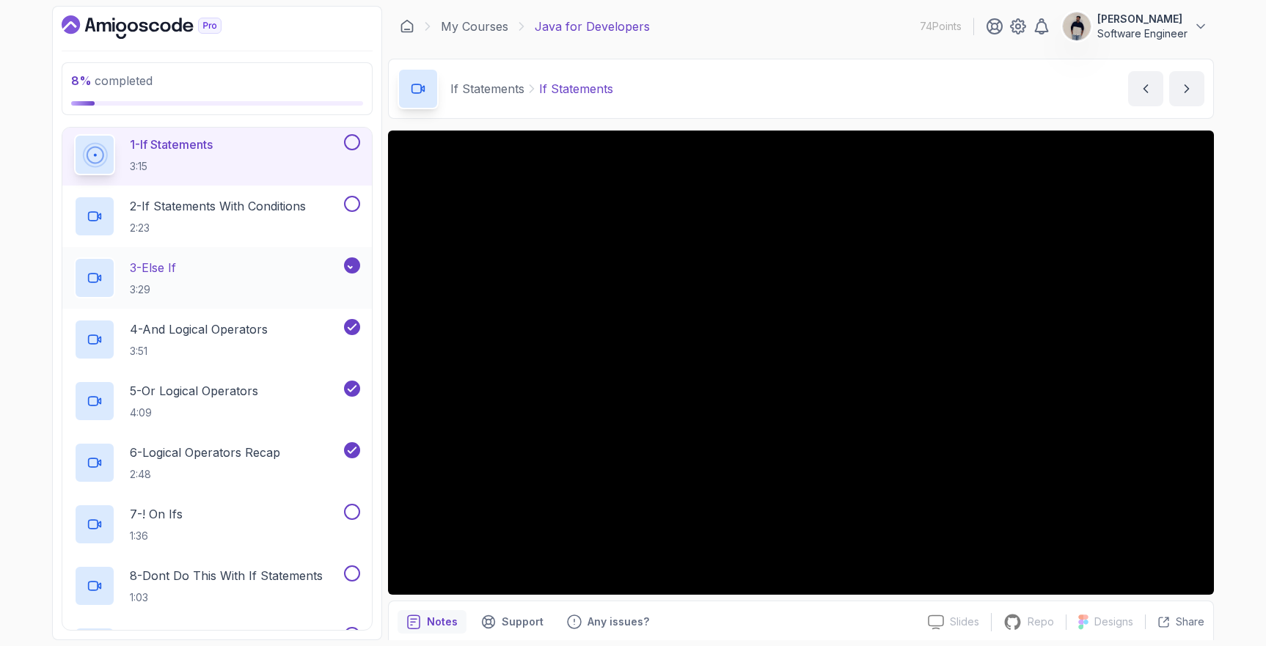
scroll to position [124, 0]
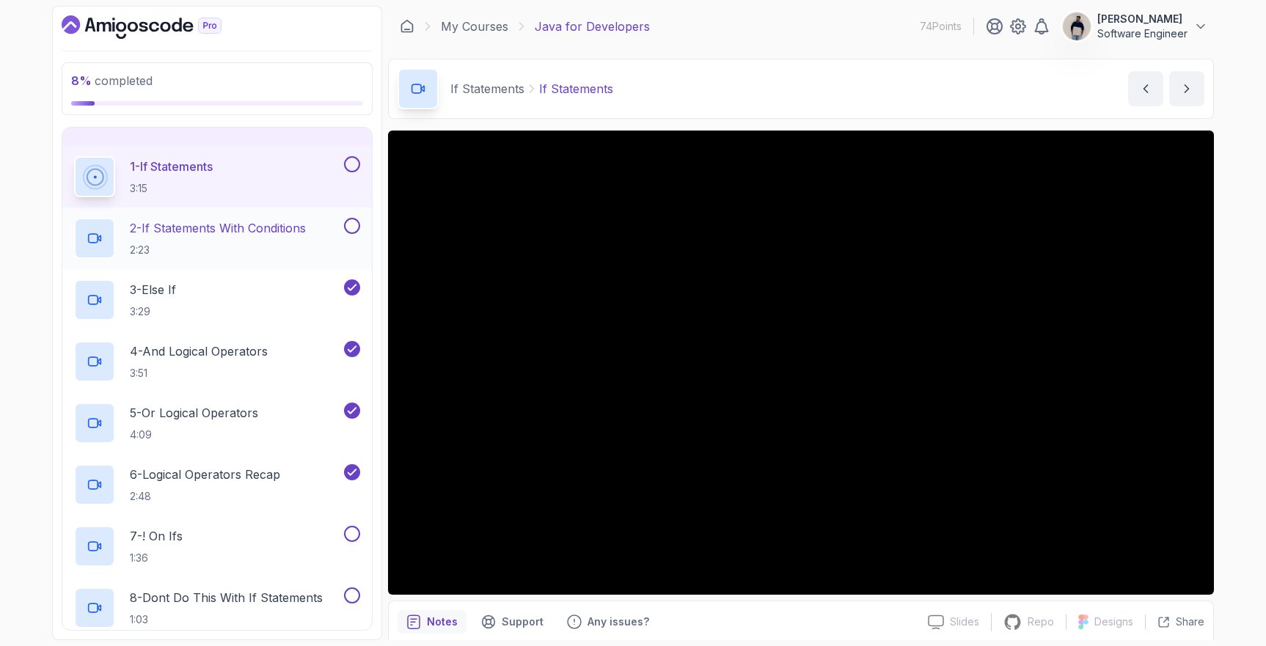
click at [357, 225] on button at bounding box center [352, 226] width 16 height 16
click at [354, 163] on button at bounding box center [352, 164] width 16 height 16
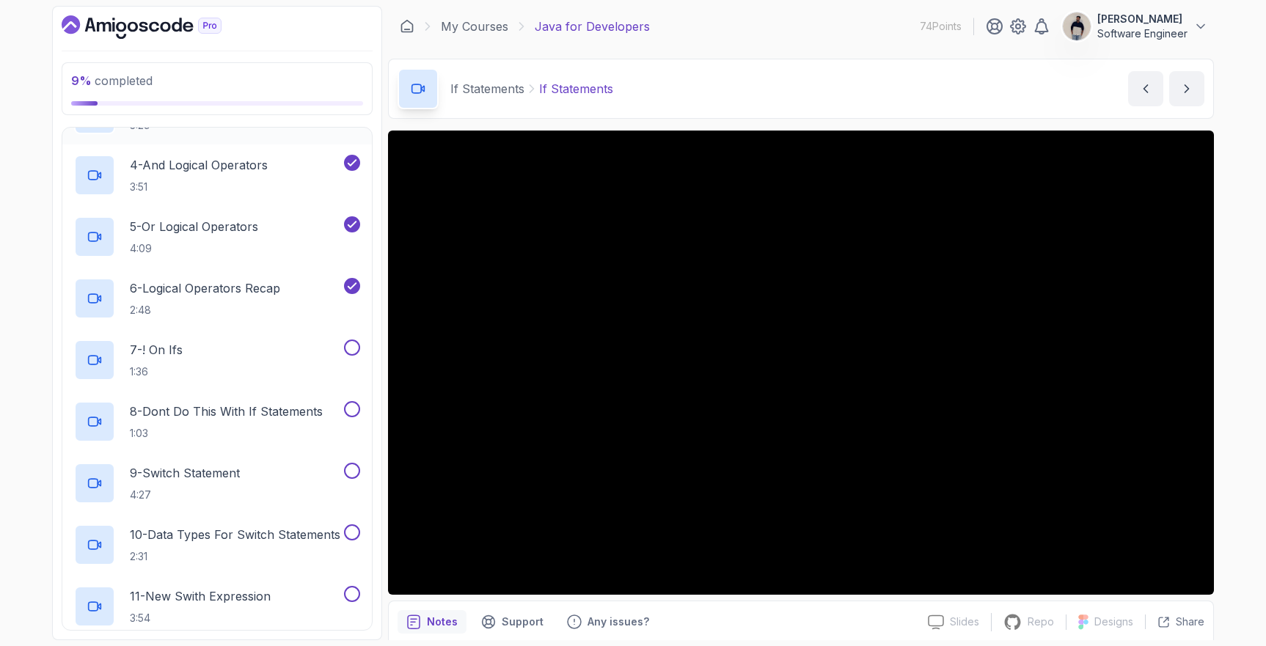
scroll to position [327, 0]
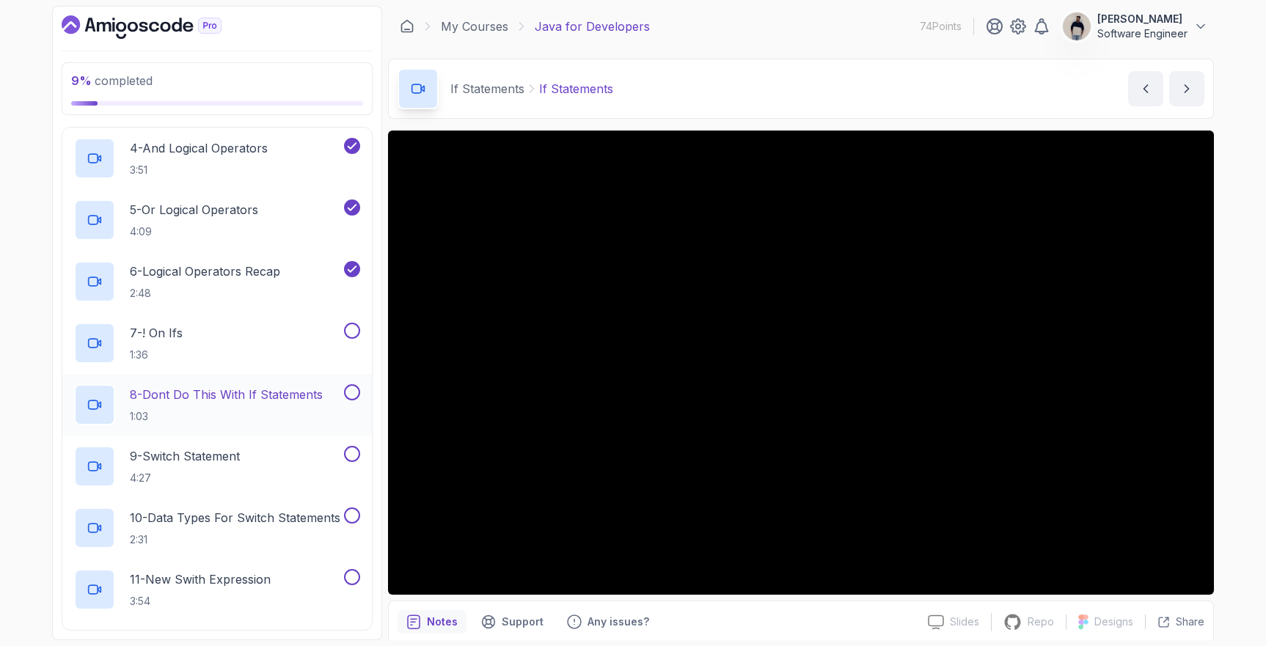
click at [359, 395] on div at bounding box center [350, 392] width 19 height 16
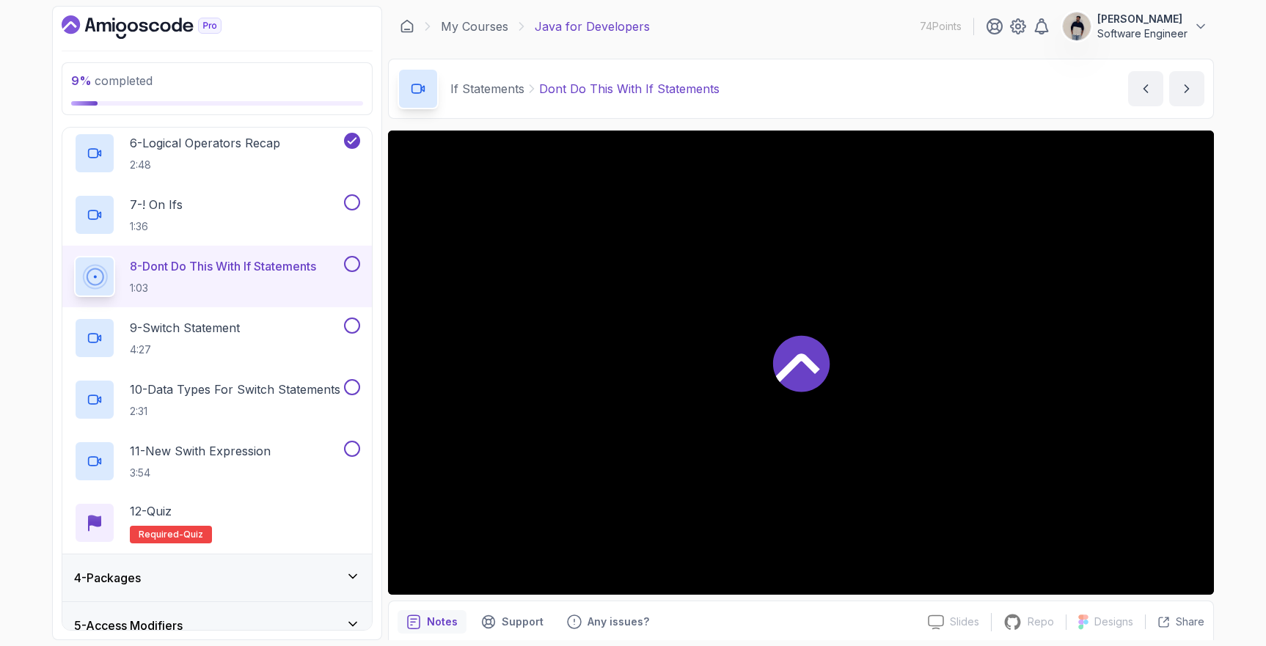
scroll to position [467, 0]
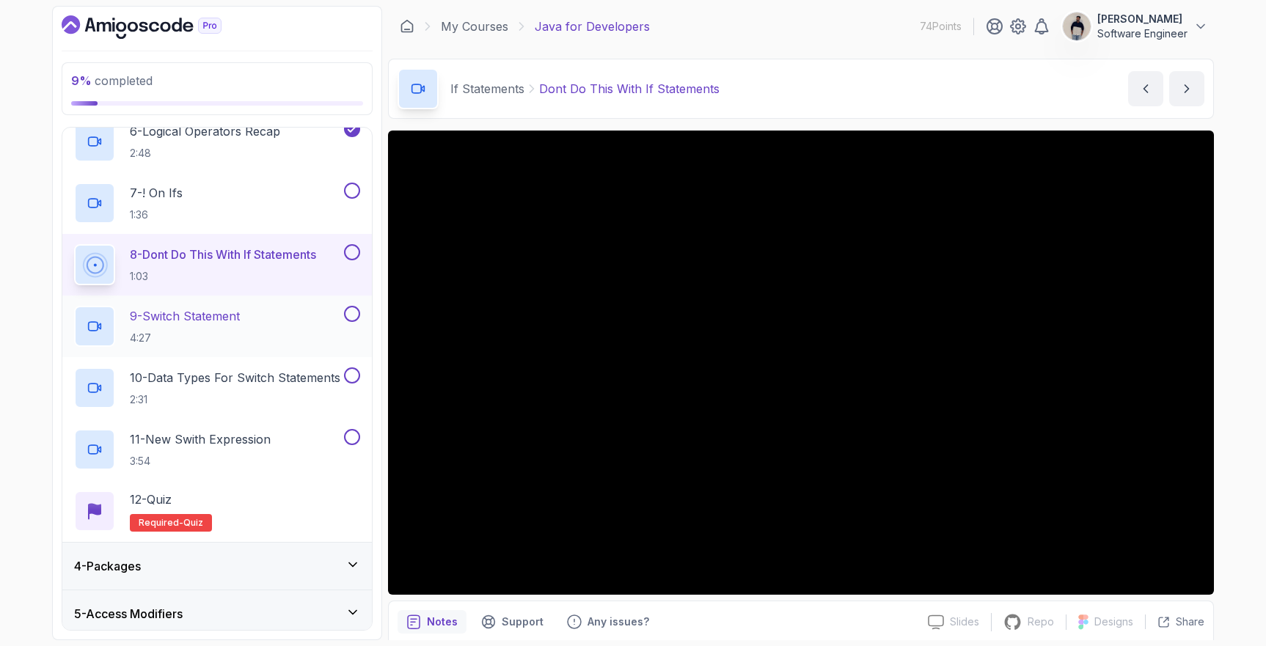
click at [350, 312] on button at bounding box center [352, 314] width 16 height 16
click at [351, 374] on button at bounding box center [352, 376] width 16 height 16
click at [357, 437] on button at bounding box center [352, 437] width 16 height 16
click at [354, 252] on button at bounding box center [352, 252] width 16 height 16
click at [354, 193] on button at bounding box center [352, 191] width 16 height 16
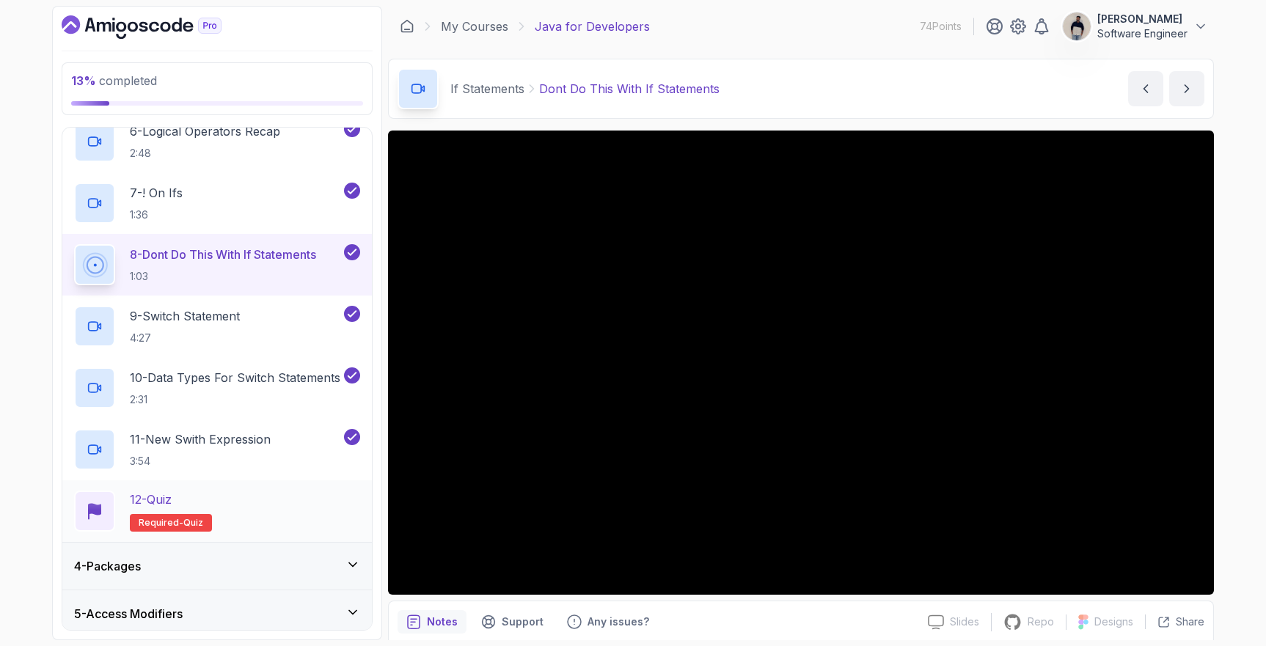
click at [269, 500] on div "12 - Quiz Required- quiz" at bounding box center [217, 511] width 286 height 41
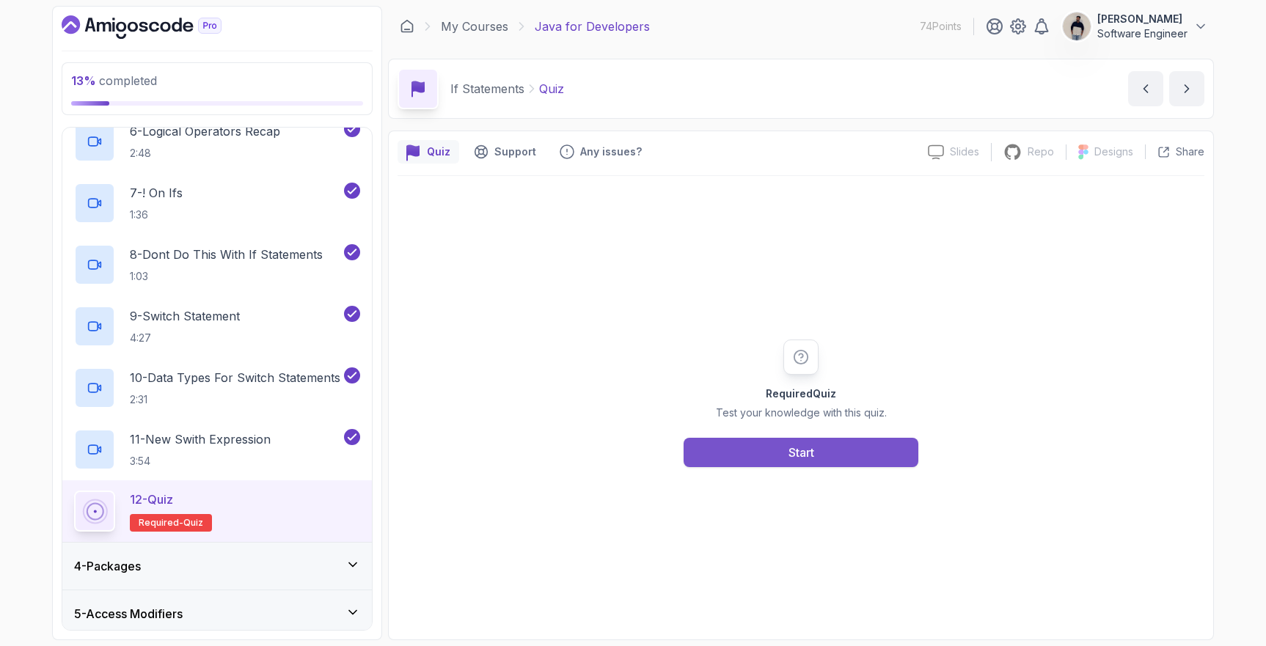
click at [718, 453] on button "Start" at bounding box center [801, 452] width 235 height 29
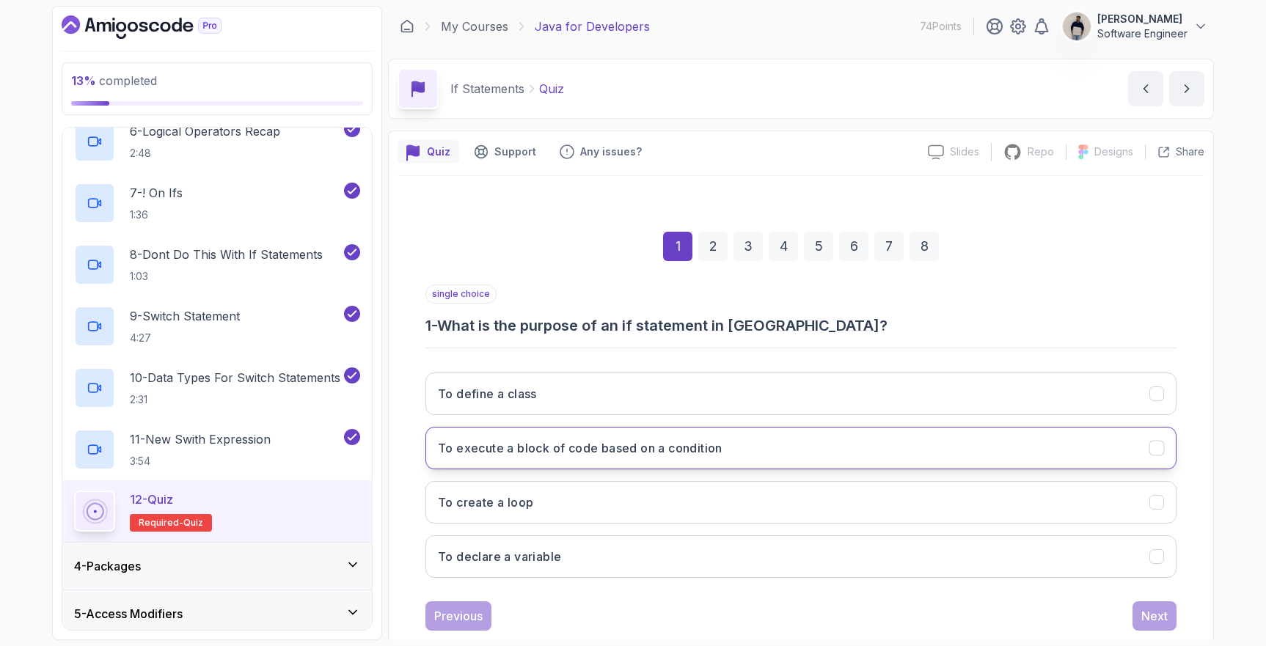
click at [828, 450] on button "To execute a block of code based on a condition" at bounding box center [801, 448] width 751 height 43
click at [1140, 608] on button "Next" at bounding box center [1155, 616] width 44 height 29
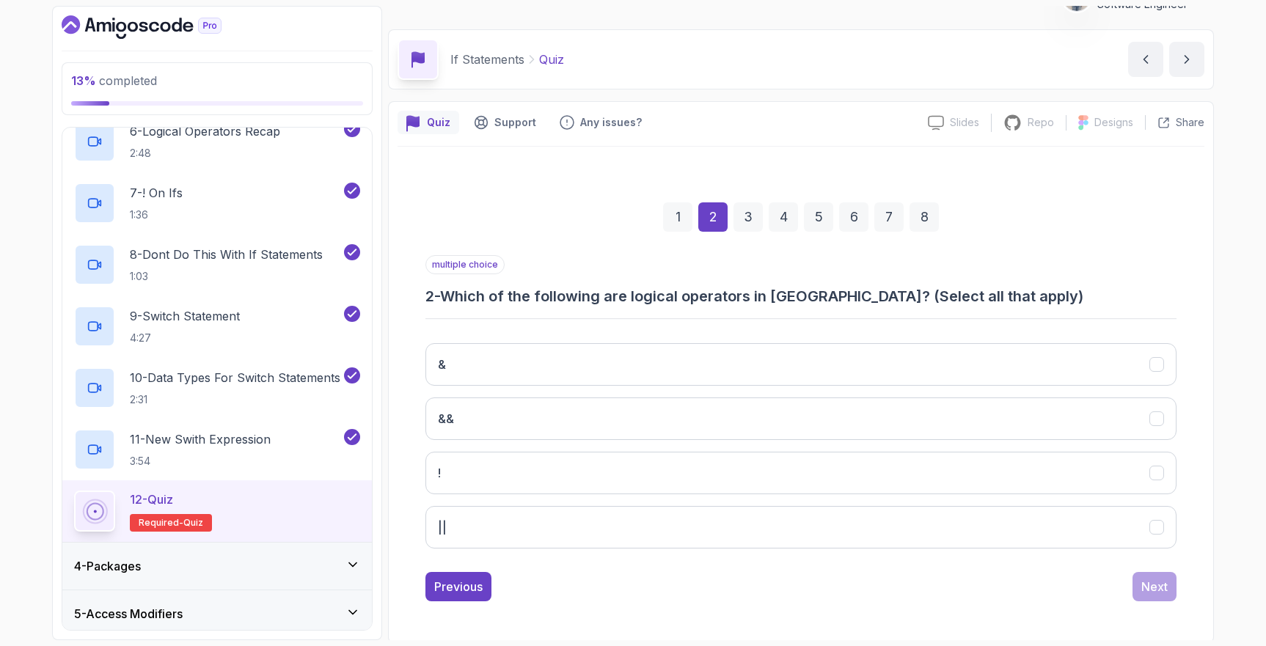
scroll to position [32, 0]
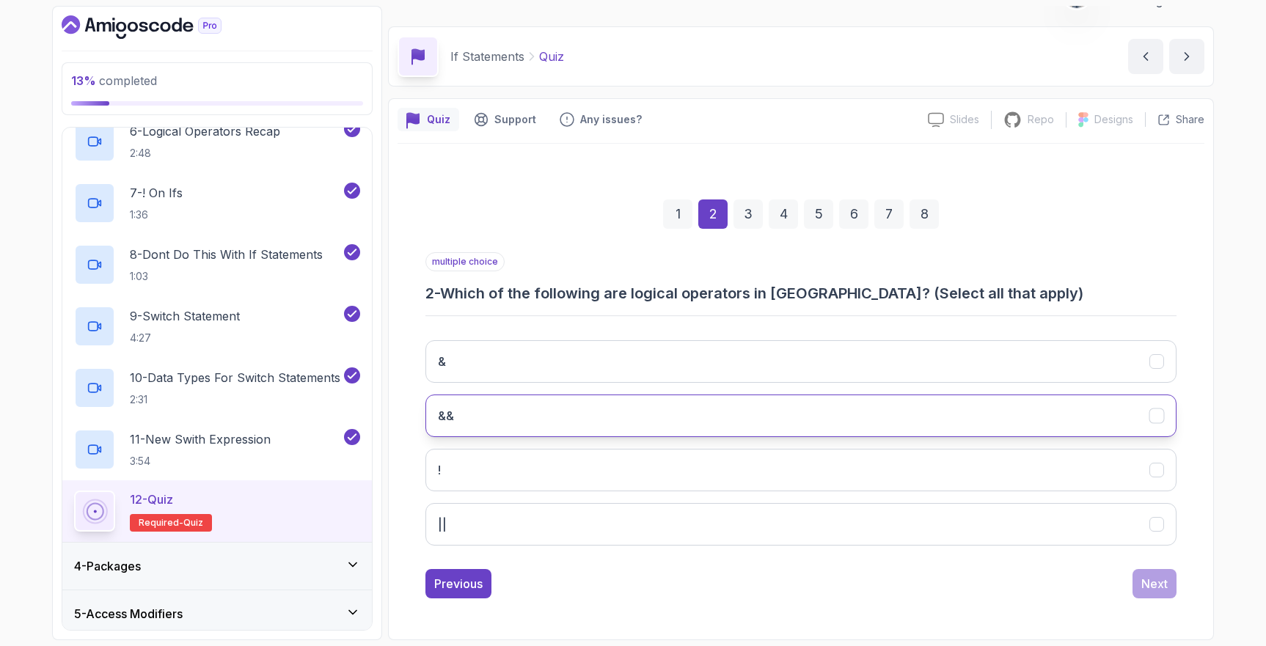
click at [578, 411] on button "&&" at bounding box center [801, 416] width 751 height 43
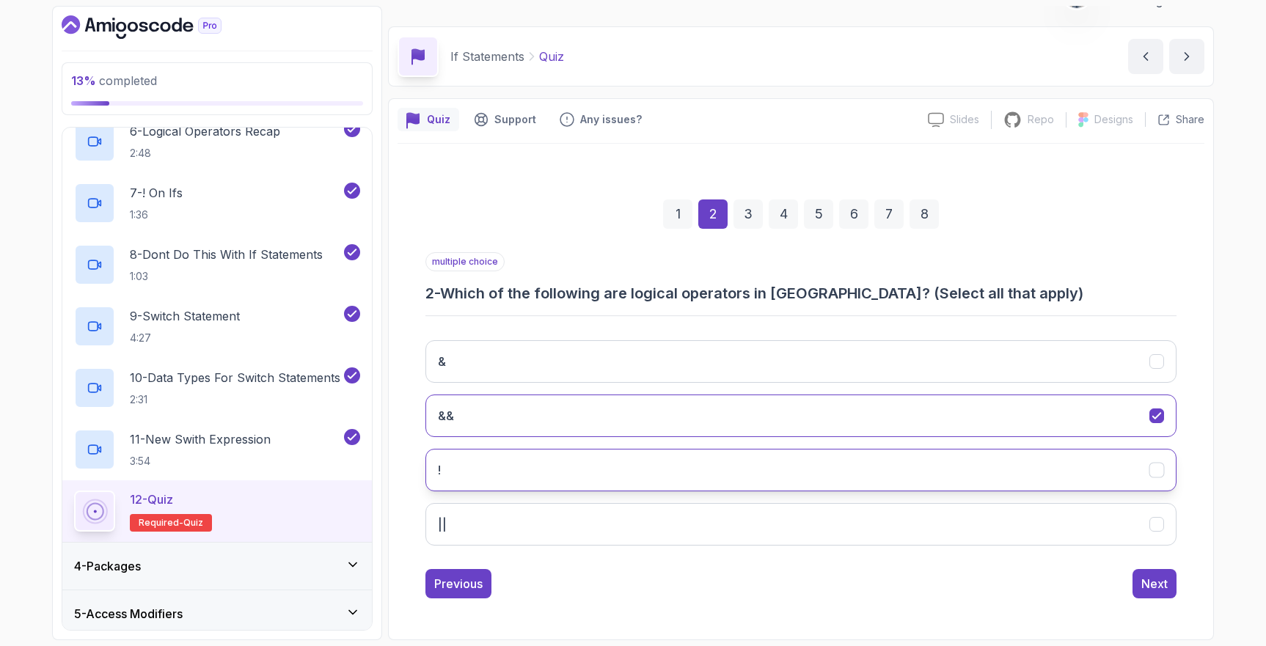
click at [551, 462] on button "!" at bounding box center [801, 470] width 751 height 43
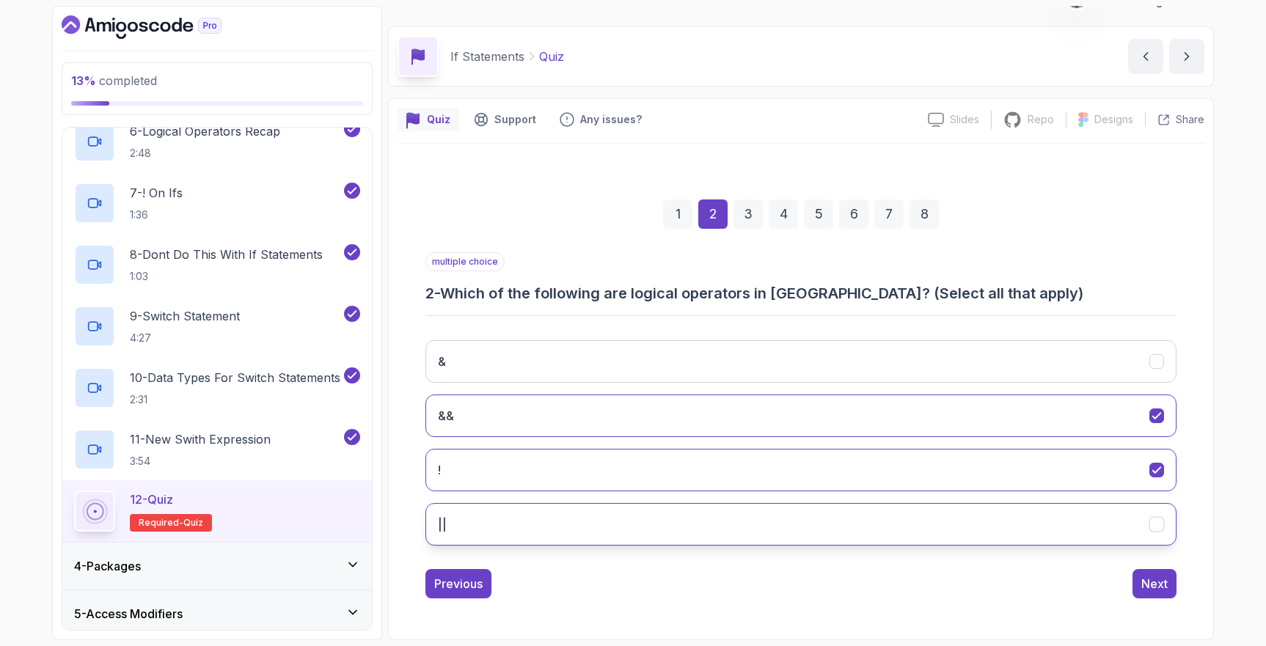
click at [536, 517] on button "||" at bounding box center [801, 524] width 751 height 43
click at [1163, 583] on div "Next" at bounding box center [1155, 584] width 26 height 18
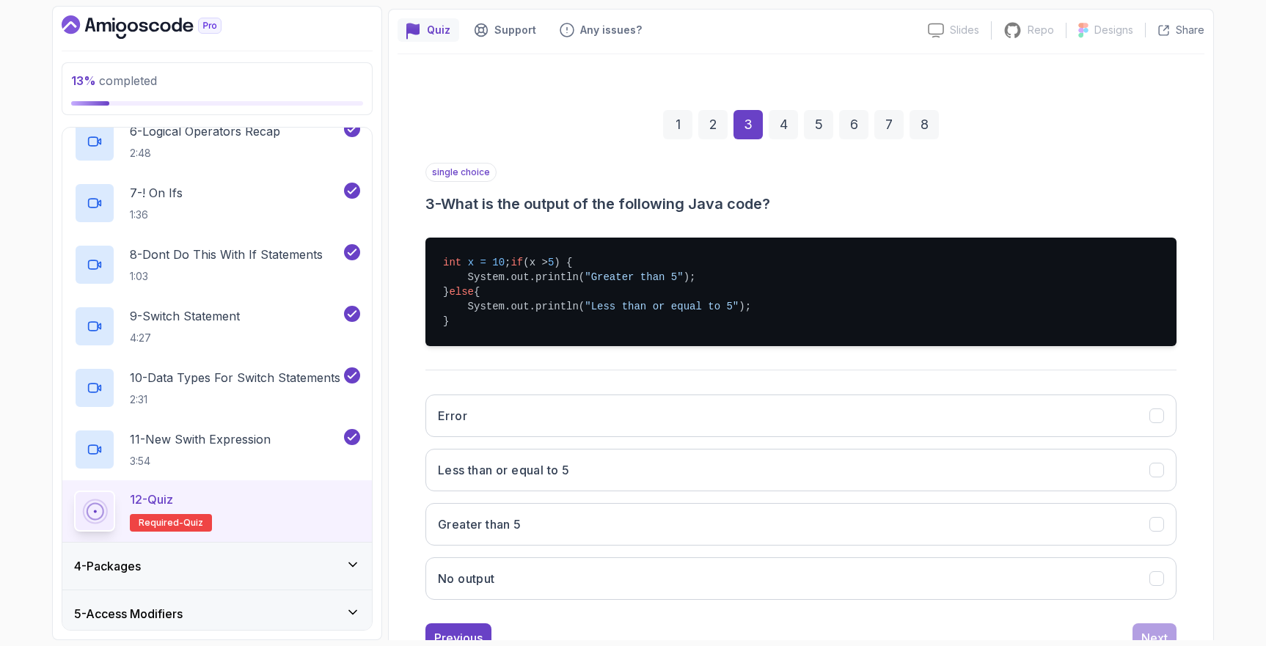
scroll to position [139, 0]
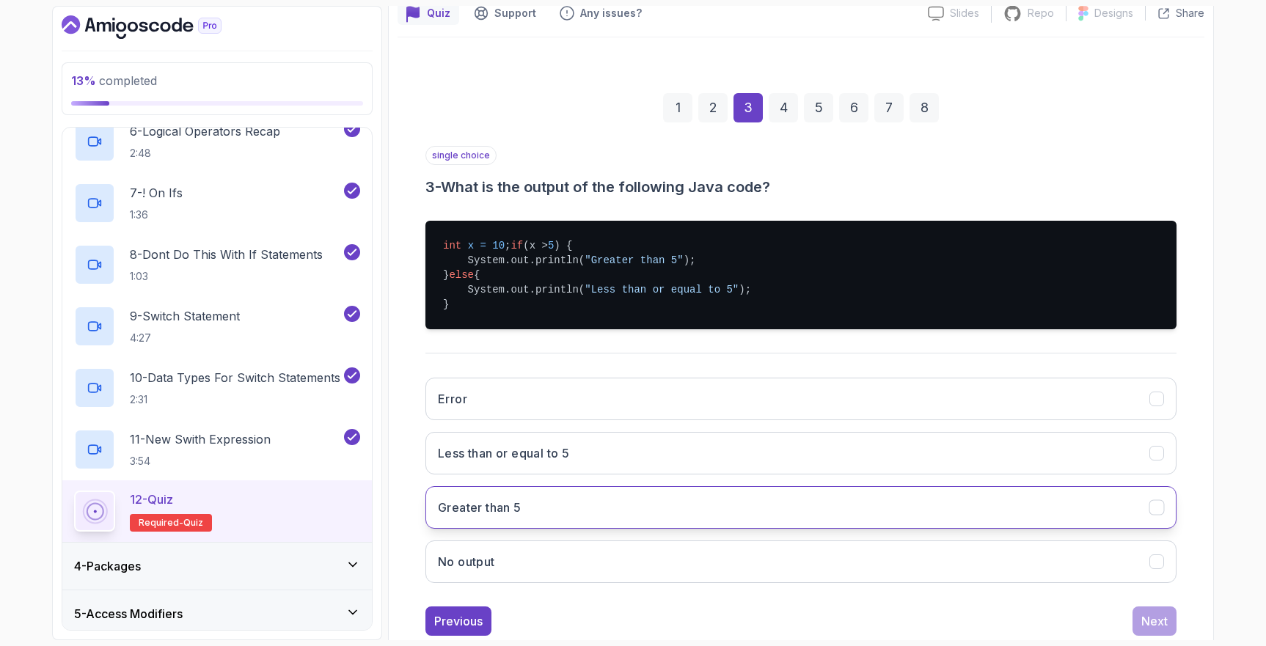
click at [570, 529] on button "Greater than 5" at bounding box center [801, 507] width 751 height 43
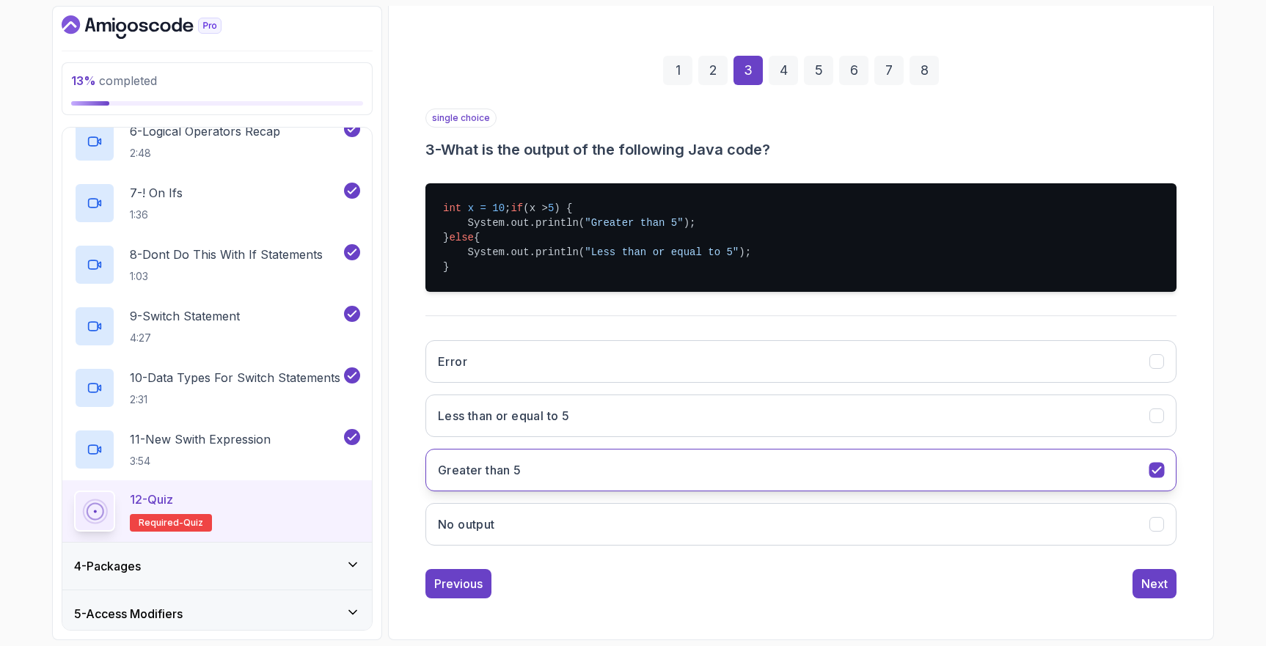
scroll to position [191, 0]
click at [1147, 581] on div "Next" at bounding box center [1155, 584] width 26 height 18
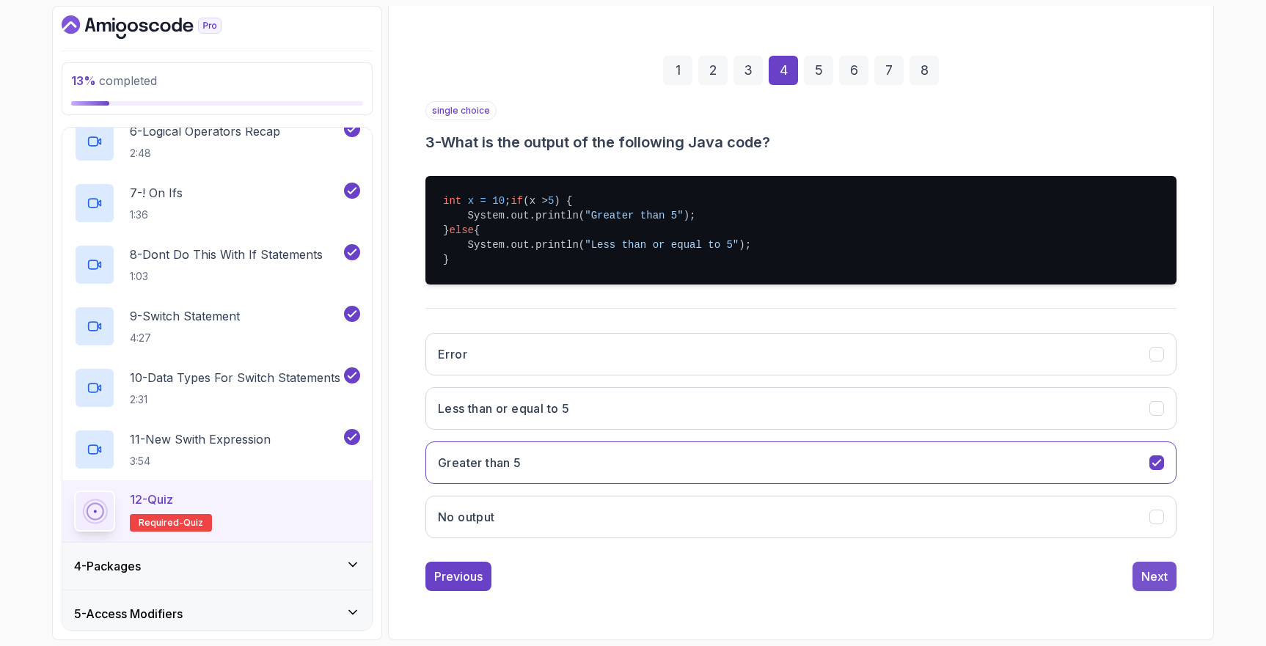
scroll to position [32, 0]
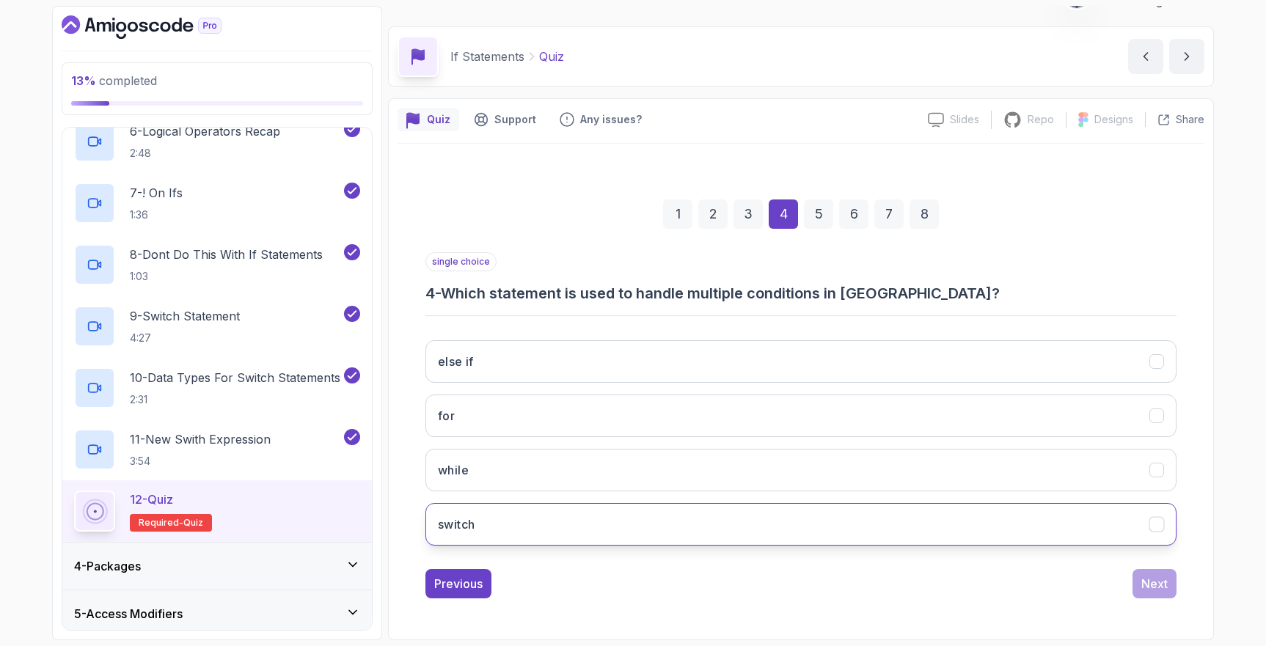
click at [581, 516] on button "switch" at bounding box center [801, 524] width 751 height 43
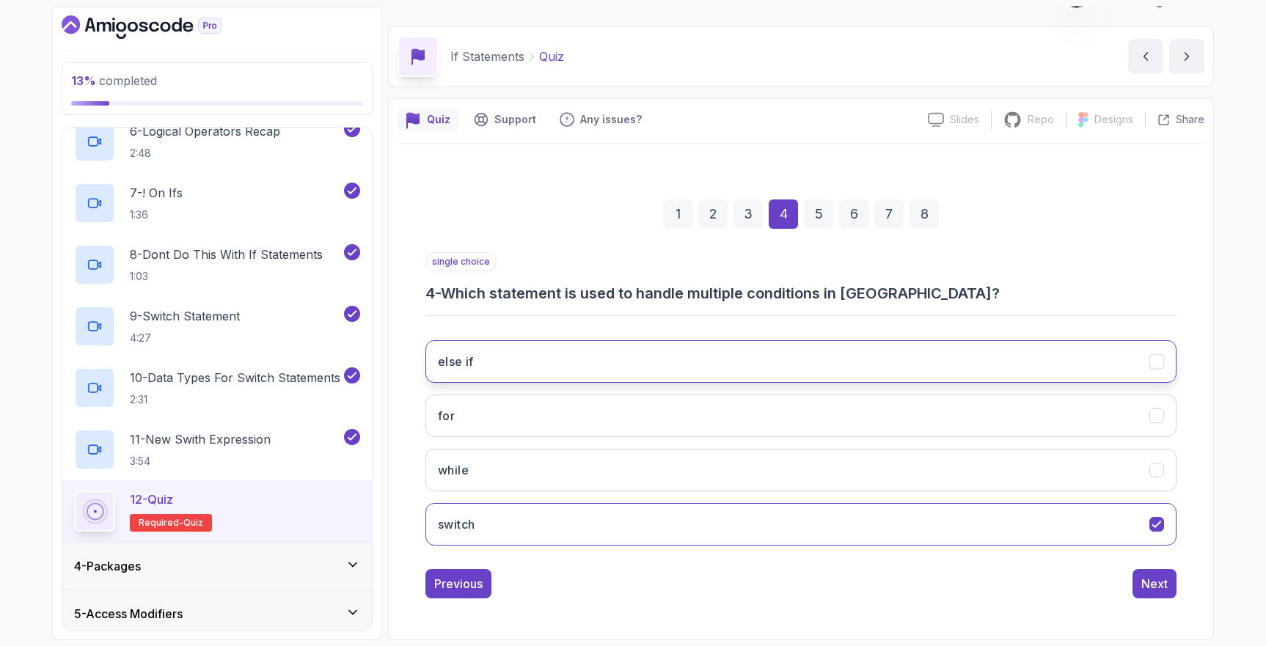
click at [550, 372] on button "else if" at bounding box center [801, 361] width 751 height 43
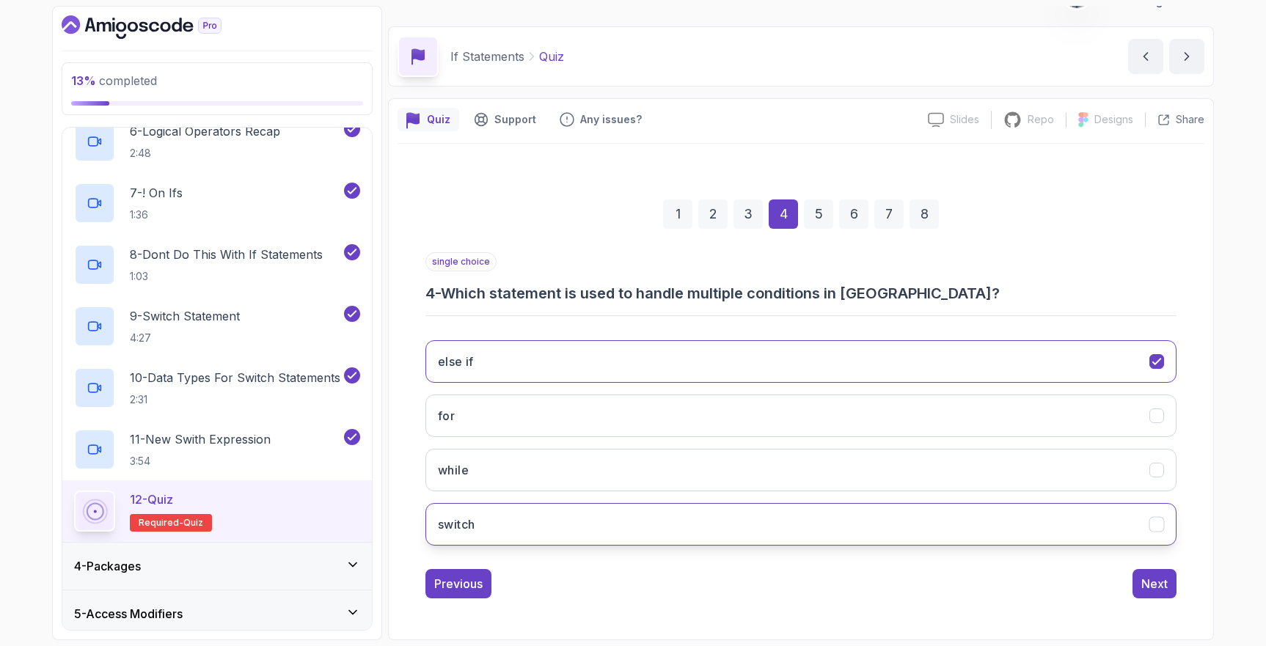
click at [578, 519] on button "switch" at bounding box center [801, 524] width 751 height 43
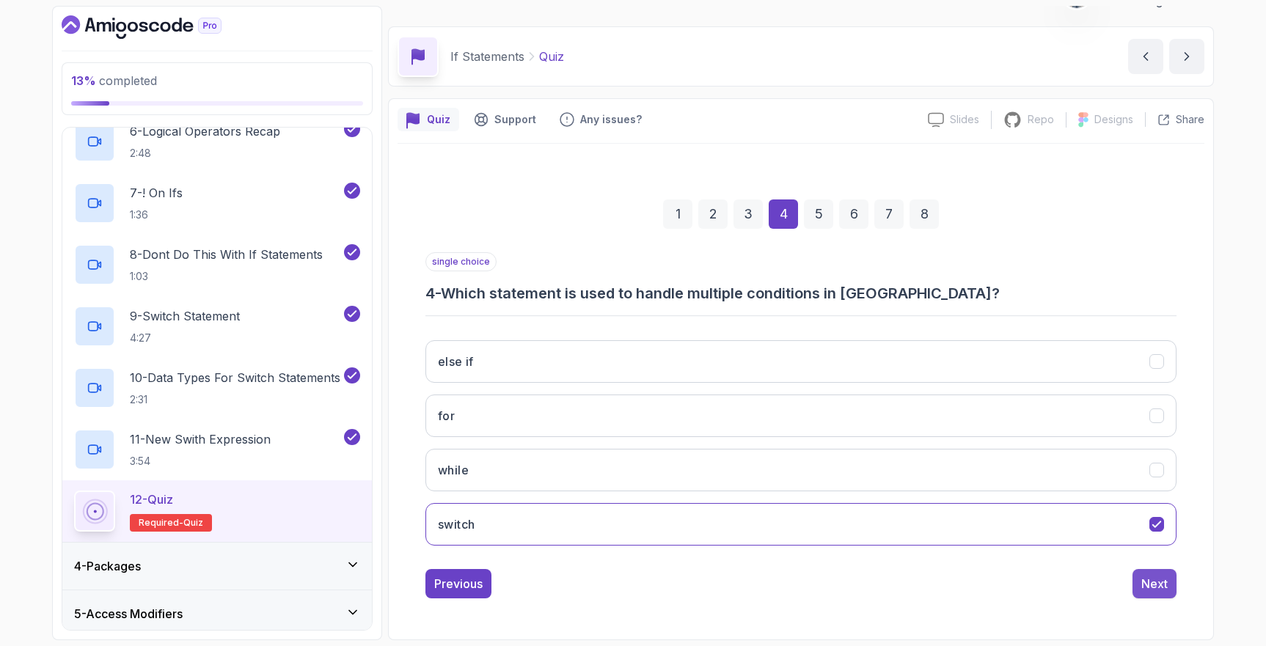
click at [1146, 592] on div "Next" at bounding box center [1155, 584] width 26 height 18
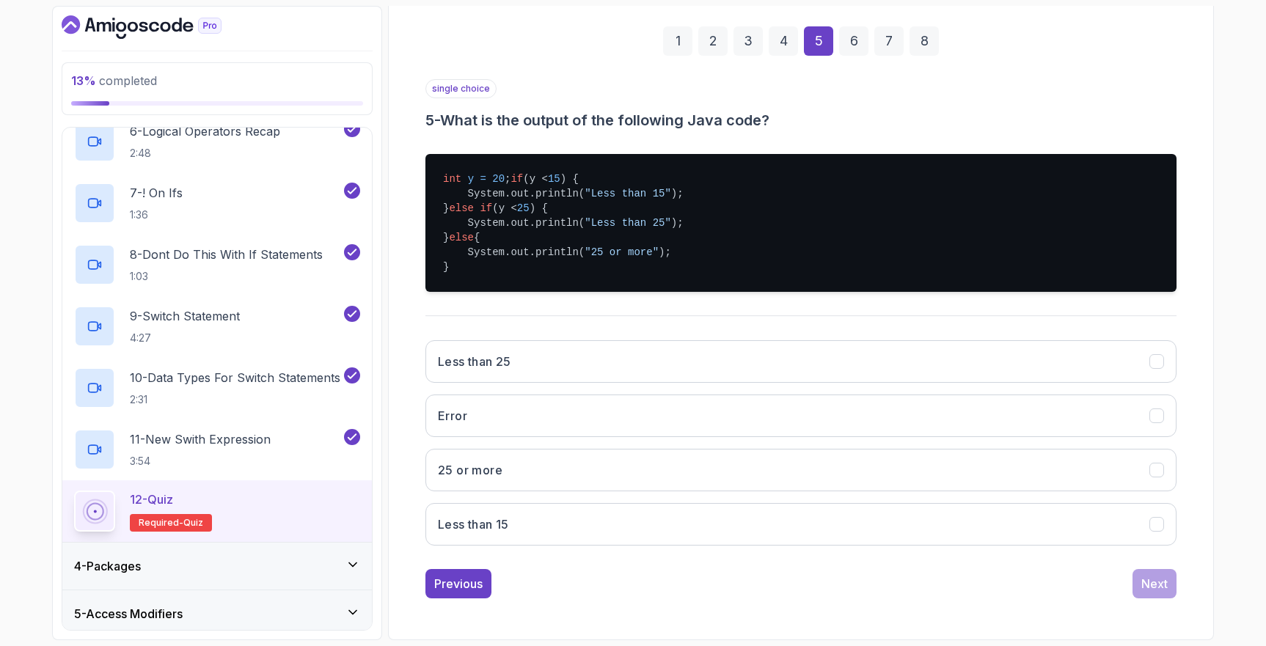
scroll to position [220, 0]
click at [566, 355] on button "Less than 25" at bounding box center [801, 361] width 751 height 43
click at [1159, 585] on div "Next" at bounding box center [1155, 584] width 26 height 18
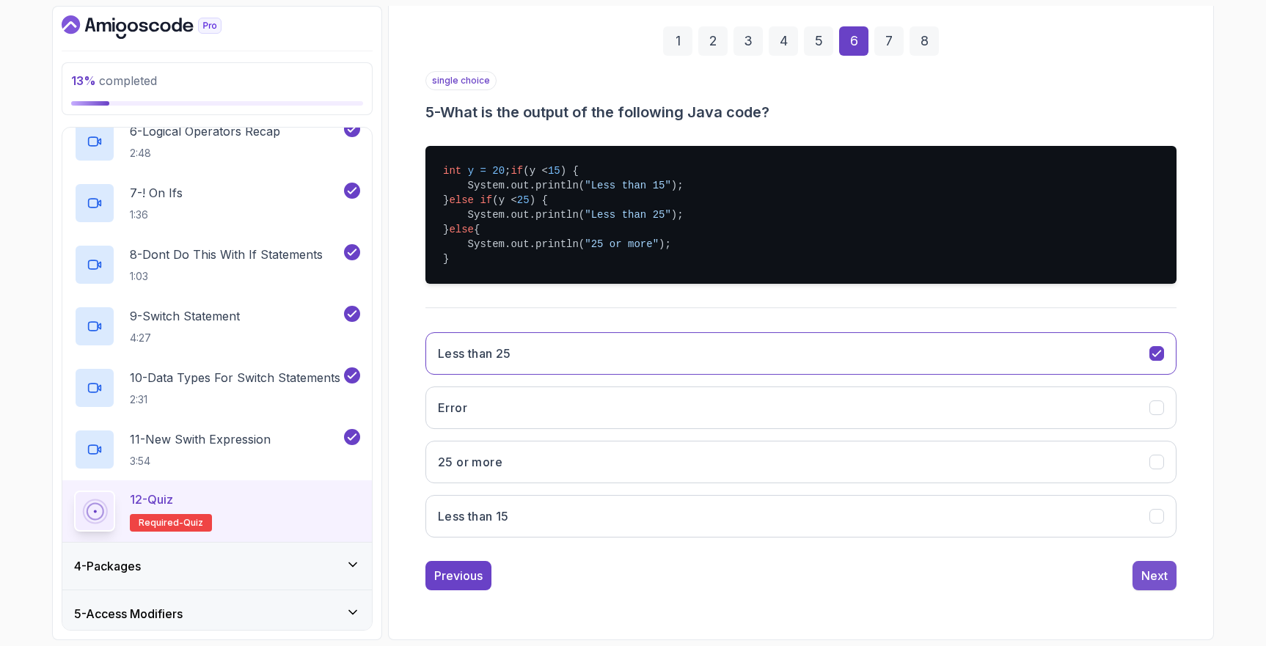
scroll to position [32, 0]
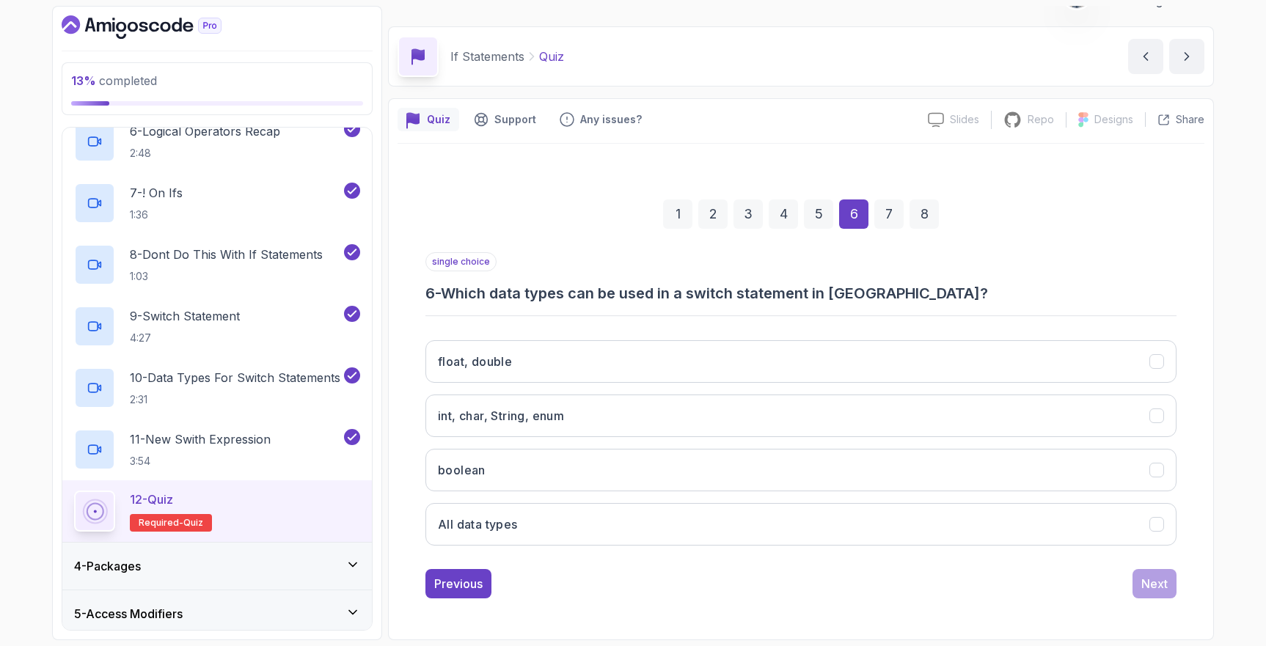
click at [781, 218] on div "4" at bounding box center [783, 214] width 29 height 29
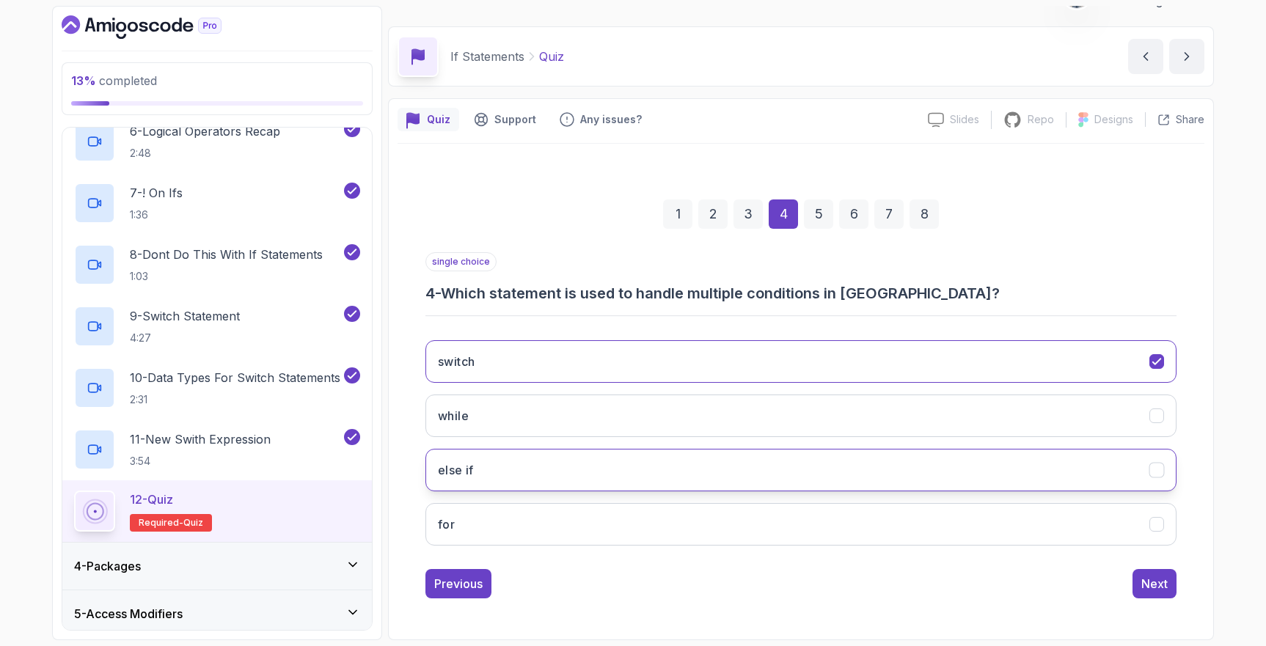
click at [584, 473] on button "else if" at bounding box center [801, 470] width 751 height 43
click at [859, 219] on div "6" at bounding box center [853, 214] width 29 height 29
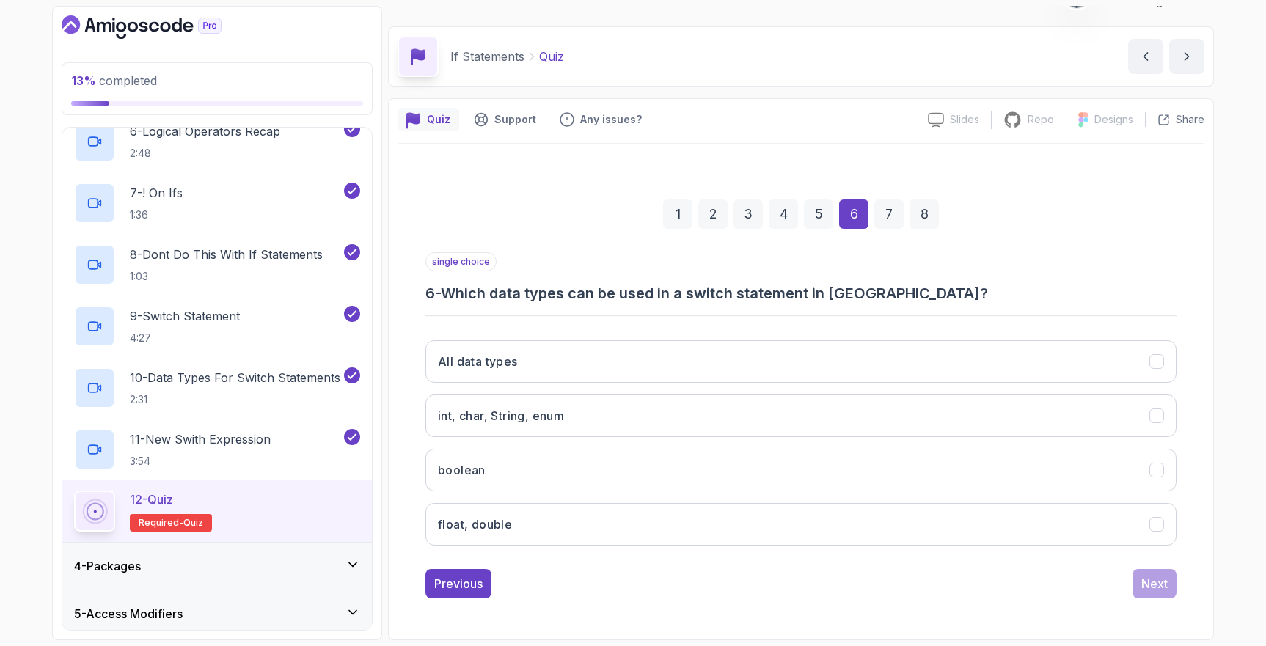
click at [823, 220] on div "5" at bounding box center [818, 214] width 29 height 29
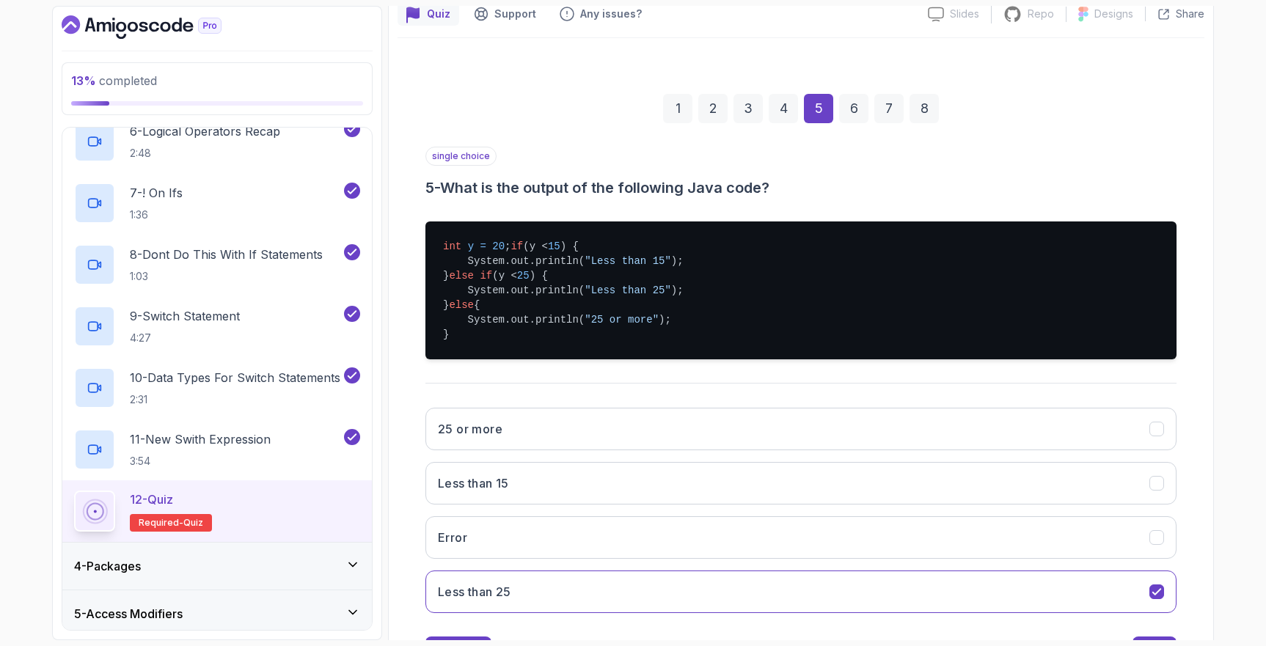
scroll to position [78, 0]
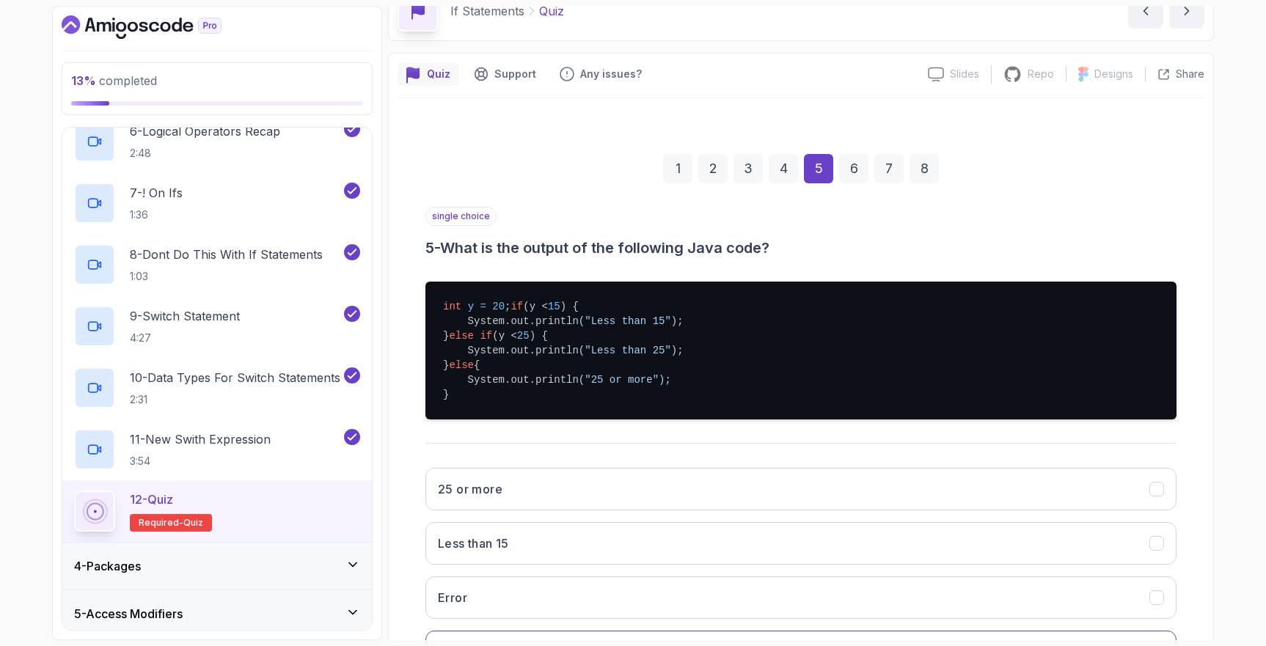
click at [855, 169] on div "6" at bounding box center [853, 168] width 29 height 29
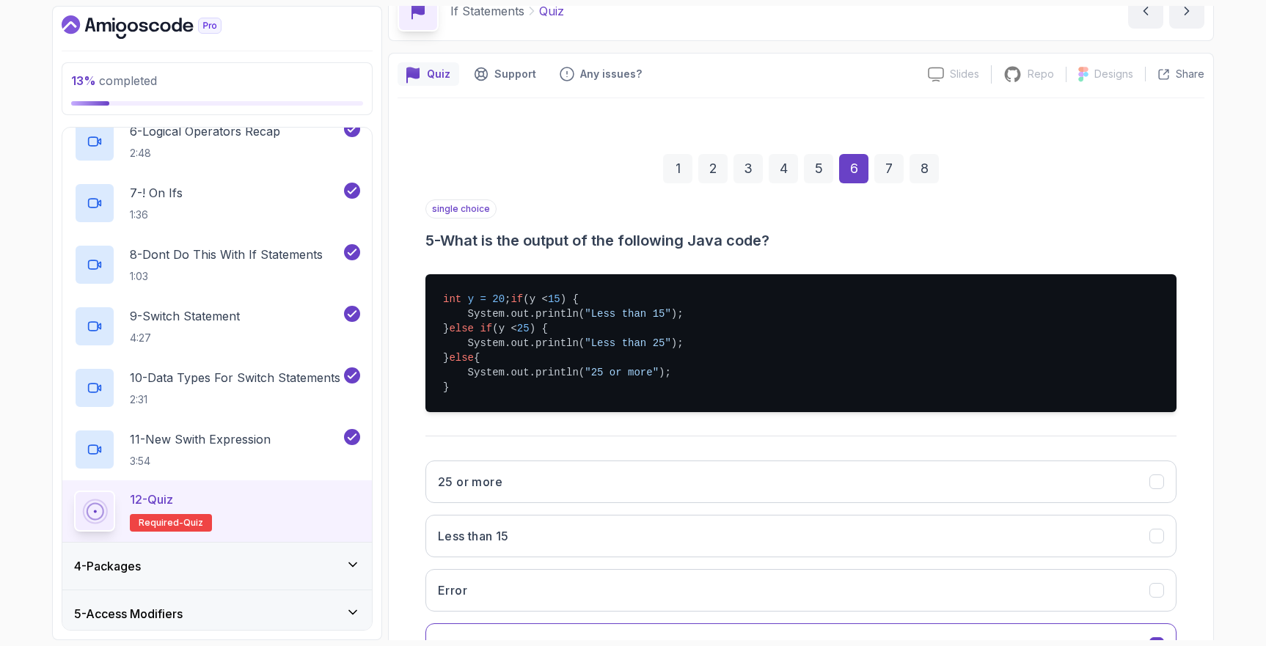
scroll to position [32, 0]
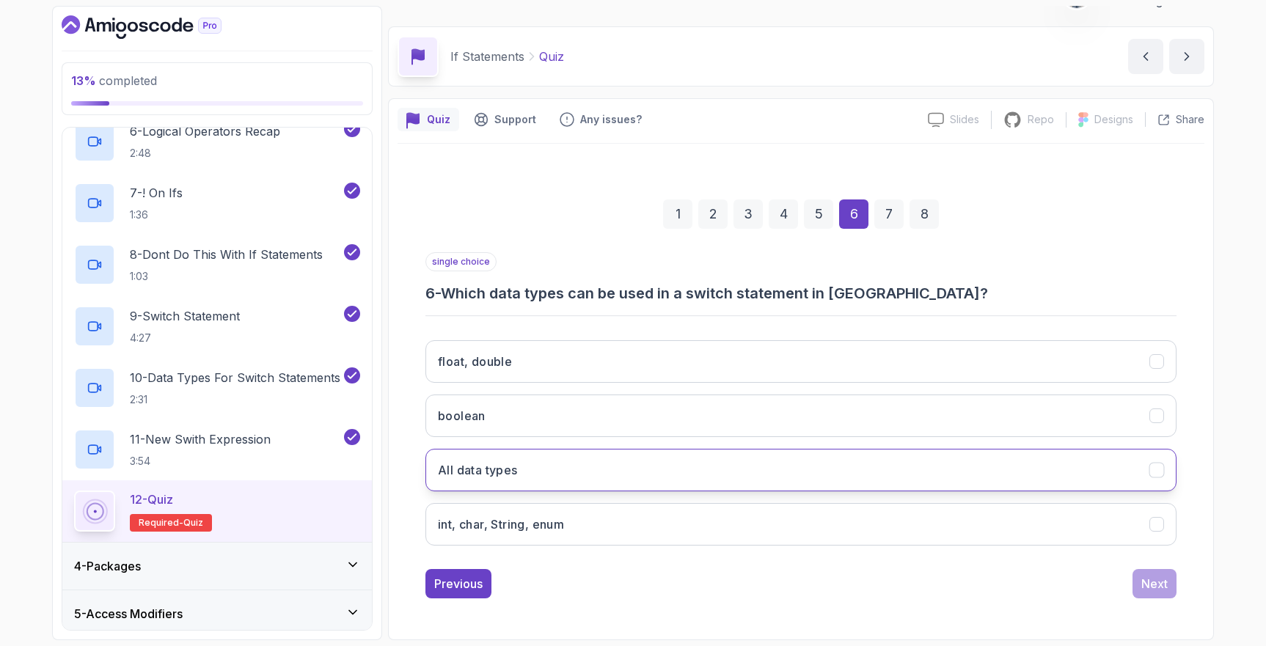
click at [541, 470] on button "All data types" at bounding box center [801, 470] width 751 height 43
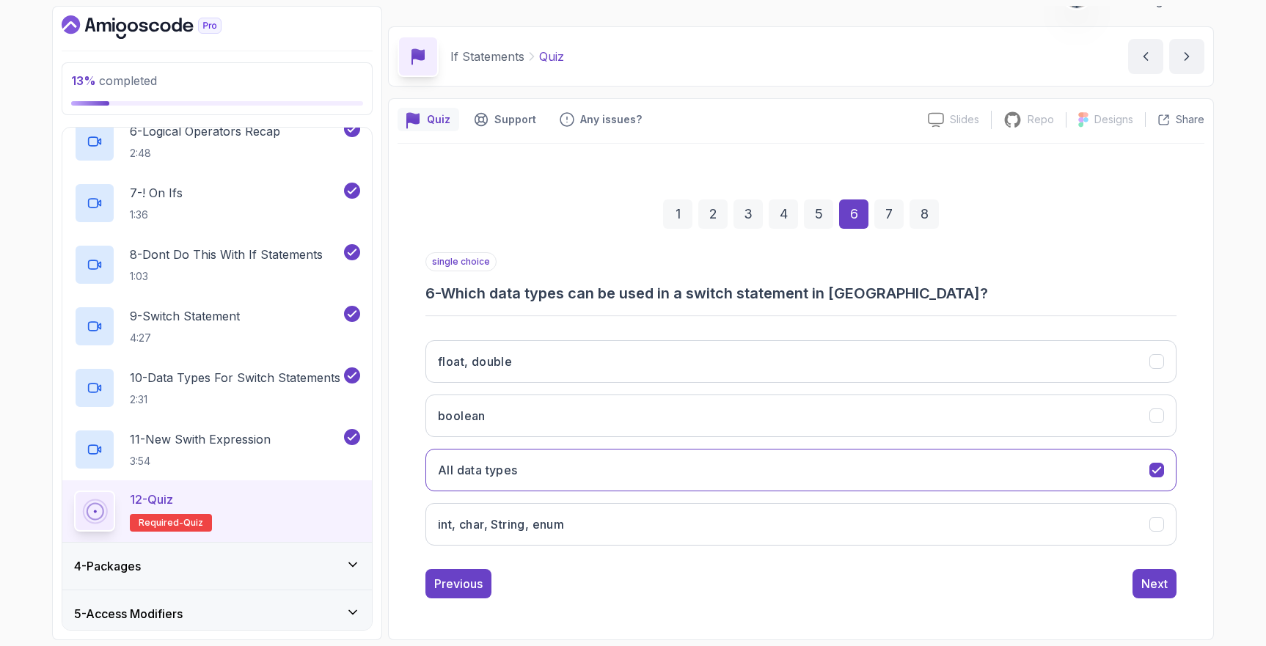
click at [715, 547] on div "float, double boolean All data types int, char, String, enum" at bounding box center [801, 443] width 751 height 229
click at [689, 531] on button "int, char, String, enum" at bounding box center [801, 524] width 751 height 43
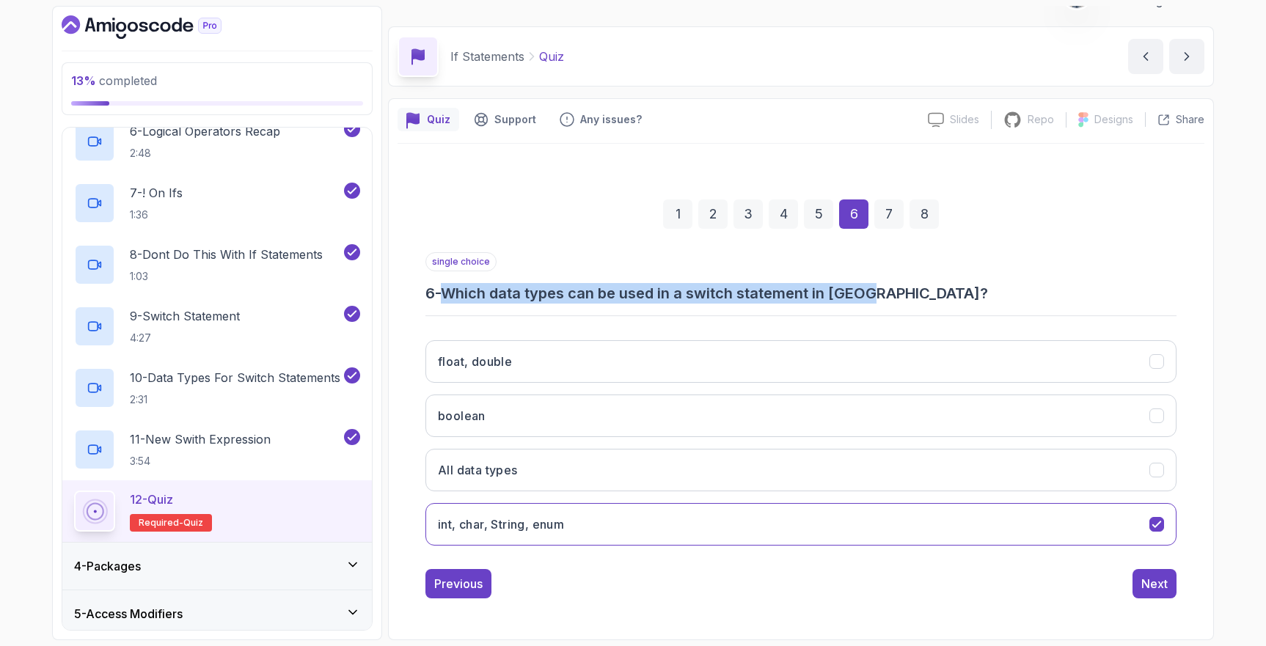
drag, startPoint x: 902, startPoint y: 293, endPoint x: 452, endPoint y: 294, distance: 449.7
click at [452, 294] on h3 "6 - Which data types can be used in a switch statement in Java?" at bounding box center [801, 293] width 751 height 21
copy h3 "Which data types can be used in a switch statement in Java?"
click at [1166, 588] on div "Next" at bounding box center [1155, 584] width 26 height 18
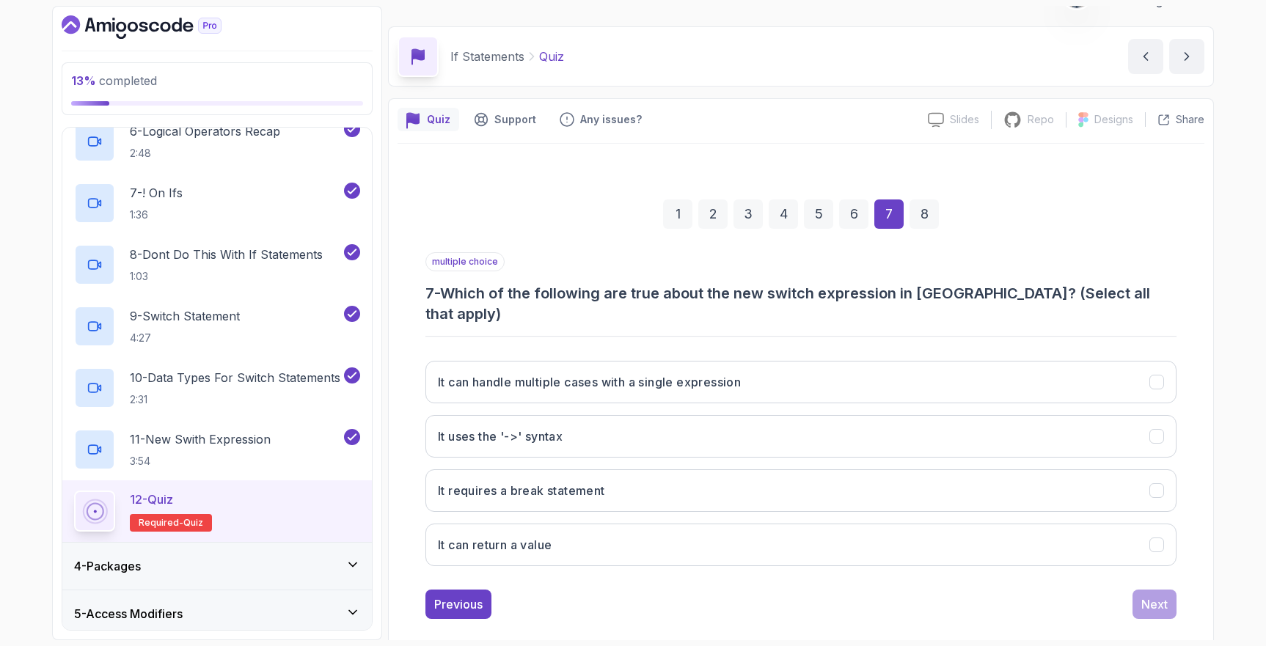
drag, startPoint x: 445, startPoint y: 289, endPoint x: 855, endPoint y: 546, distance: 483.9
click at [855, 546] on div "multiple choice 7 - Which of the following are true about the new switch expres…" at bounding box center [801, 415] width 751 height 326
copy div "Which of the following are true about the new switch expression in Java? (Selec…"
click at [539, 373] on h3 "It can handle multiple cases with a single expression" at bounding box center [589, 382] width 303 height 18
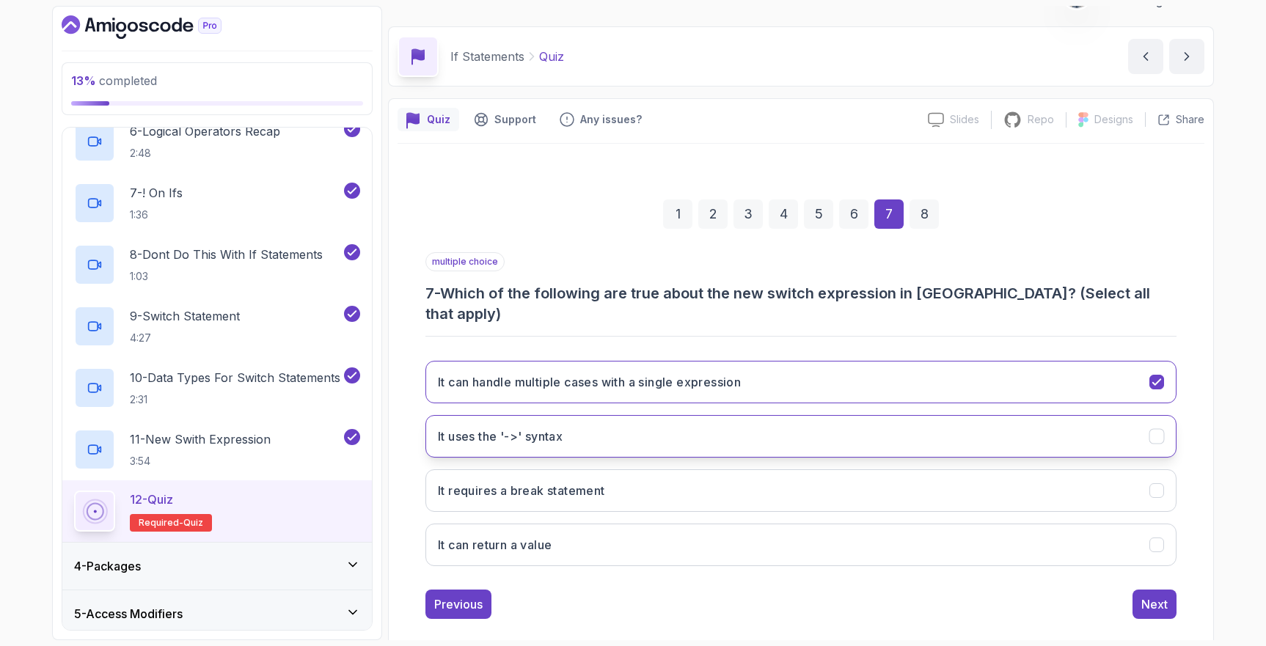
click at [623, 415] on button "It uses the '->' syntax" at bounding box center [801, 436] width 751 height 43
click at [1200, 243] on div "1 2 3 4 5 6 7 8 multiple choice 7 - Which of the following are true about the n…" at bounding box center [801, 397] width 807 height 467
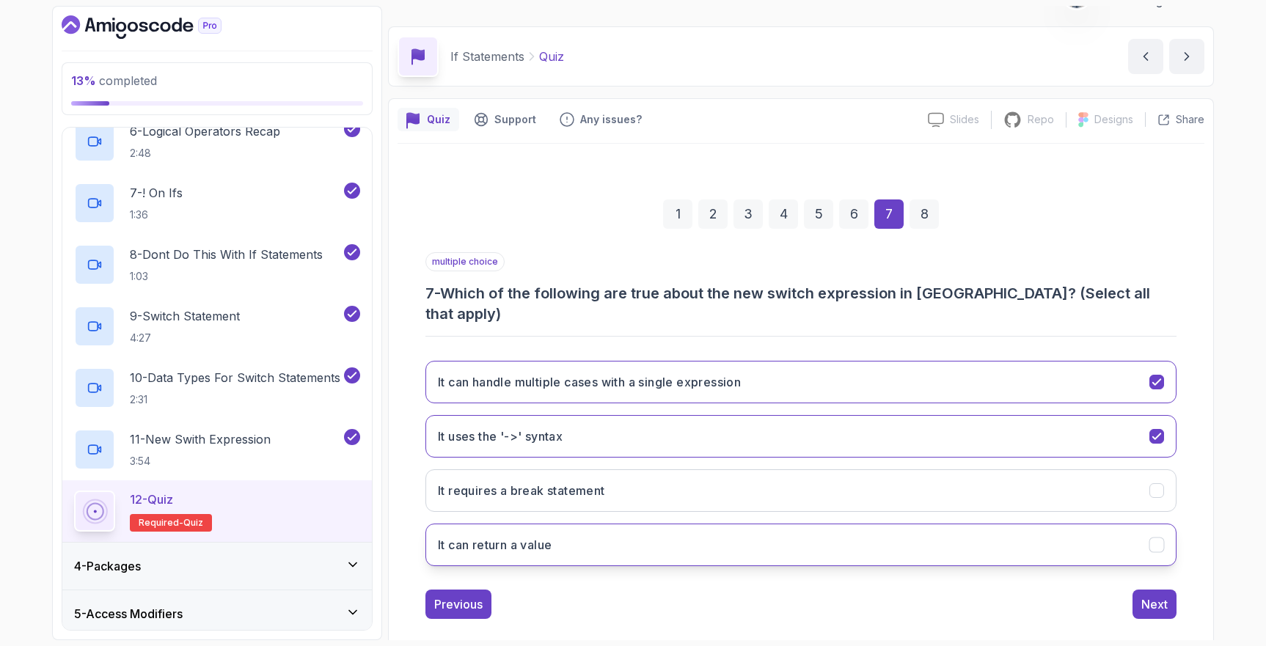
click at [610, 530] on button "It can return a value" at bounding box center [801, 545] width 751 height 43
click at [1142, 596] on div "Next" at bounding box center [1155, 605] width 26 height 18
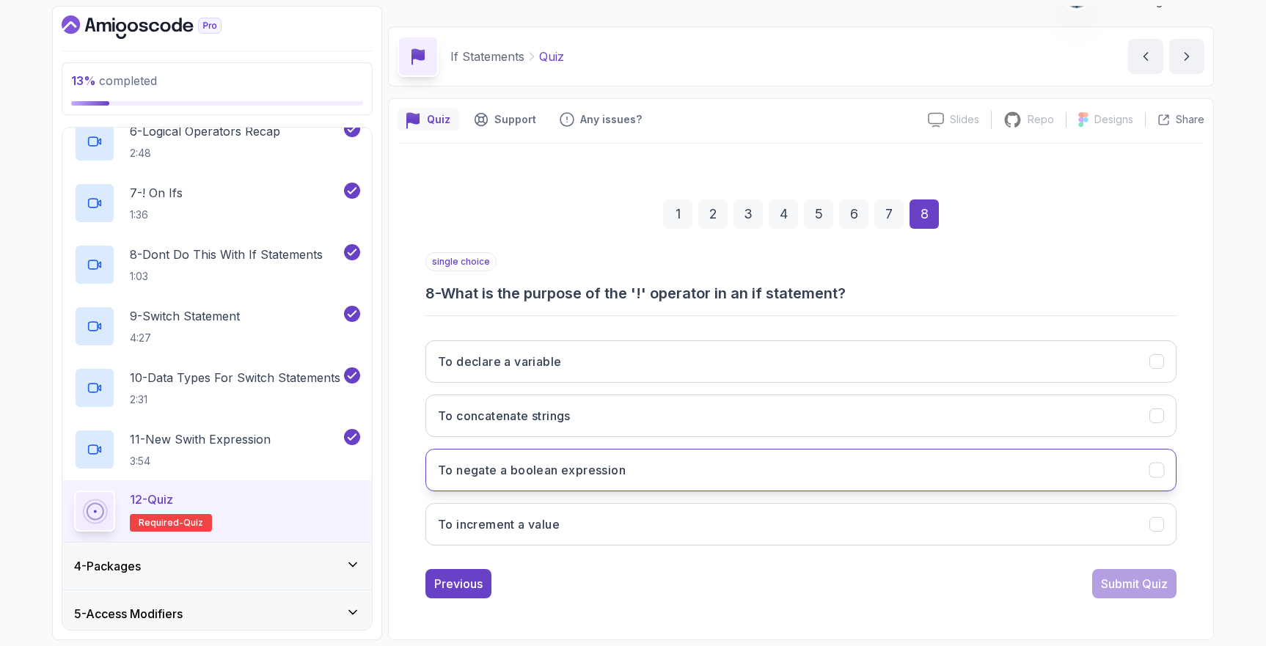
click at [652, 472] on button "To negate a boolean expression" at bounding box center [801, 470] width 751 height 43
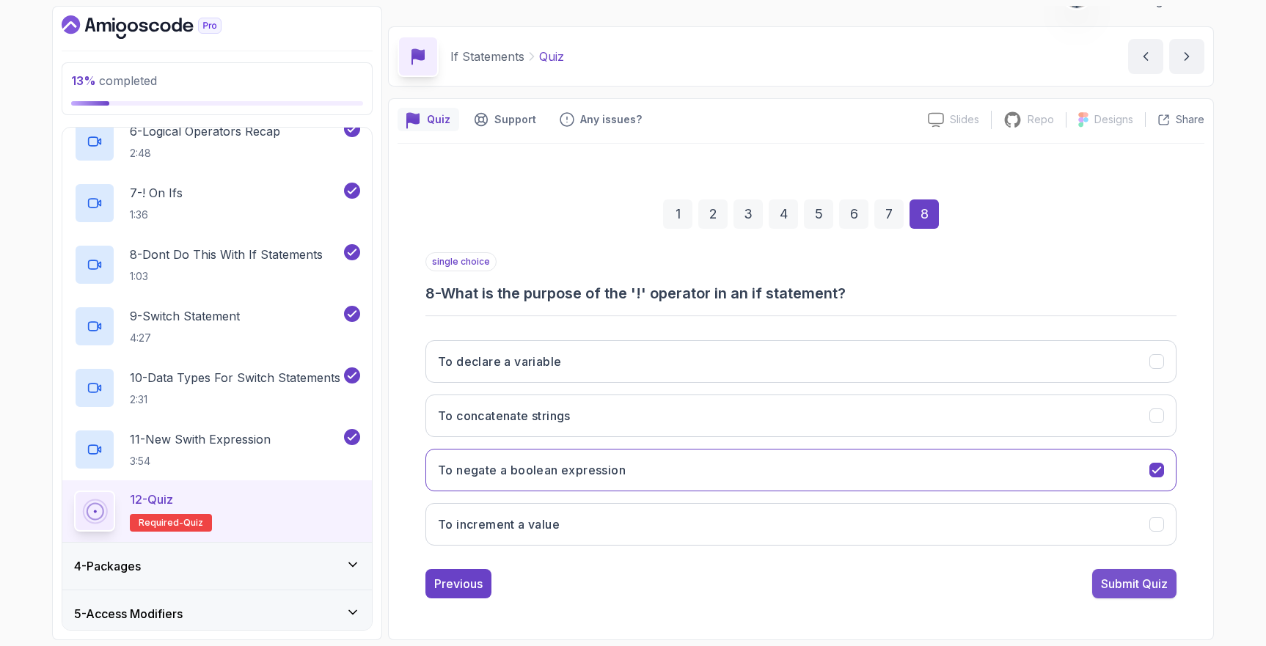
click at [1109, 579] on div "Submit Quiz" at bounding box center [1134, 584] width 67 height 18
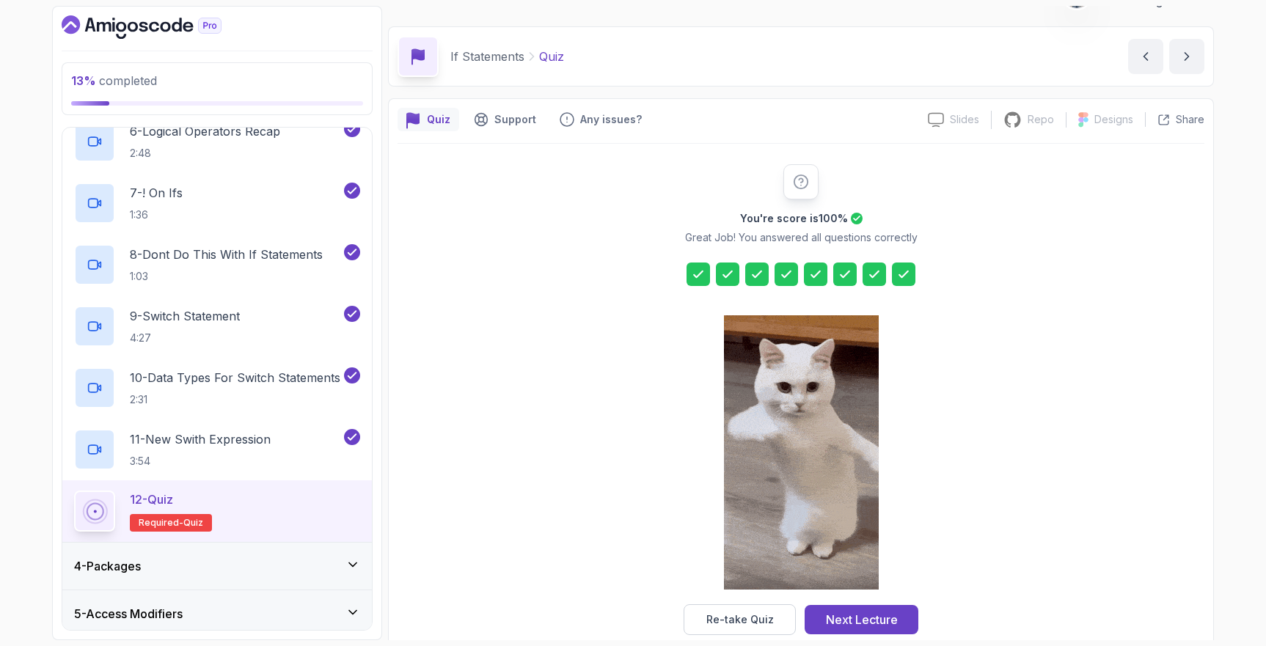
scroll to position [57, 0]
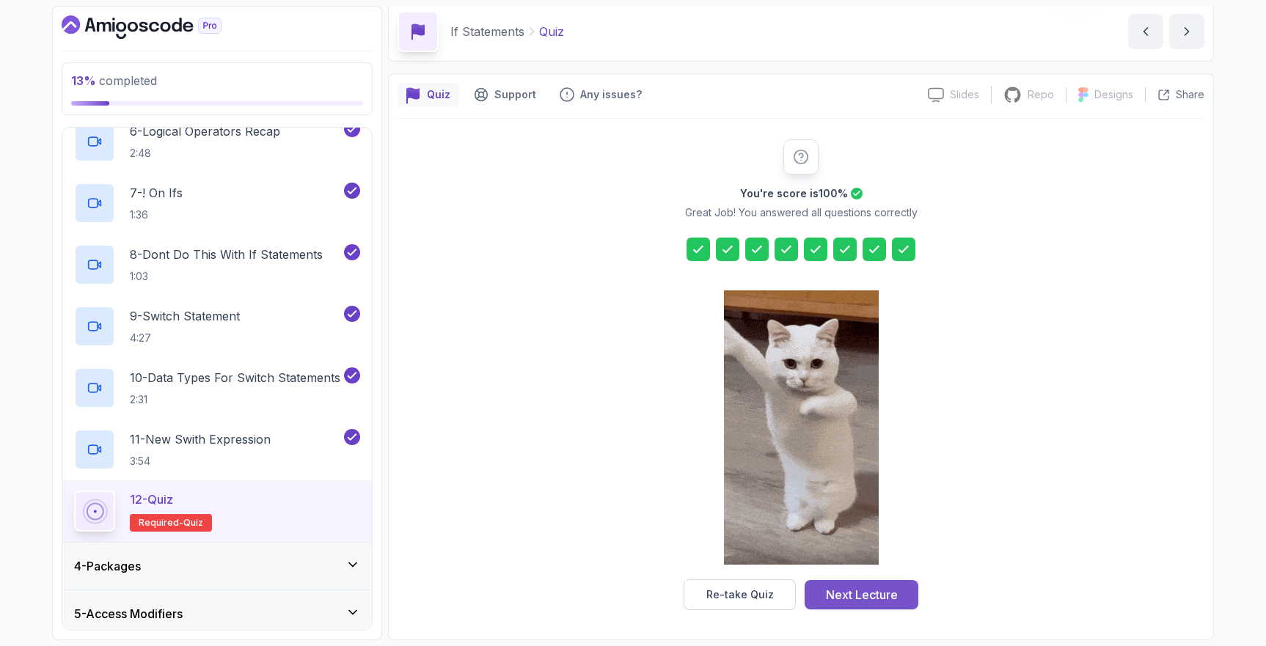
click at [864, 586] on div "Next Lecture" at bounding box center [862, 595] width 72 height 18
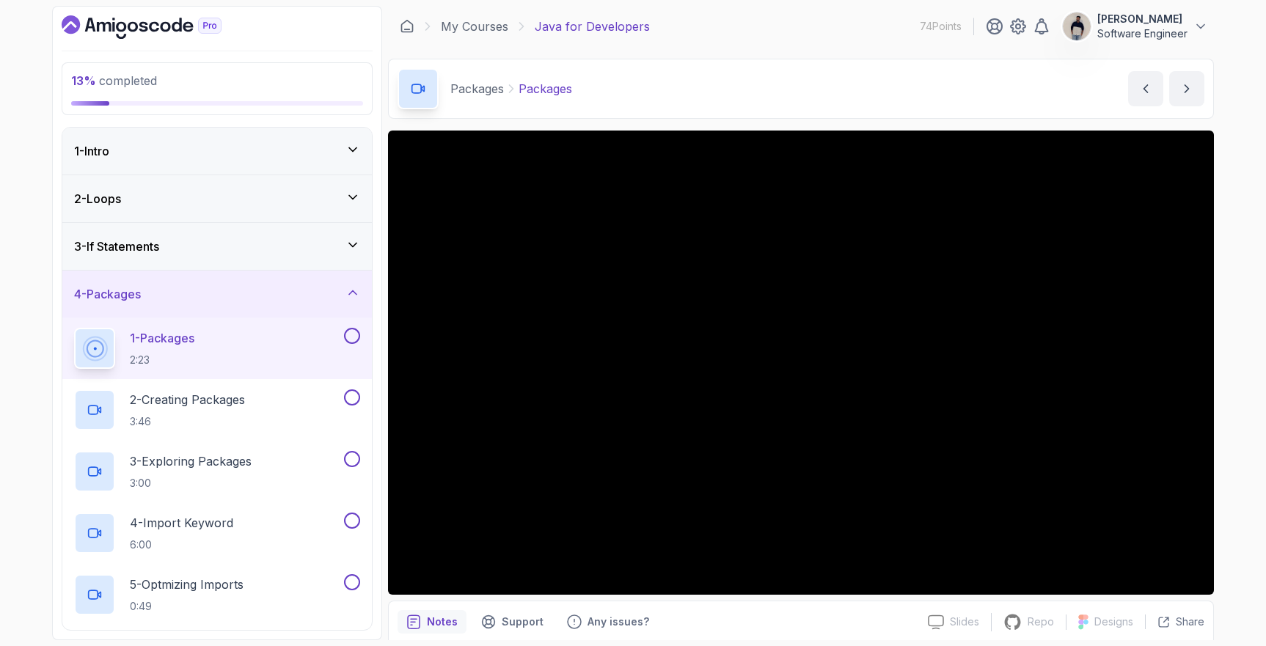
click at [210, 250] on div "3 - If Statements" at bounding box center [217, 247] width 286 height 18
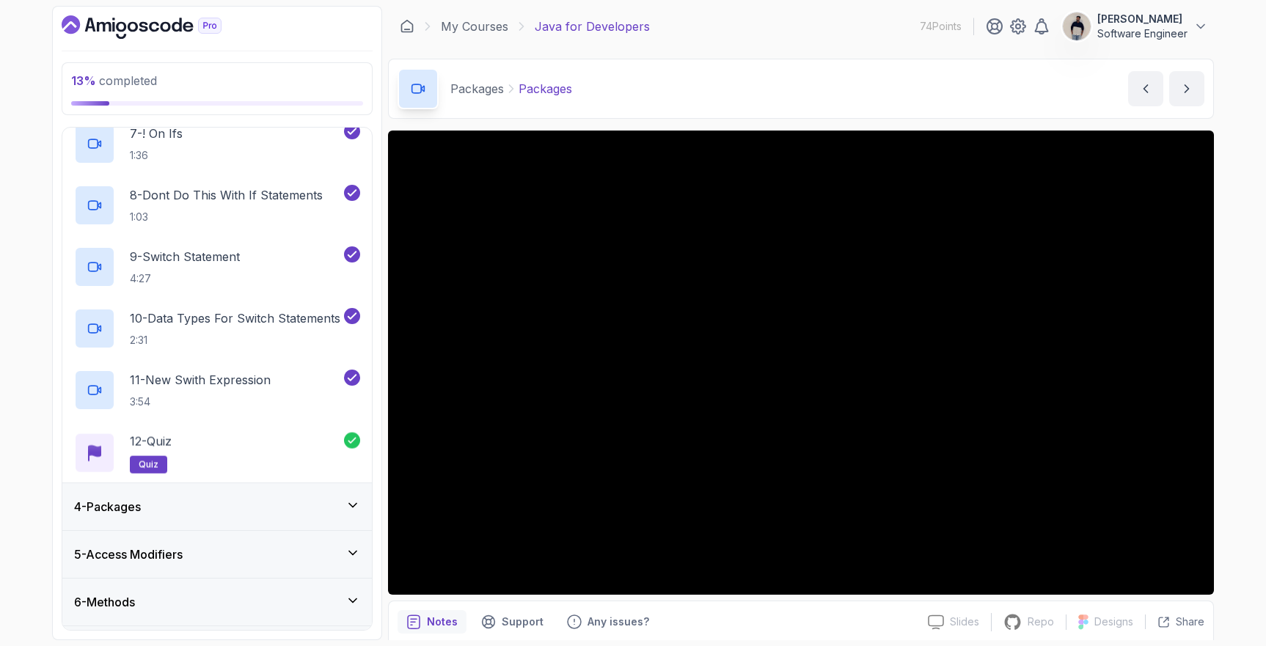
scroll to position [539, 0]
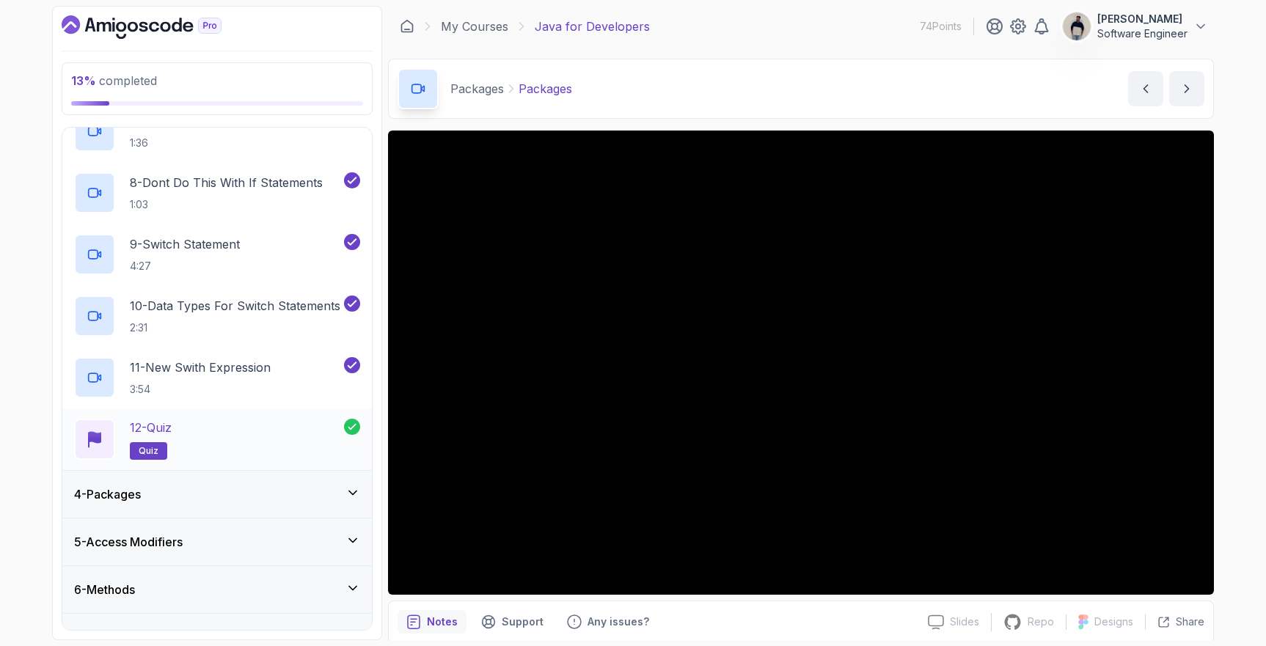
click at [194, 422] on div "12 - Quiz quiz" at bounding box center [209, 439] width 270 height 41
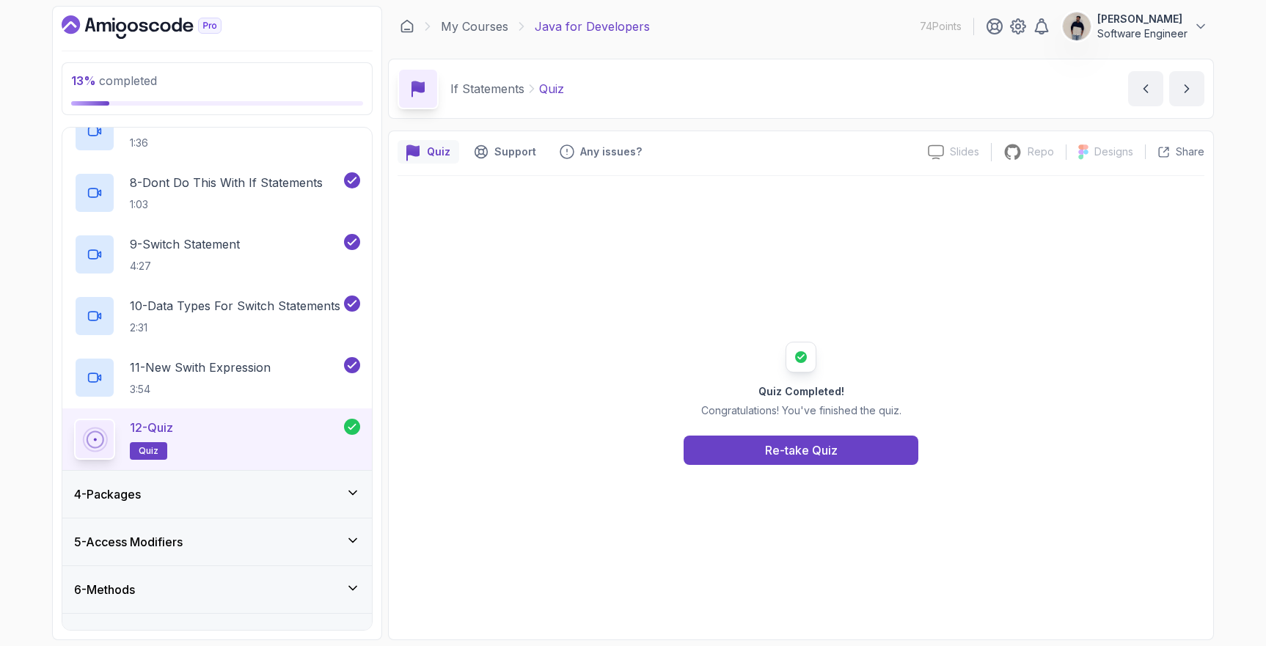
click at [439, 152] on p "Quiz" at bounding box center [438, 152] width 23 height 15
click at [172, 497] on div "4 - Packages" at bounding box center [217, 495] width 286 height 18
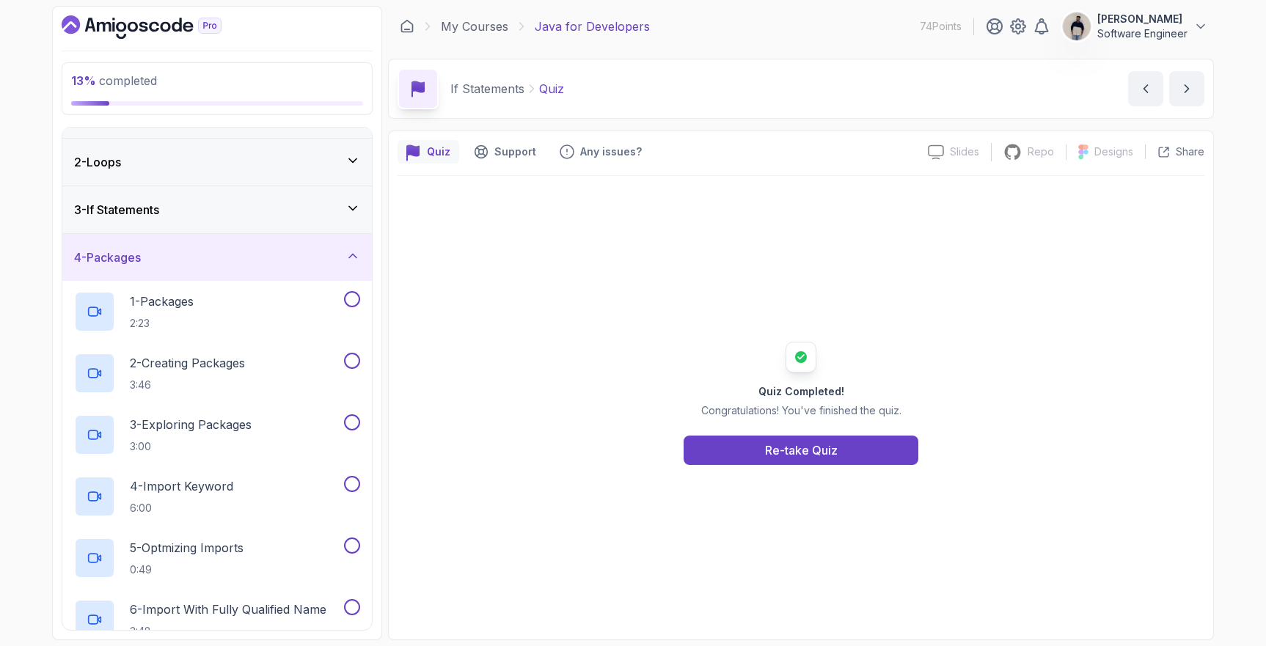
scroll to position [29, 0]
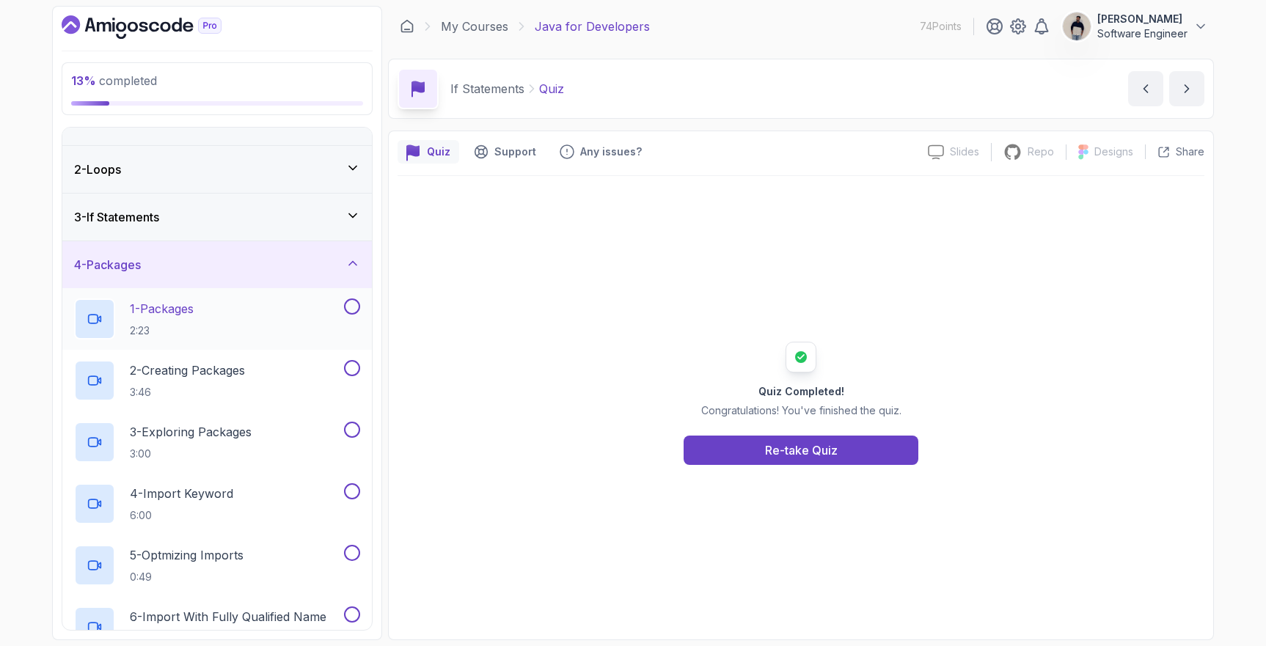
click at [165, 304] on p "1 - Packages" at bounding box center [162, 309] width 64 height 18
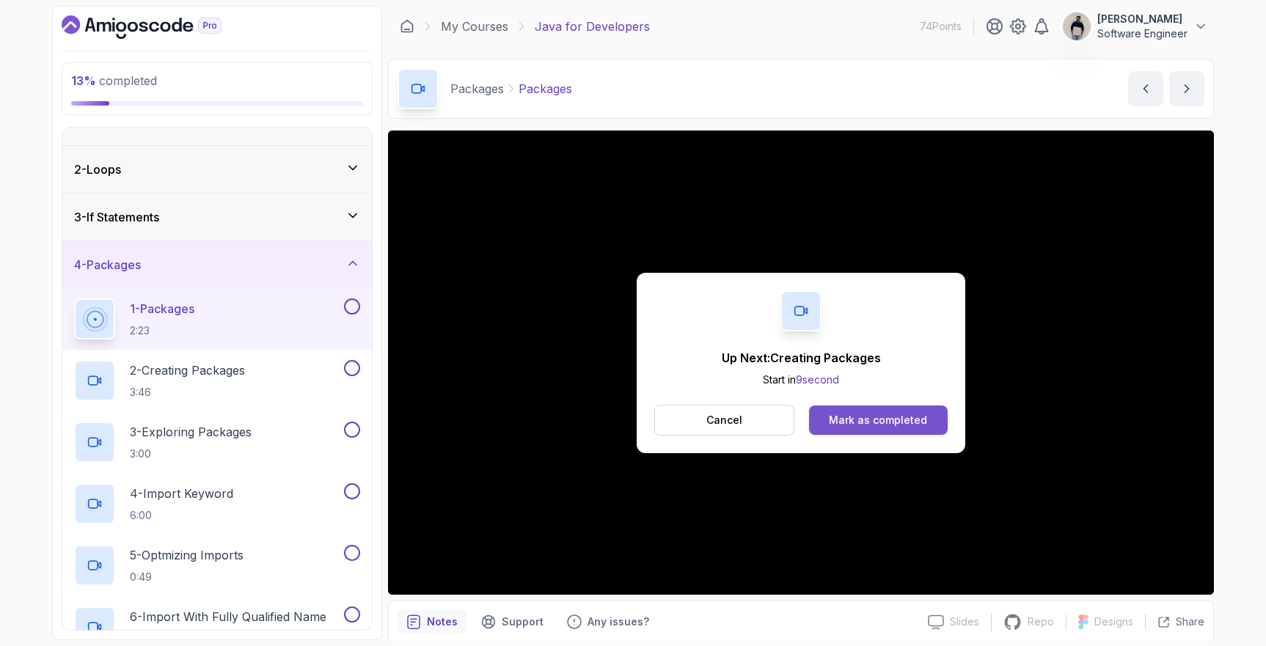
click at [920, 410] on button "Mark as completed" at bounding box center [878, 420] width 139 height 29
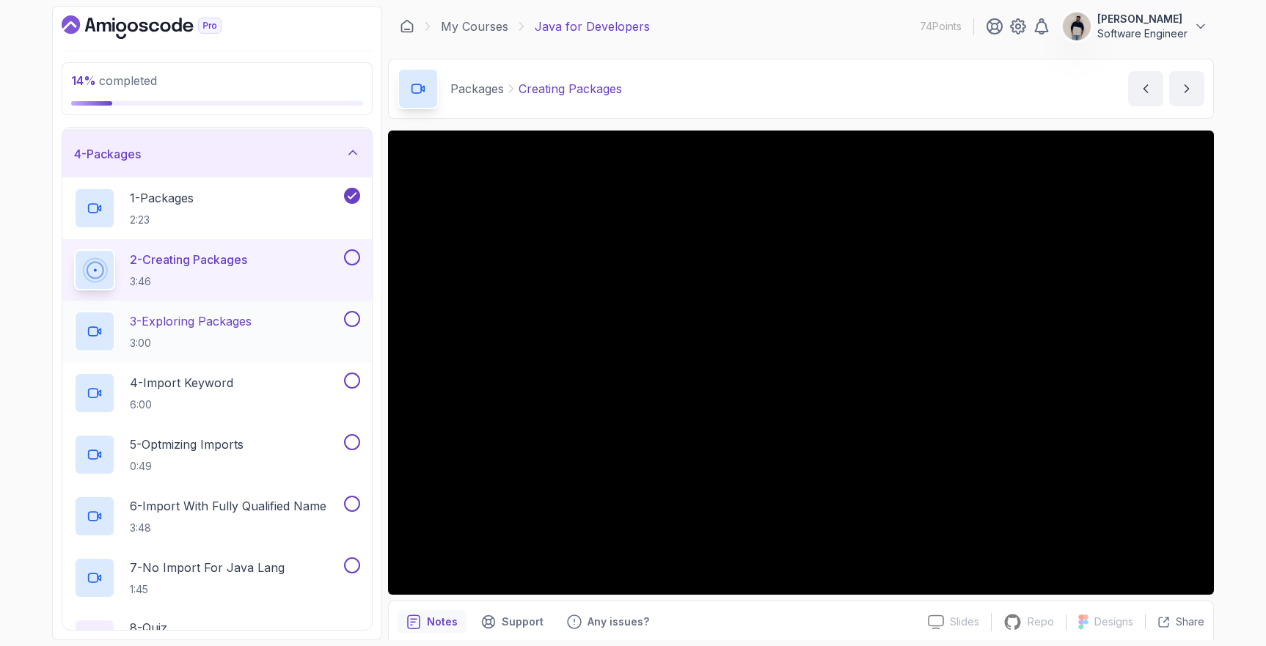
scroll to position [147, 0]
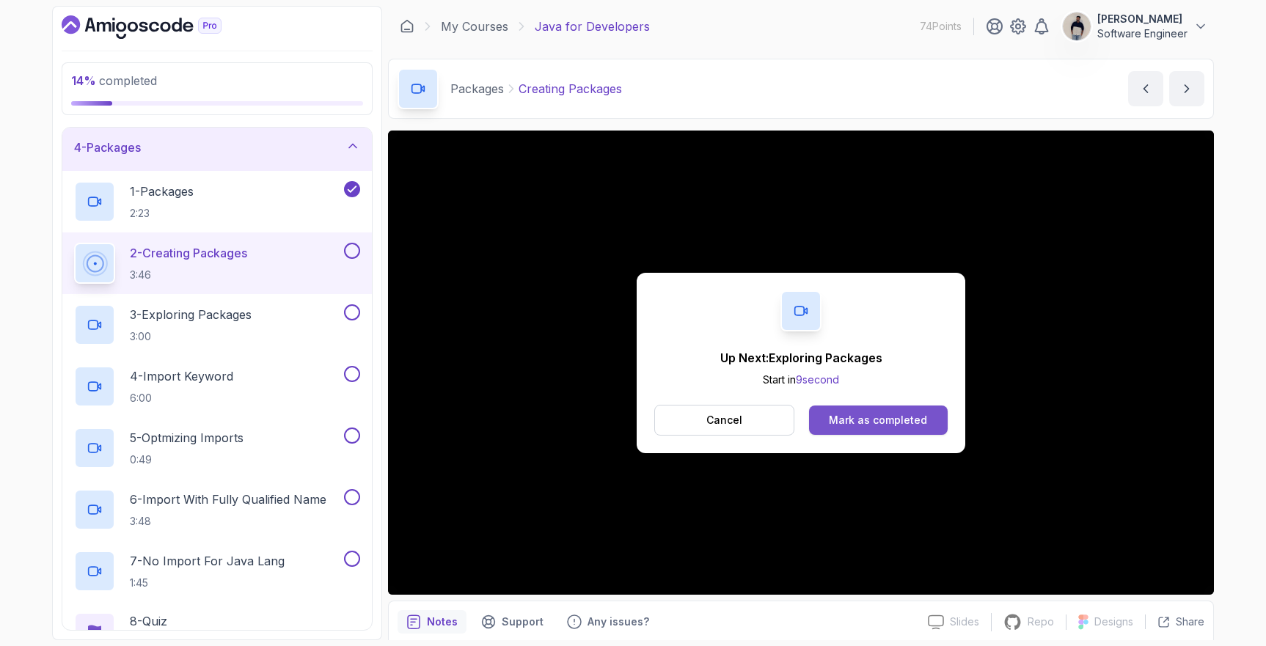
click at [883, 413] on div "Mark as completed" at bounding box center [878, 420] width 98 height 15
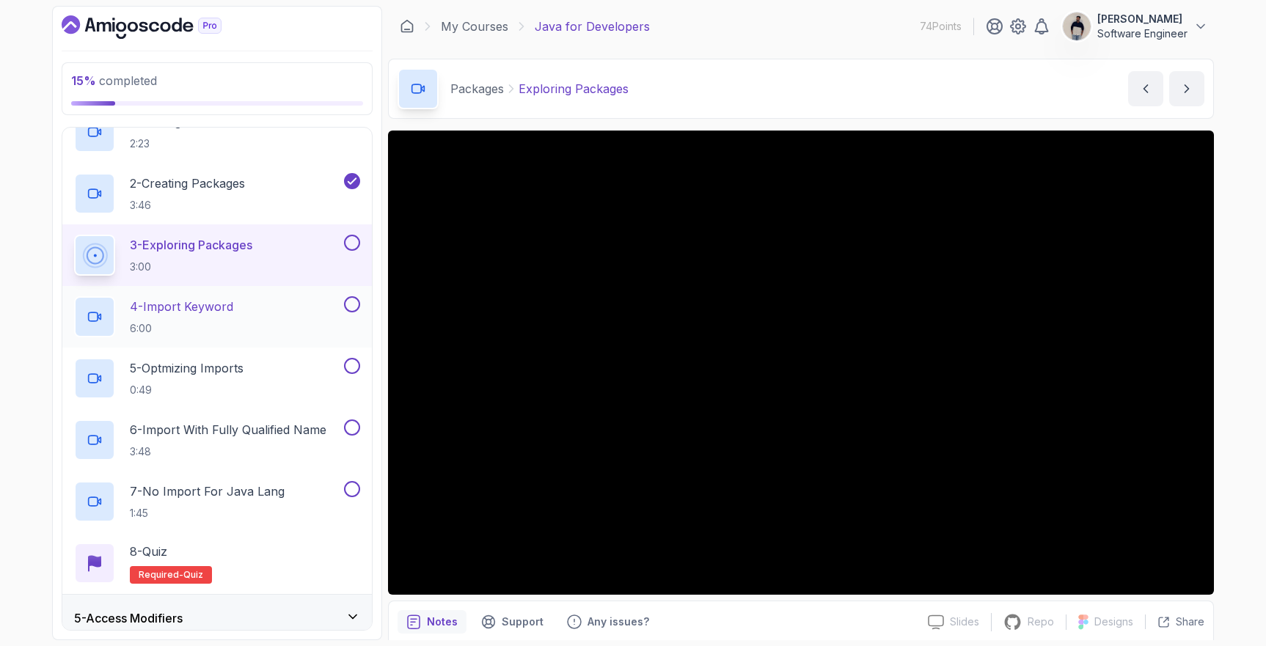
scroll to position [228, 0]
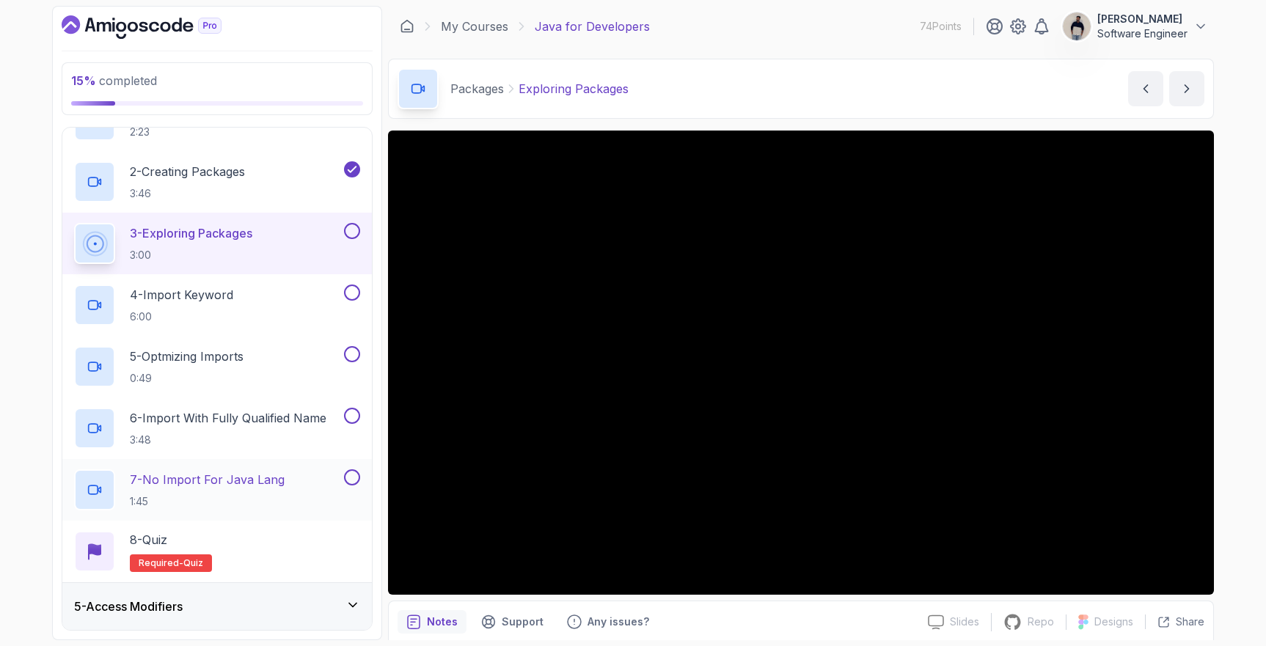
click at [353, 475] on button at bounding box center [352, 478] width 16 height 16
click at [354, 411] on button at bounding box center [352, 416] width 16 height 16
click at [350, 359] on button at bounding box center [352, 354] width 16 height 16
click at [348, 293] on button at bounding box center [352, 293] width 16 height 16
click at [348, 231] on button at bounding box center [352, 231] width 16 height 16
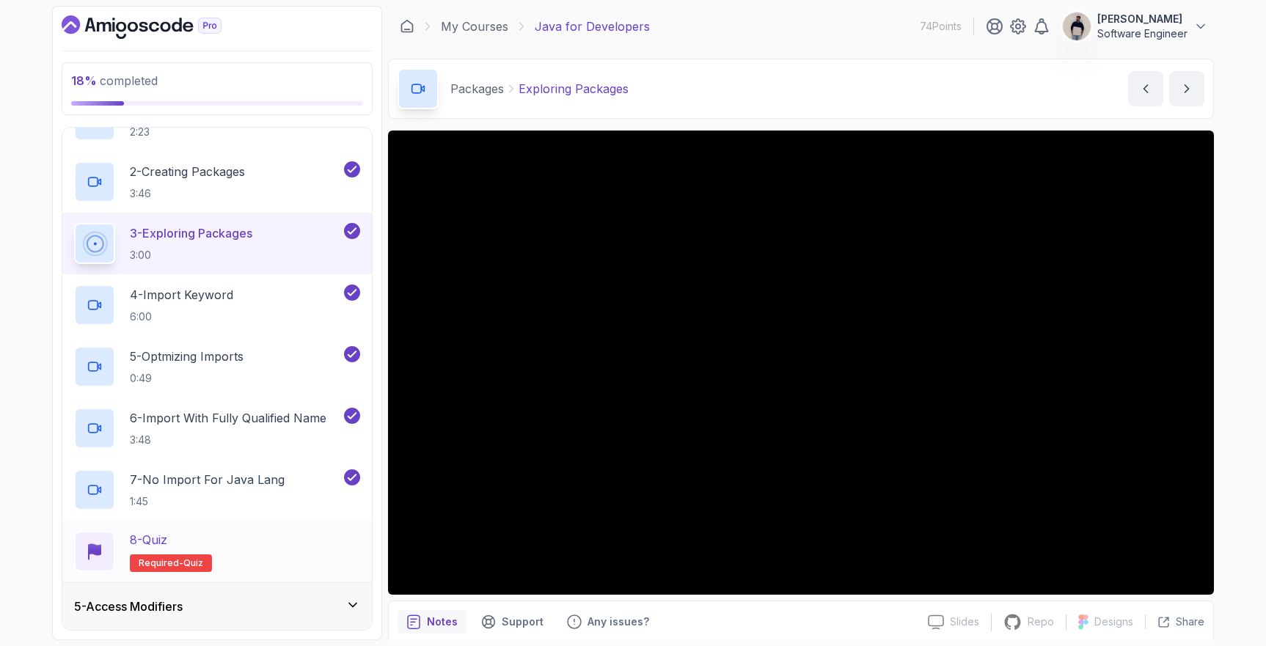
click at [259, 542] on div "8 - Quiz Required- quiz" at bounding box center [217, 551] width 286 height 41
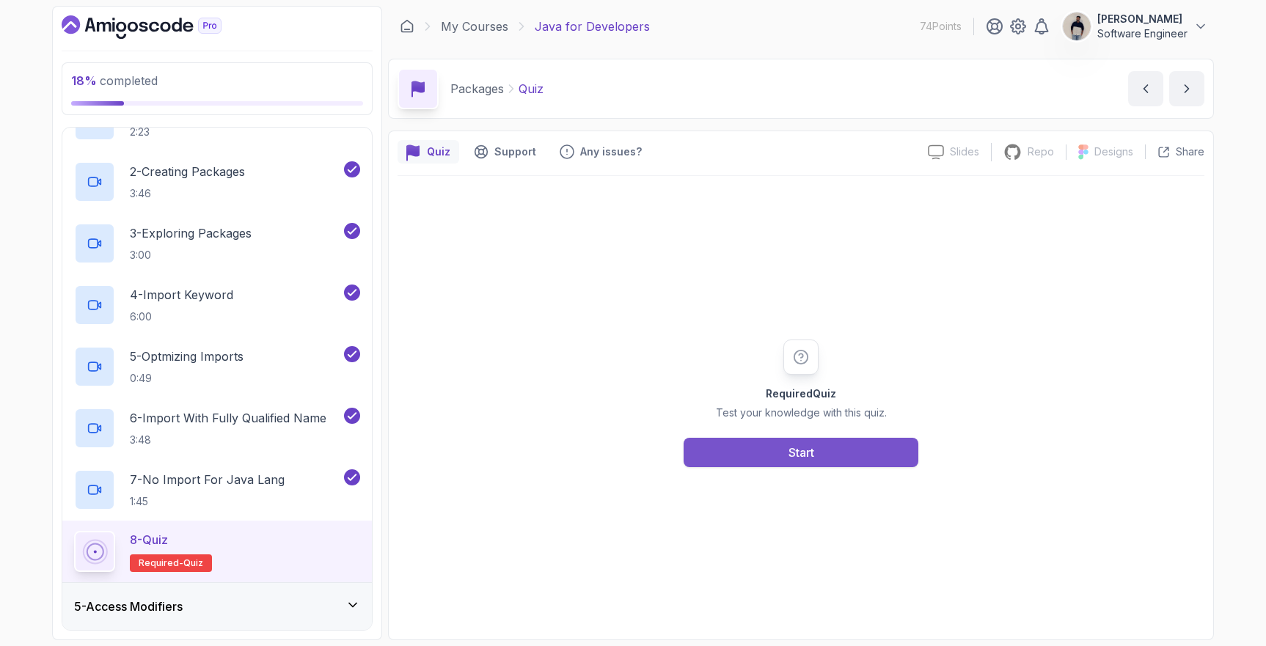
click at [814, 459] on div "Start" at bounding box center [802, 453] width 26 height 18
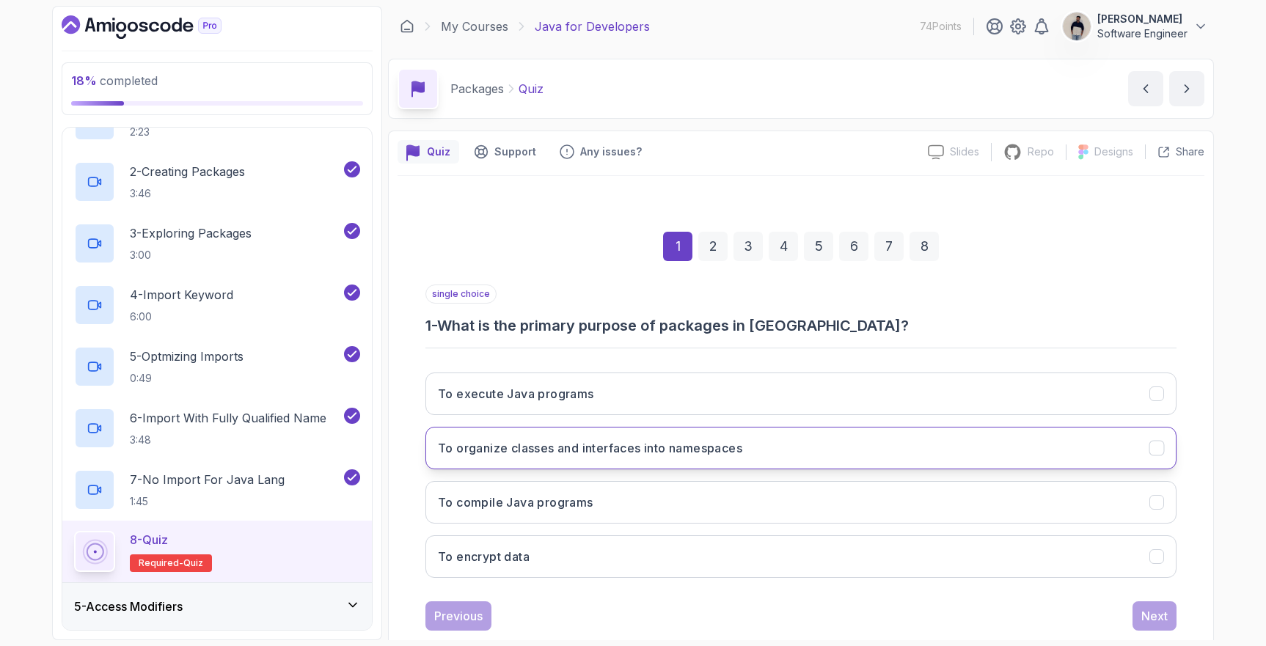
click at [758, 460] on button "To organize classes and interfaces into namespaces" at bounding box center [801, 448] width 751 height 43
click at [1159, 616] on div "Next" at bounding box center [1155, 616] width 26 height 18
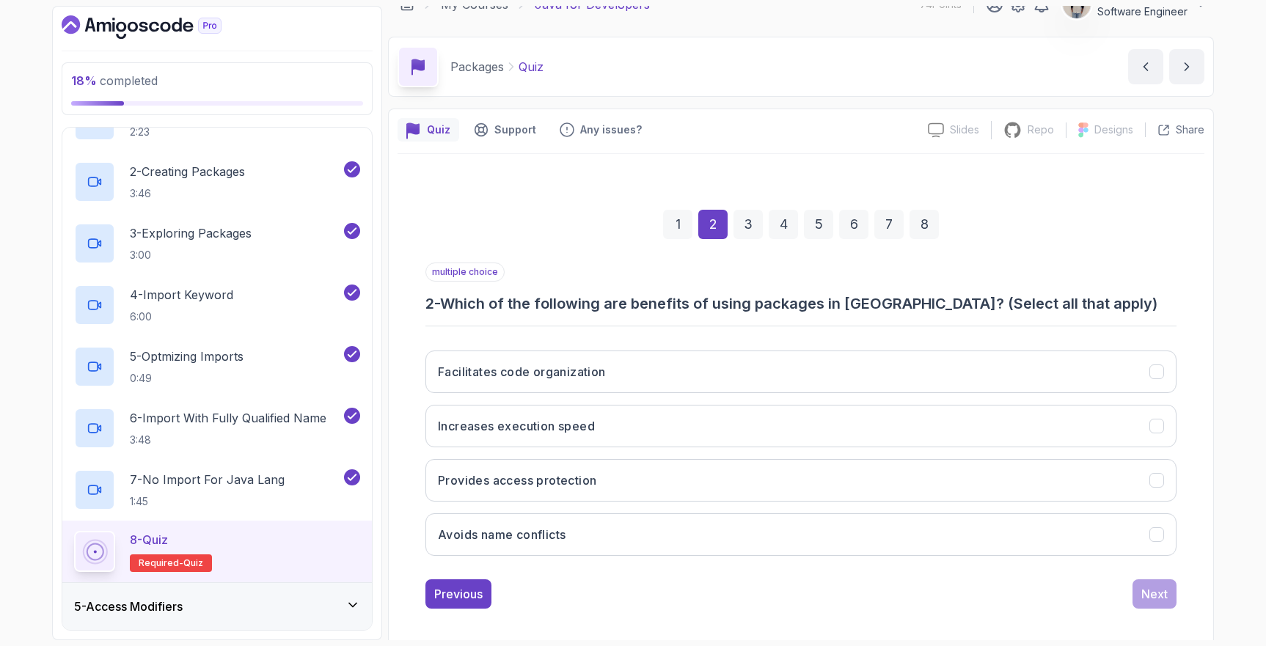
scroll to position [32, 0]
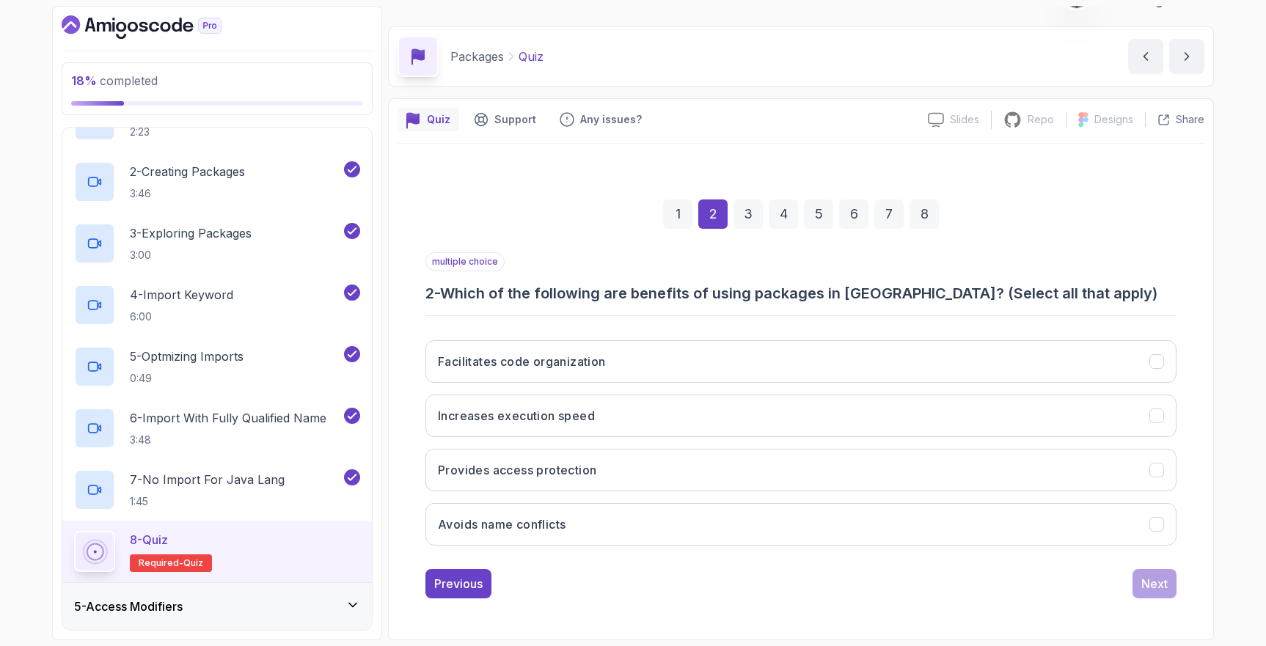
click at [757, 343] on button "Facilitates code organization" at bounding box center [801, 361] width 751 height 43
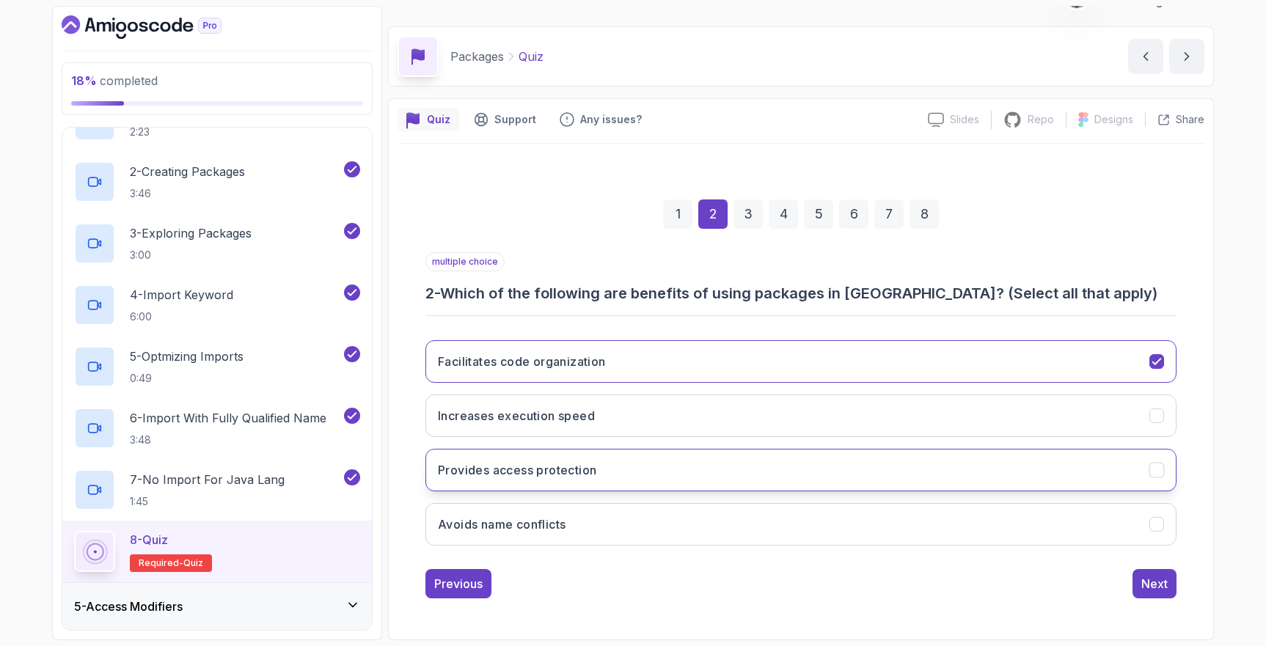
click at [703, 469] on button "Provides access protection" at bounding box center [801, 470] width 751 height 43
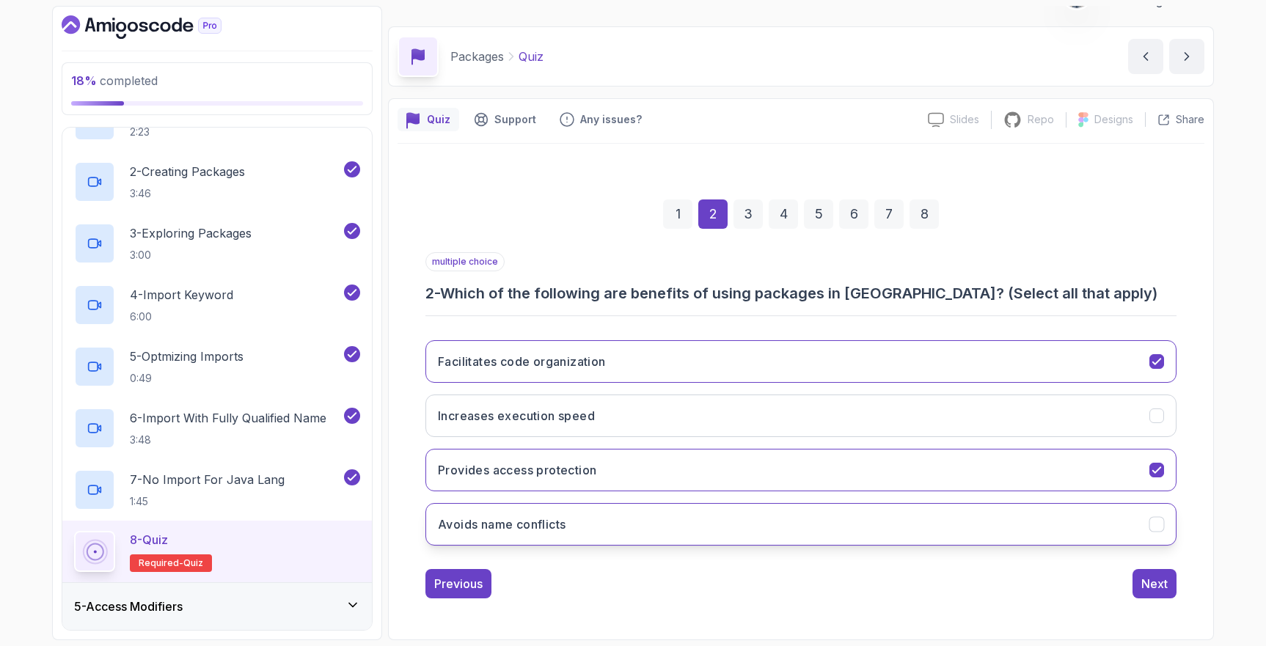
click at [674, 524] on button "Avoids name conflicts" at bounding box center [801, 524] width 751 height 43
click at [1143, 580] on div "Next" at bounding box center [1155, 584] width 26 height 18
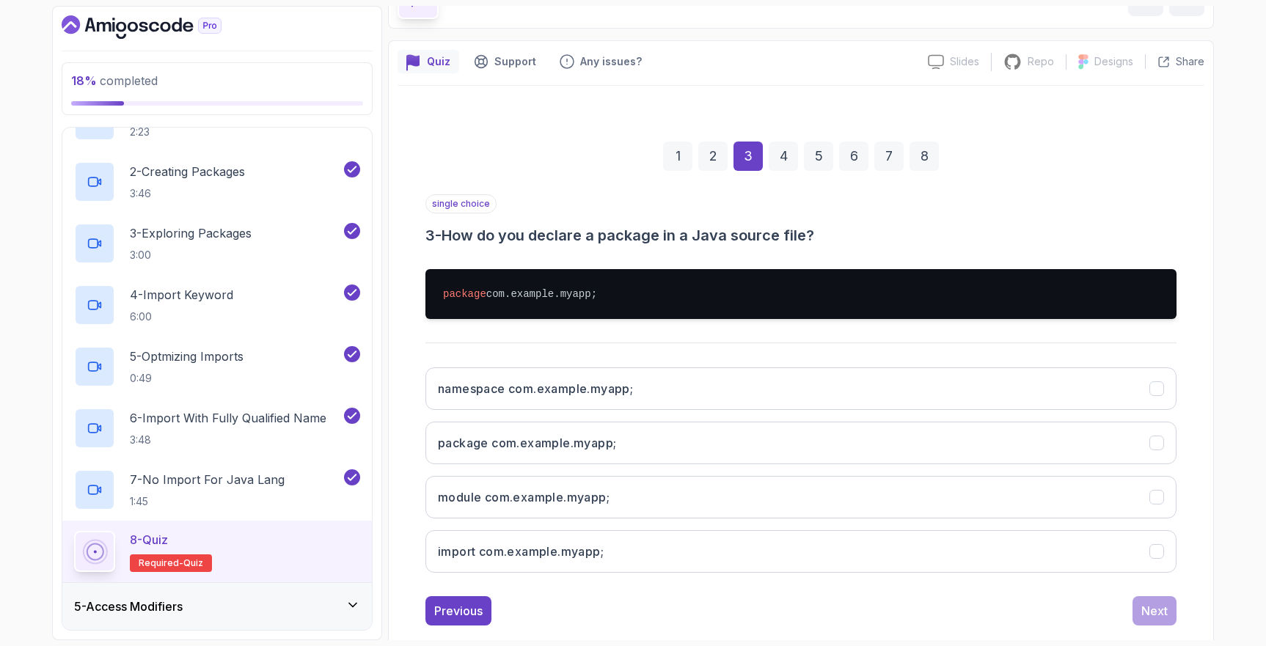
scroll to position [91, 0]
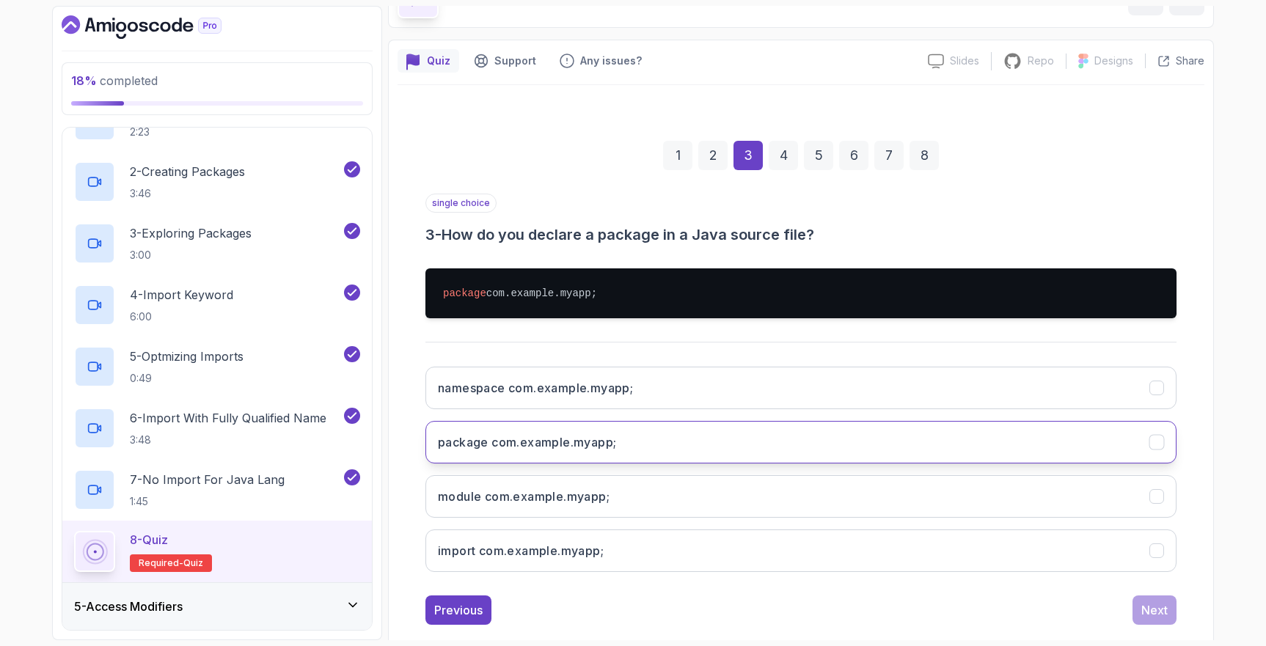
click at [620, 442] on button "package com.example.myapp;" at bounding box center [801, 442] width 751 height 43
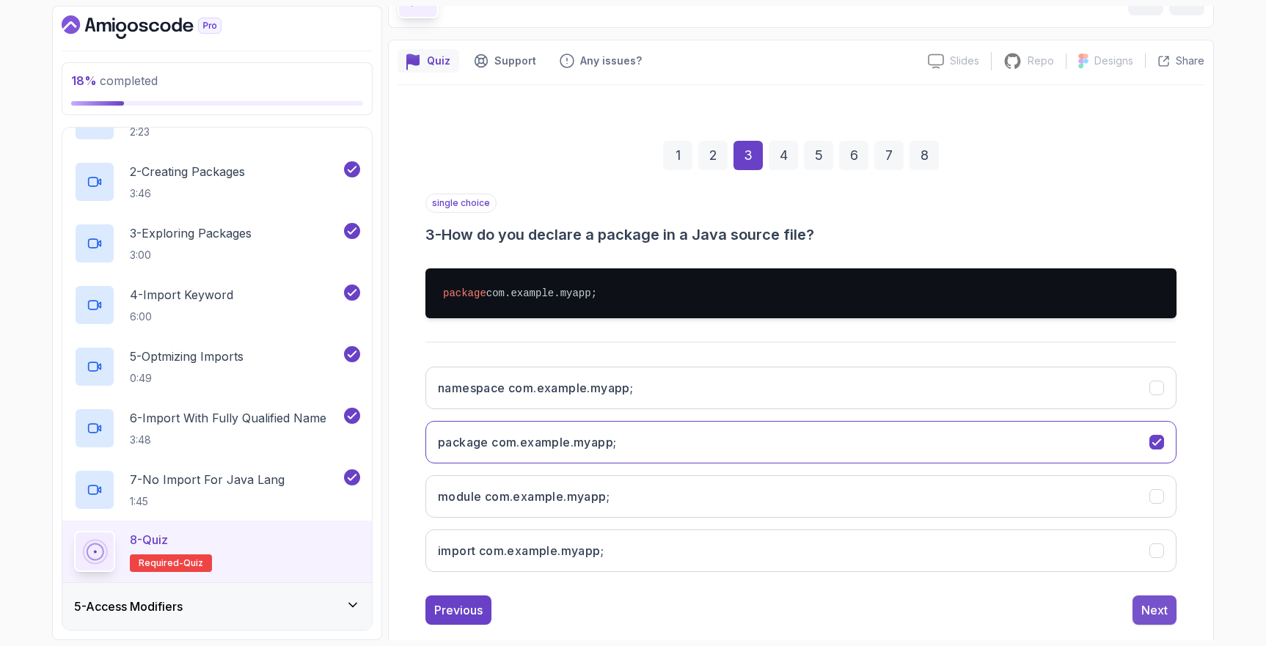
click at [1158, 609] on div "Next" at bounding box center [1155, 611] width 26 height 18
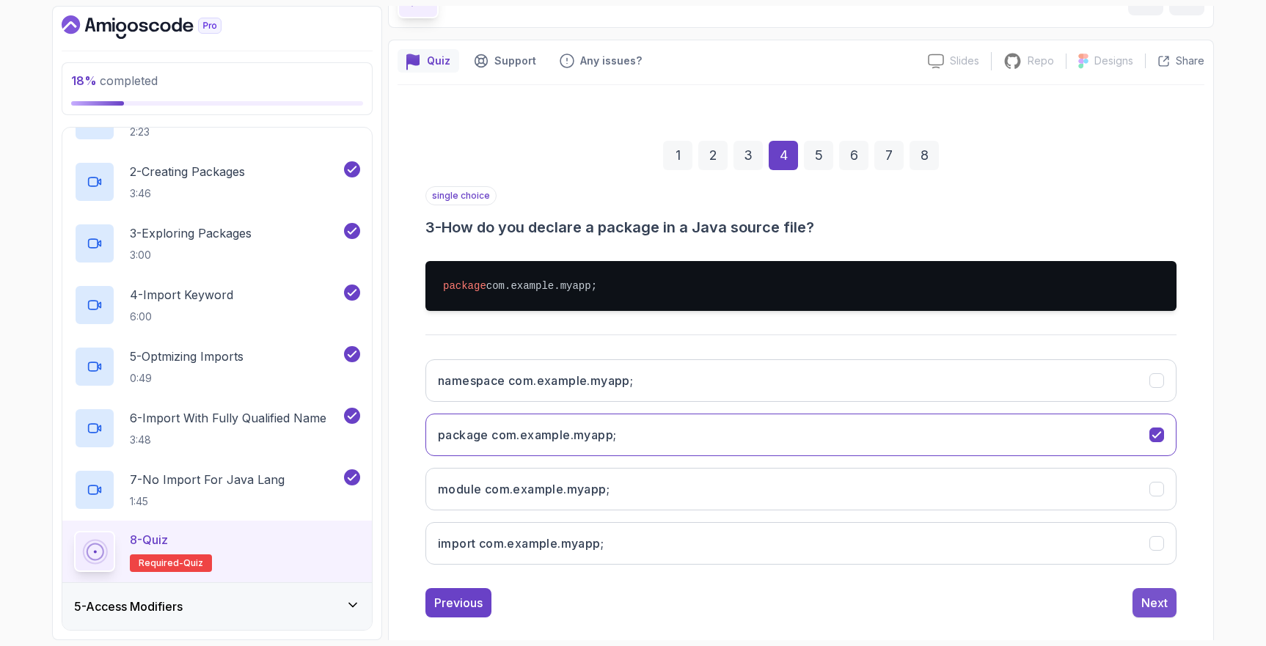
scroll to position [32, 0]
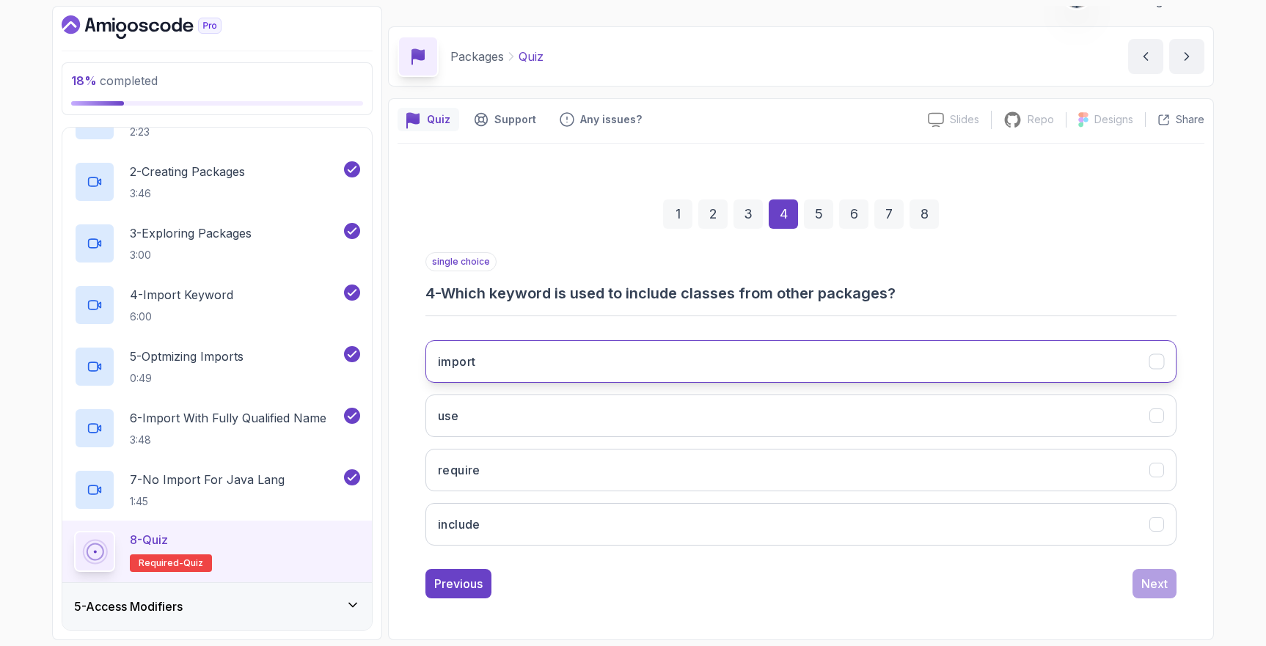
click at [758, 347] on button "import" at bounding box center [801, 361] width 751 height 43
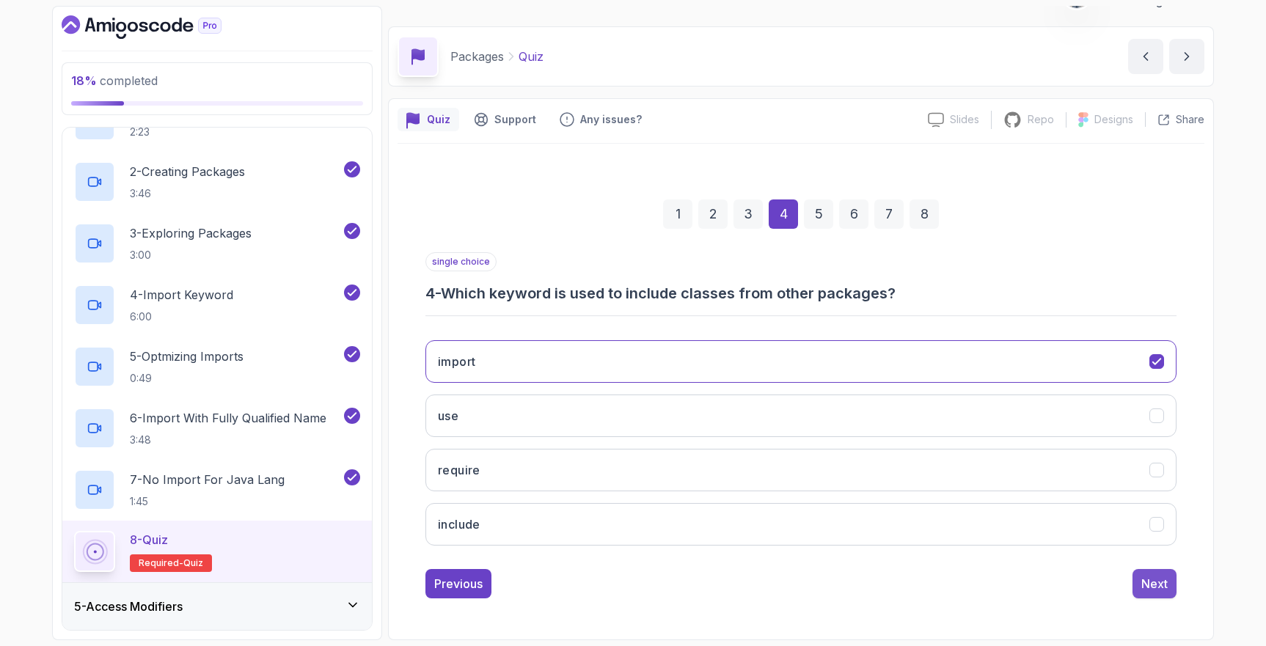
click at [1168, 577] on button "Next" at bounding box center [1155, 583] width 44 height 29
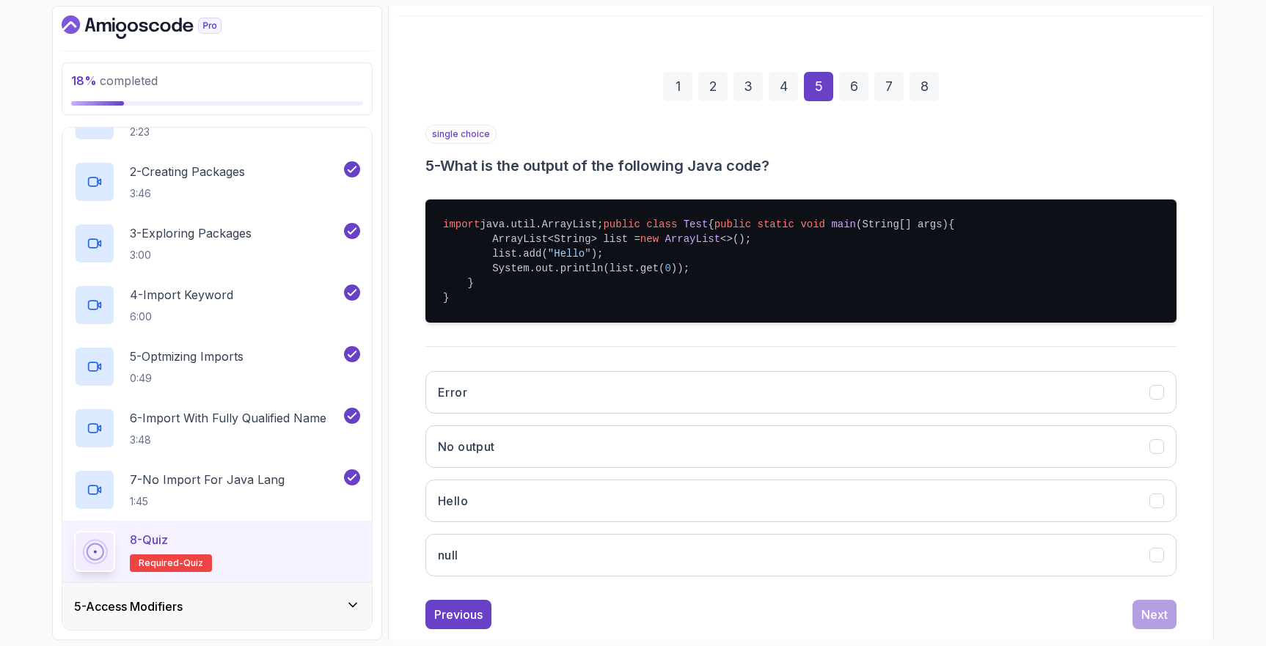
scroll to position [166, 0]
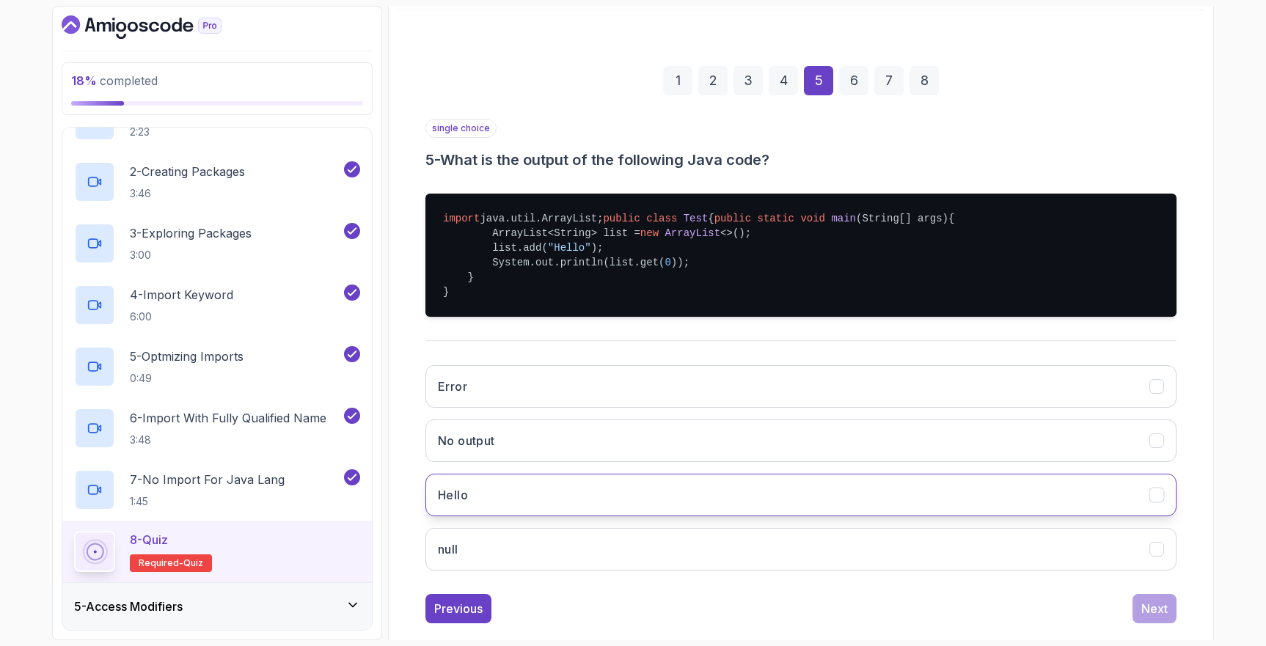
click at [565, 516] on button "Hello" at bounding box center [801, 495] width 751 height 43
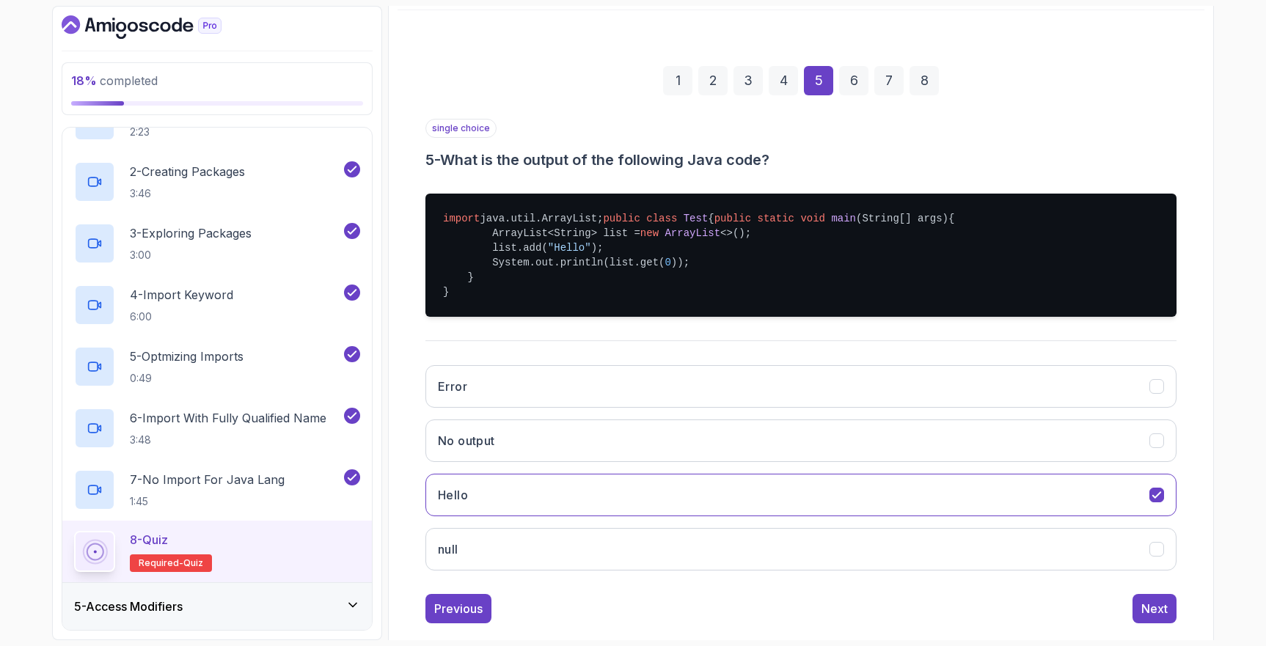
scroll to position [220, 0]
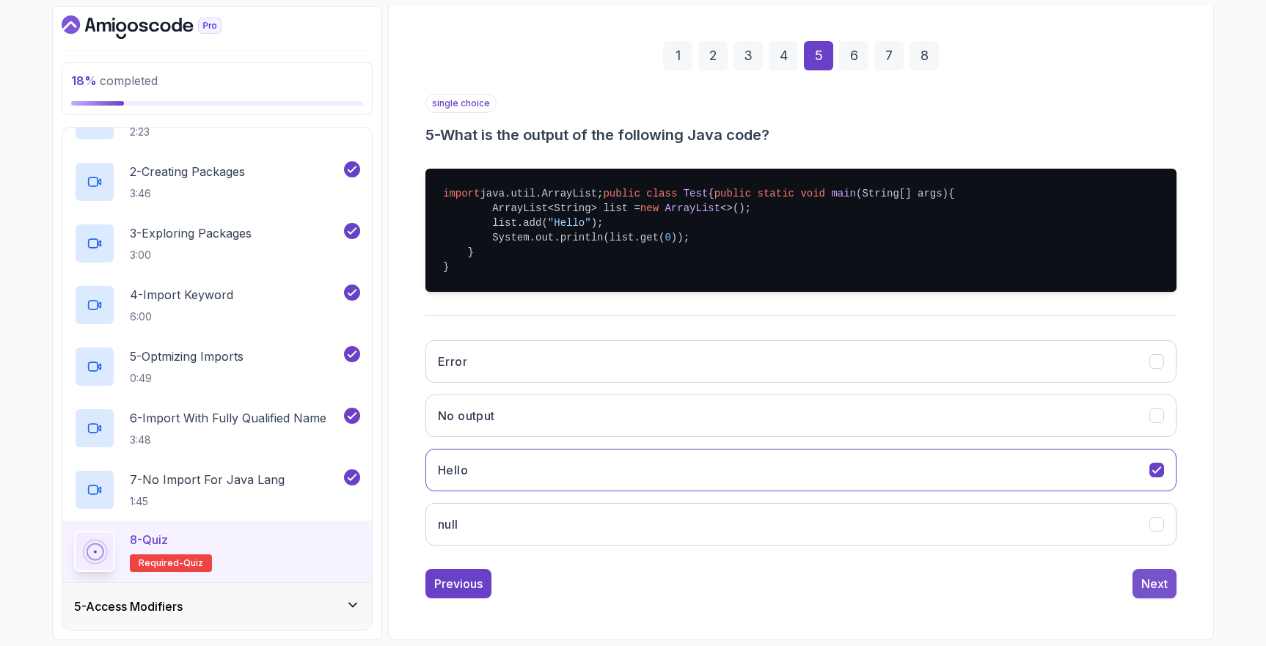
click at [1163, 587] on div "Next" at bounding box center [1155, 584] width 26 height 18
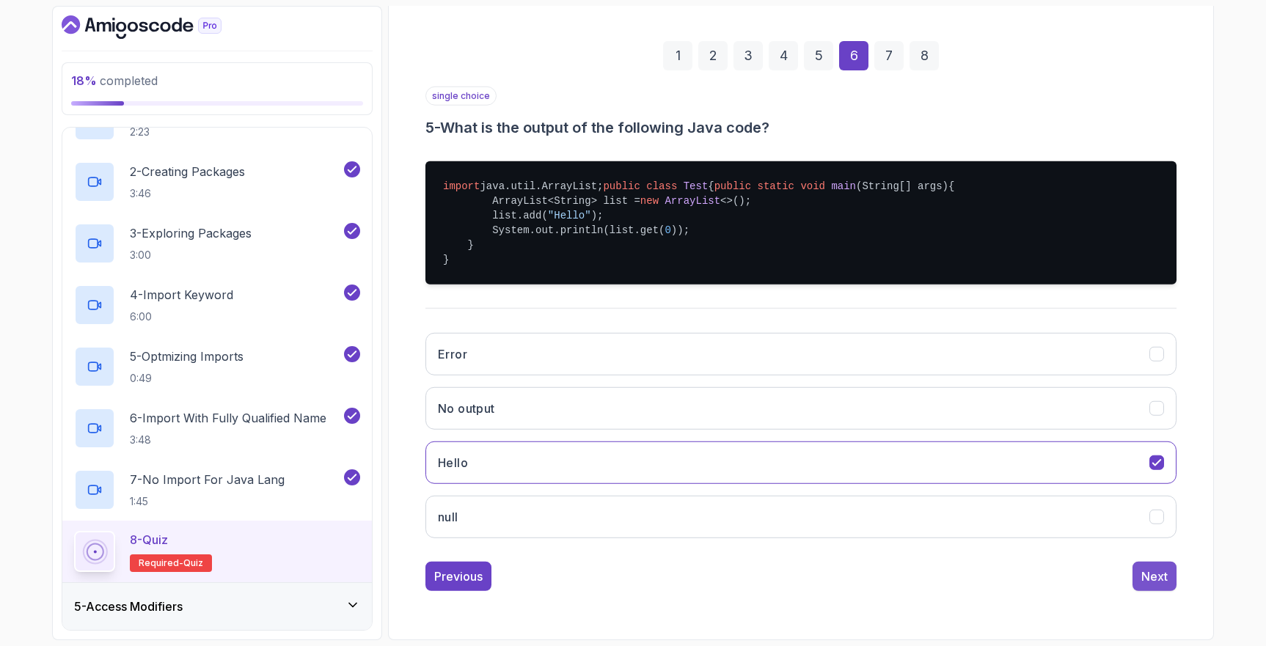
scroll to position [32, 0]
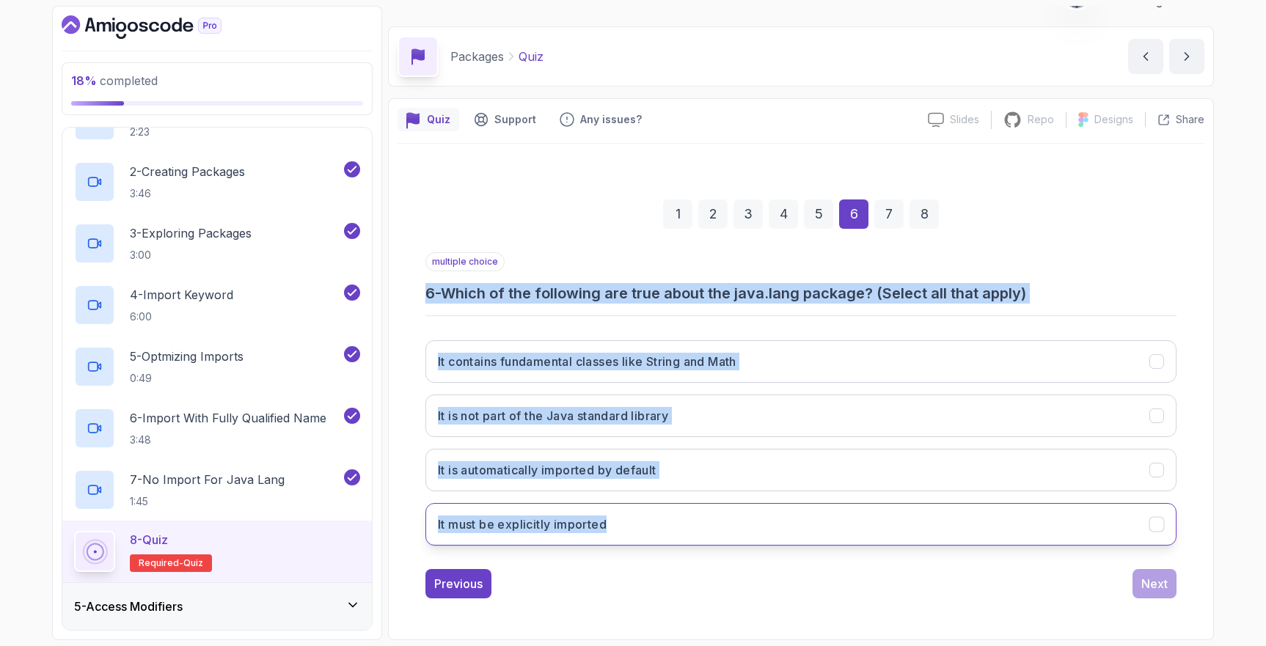
drag, startPoint x: 404, startPoint y: 280, endPoint x: 861, endPoint y: 533, distance: 522.2
click at [861, 533] on div "1 2 3 4 5 6 7 8 multiple choice 6 - Which of the following are true about the j…" at bounding box center [801, 387] width 807 height 446
copy div "6 - Which of the following are true about the java.lang package? (Select all th…"
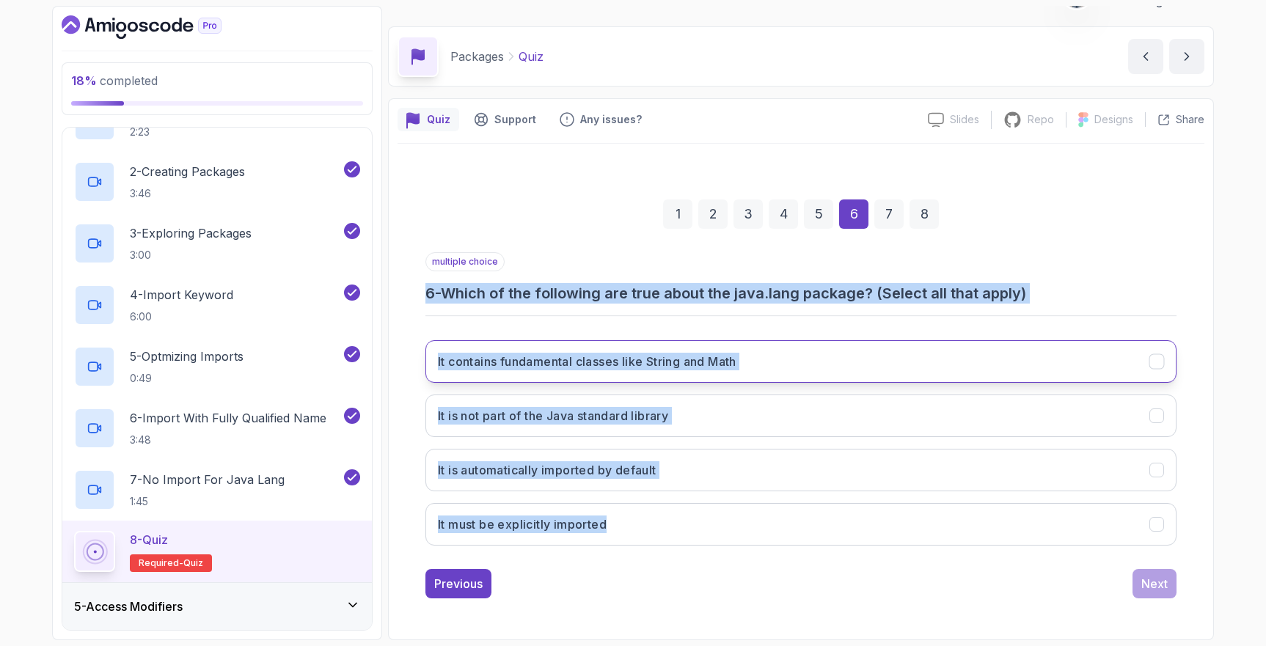
click at [811, 377] on button "It contains fundamental classes like String and Math" at bounding box center [801, 361] width 751 height 43
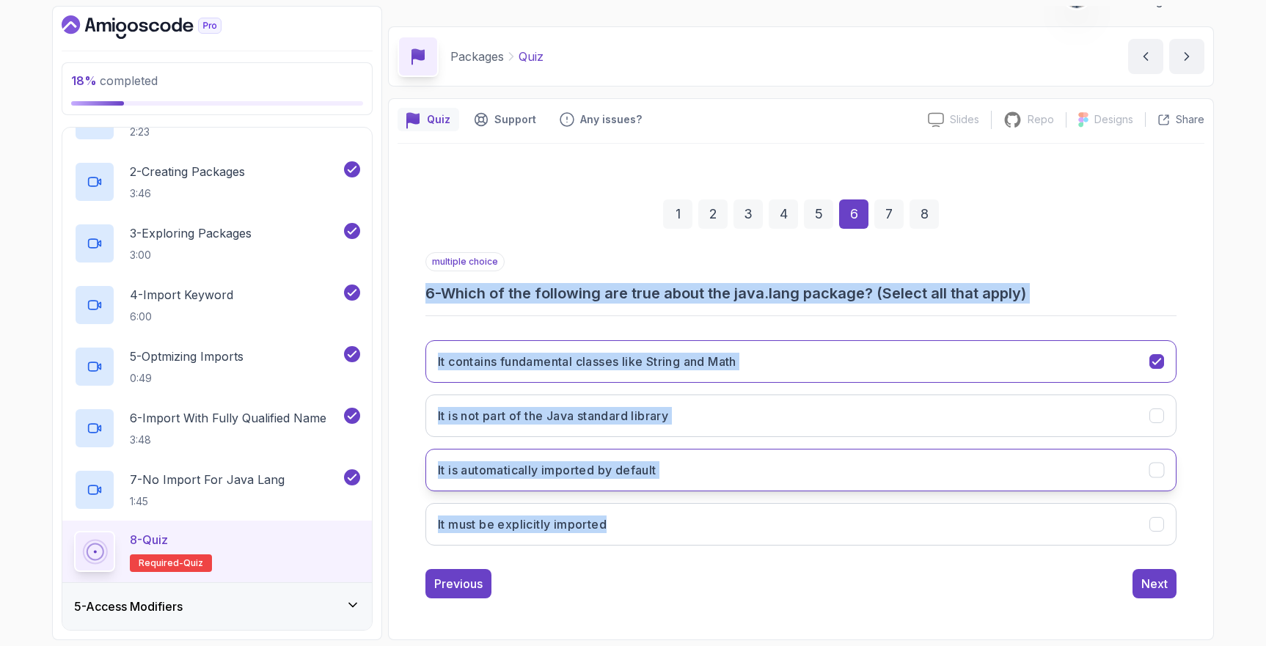
click at [479, 464] on h3 "It is automatically imported by default" at bounding box center [547, 470] width 219 height 18
click at [398, 472] on div "1 2 3 4 5 6 7 8 multiple choice 6 - Which of the following are true about the j…" at bounding box center [801, 387] width 807 height 446
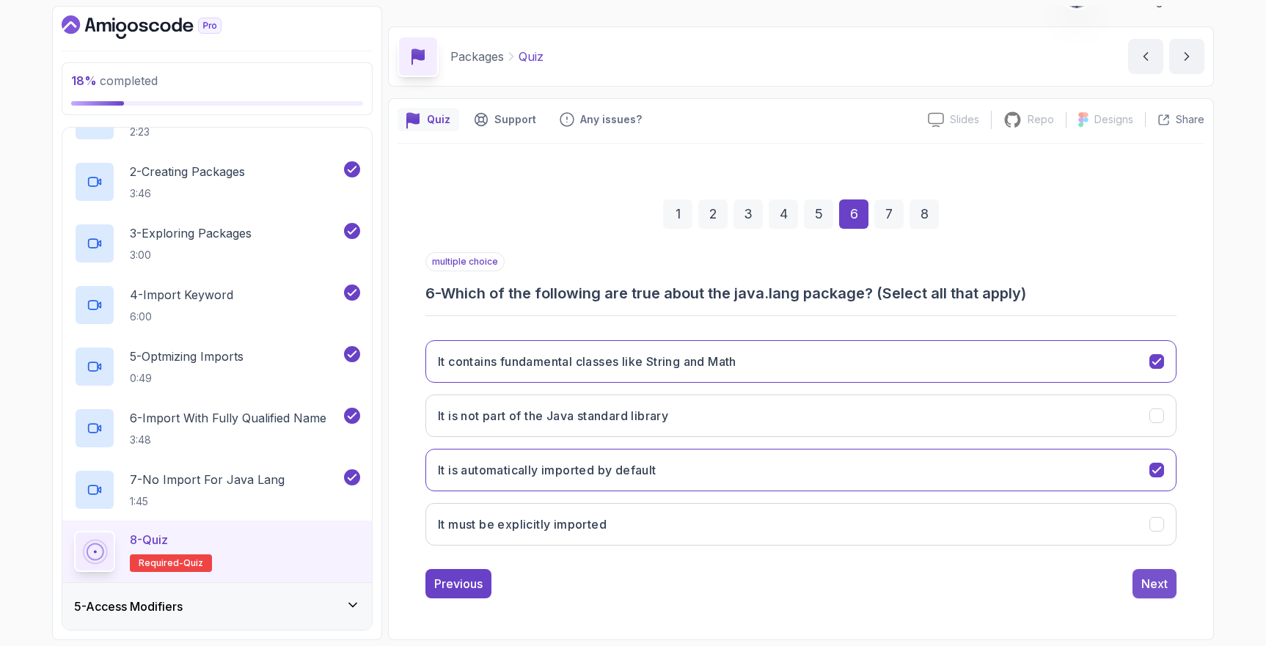
click at [1152, 588] on div "Next" at bounding box center [1155, 584] width 26 height 18
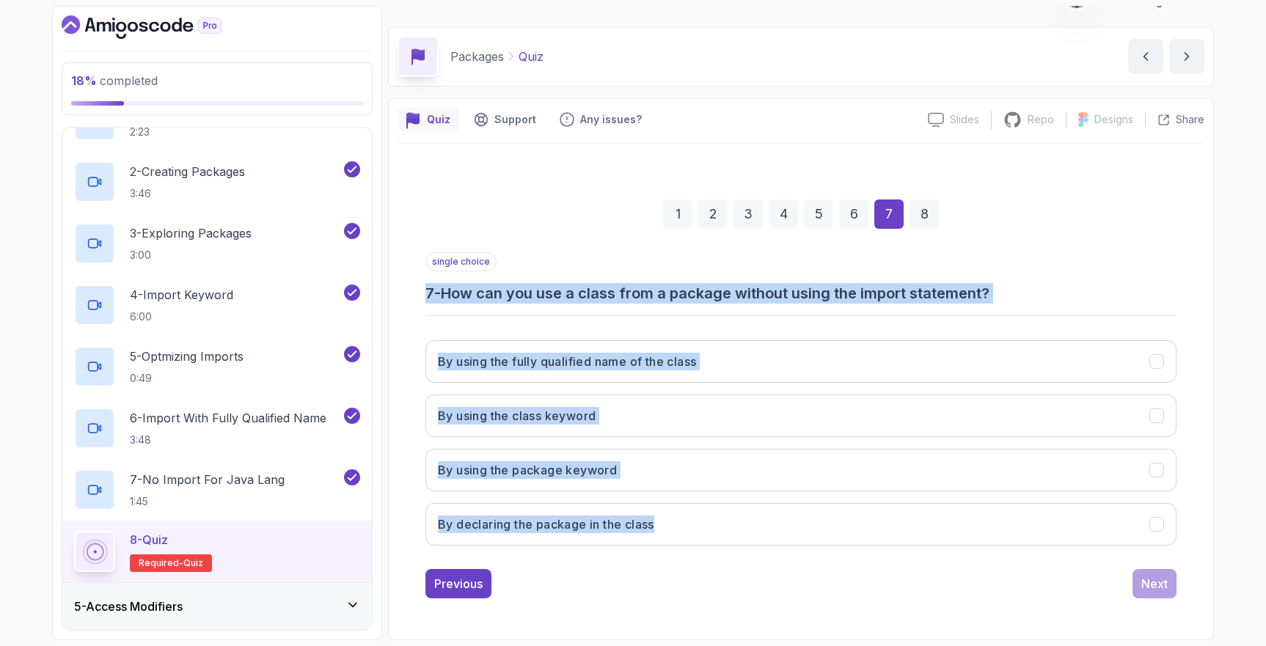
drag, startPoint x: 398, startPoint y: 282, endPoint x: 811, endPoint y: 548, distance: 491.5
click at [811, 548] on div "1 2 3 4 5 6 7 8 single choice 7 - How can you use a class from a package withou…" at bounding box center [801, 387] width 807 height 446
copy div "7 - How can you use a class from a package without using the import statement? …"
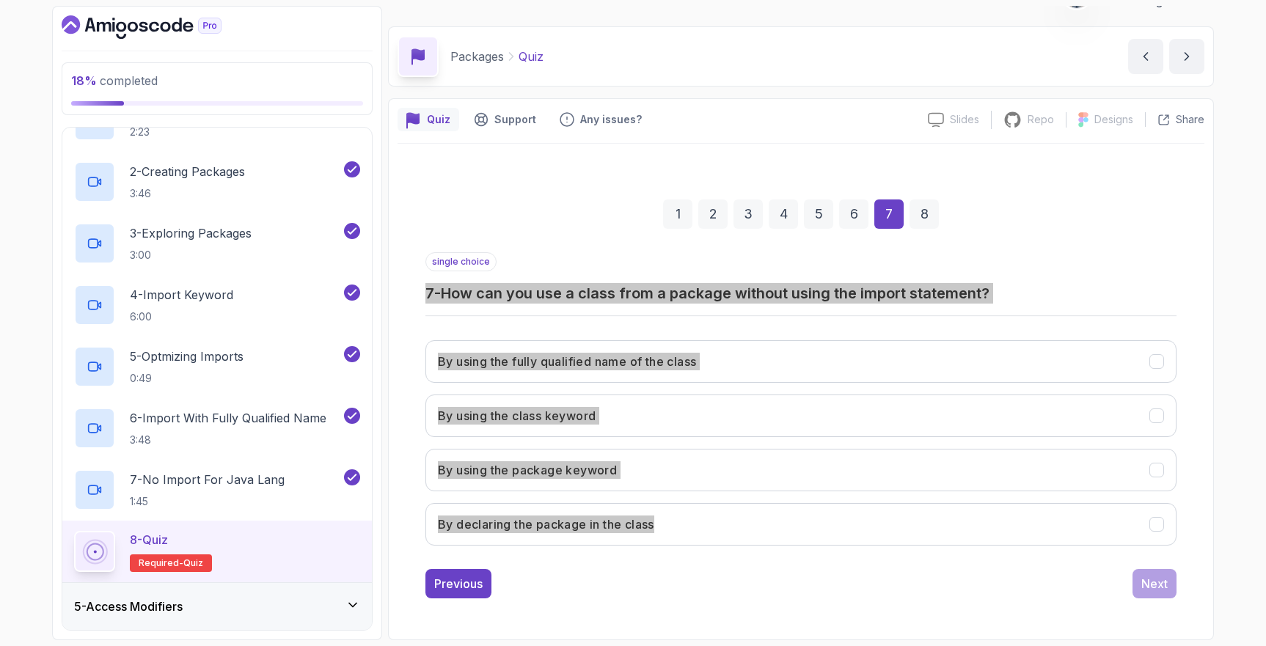
drag, startPoint x: 811, startPoint y: 548, endPoint x: 788, endPoint y: 8, distance: 540.5
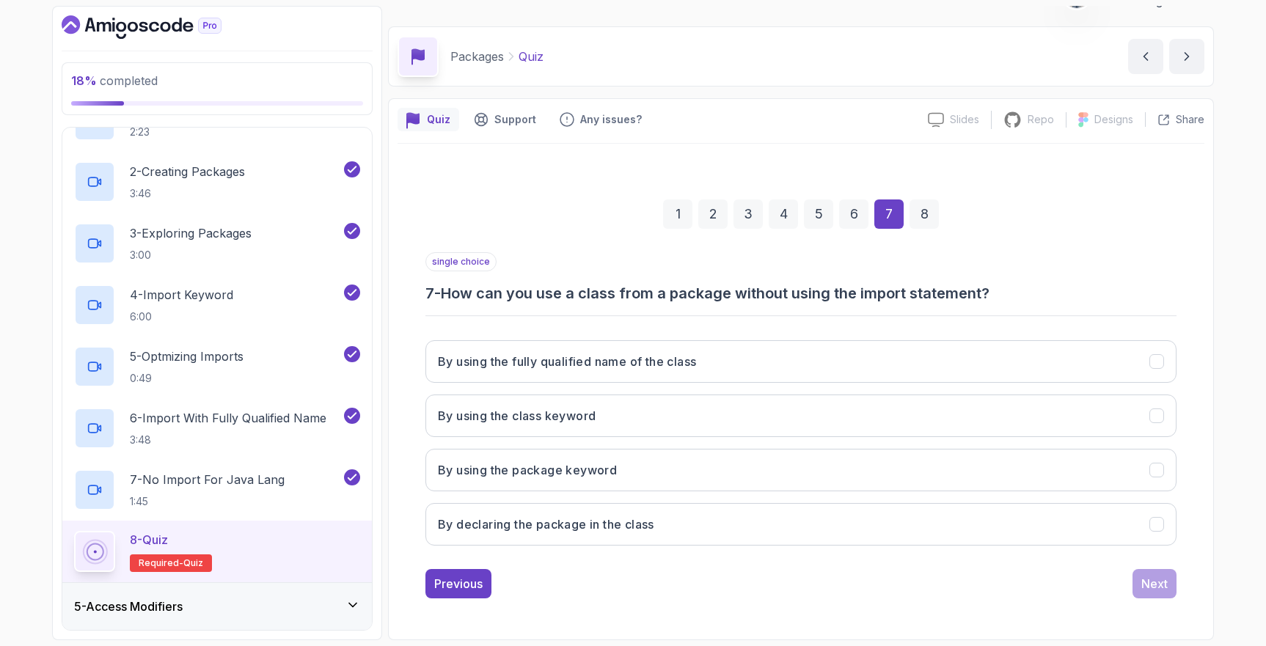
click at [670, 569] on div "Previous Next" at bounding box center [801, 583] width 751 height 29
click at [679, 361] on h3 "By using the fully qualified name of the class" at bounding box center [567, 362] width 258 height 18
click at [1141, 590] on button "Next" at bounding box center [1155, 583] width 44 height 29
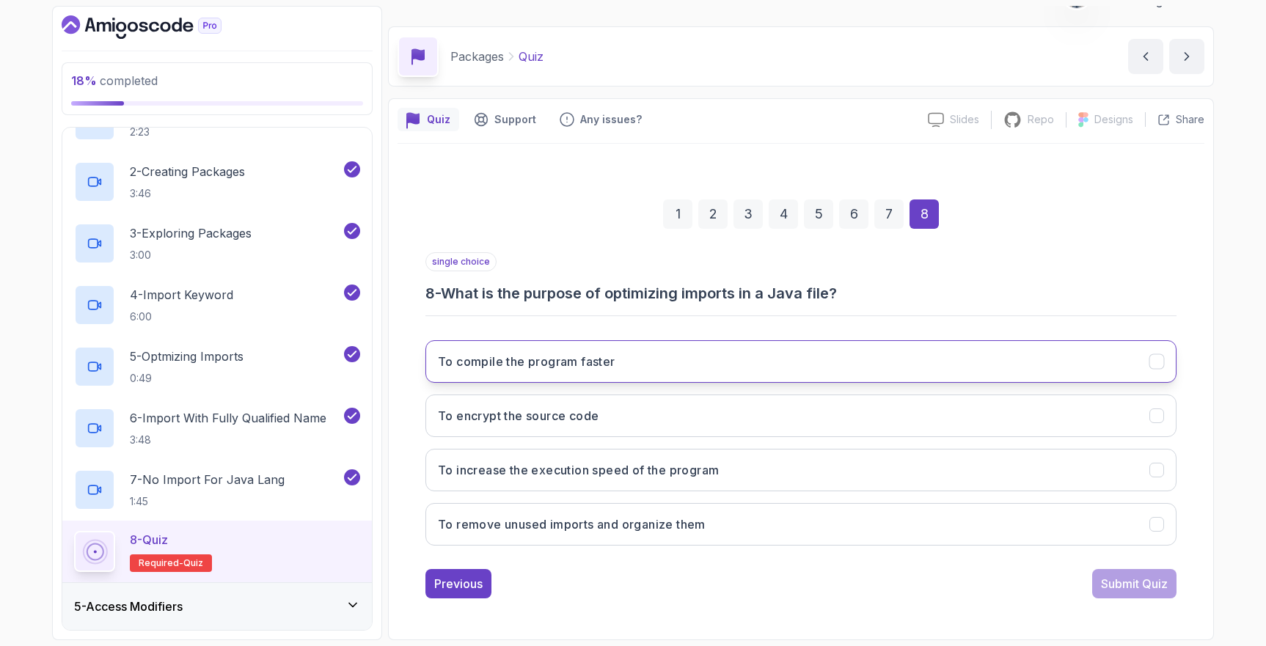
click at [749, 362] on button "To compile the program faster" at bounding box center [801, 361] width 751 height 43
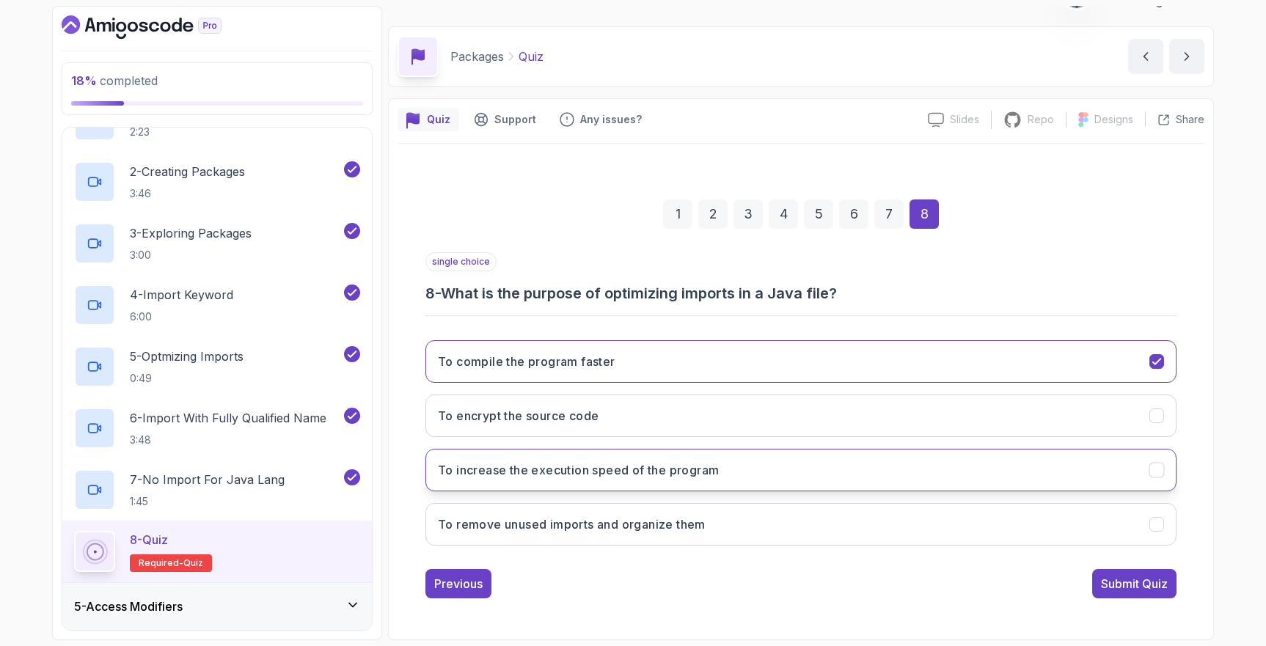
click at [784, 470] on button "To increase the execution speed of the program" at bounding box center [801, 470] width 751 height 43
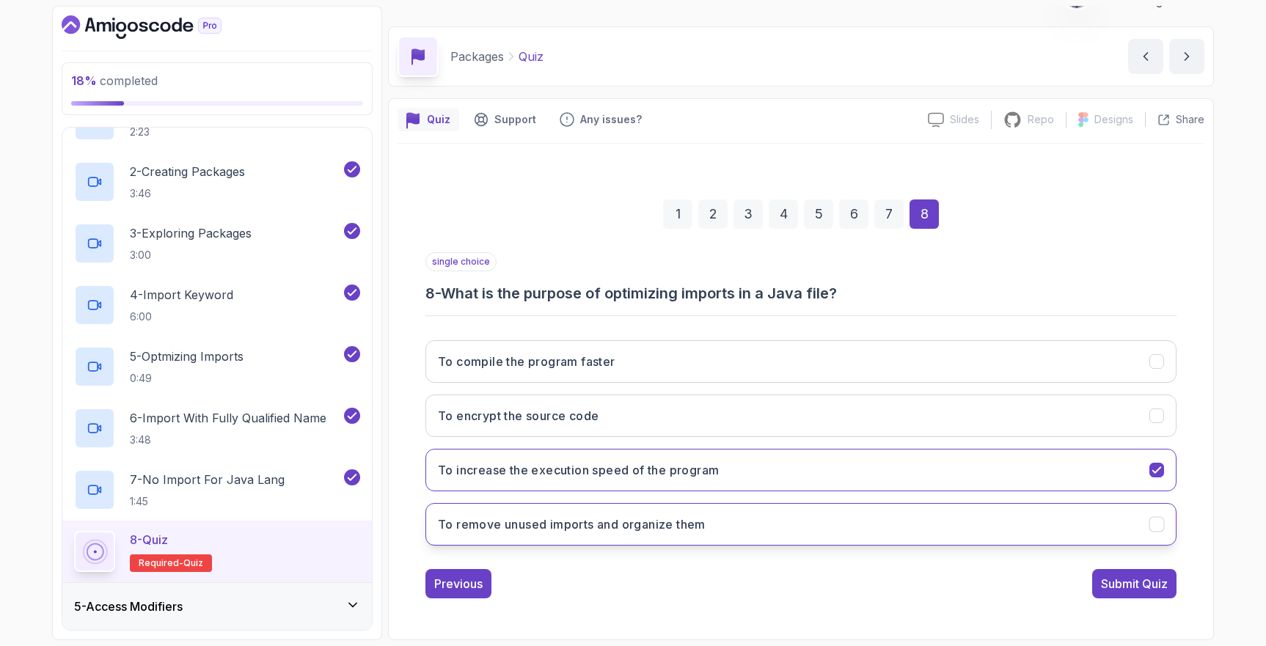
click at [812, 523] on button "To remove unused imports and organize them" at bounding box center [801, 524] width 751 height 43
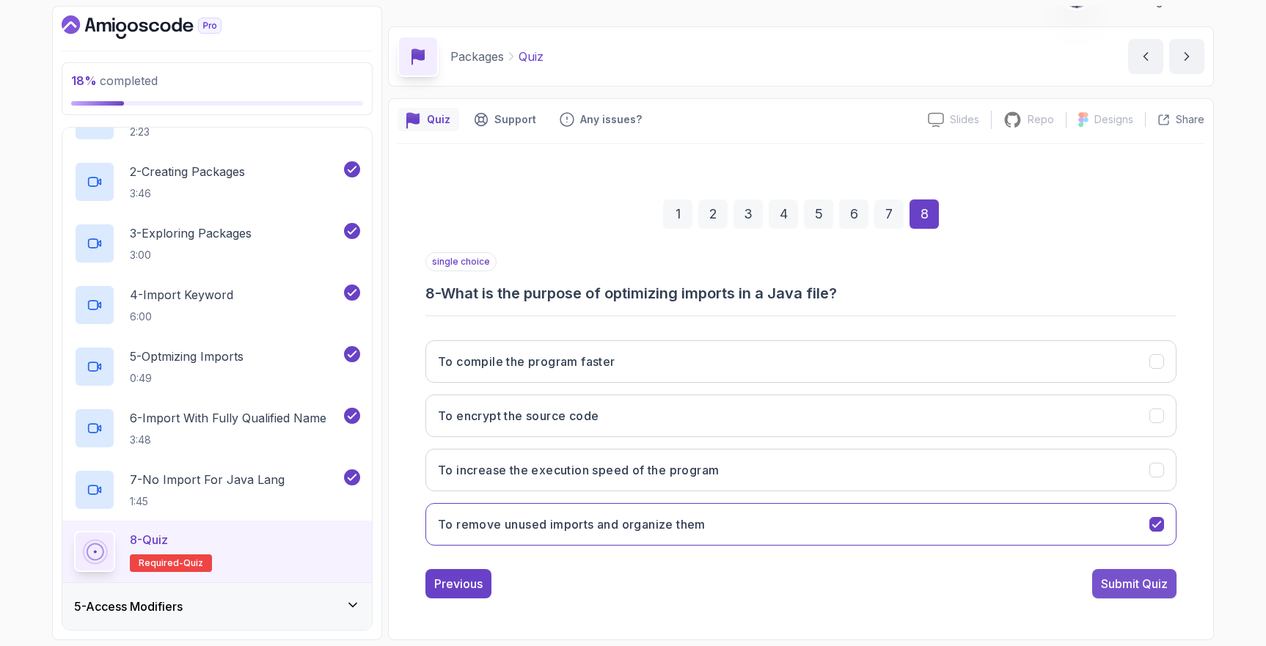
click at [1108, 593] on button "Submit Quiz" at bounding box center [1134, 583] width 84 height 29
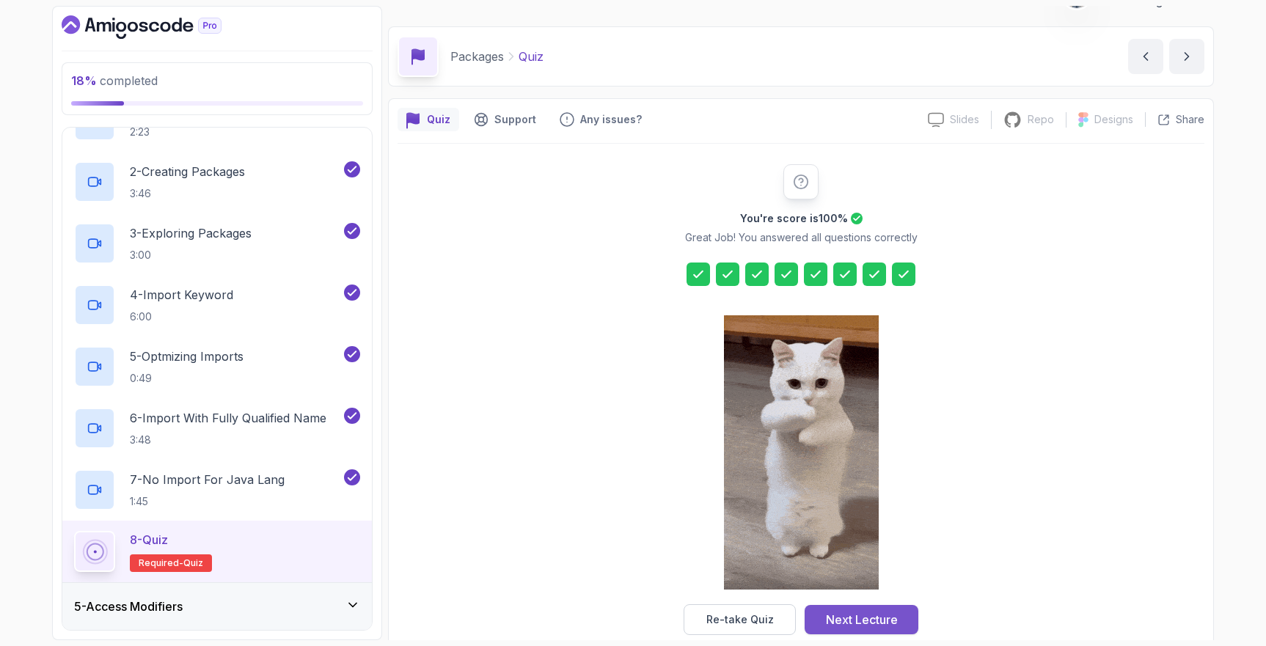
click at [891, 615] on div "Next Lecture" at bounding box center [862, 620] width 72 height 18
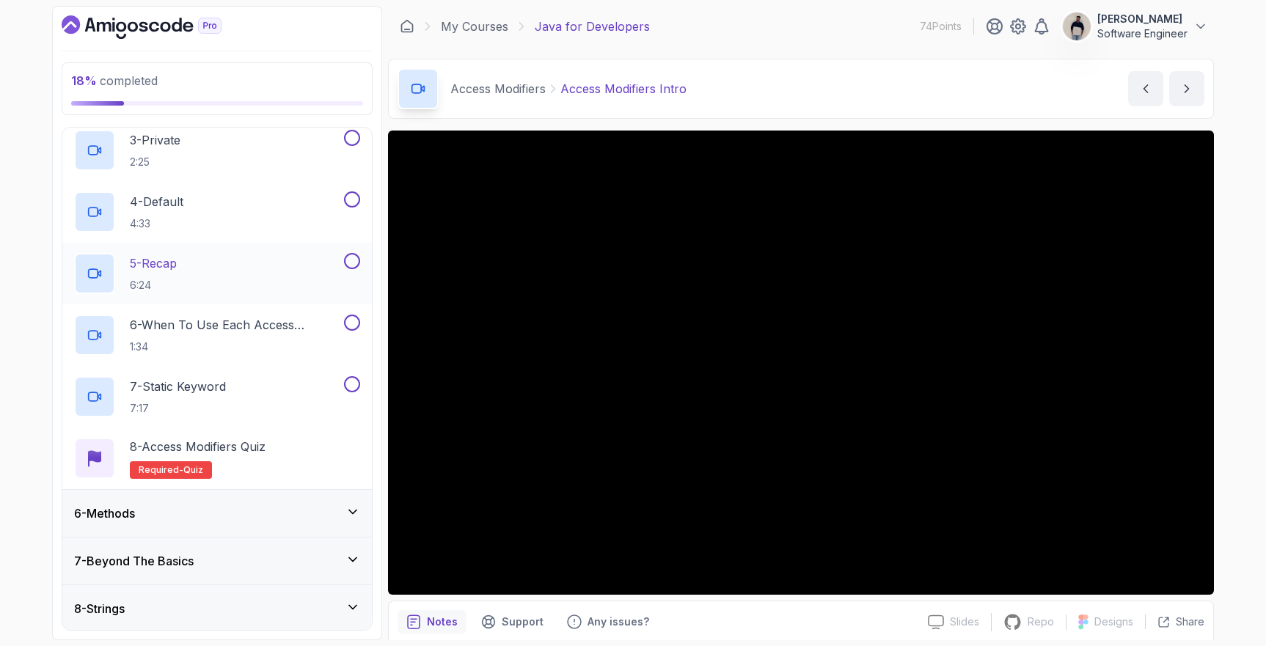
scroll to position [382, 0]
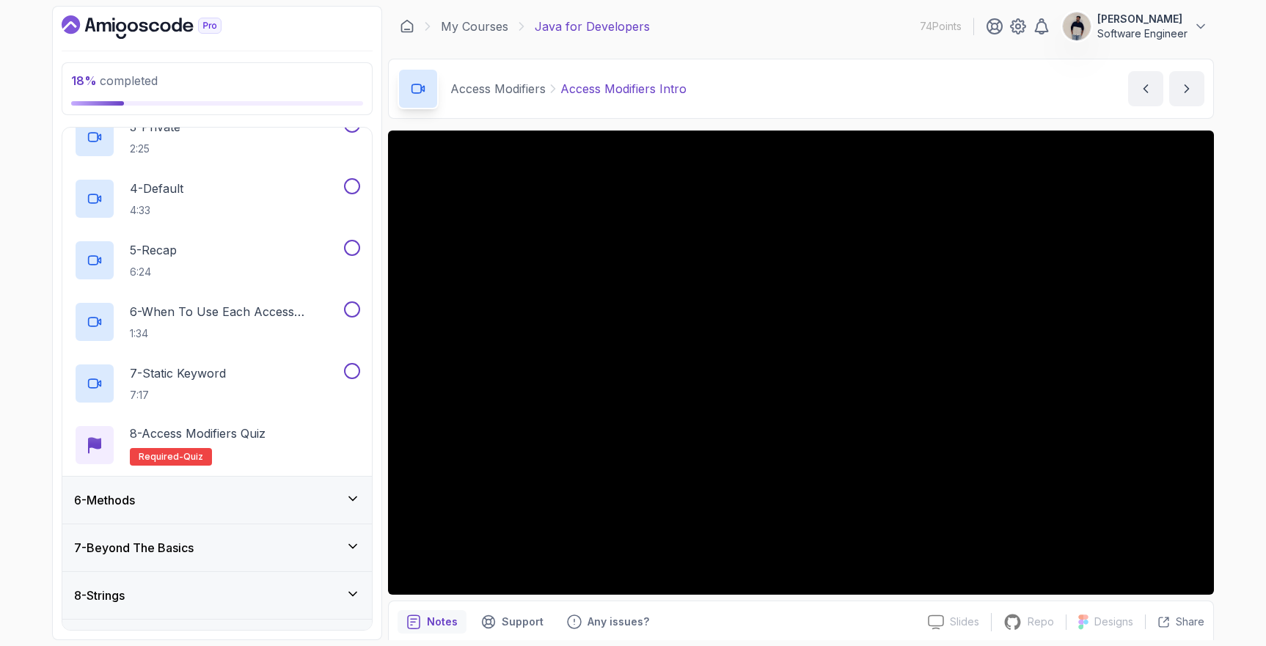
click at [229, 504] on div "6 - Methods" at bounding box center [217, 501] width 286 height 18
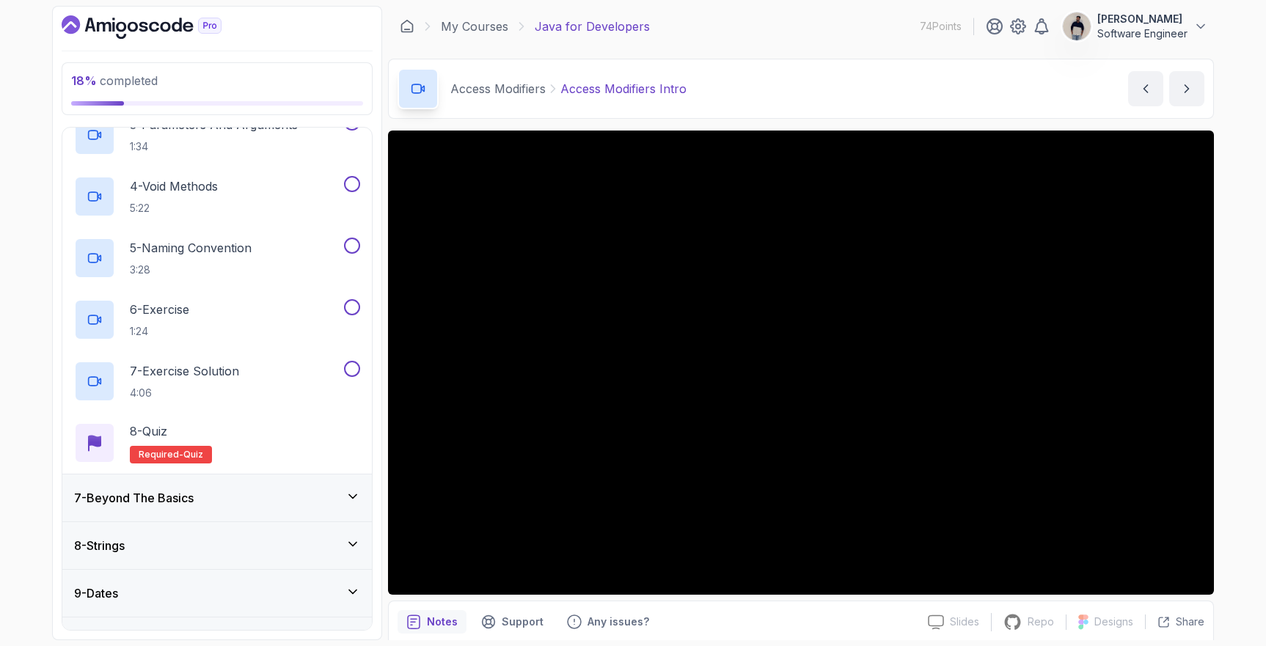
click at [229, 504] on div "7 - Beyond The Basics" at bounding box center [217, 498] width 286 height 18
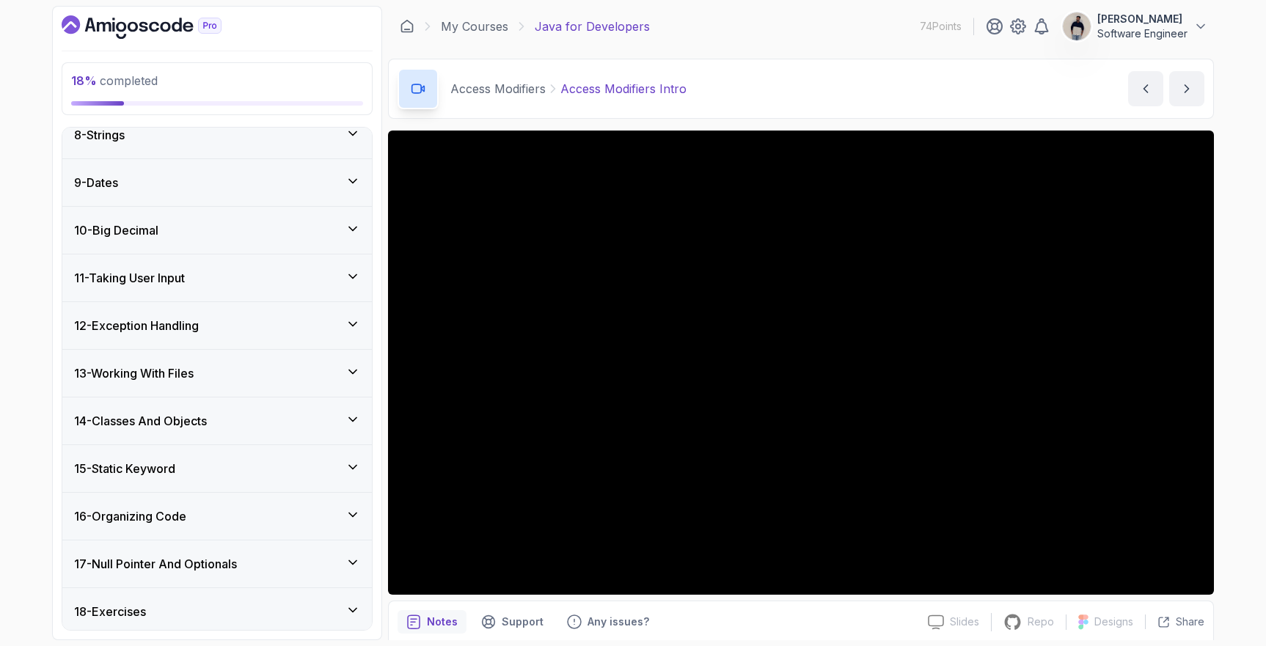
scroll to position [1204, 0]
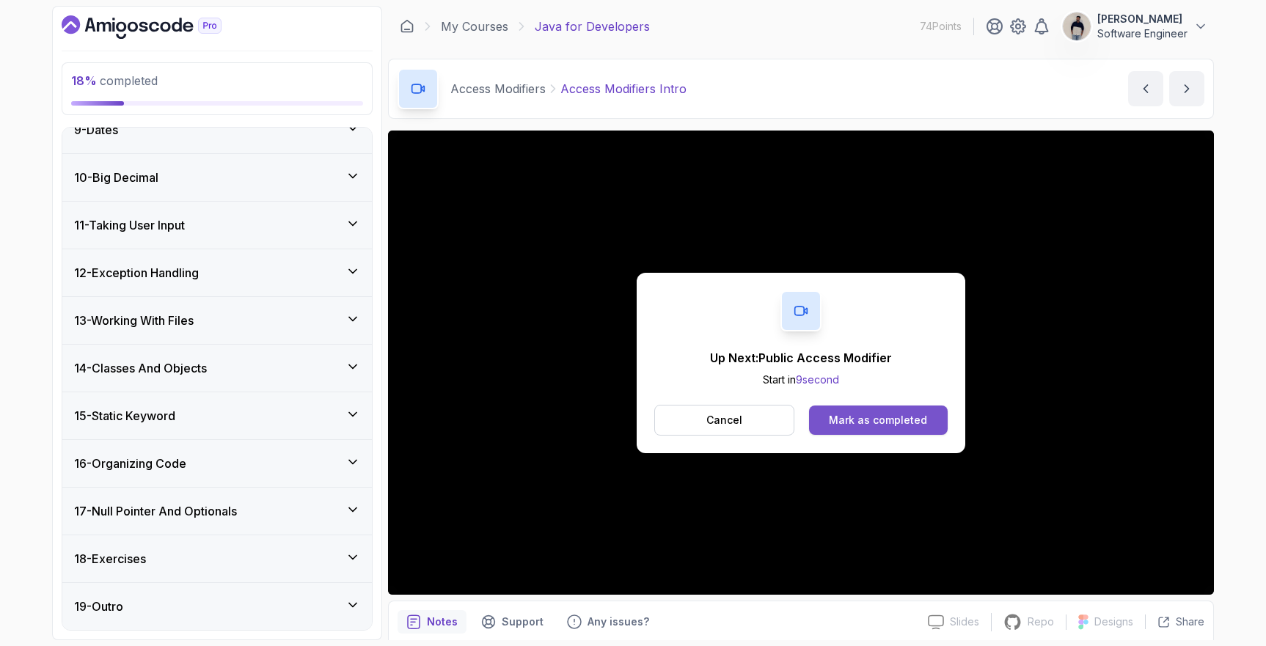
click at [858, 412] on button "Mark as completed" at bounding box center [878, 420] width 139 height 29
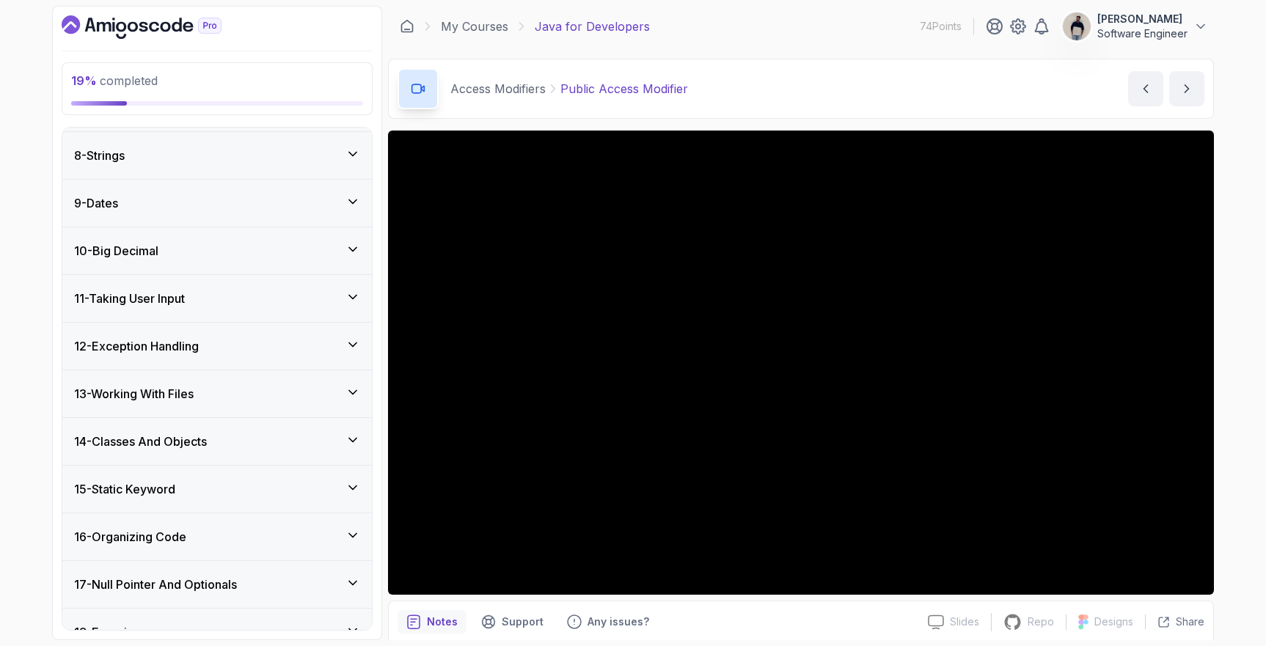
scroll to position [804, 0]
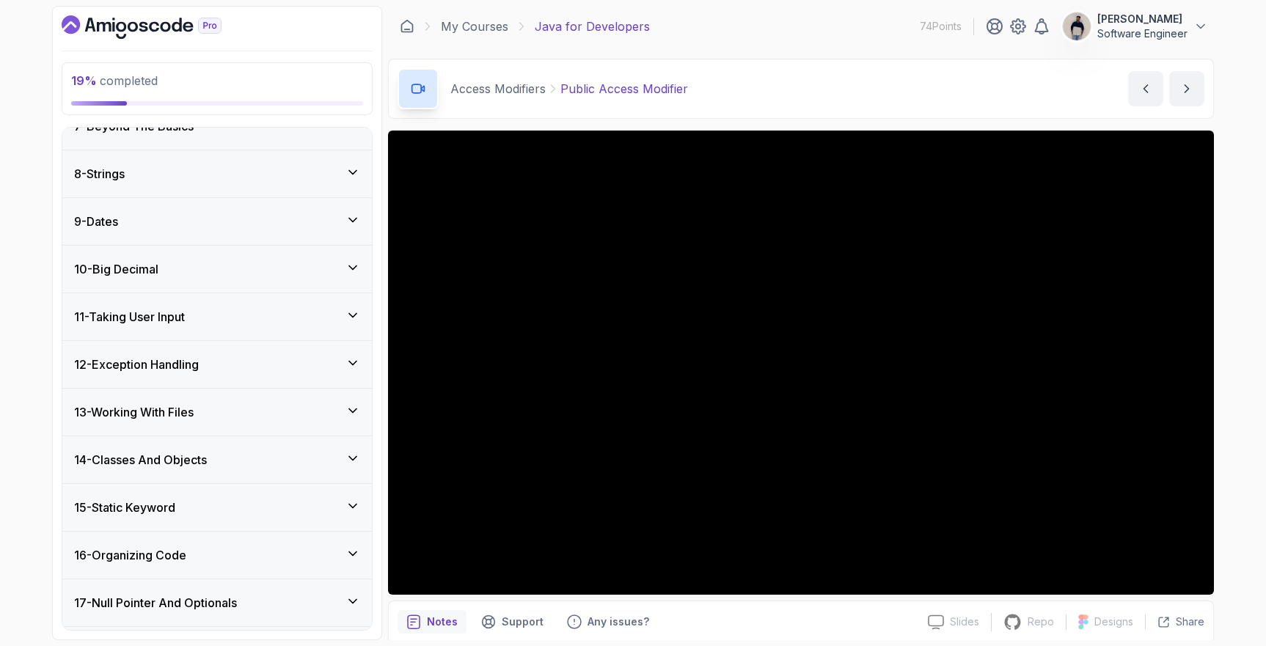
click at [213, 224] on div "9 - Dates" at bounding box center [217, 222] width 286 height 18
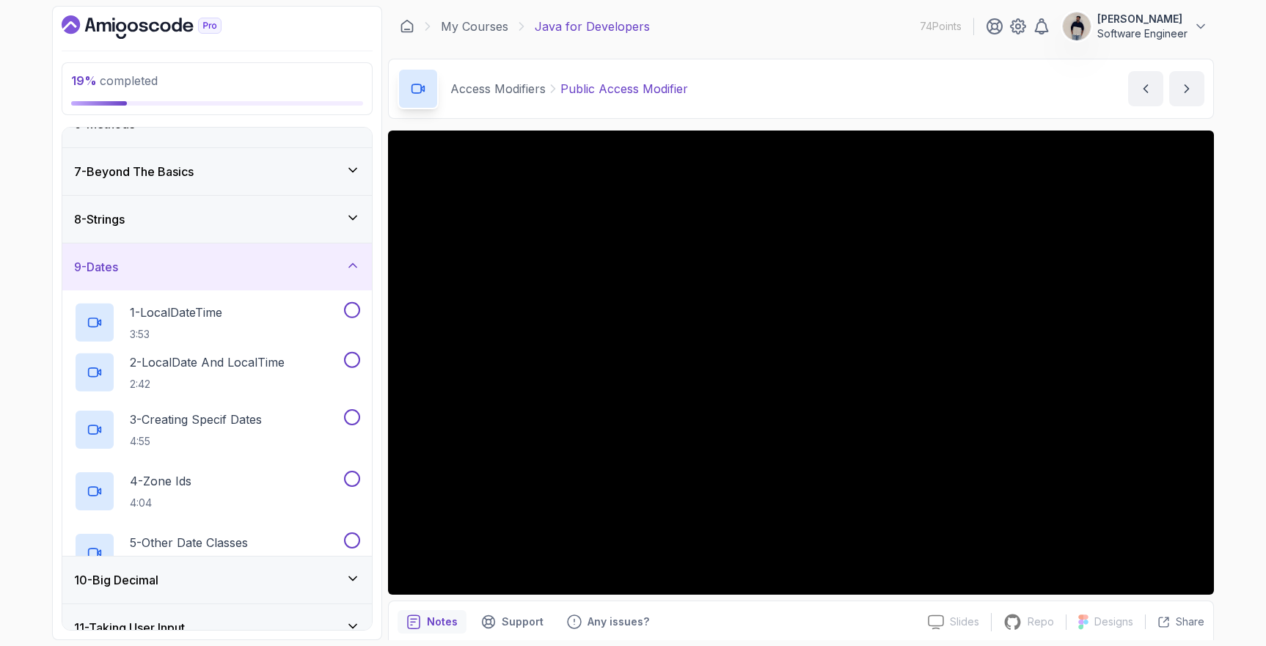
scroll to position [311, 0]
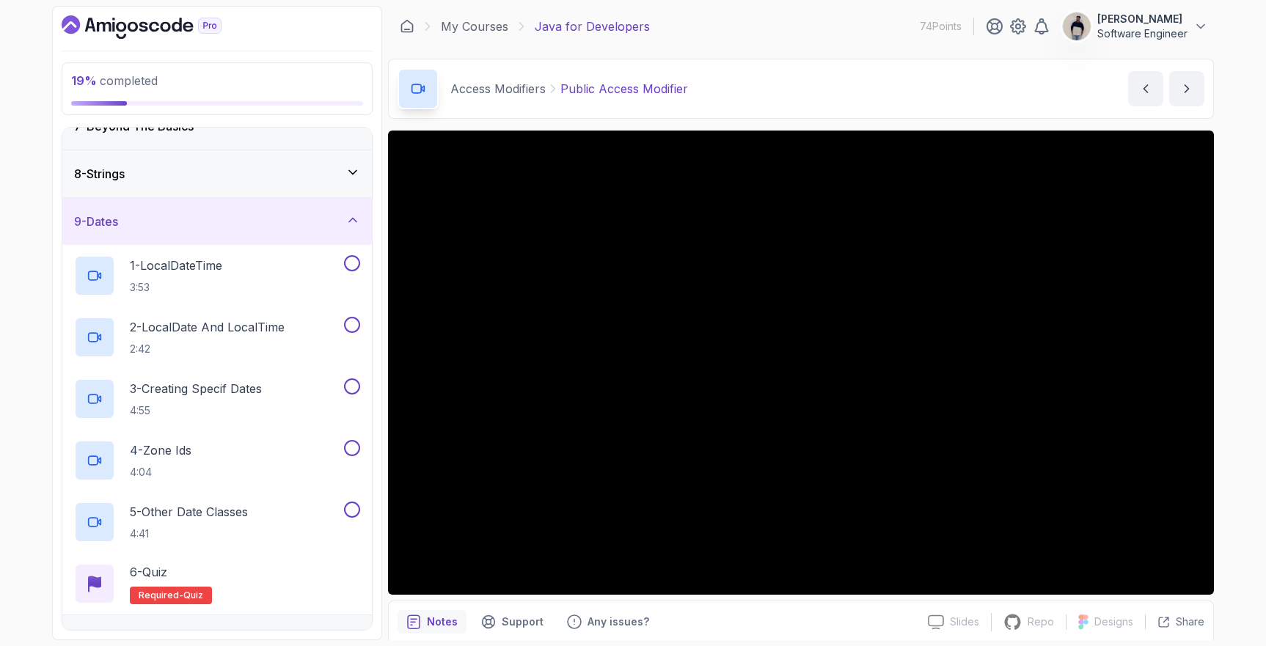
click at [213, 224] on div "9 - Dates" at bounding box center [217, 222] width 286 height 18
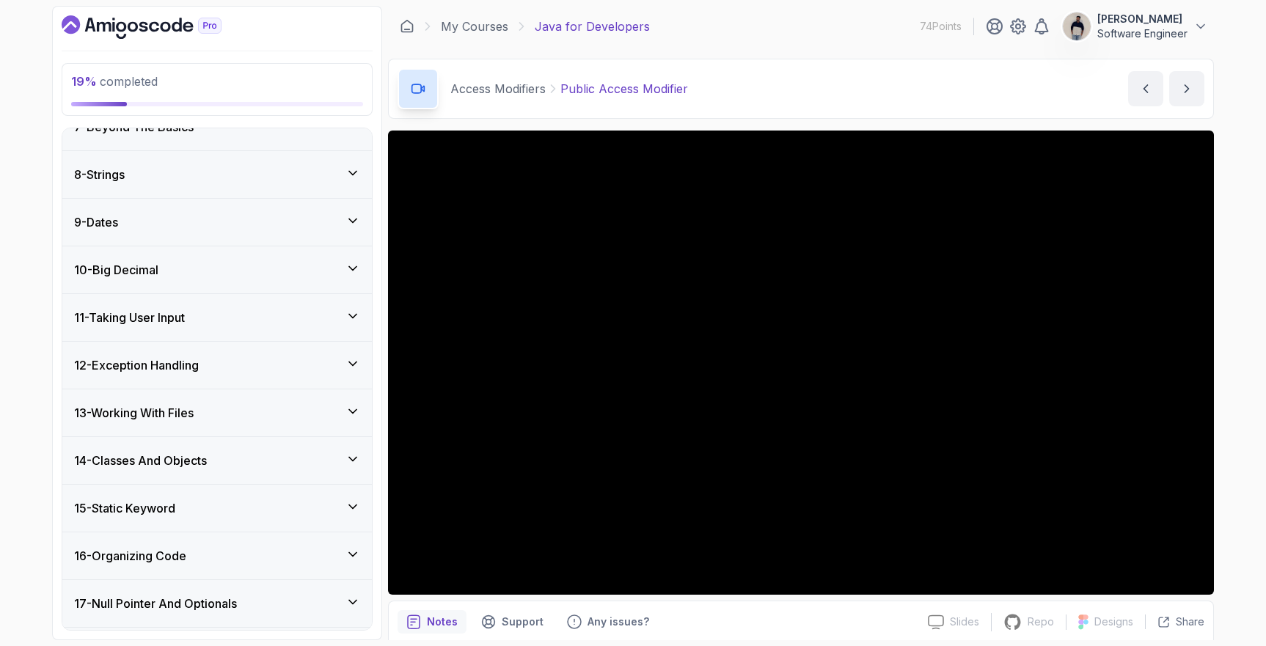
click at [204, 276] on div "10 - Big Decimal" at bounding box center [217, 270] width 286 height 18
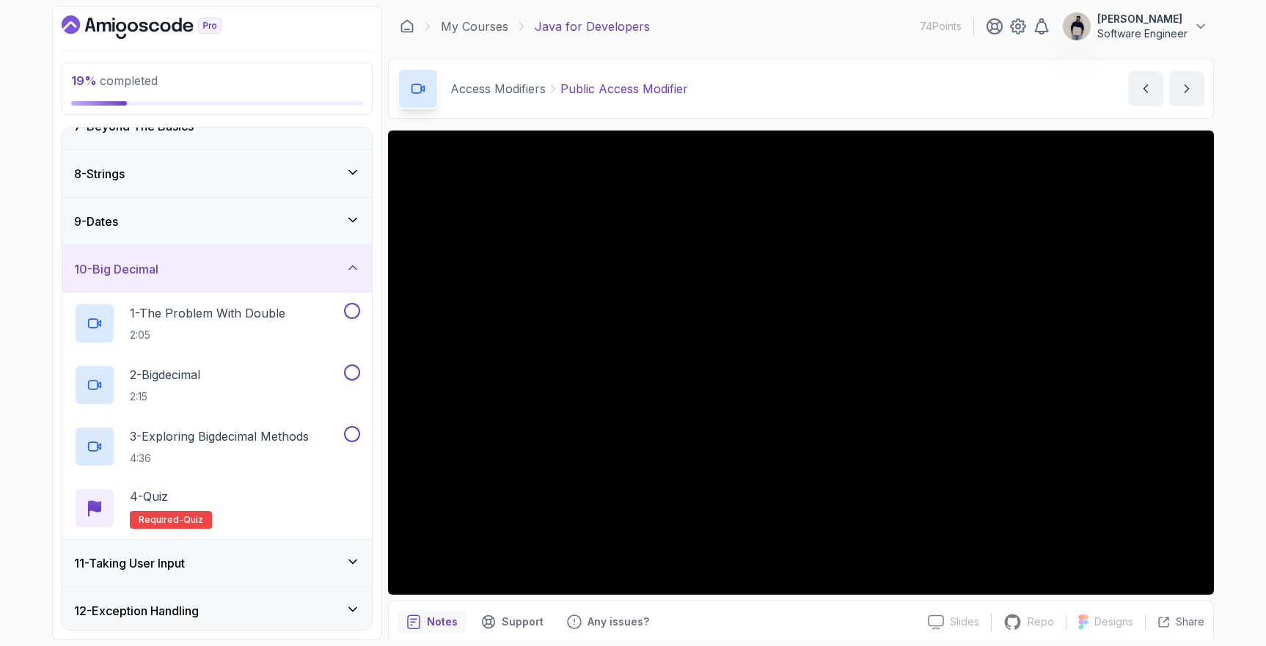
click at [204, 276] on div "10 - Big Decimal" at bounding box center [217, 269] width 286 height 18
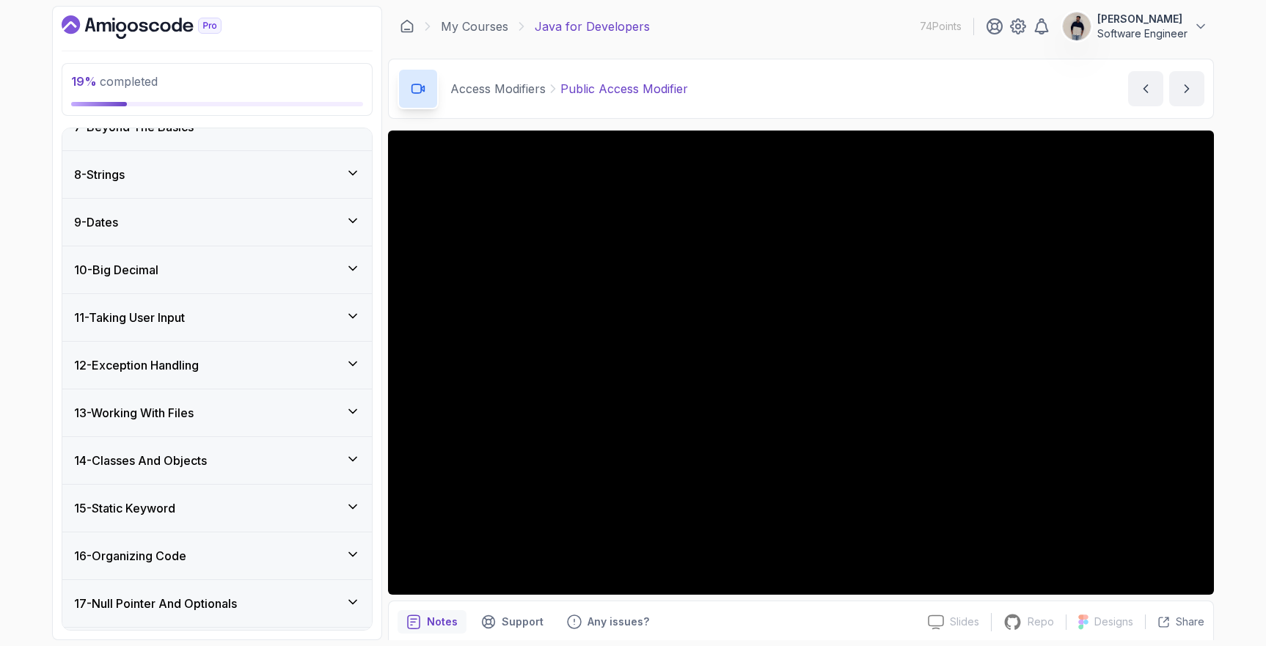
click at [192, 305] on div "11 - Taking User Input" at bounding box center [217, 317] width 310 height 47
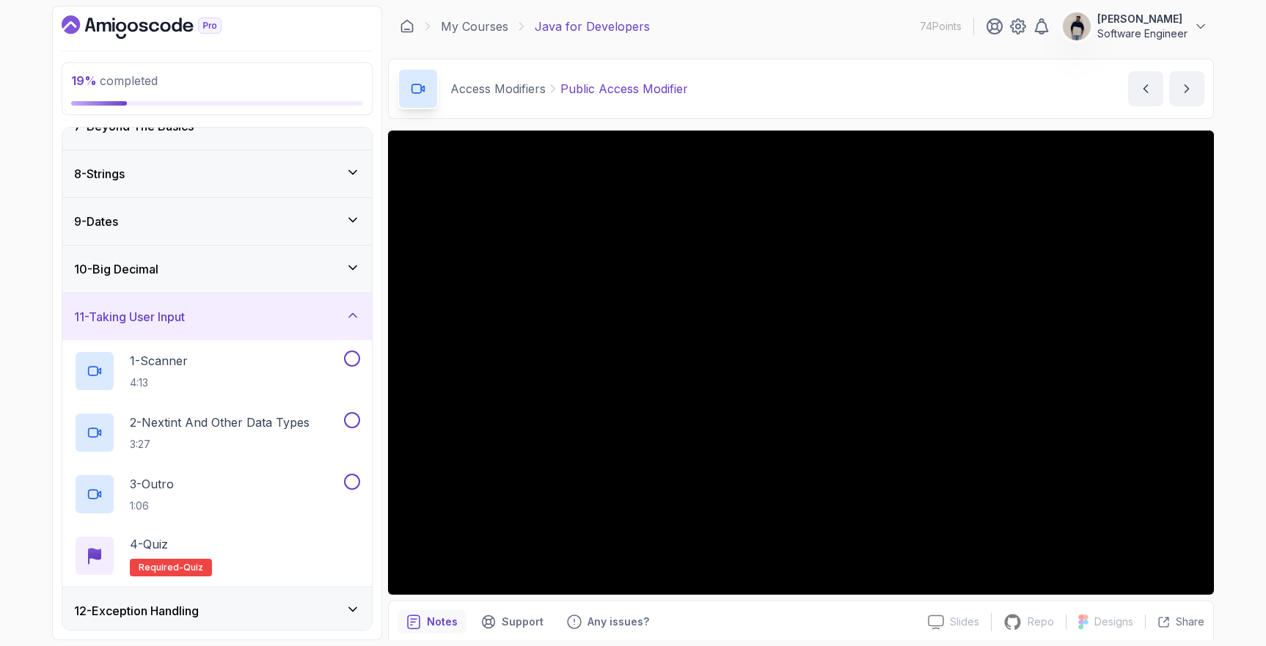
click at [192, 305] on div "11 - Taking User Input" at bounding box center [217, 316] width 310 height 47
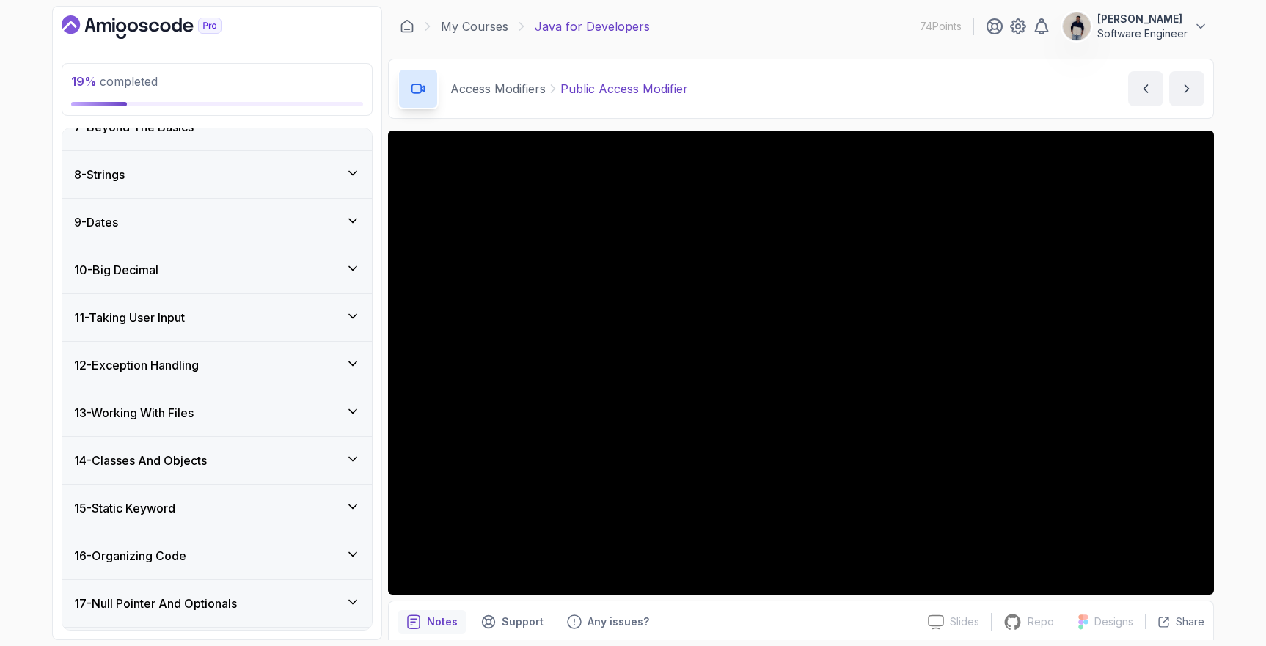
click at [192, 359] on h3 "12 - Exception Handling" at bounding box center [136, 366] width 125 height 18
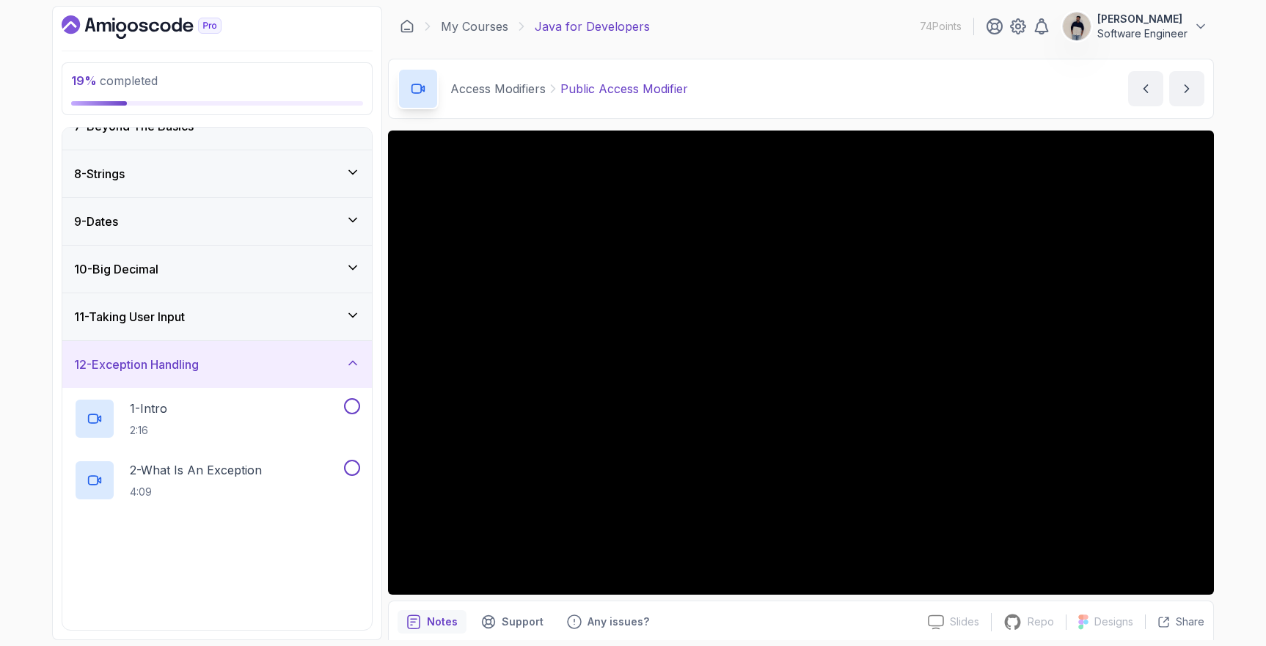
click at [192, 358] on h3 "12 - Exception Handling" at bounding box center [136, 365] width 125 height 18
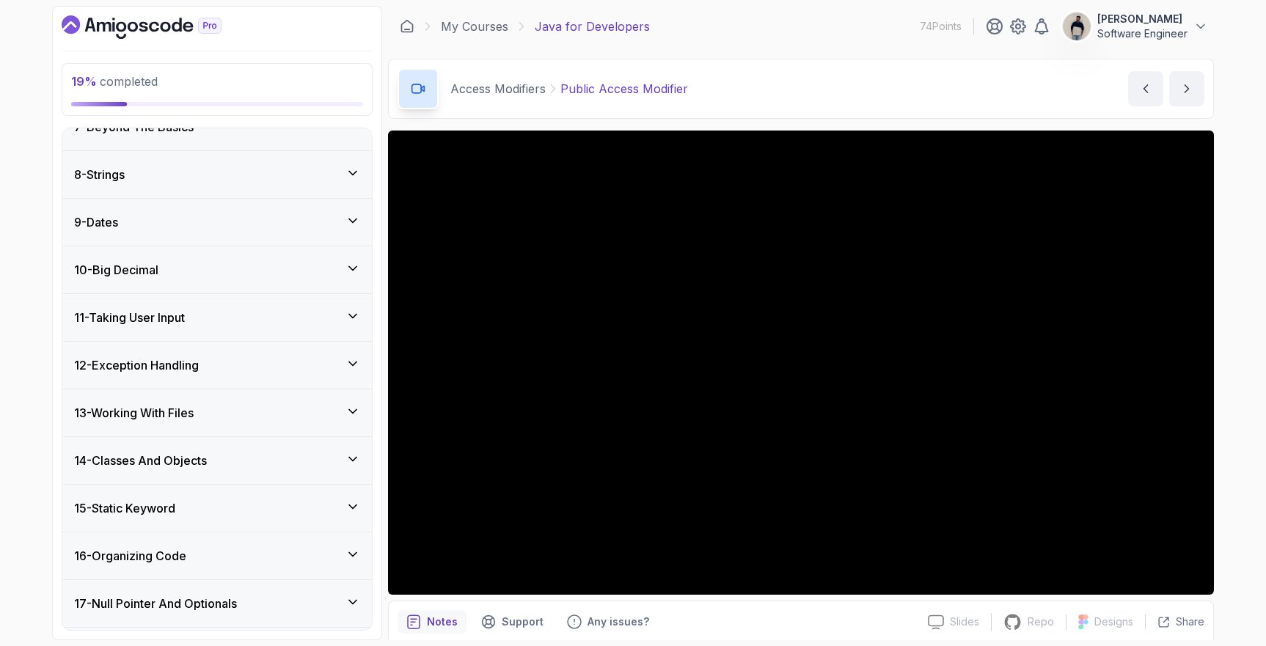
click at [187, 406] on h3 "13 - Working With Files" at bounding box center [134, 413] width 120 height 18
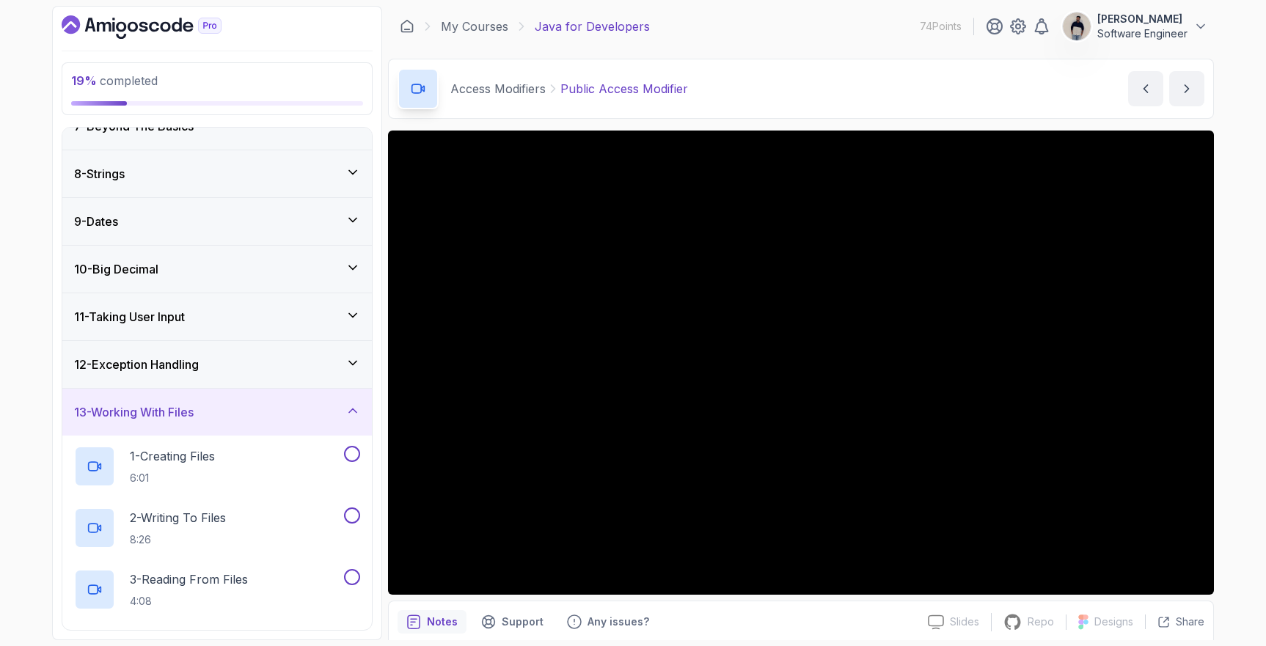
click at [187, 406] on h3 "13 - Working With Files" at bounding box center [134, 413] width 120 height 18
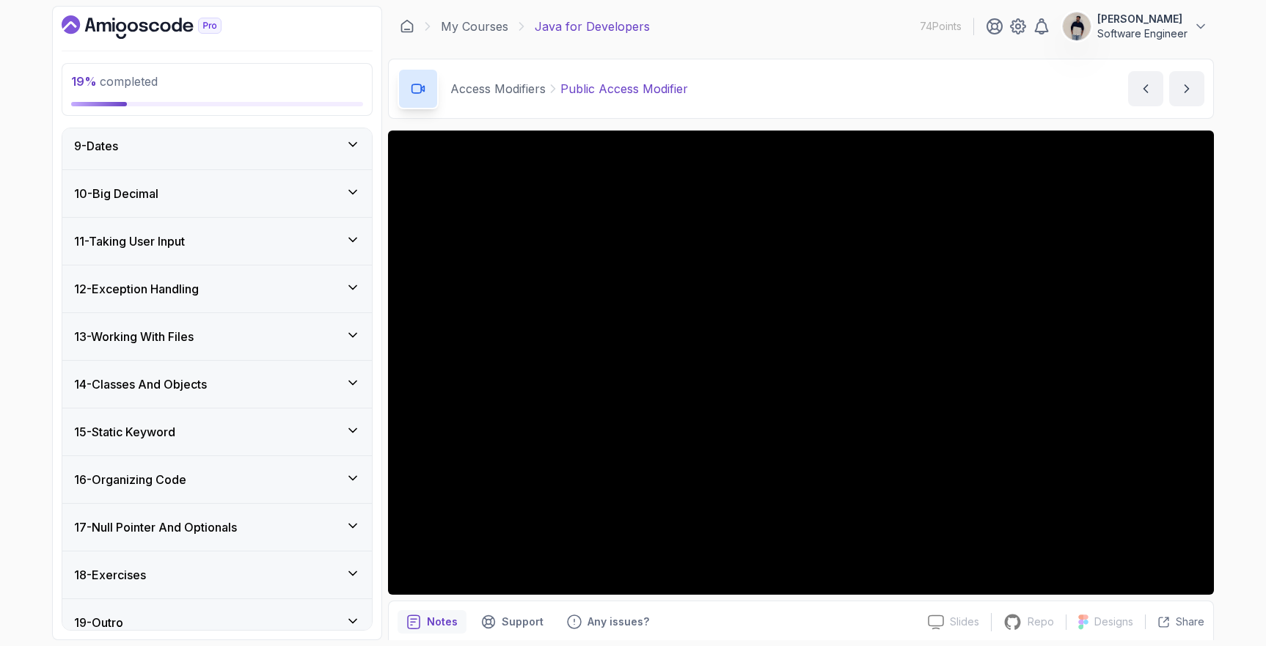
scroll to position [399, 0]
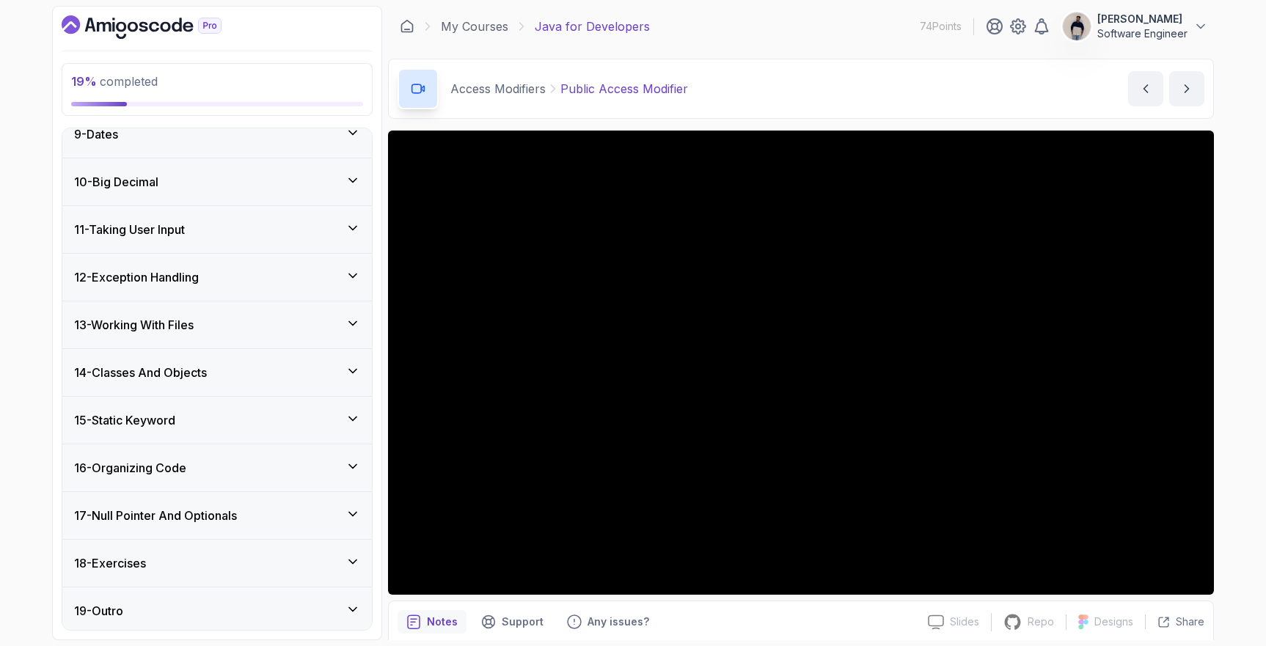
click at [187, 406] on div "15 - Static Keyword" at bounding box center [217, 420] width 310 height 47
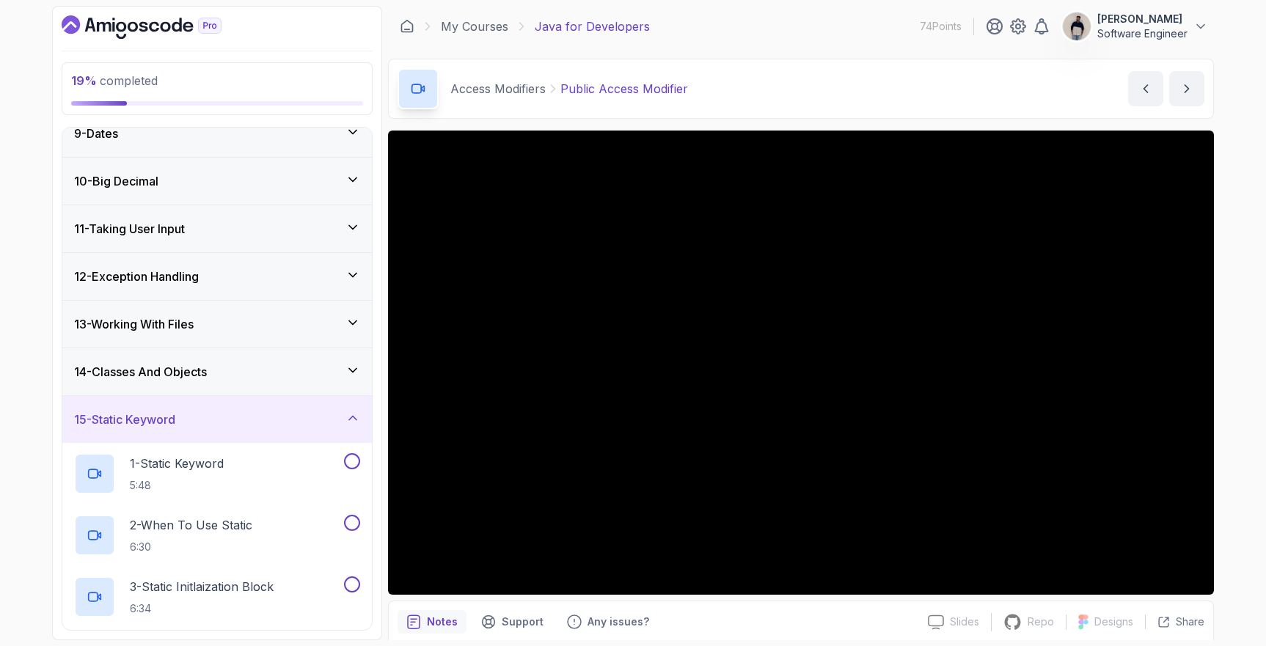
click at [187, 406] on div "15 - Static Keyword" at bounding box center [217, 419] width 310 height 47
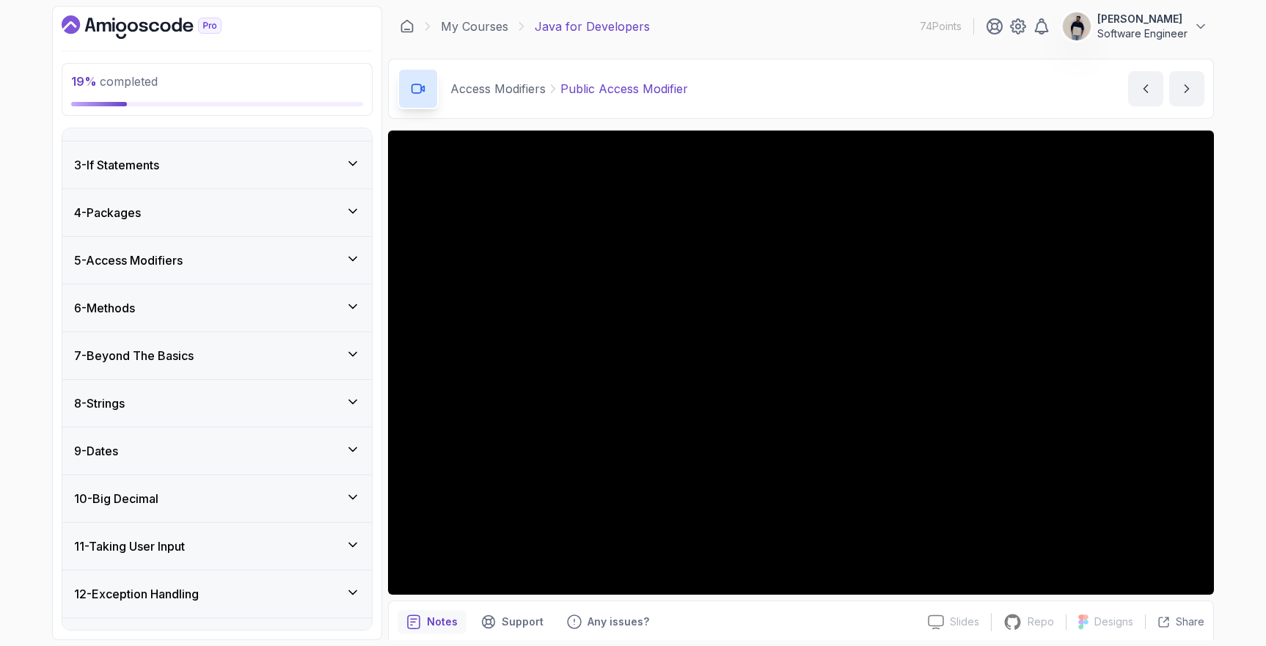
scroll to position [0, 0]
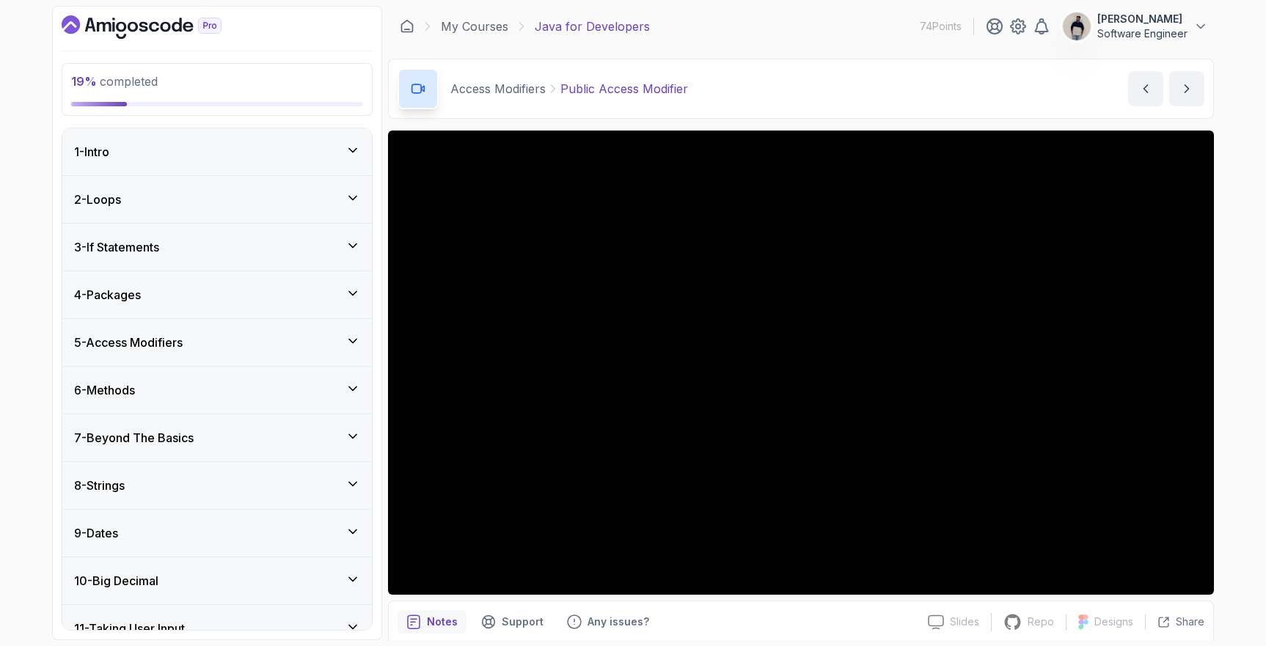
click at [207, 335] on div "5 - Access Modifiers" at bounding box center [217, 343] width 286 height 18
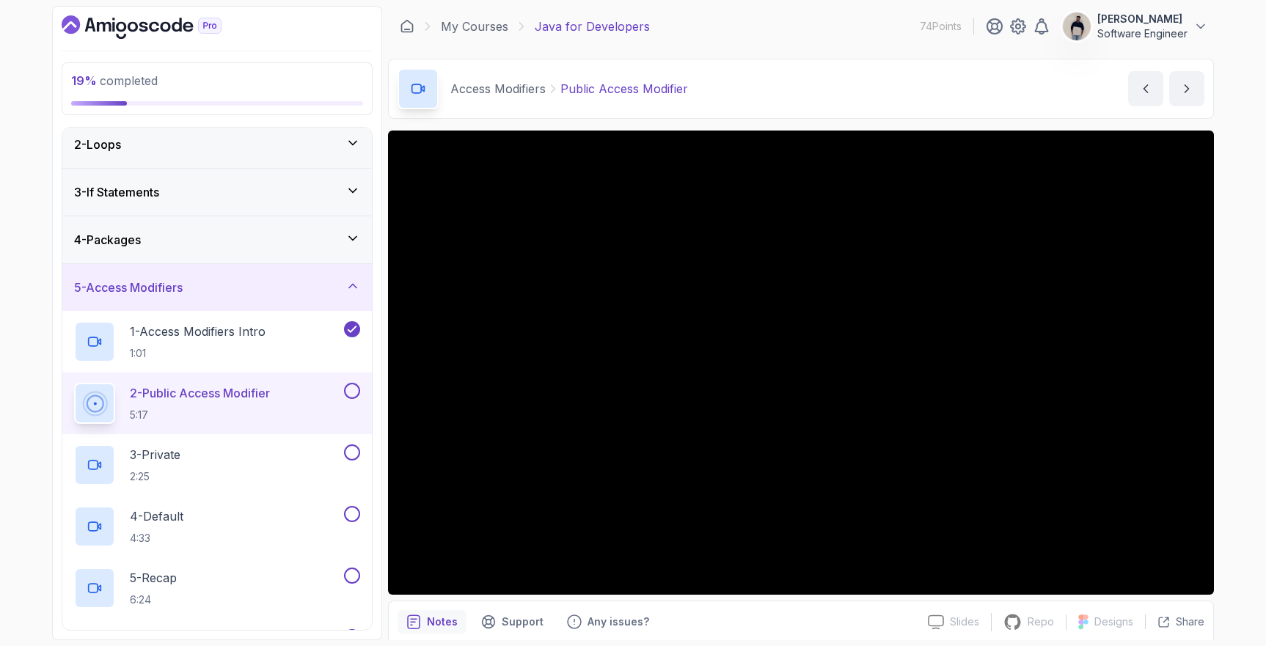
scroll to position [92, 0]
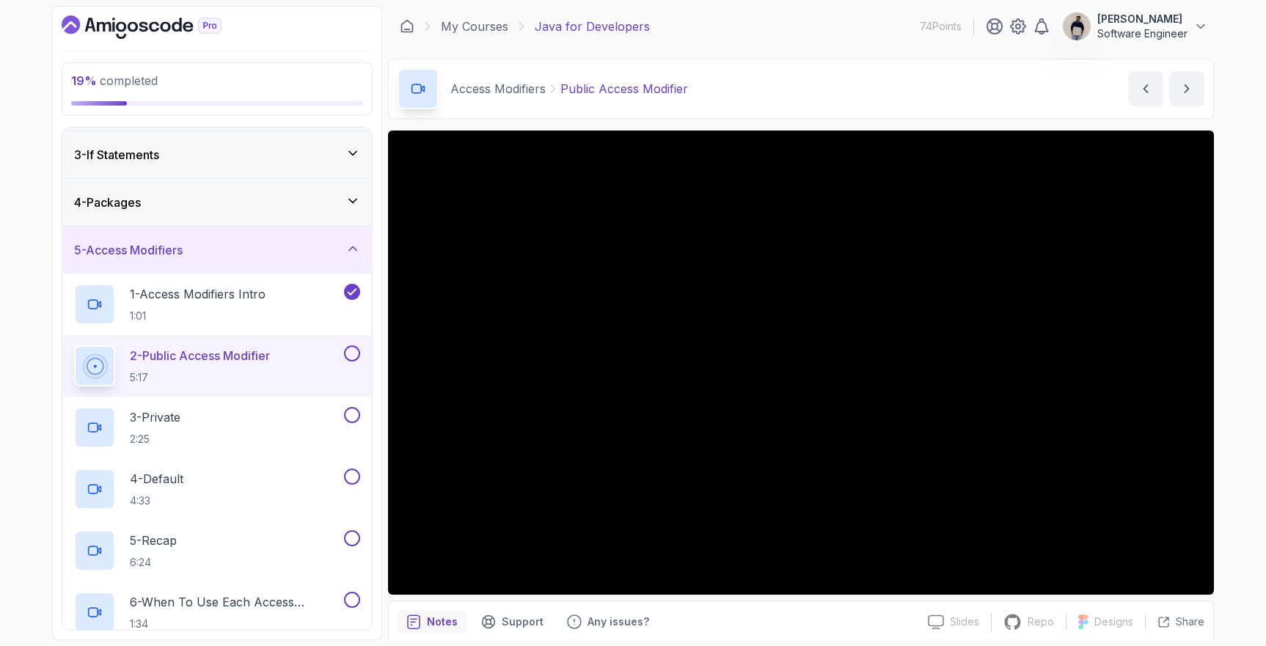
click at [354, 362] on button "2 - Public Access Modifier 5:17" at bounding box center [217, 366] width 286 height 41
click at [351, 354] on button at bounding box center [352, 354] width 16 height 16
click at [232, 412] on div "3 - Private 2:25" at bounding box center [207, 427] width 267 height 41
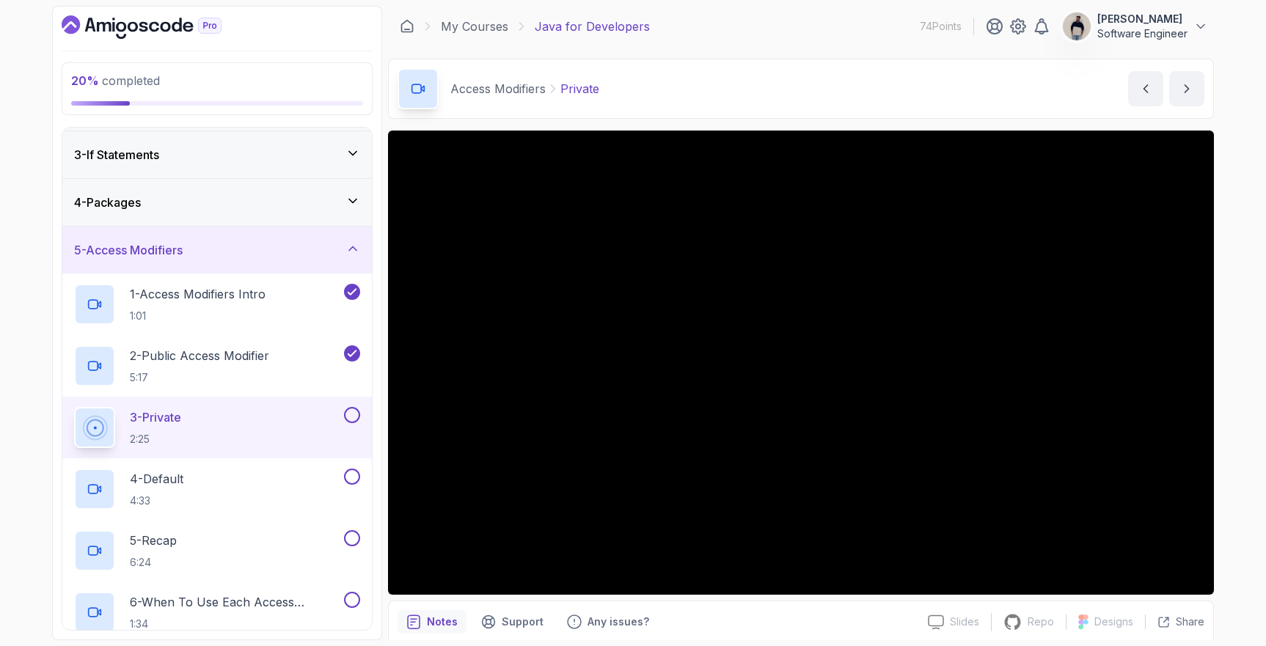
click at [361, 415] on div "3 - Private 2:25" at bounding box center [217, 428] width 310 height 62
click at [354, 414] on button at bounding box center [352, 415] width 16 height 16
click at [212, 482] on div "4 - Default 4:33" at bounding box center [207, 489] width 267 height 41
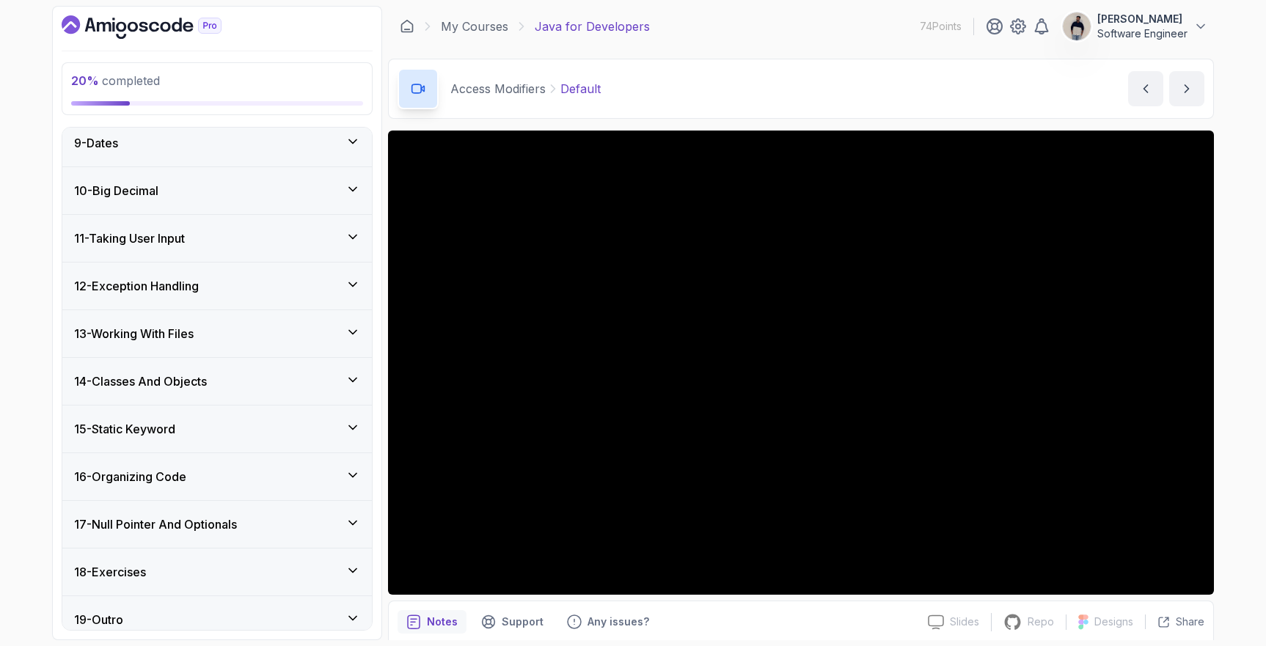
scroll to position [896, 0]
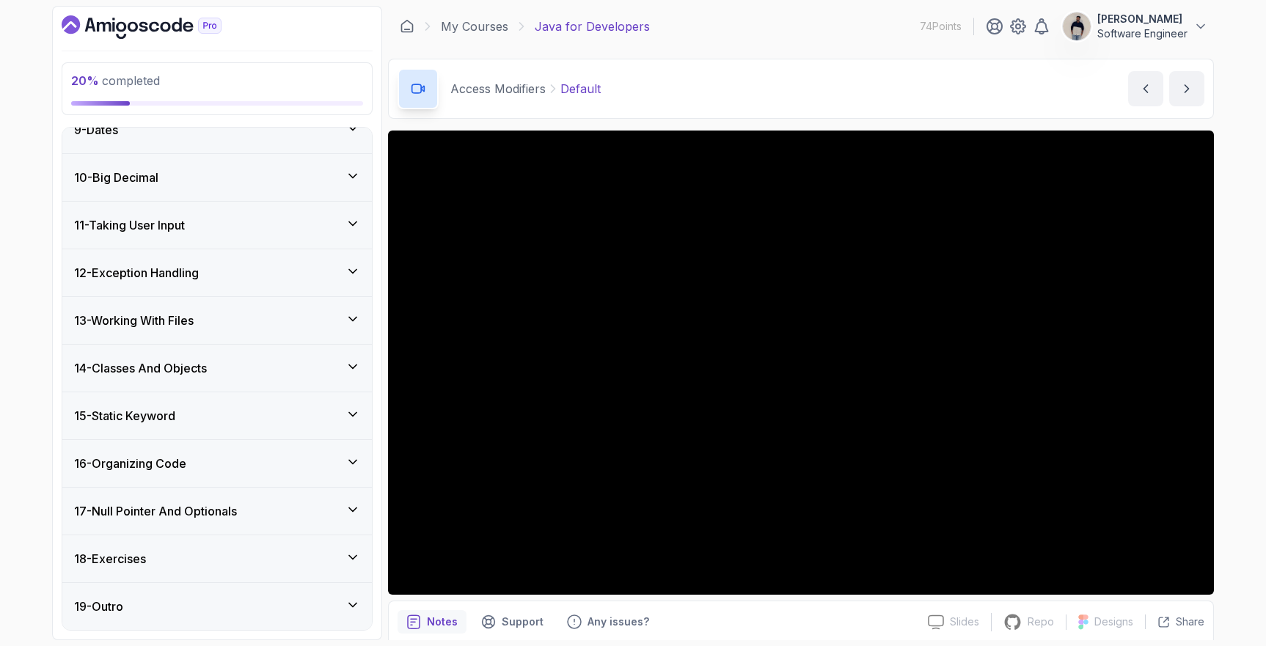
click at [216, 406] on div "15 - Static Keyword" at bounding box center [217, 416] width 310 height 47
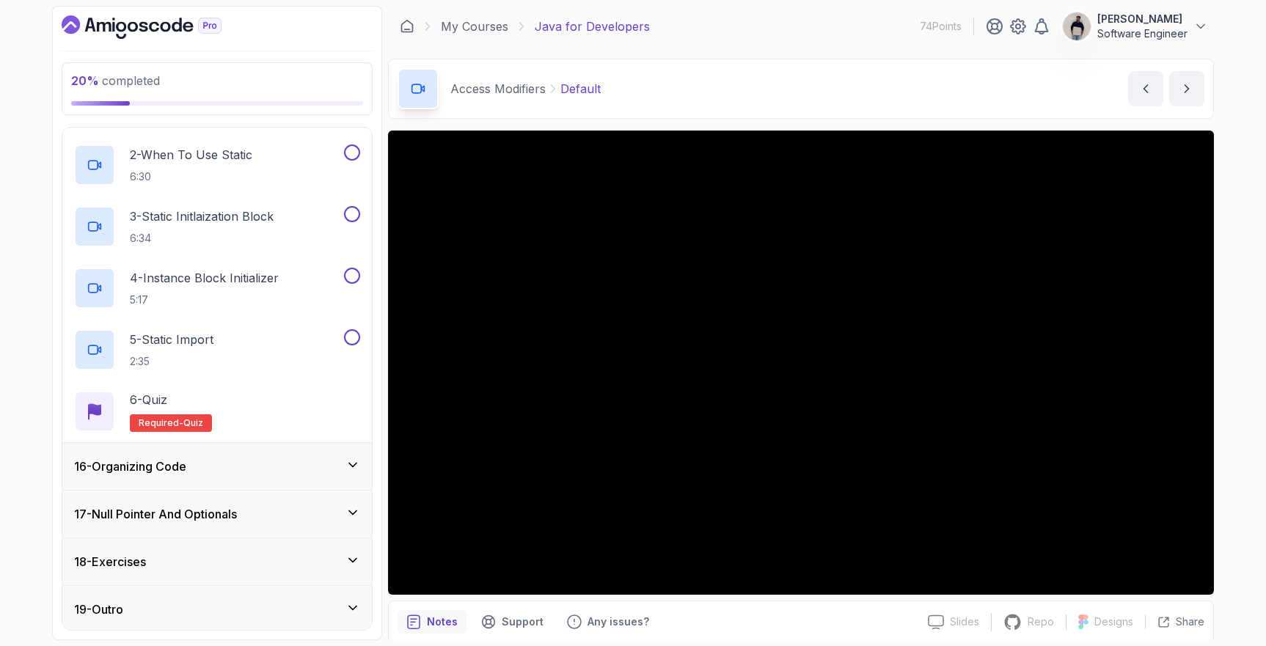
scroll to position [773, 0]
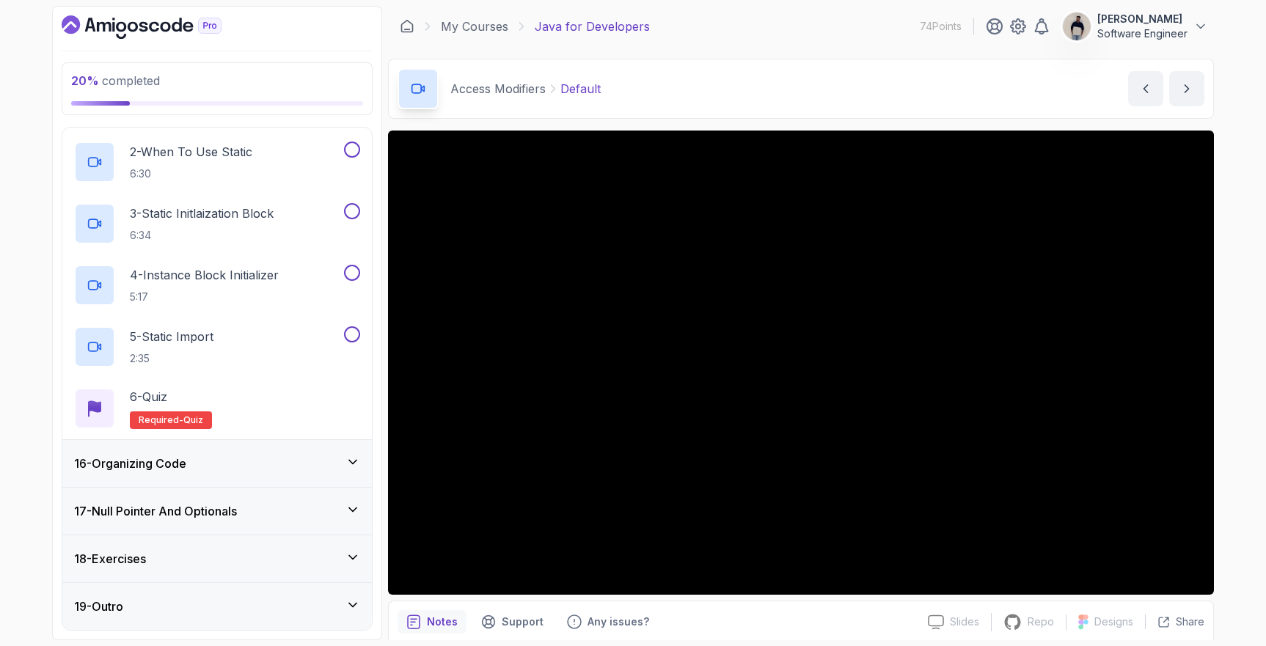
click at [197, 459] on div "16 - Organizing Code" at bounding box center [217, 464] width 286 height 18
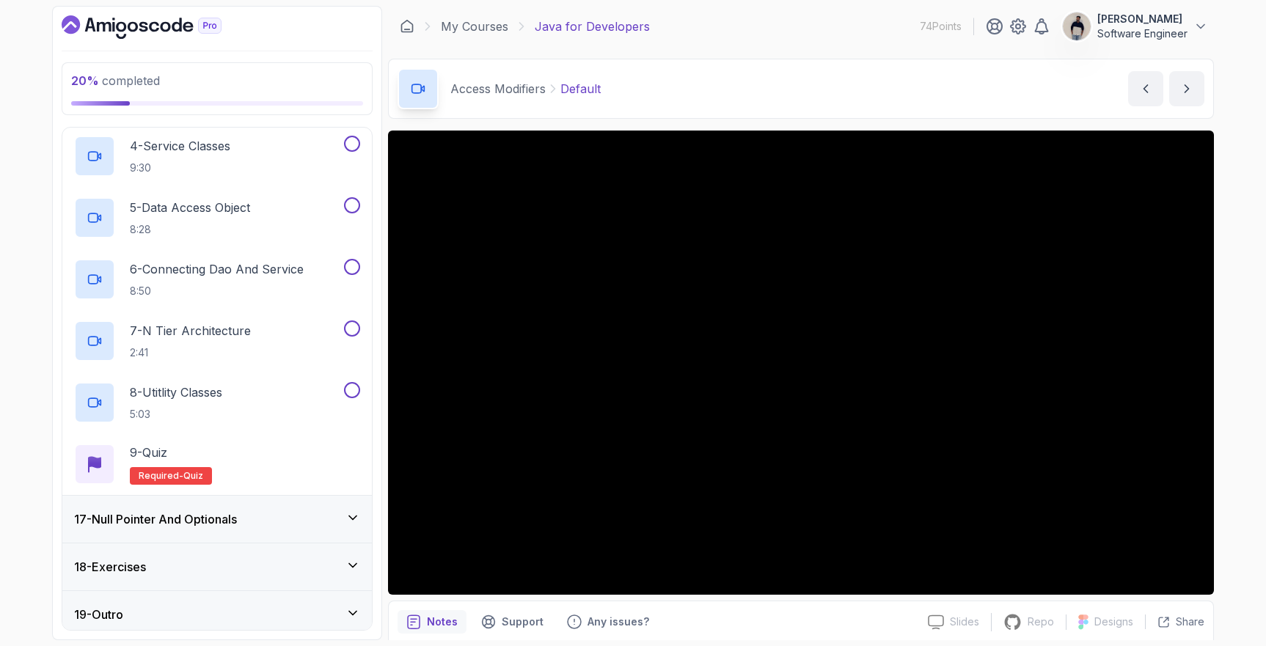
scroll to position [957, 0]
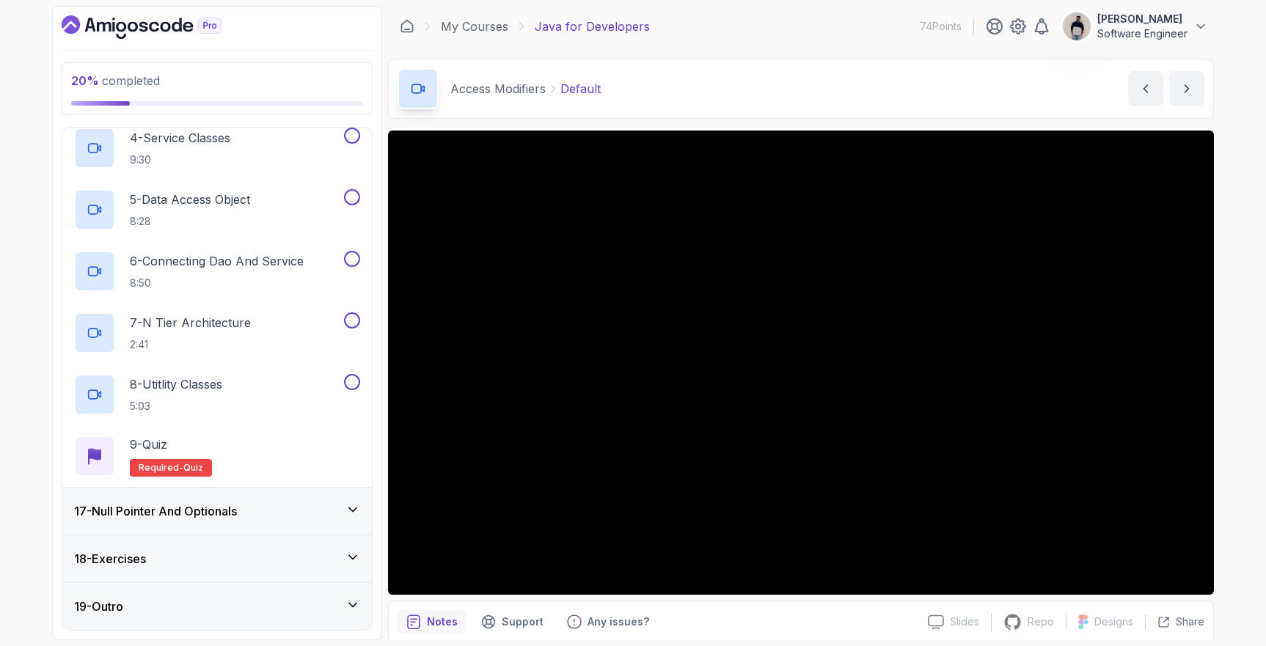
click at [180, 512] on h3 "17 - Null Pointer And Optionals" at bounding box center [155, 512] width 163 height 18
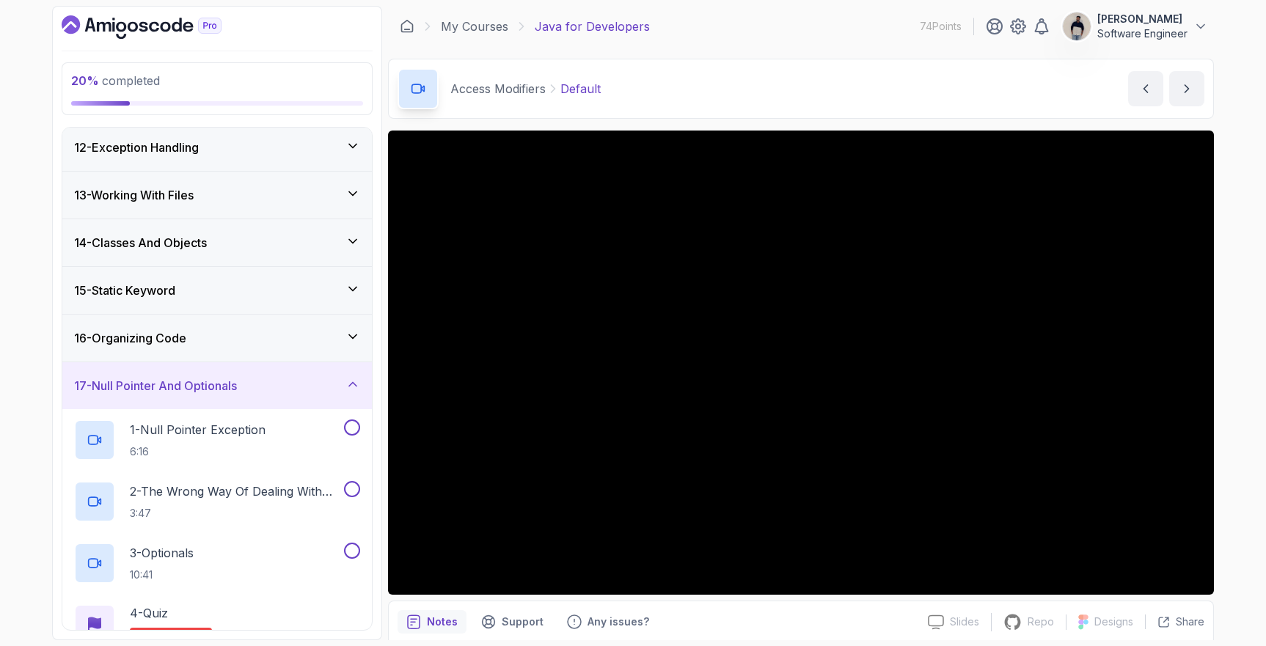
scroll to position [649, 0]
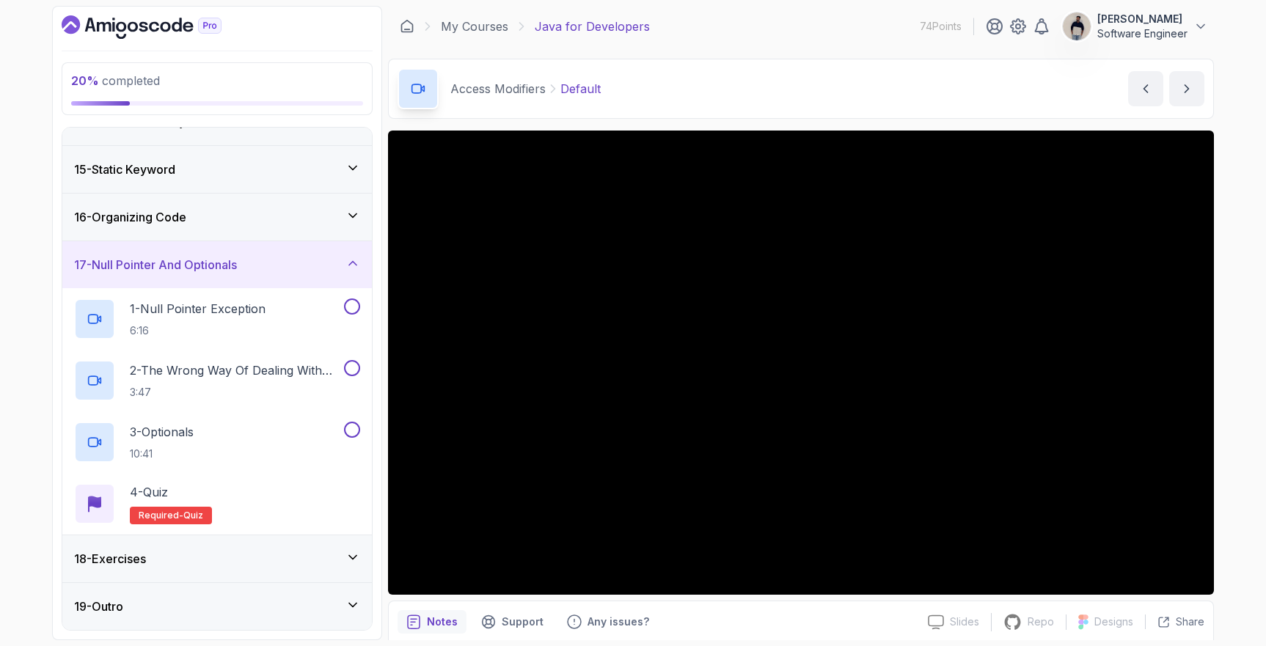
click at [163, 560] on div "18 - Exercises" at bounding box center [217, 559] width 286 height 18
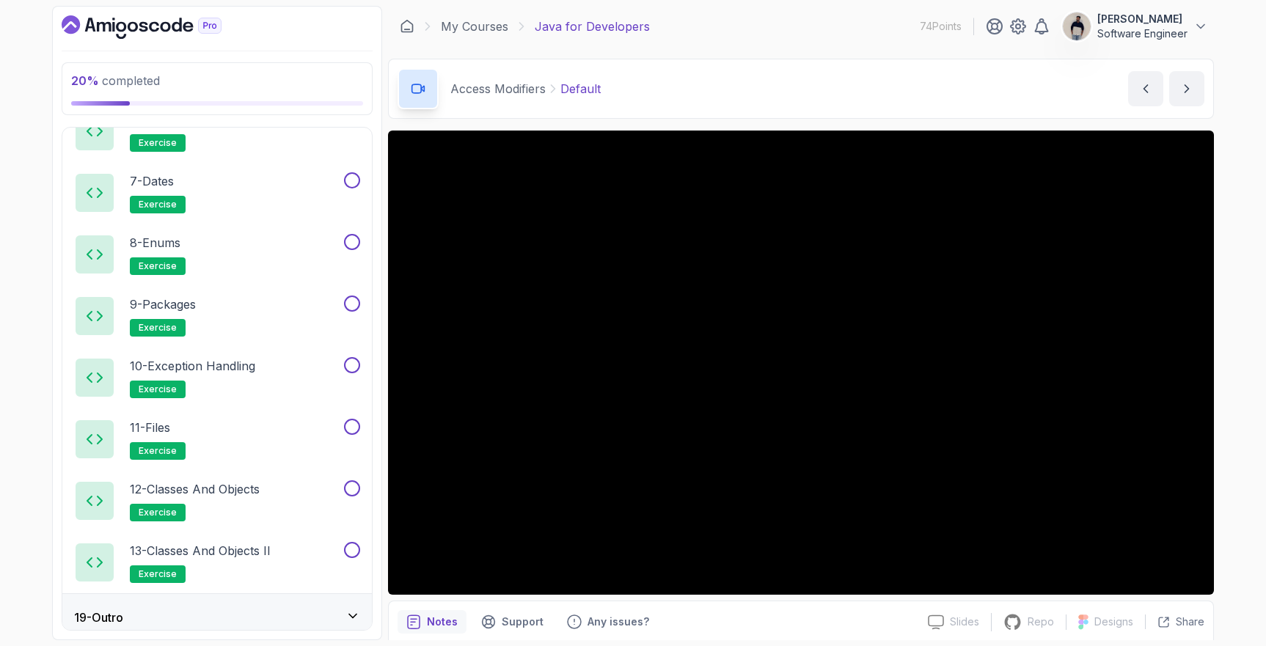
scroll to position [1204, 0]
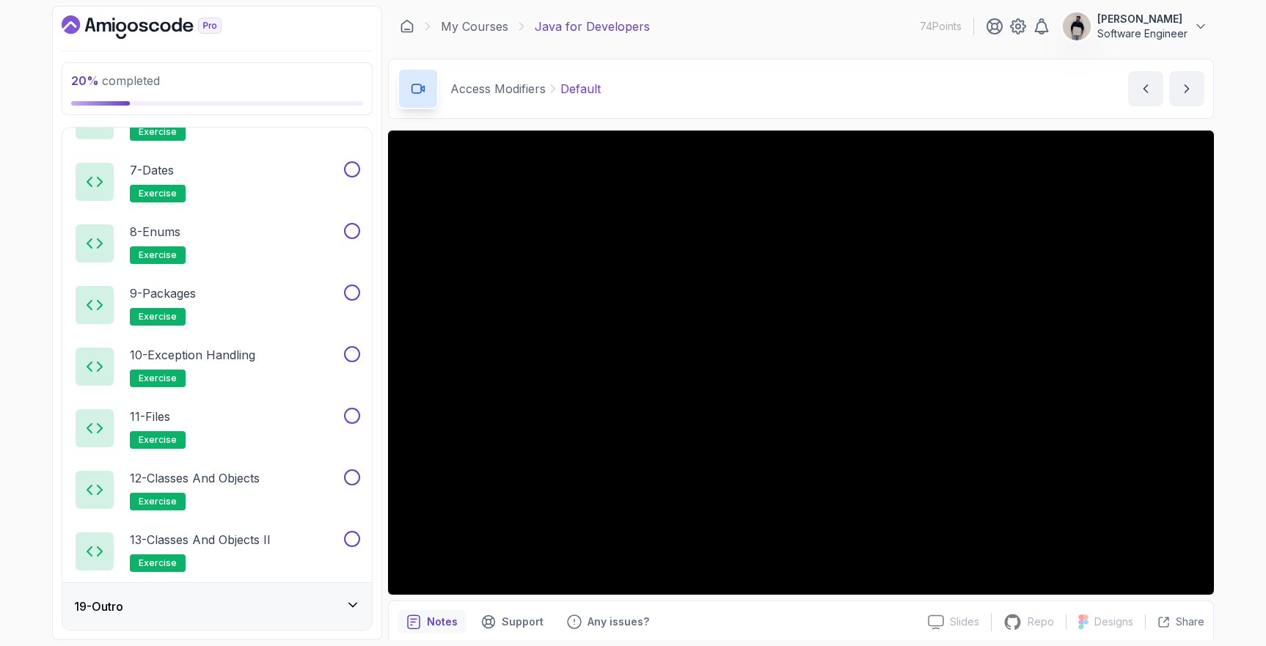
click at [166, 595] on div "19 - Outro" at bounding box center [217, 606] width 310 height 47
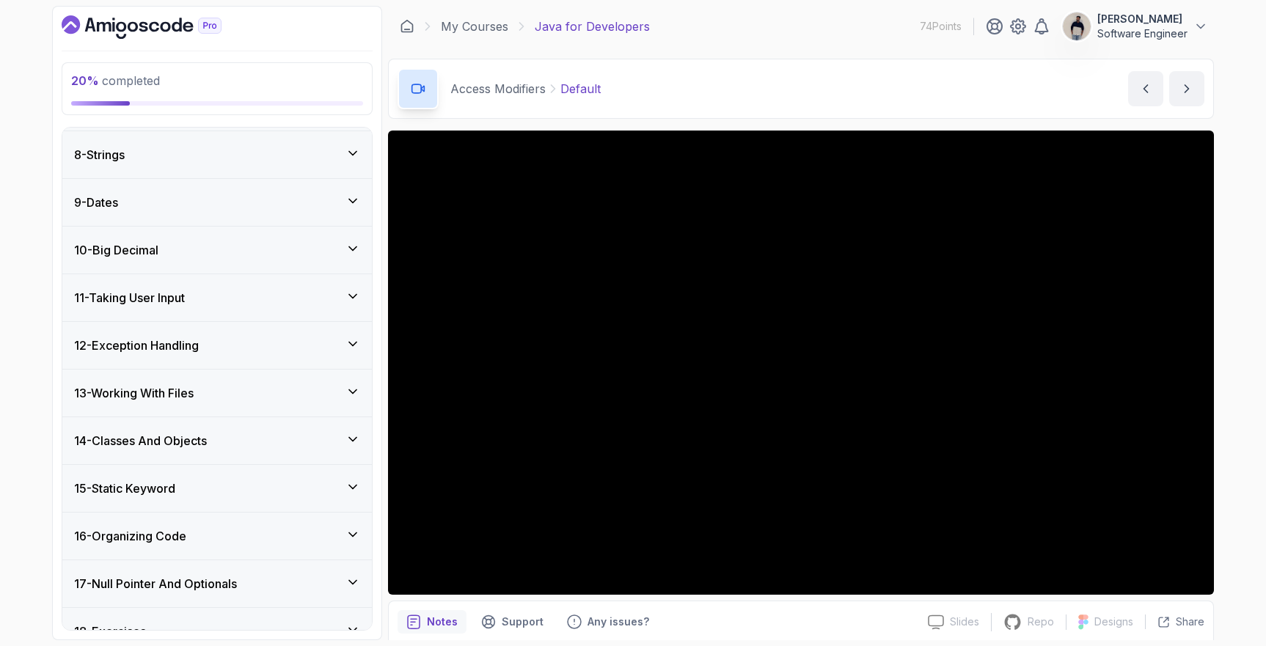
scroll to position [0, 0]
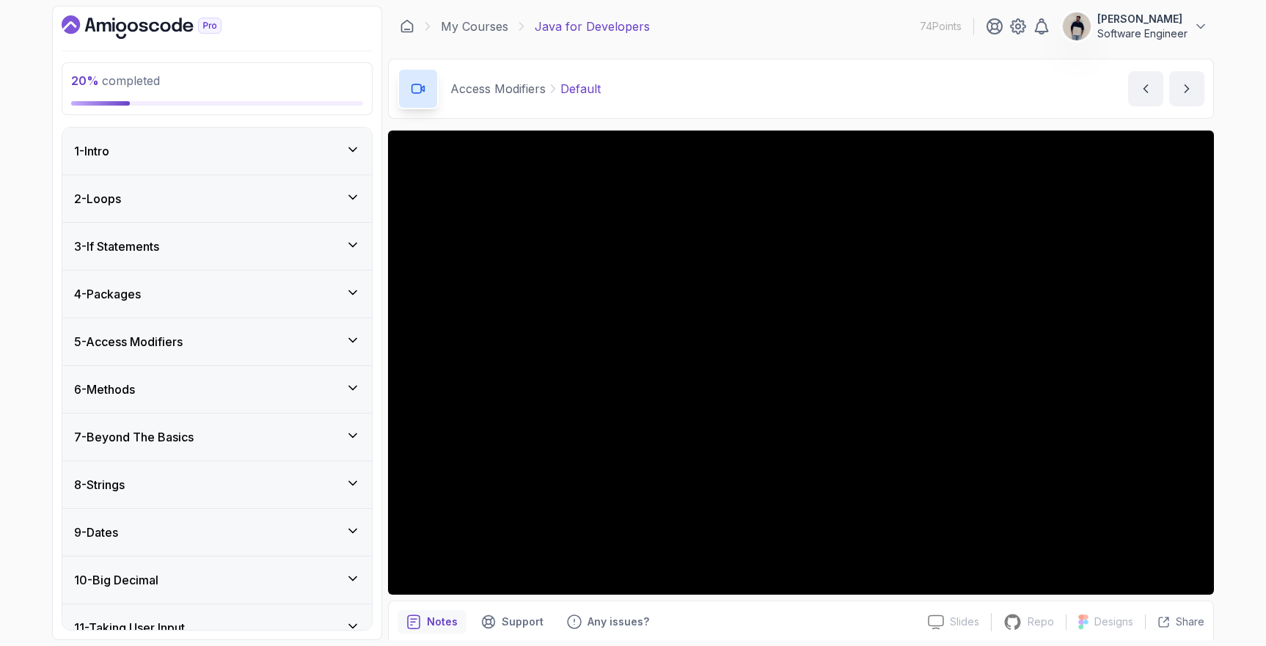
click at [164, 347] on h3 "5 - Access Modifiers" at bounding box center [128, 342] width 109 height 18
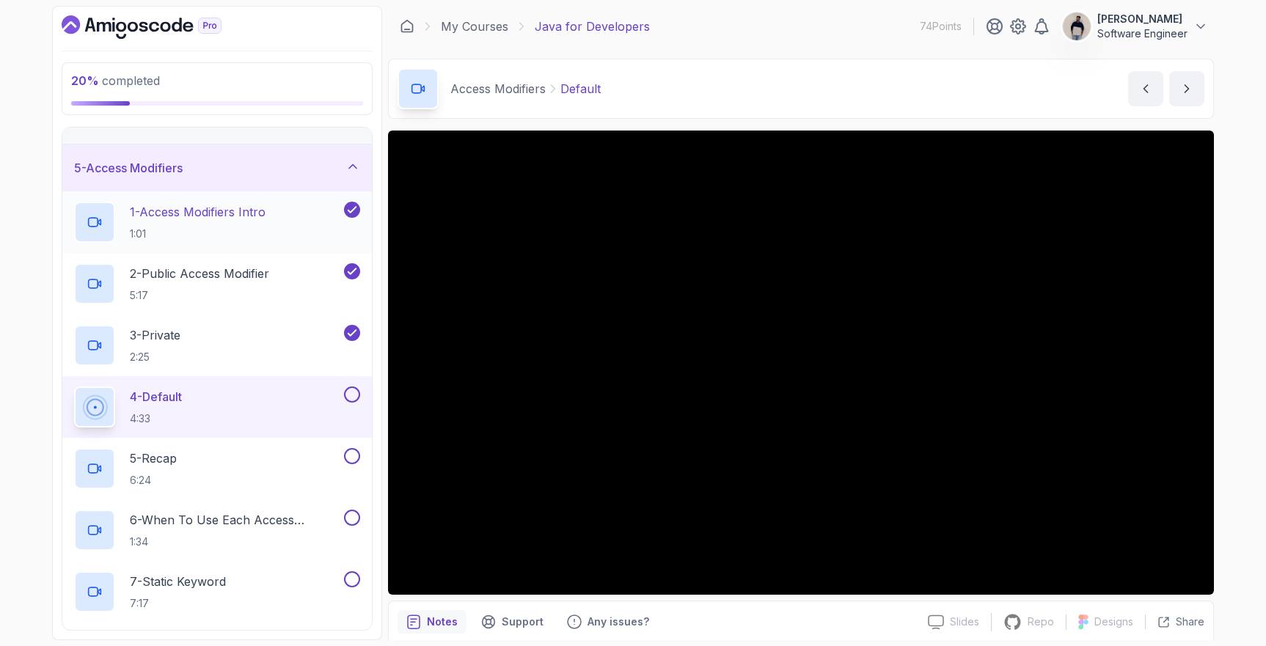
scroll to position [178, 0]
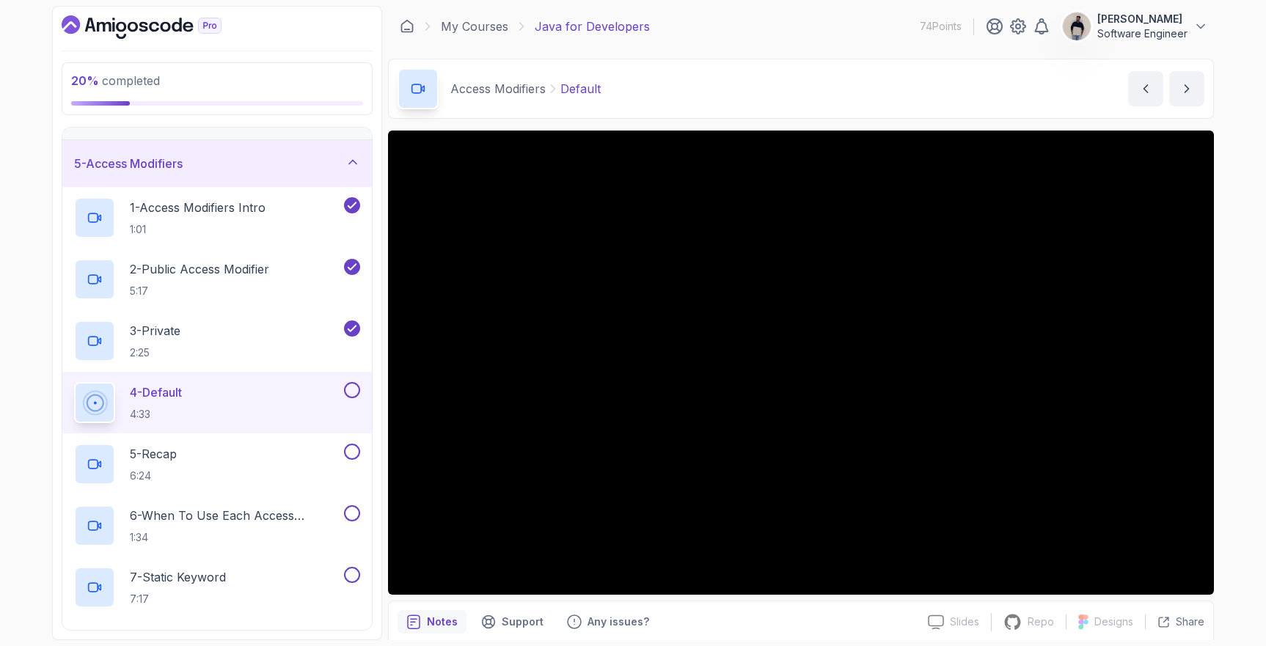
click at [348, 388] on button at bounding box center [352, 390] width 16 height 16
click at [258, 442] on div "5 - Recap 6:24" at bounding box center [217, 465] width 310 height 62
click at [229, 447] on div "5 - Recap 6:24" at bounding box center [207, 464] width 267 height 41
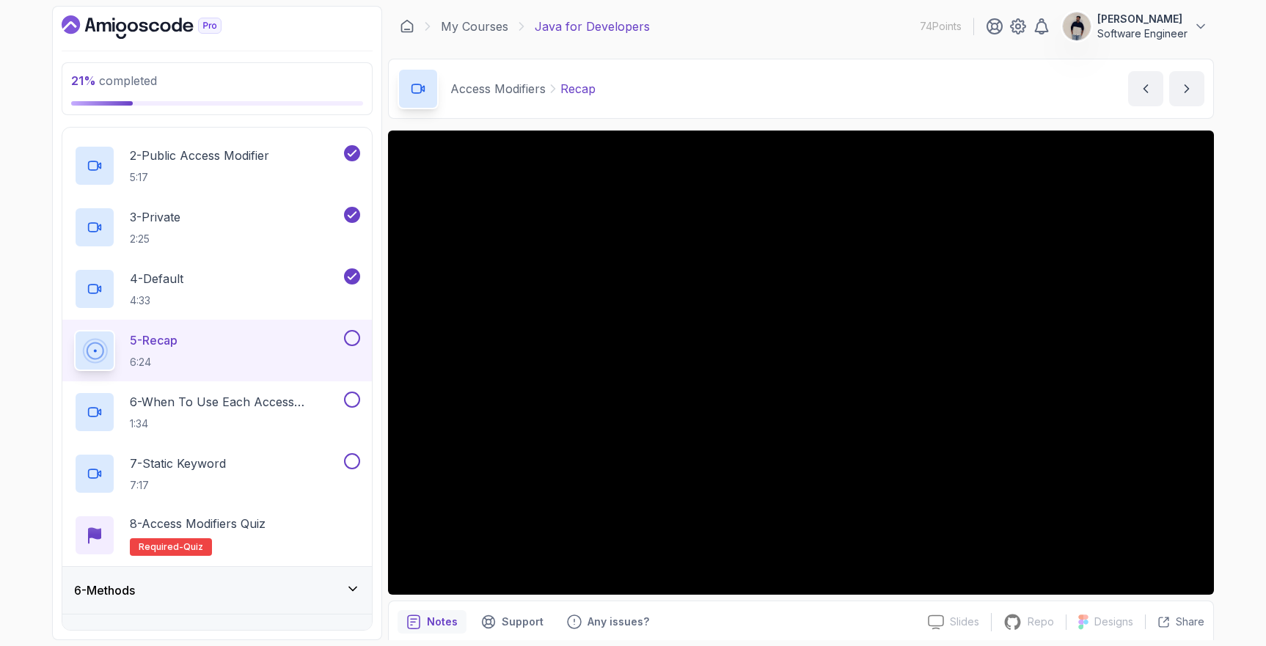
scroll to position [299, 0]
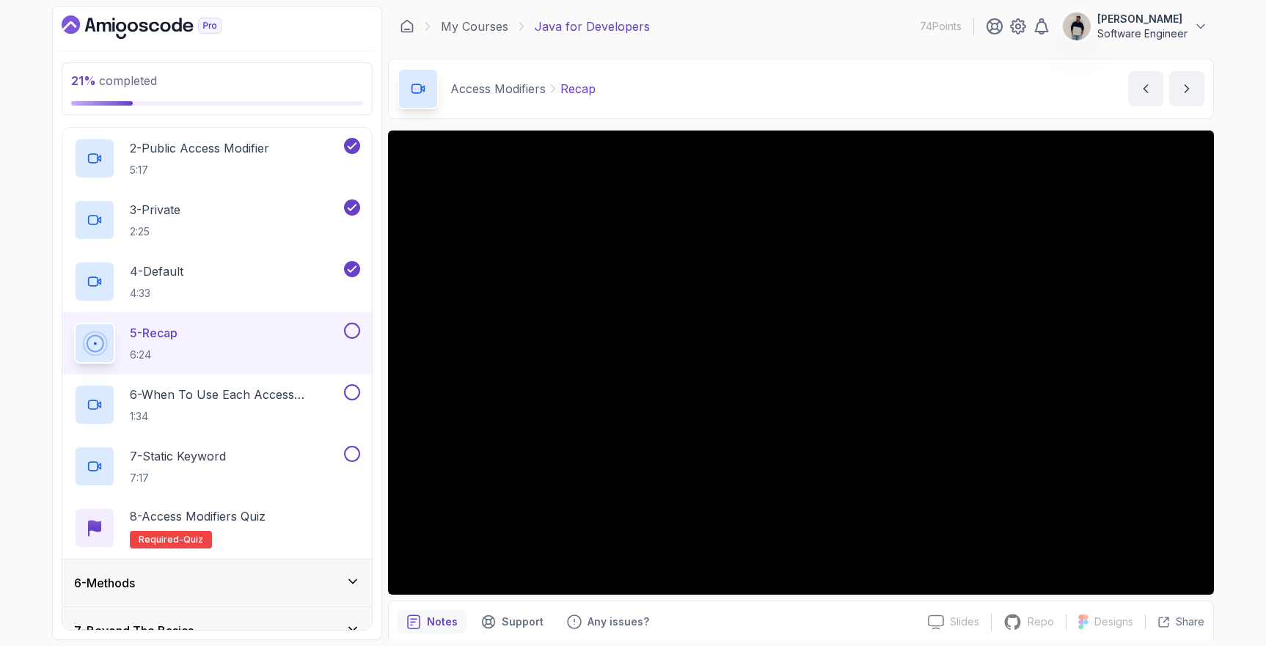
click at [354, 335] on button at bounding box center [352, 331] width 16 height 16
click at [255, 402] on p "6 - When To Use Each Access Modifier" at bounding box center [235, 395] width 211 height 18
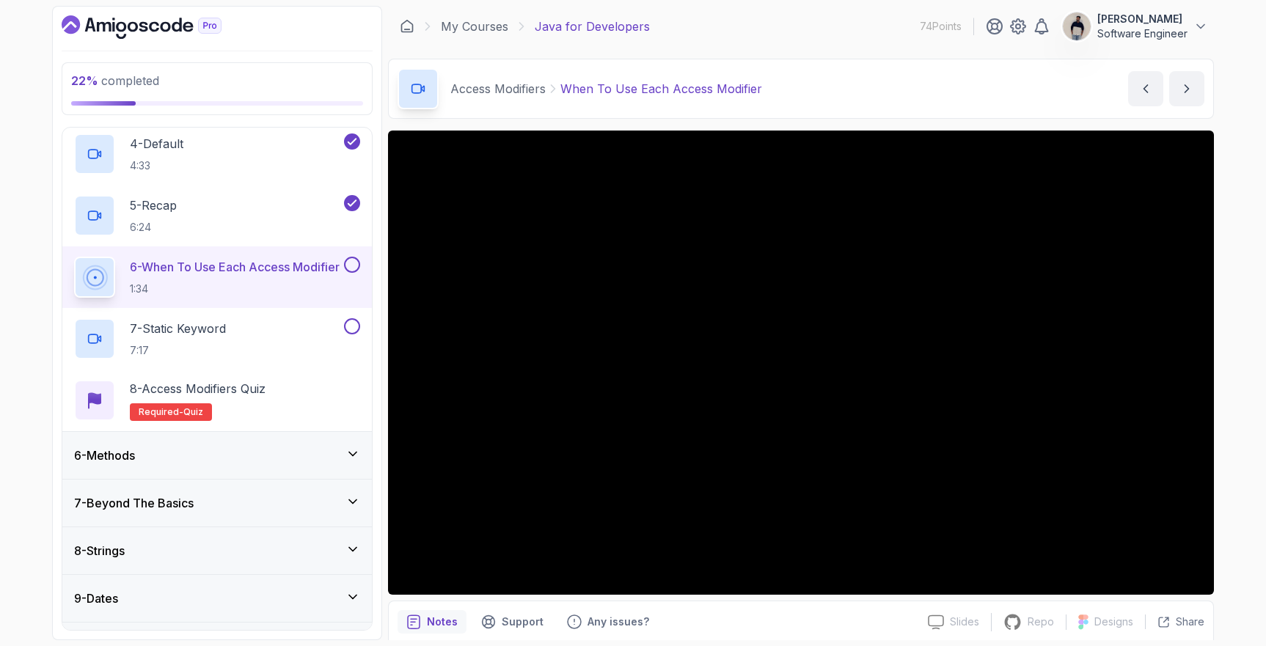
click at [236, 448] on div "6 - Methods" at bounding box center [217, 456] width 286 height 18
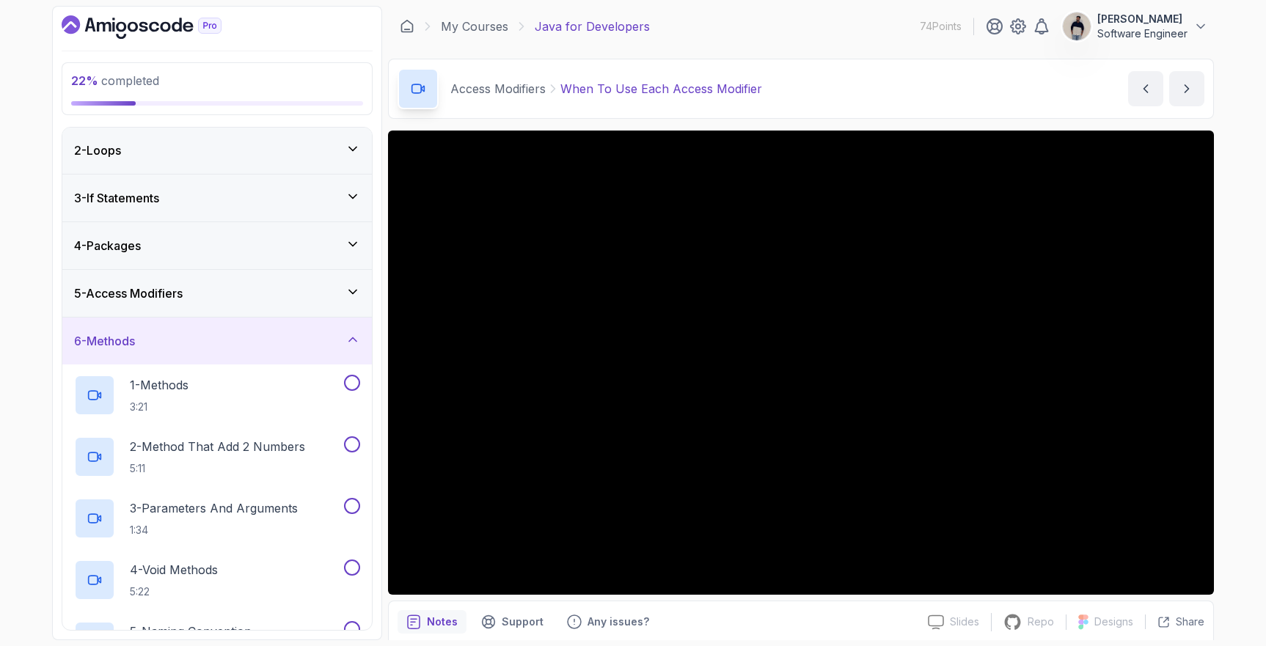
scroll to position [40, 0]
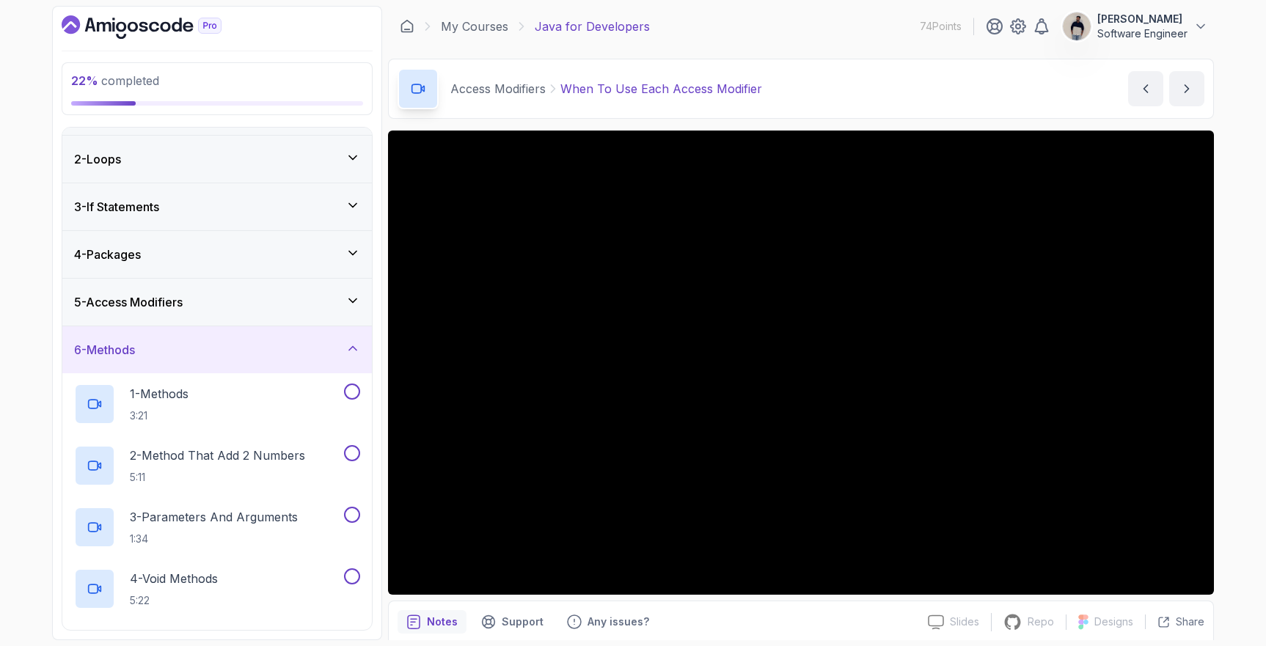
click at [197, 310] on div "5 - Access Modifiers" at bounding box center [217, 302] width 286 height 18
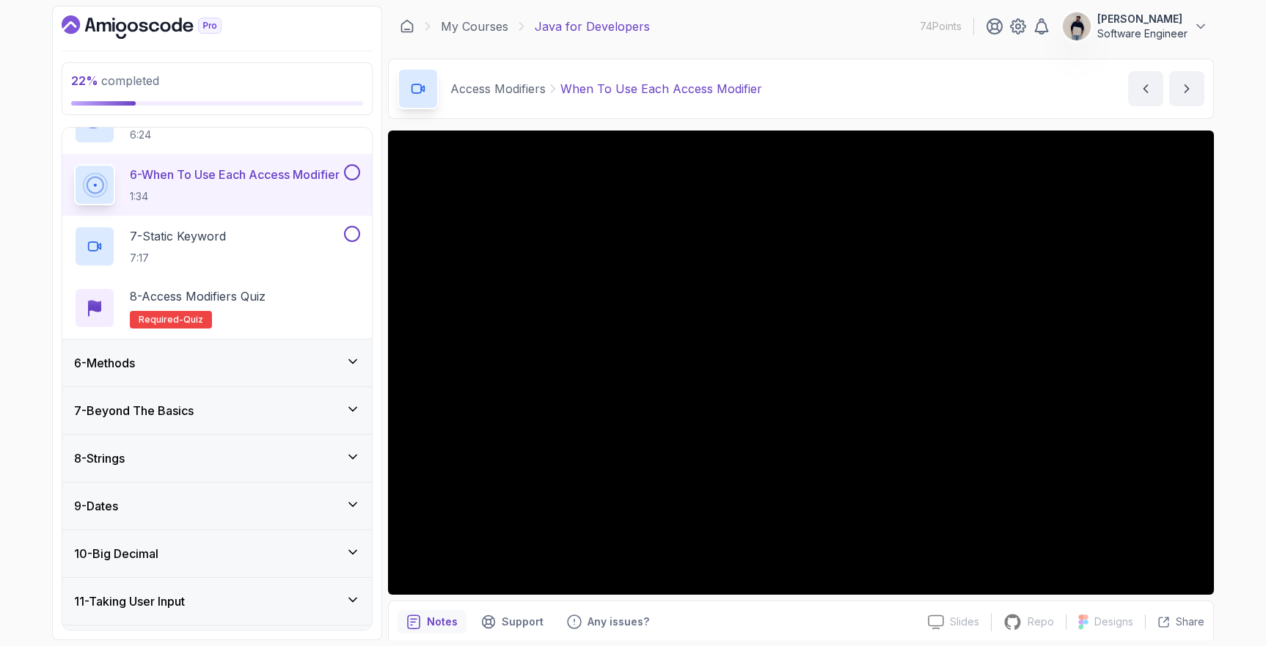
scroll to position [524, 0]
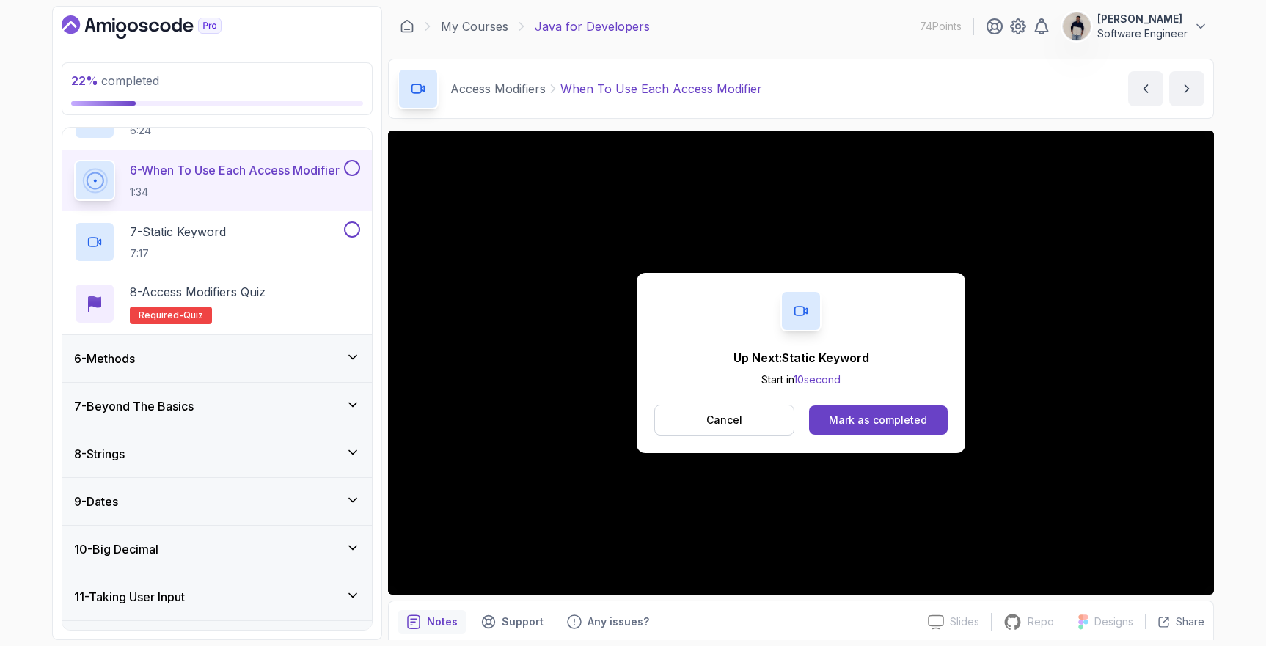
click at [359, 171] on button at bounding box center [352, 168] width 16 height 16
click at [872, 428] on button "Mark as completed" at bounding box center [878, 420] width 139 height 29
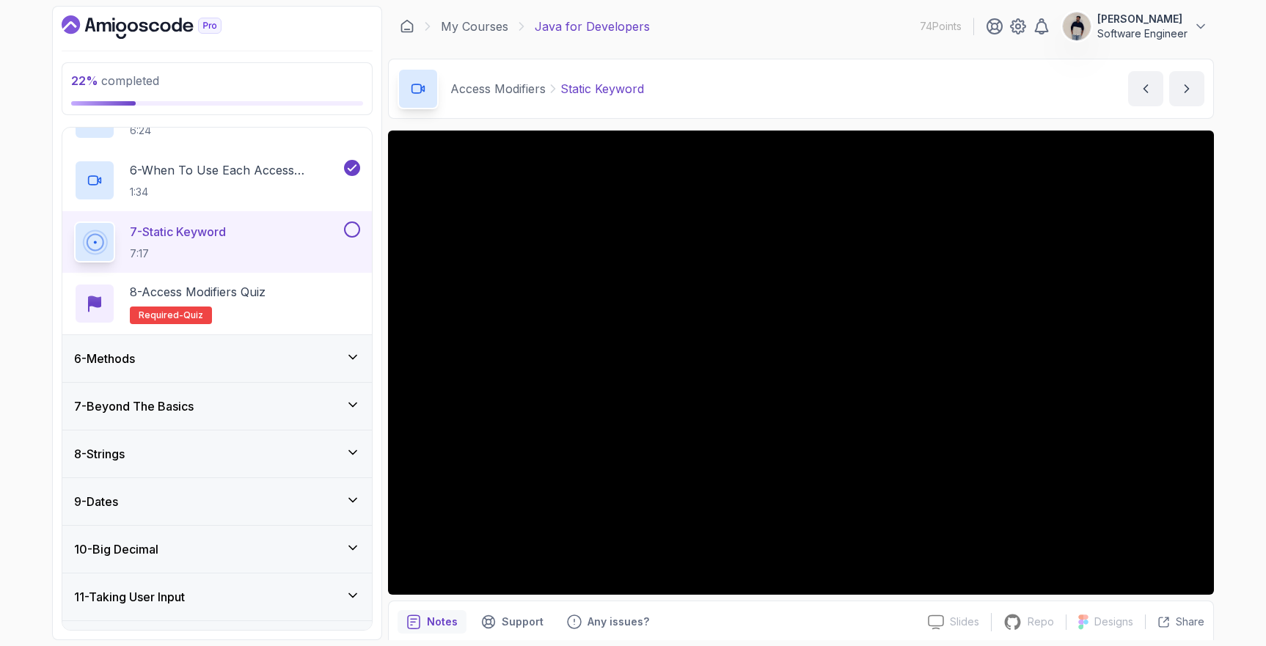
click at [359, 234] on div at bounding box center [350, 230] width 19 height 16
click at [356, 232] on button at bounding box center [352, 230] width 16 height 16
click at [286, 302] on div "8 - Access Modifiers Quiz Required- quiz" at bounding box center [217, 303] width 286 height 41
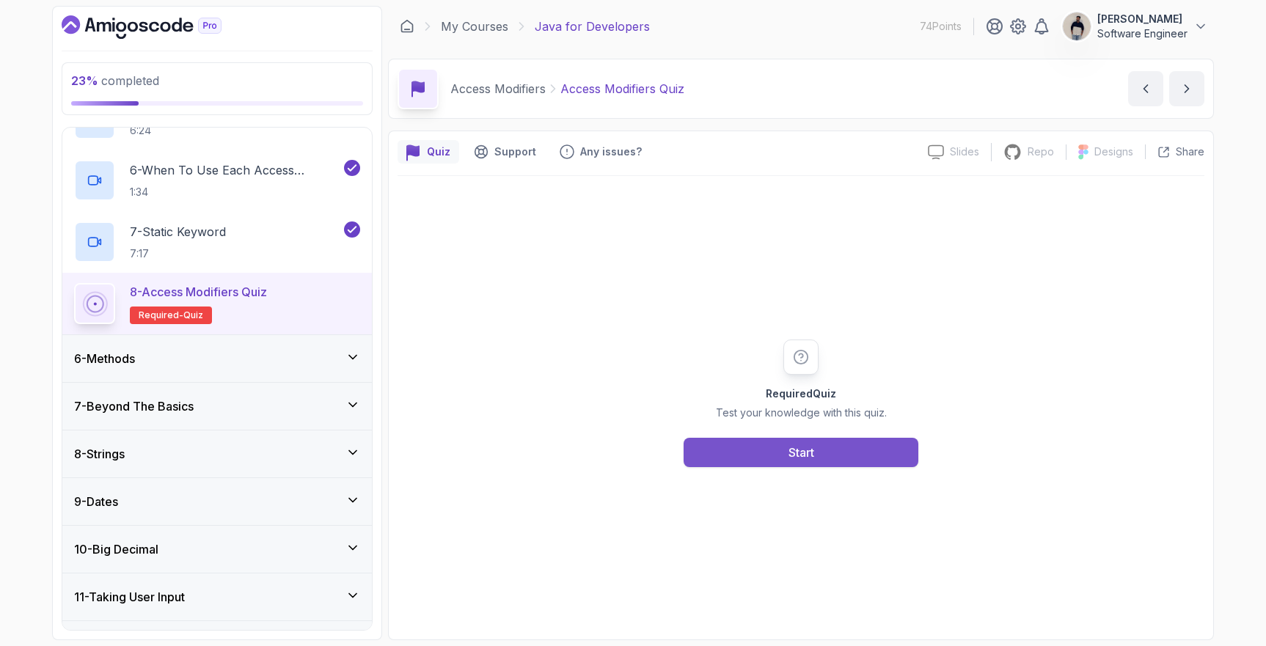
click at [744, 439] on button "Start" at bounding box center [801, 452] width 235 height 29
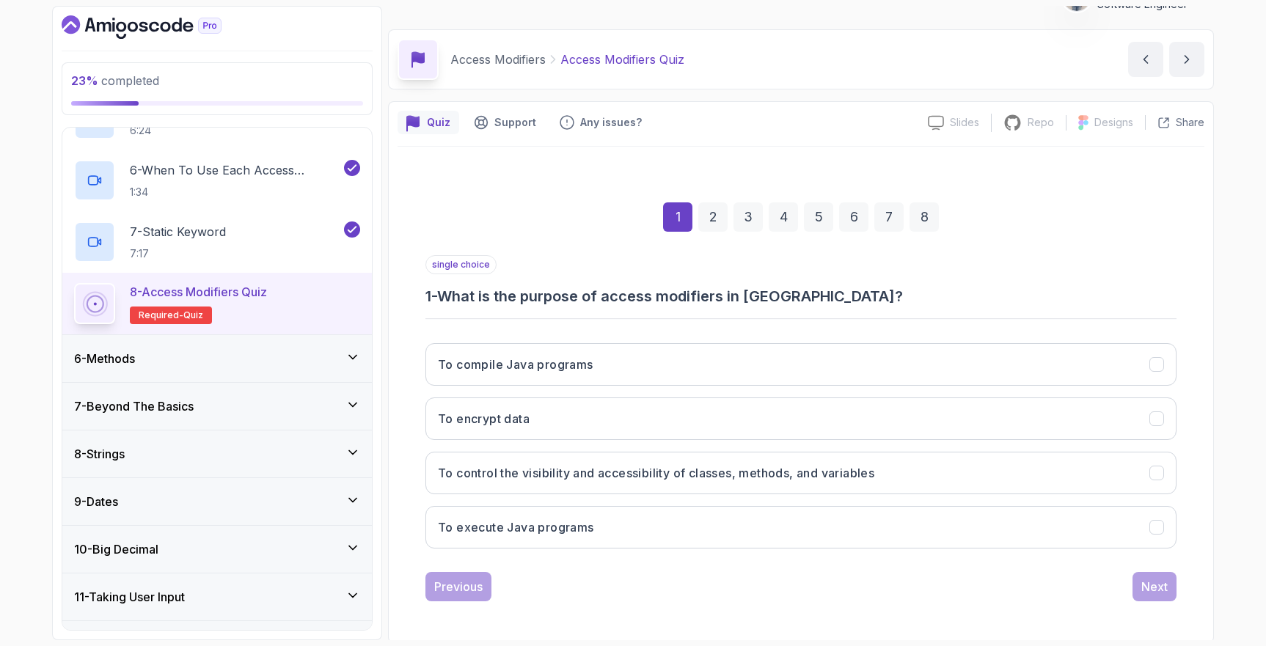
scroll to position [32, 0]
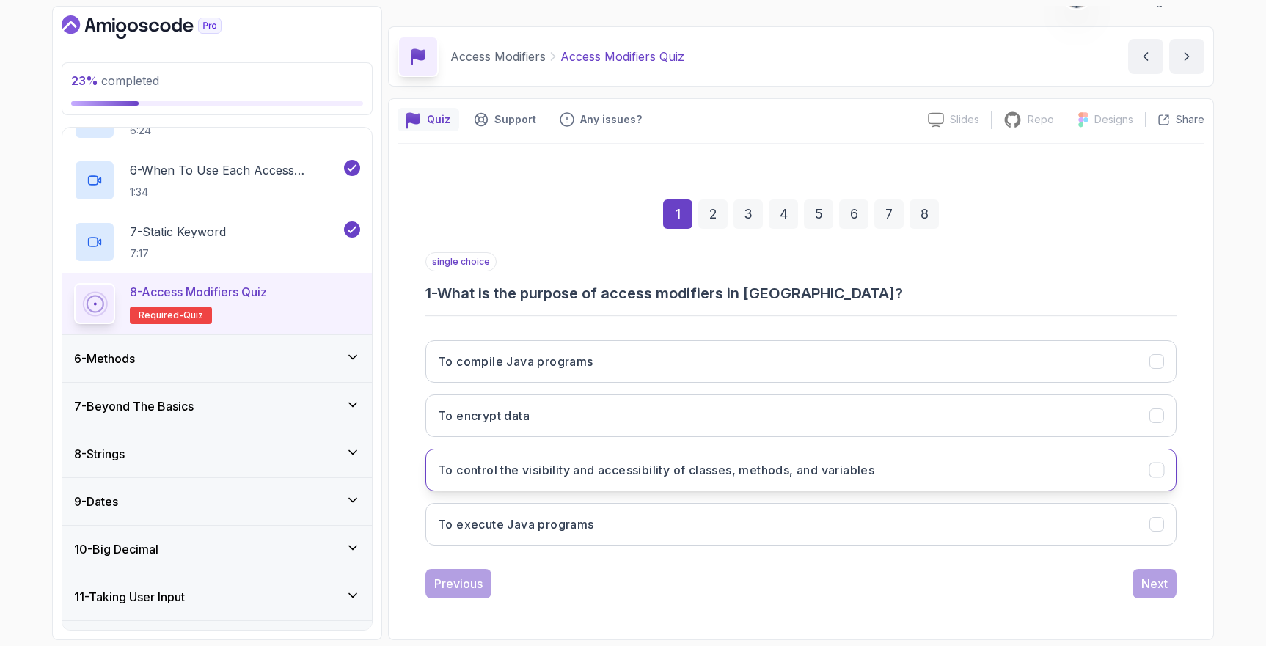
click at [624, 474] on h3 "To control the visibility and accessibility of classes, methods, and variables" at bounding box center [656, 470] width 437 height 18
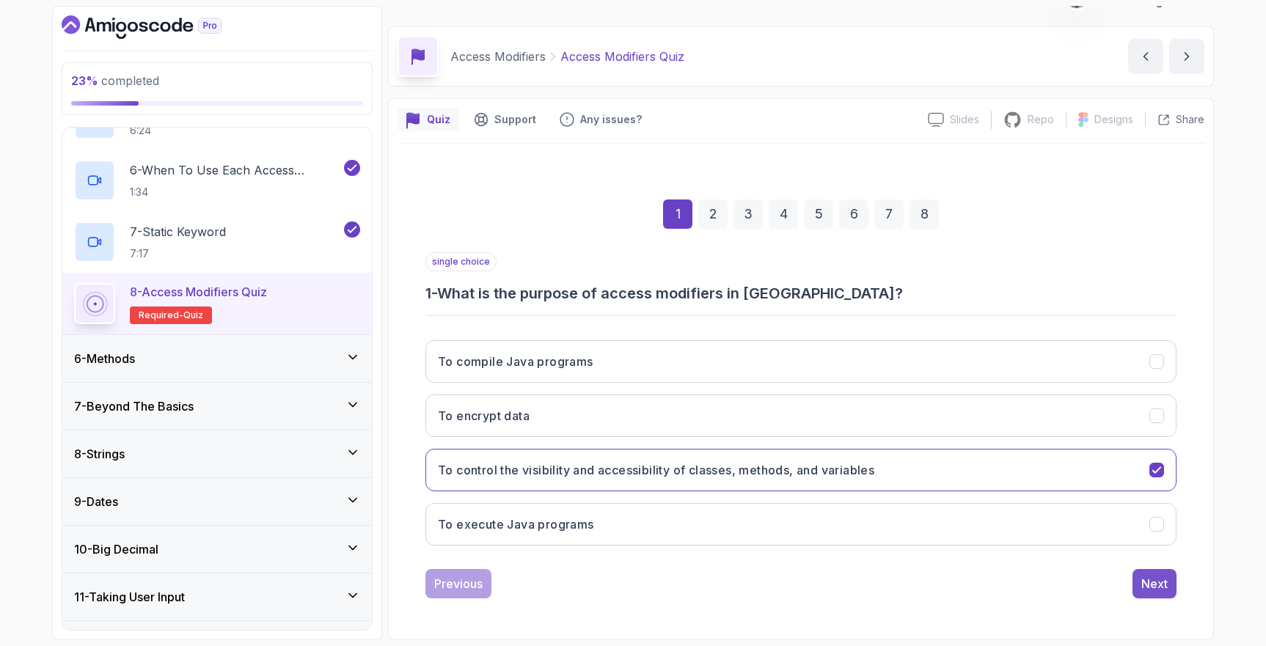
click at [1149, 585] on div "Next" at bounding box center [1155, 584] width 26 height 18
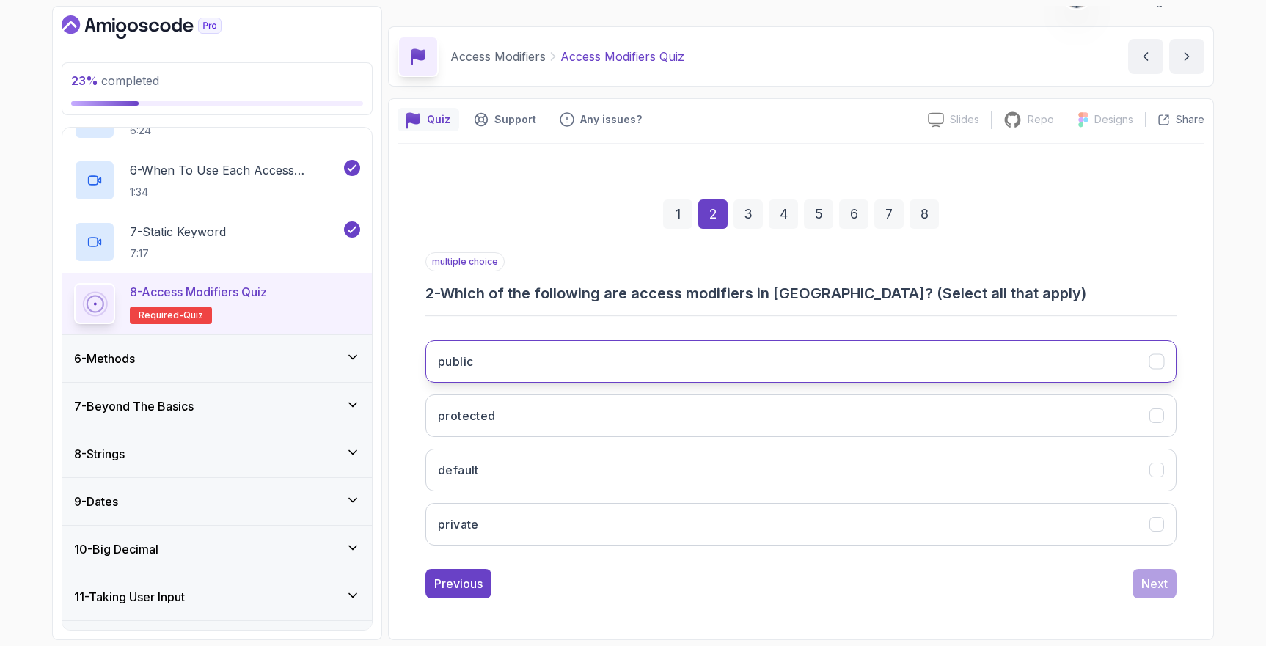
click at [654, 359] on button "public" at bounding box center [801, 361] width 751 height 43
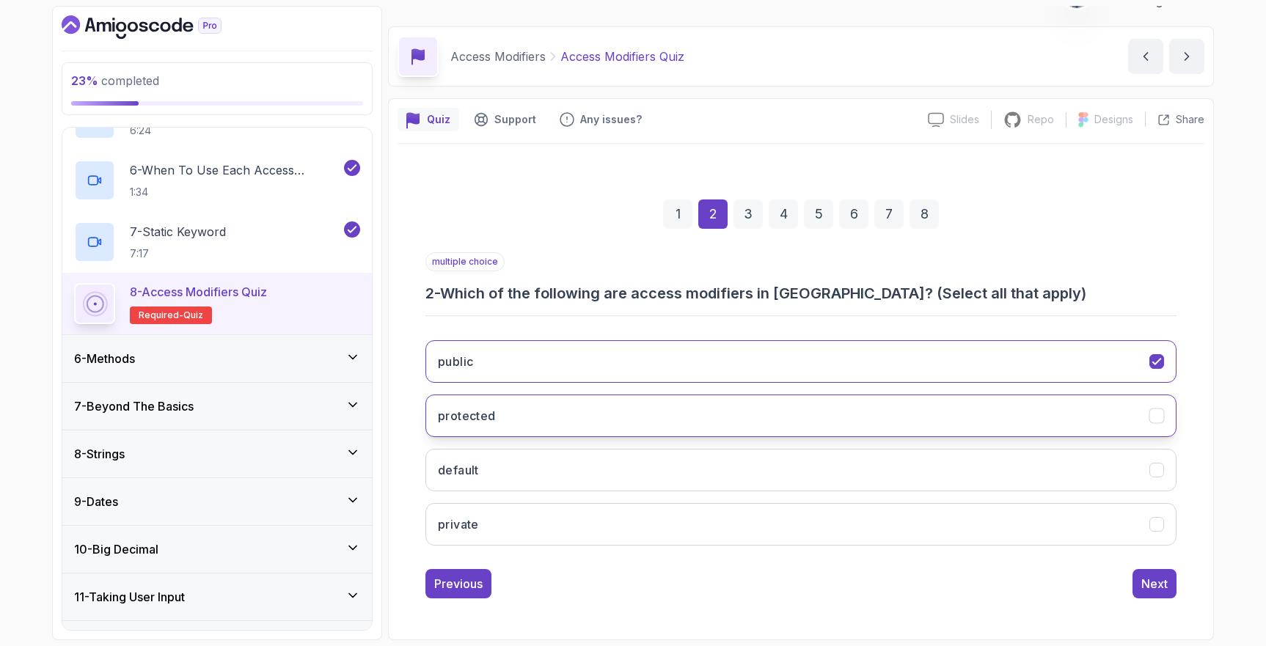
click at [613, 404] on button "protected" at bounding box center [801, 416] width 751 height 43
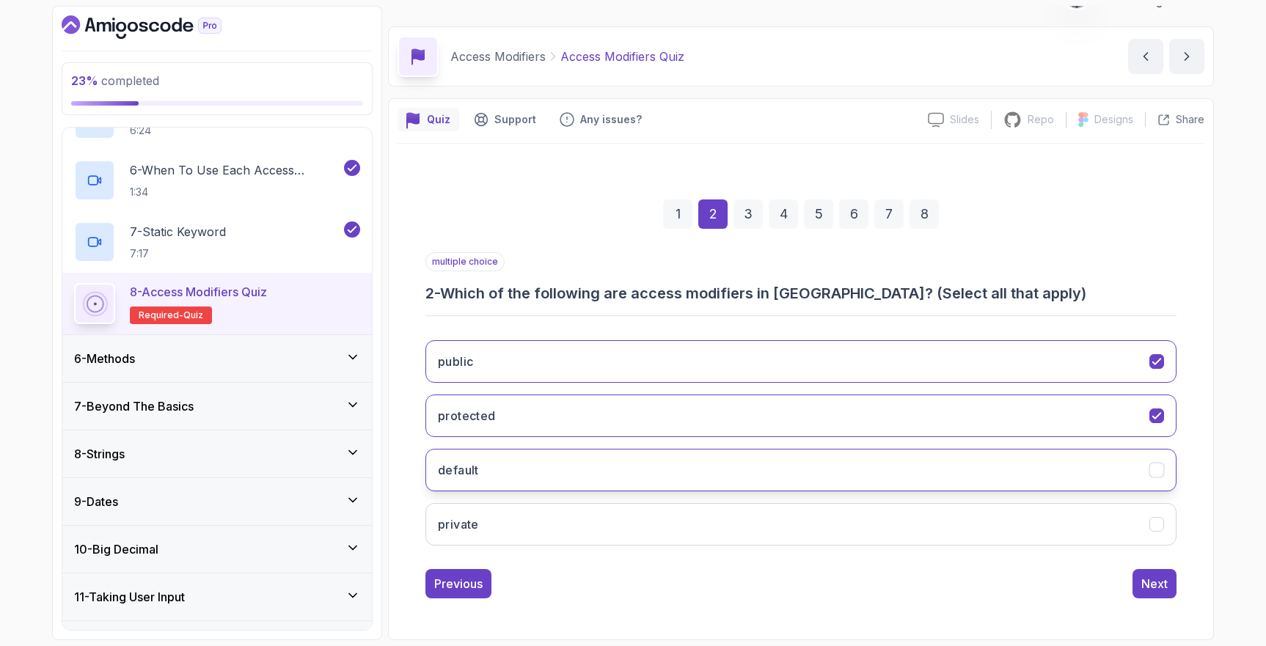
click at [564, 463] on button "default" at bounding box center [801, 470] width 751 height 43
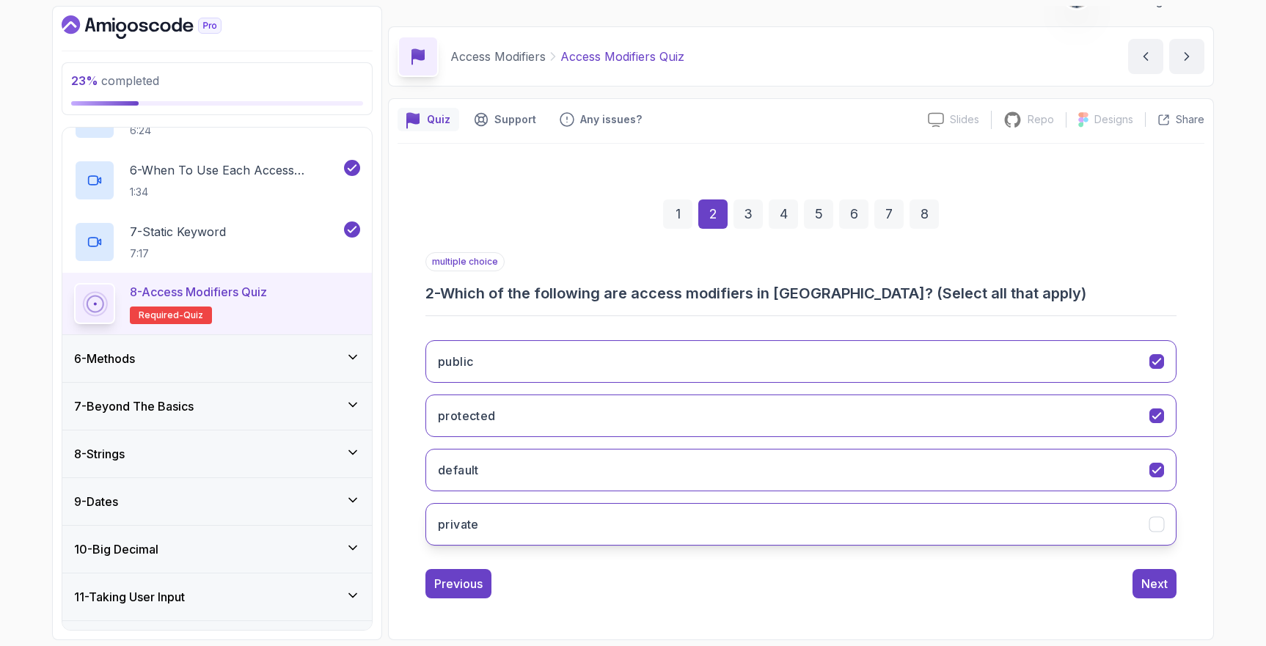
click at [535, 515] on button "private" at bounding box center [801, 524] width 751 height 43
click at [1139, 585] on button "Next" at bounding box center [1155, 583] width 44 height 29
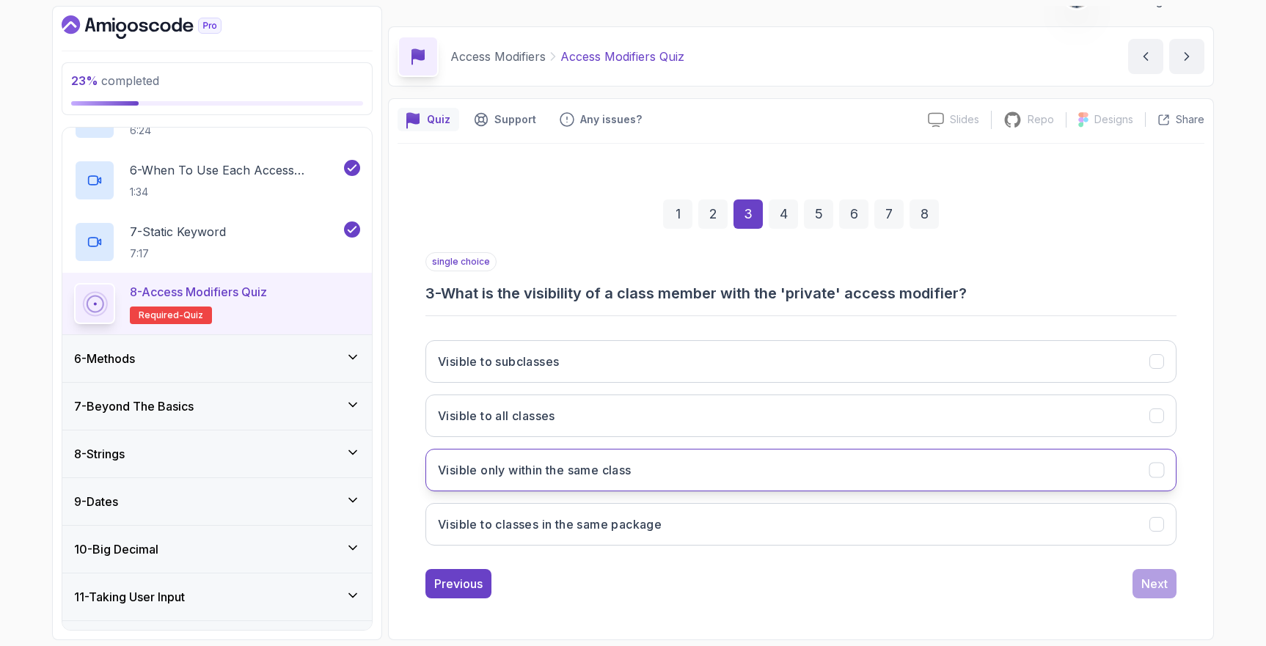
click at [641, 467] on button "Visible only within the same class" at bounding box center [801, 470] width 751 height 43
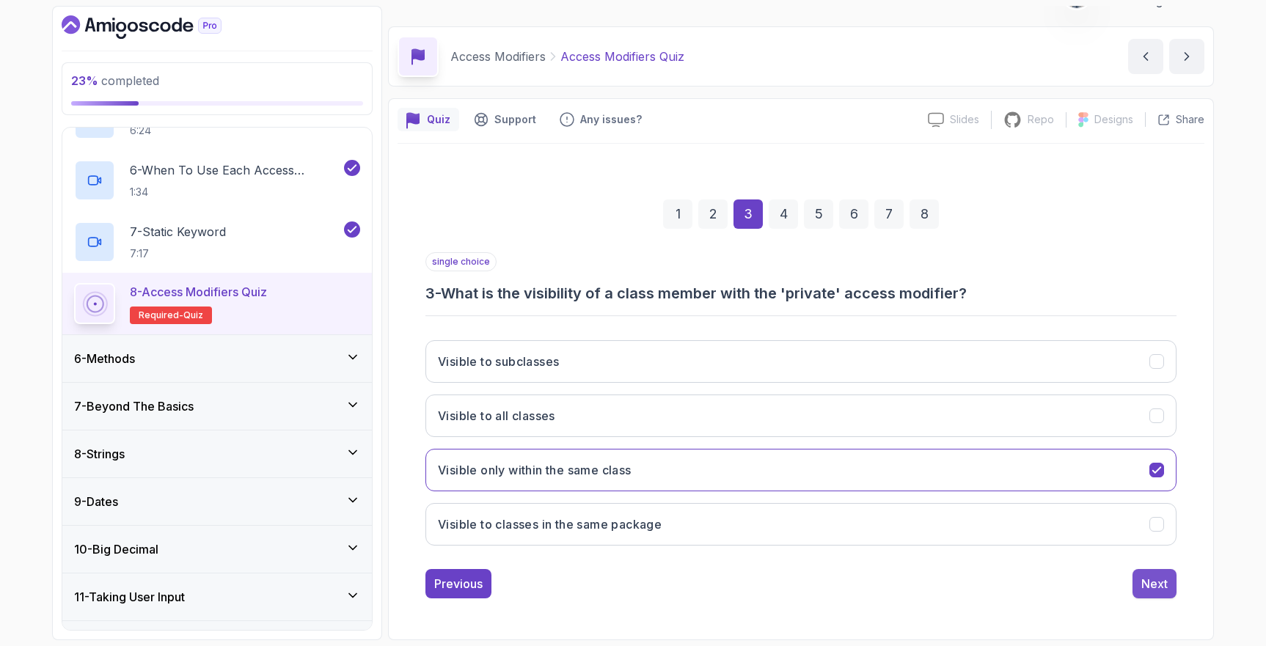
click at [1156, 587] on div "Next" at bounding box center [1155, 584] width 26 height 18
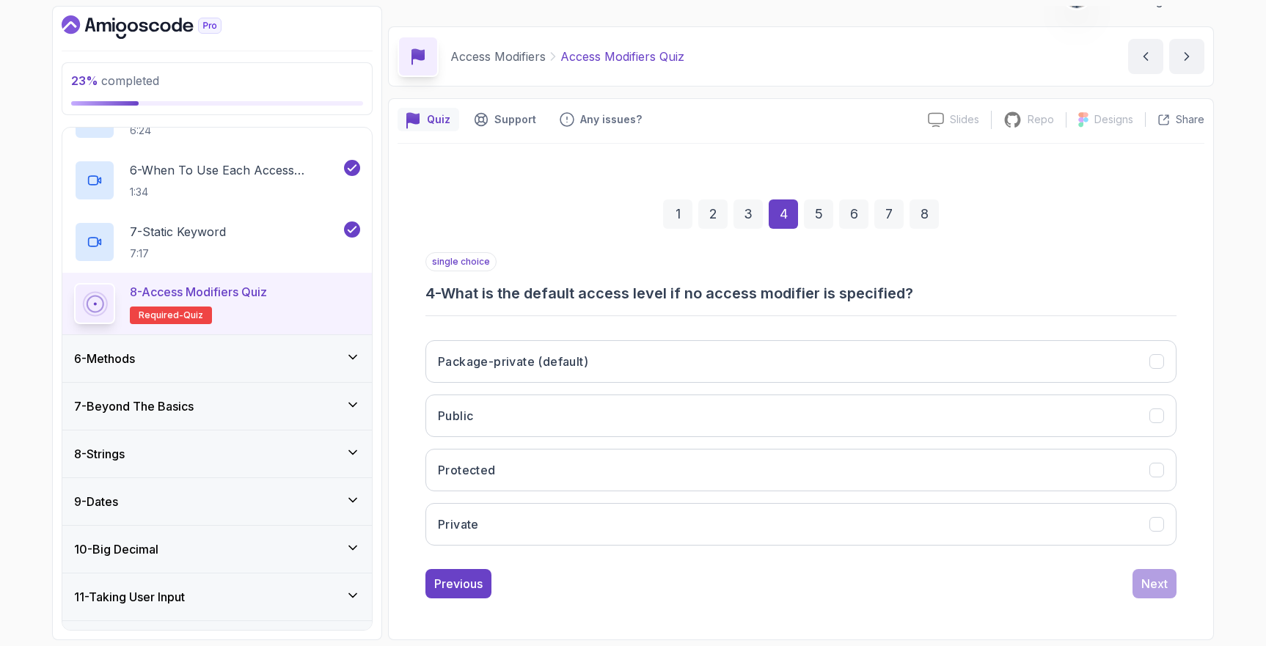
click at [751, 213] on div "3" at bounding box center [748, 214] width 29 height 29
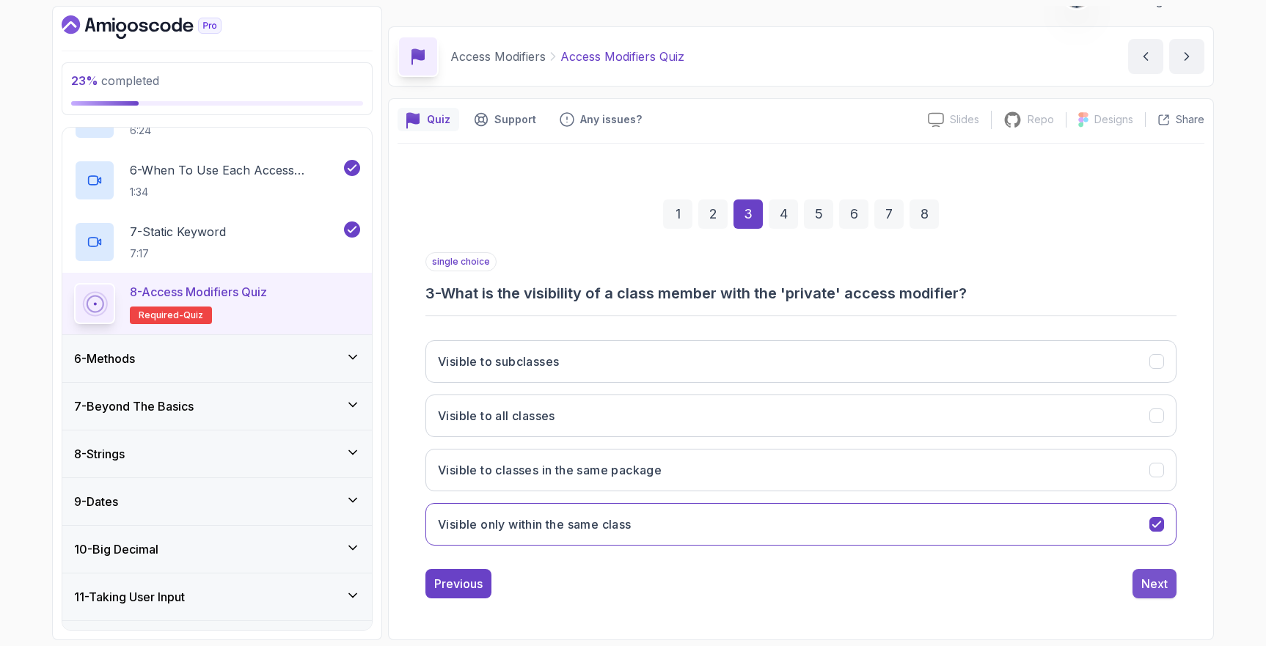
click at [1142, 572] on button "Next" at bounding box center [1155, 583] width 44 height 29
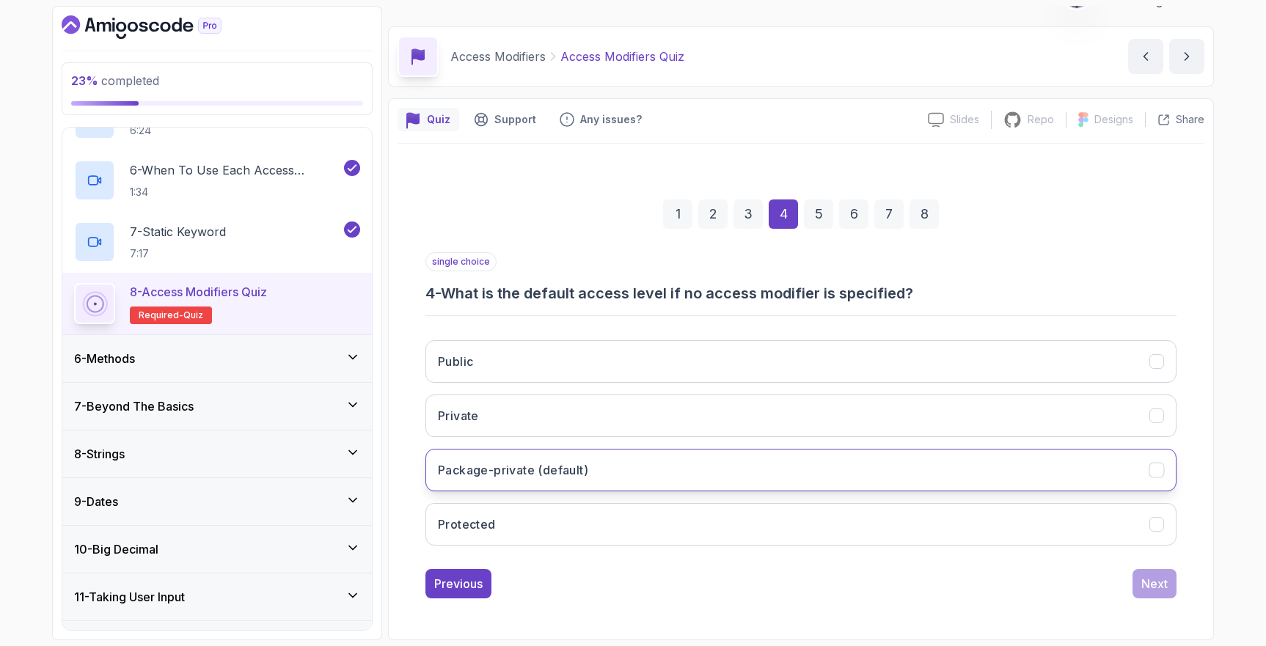
click at [555, 473] on h3 "Package-private (default)" at bounding box center [513, 470] width 150 height 18
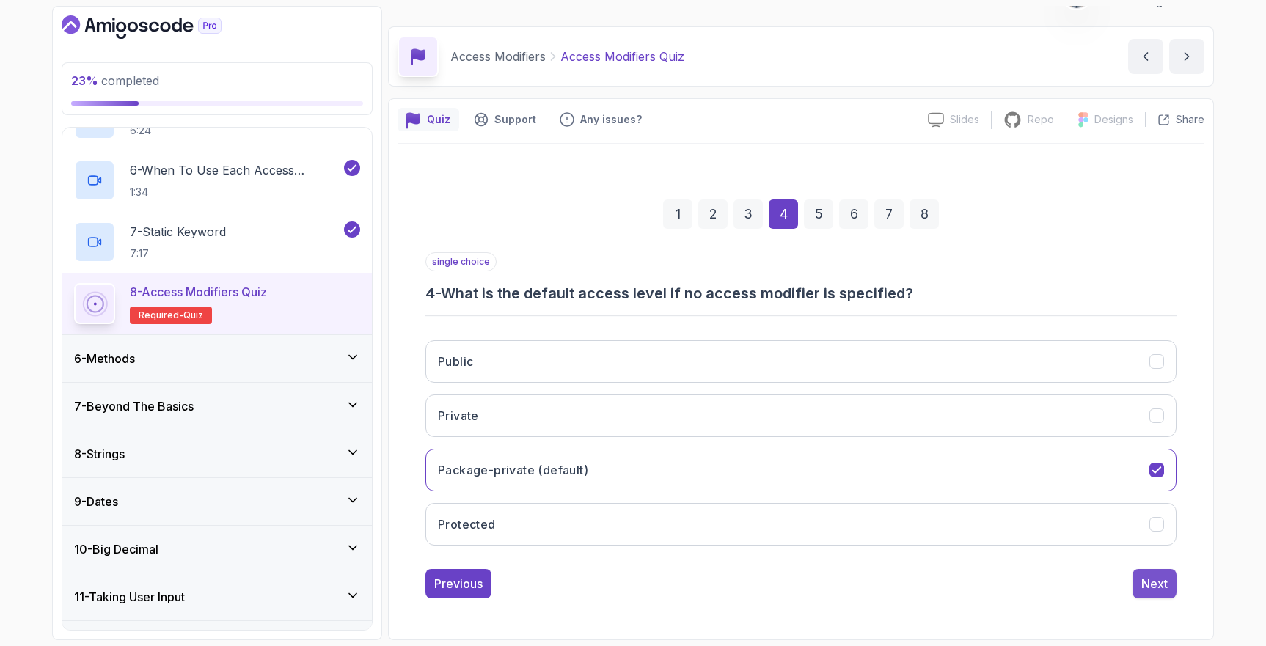
click at [1156, 583] on div "Next" at bounding box center [1155, 584] width 26 height 18
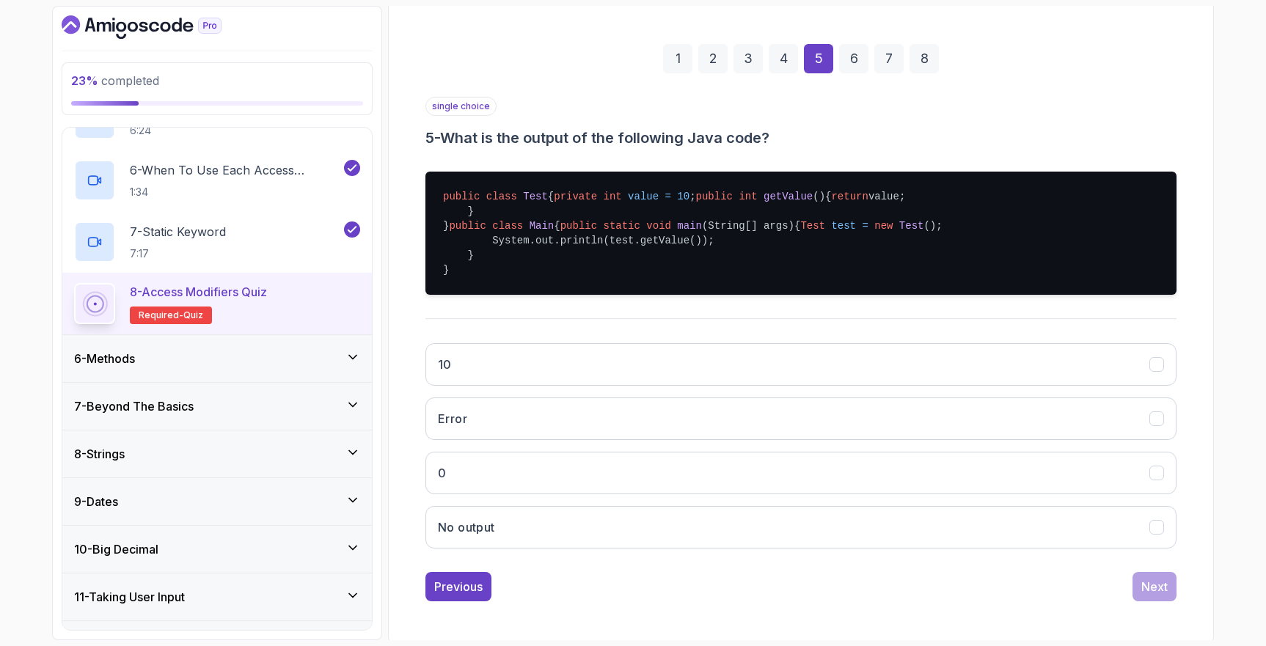
scroll to position [189, 0]
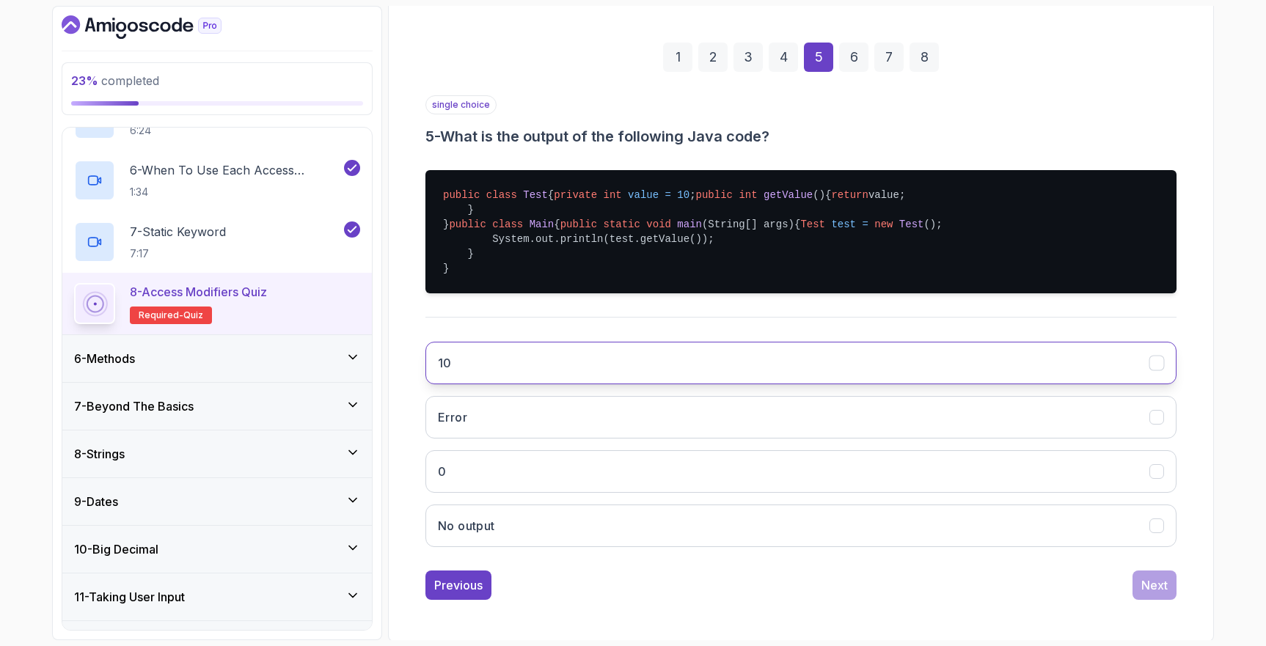
click at [577, 384] on button "10" at bounding box center [801, 363] width 751 height 43
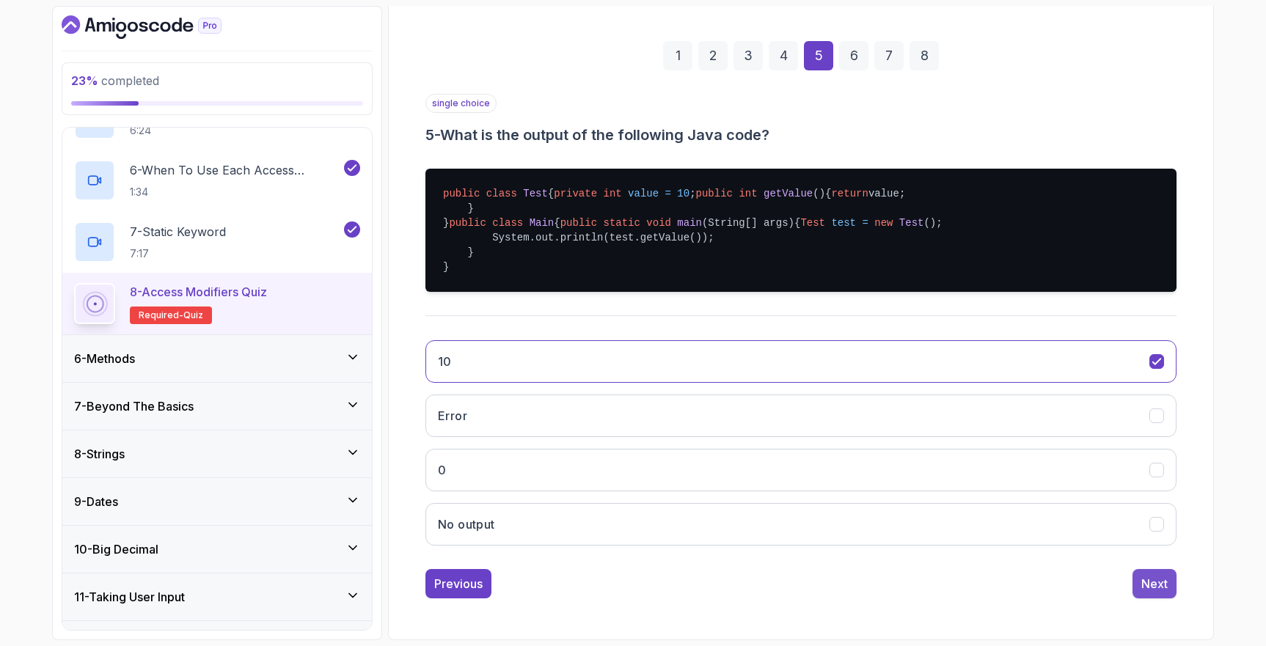
click at [1136, 585] on button "Next" at bounding box center [1155, 583] width 44 height 29
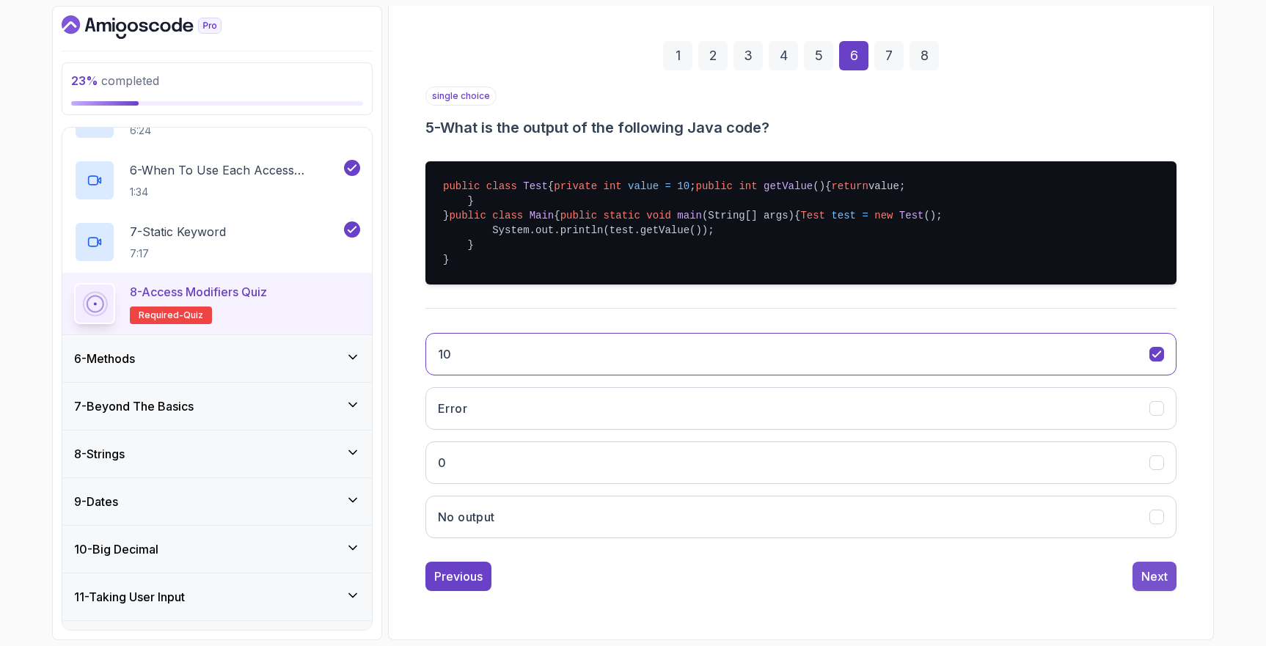
scroll to position [32, 0]
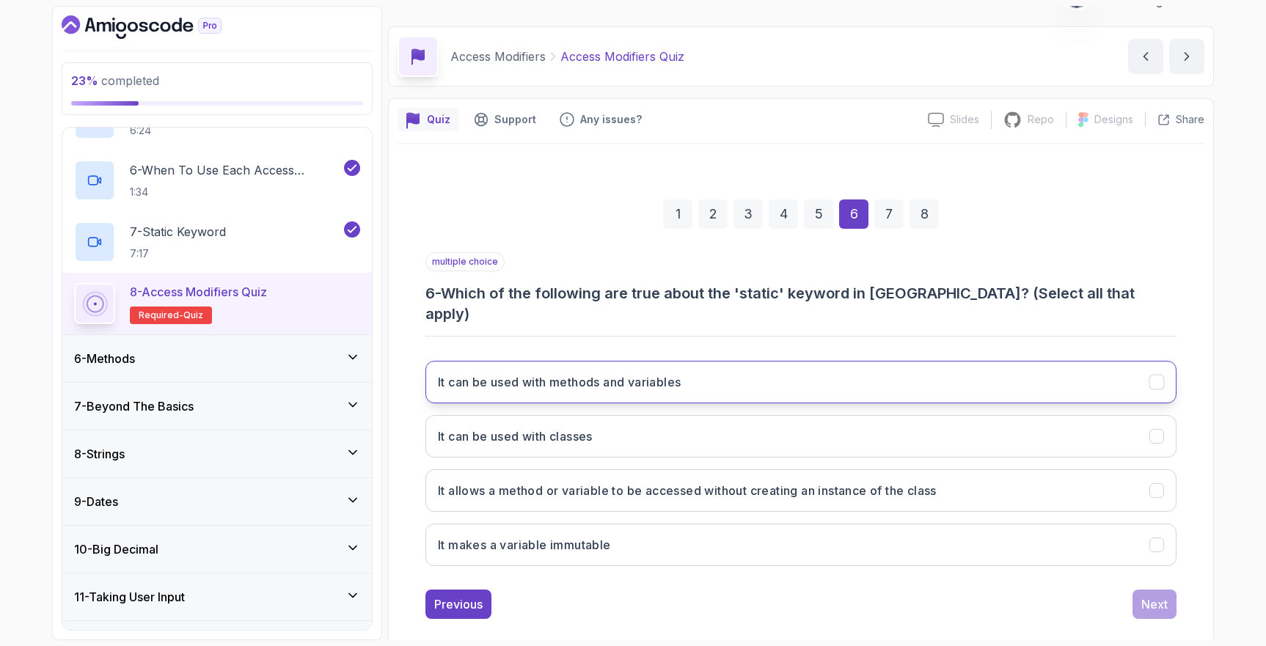
click at [751, 361] on button "It can be used with methods and variables" at bounding box center [801, 382] width 751 height 43
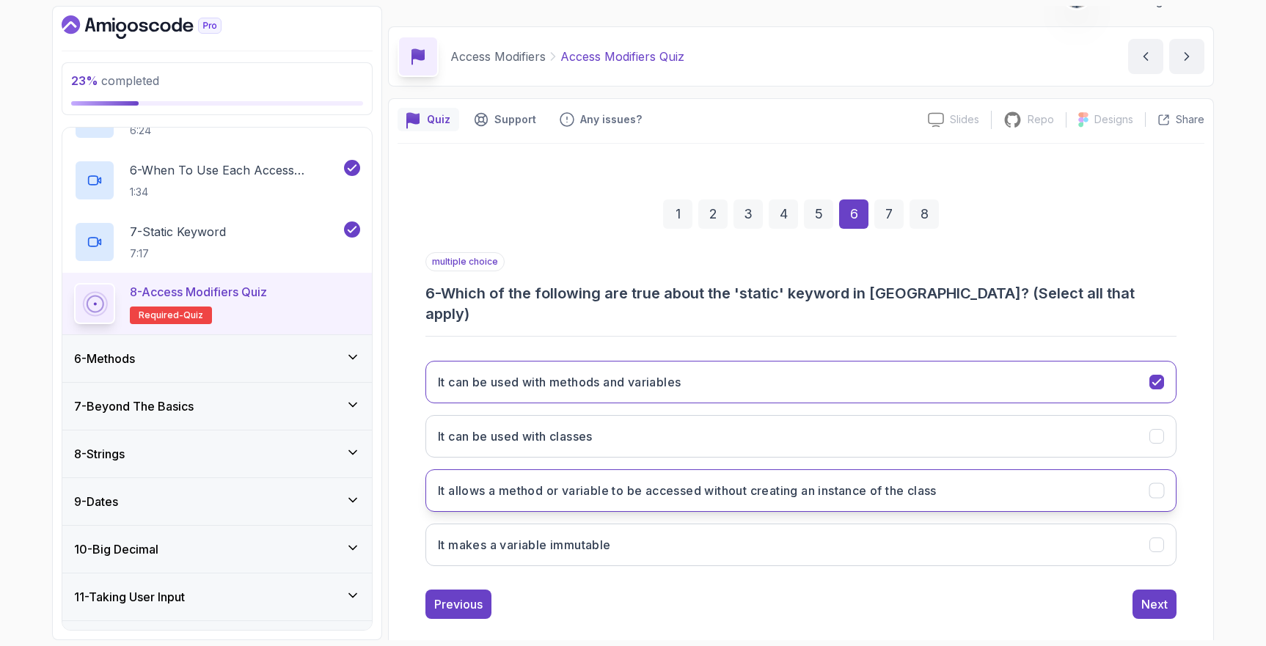
click at [672, 481] on button "It allows a method or variable to be accessed without creating an instance of t…" at bounding box center [801, 491] width 751 height 43
click at [1169, 590] on button "Next" at bounding box center [1155, 604] width 44 height 29
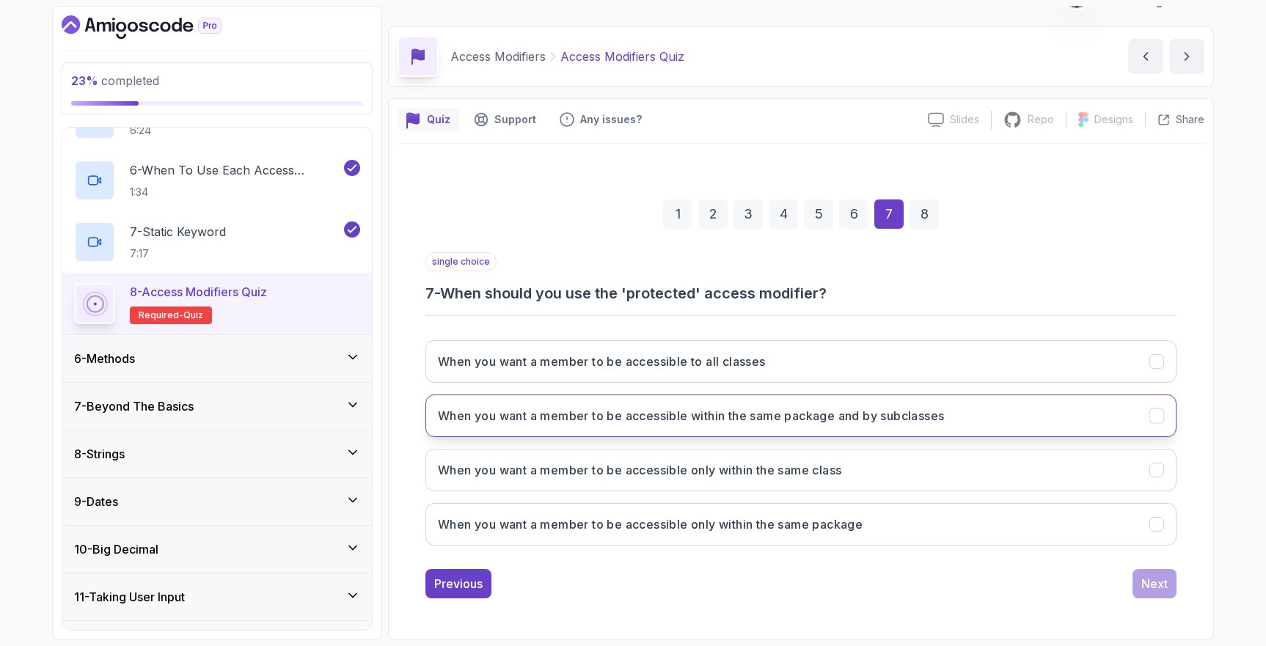
click at [883, 424] on h3 "When you want a member to be accessible within the same package and by subclass…" at bounding box center [691, 416] width 506 height 18
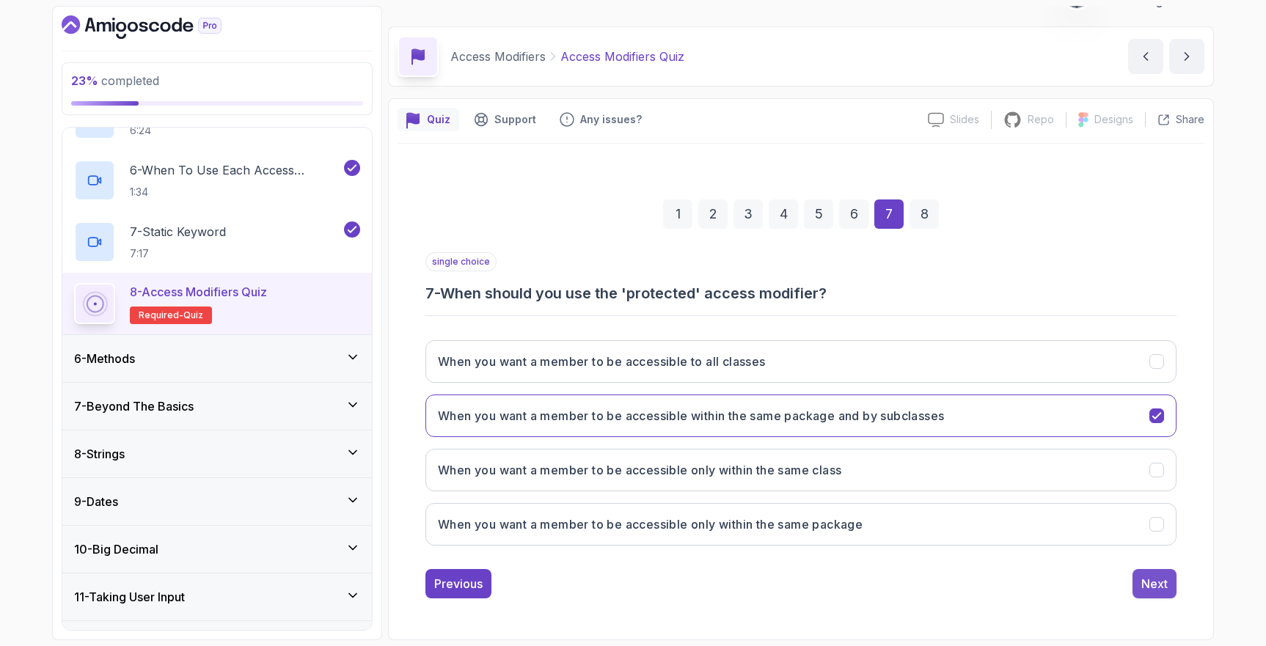
click at [1158, 588] on div "Next" at bounding box center [1155, 584] width 26 height 18
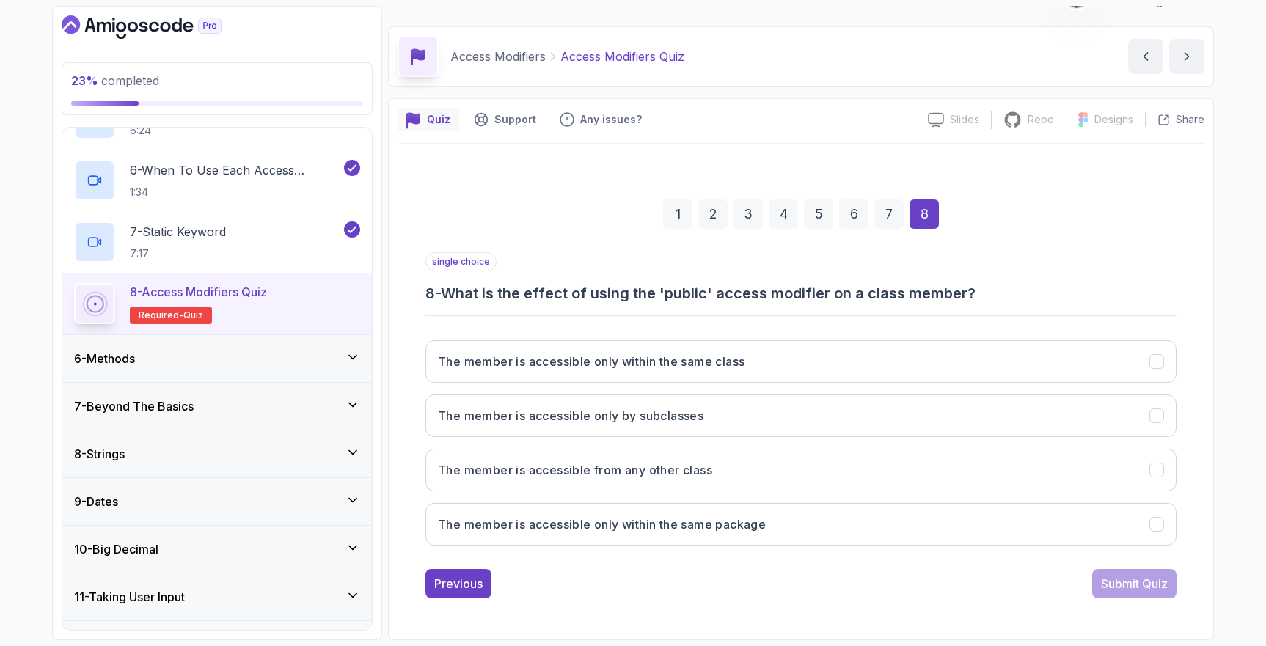
click at [897, 220] on div "7" at bounding box center [889, 214] width 29 height 29
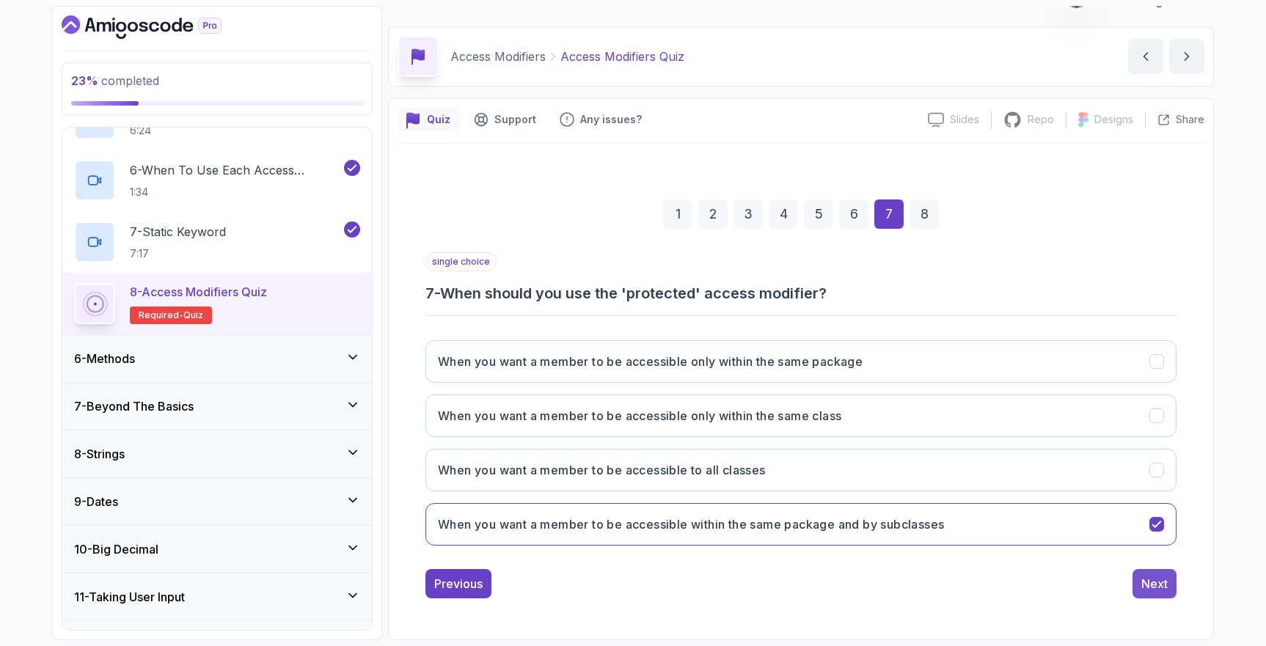
click at [1169, 593] on button "Next" at bounding box center [1155, 583] width 44 height 29
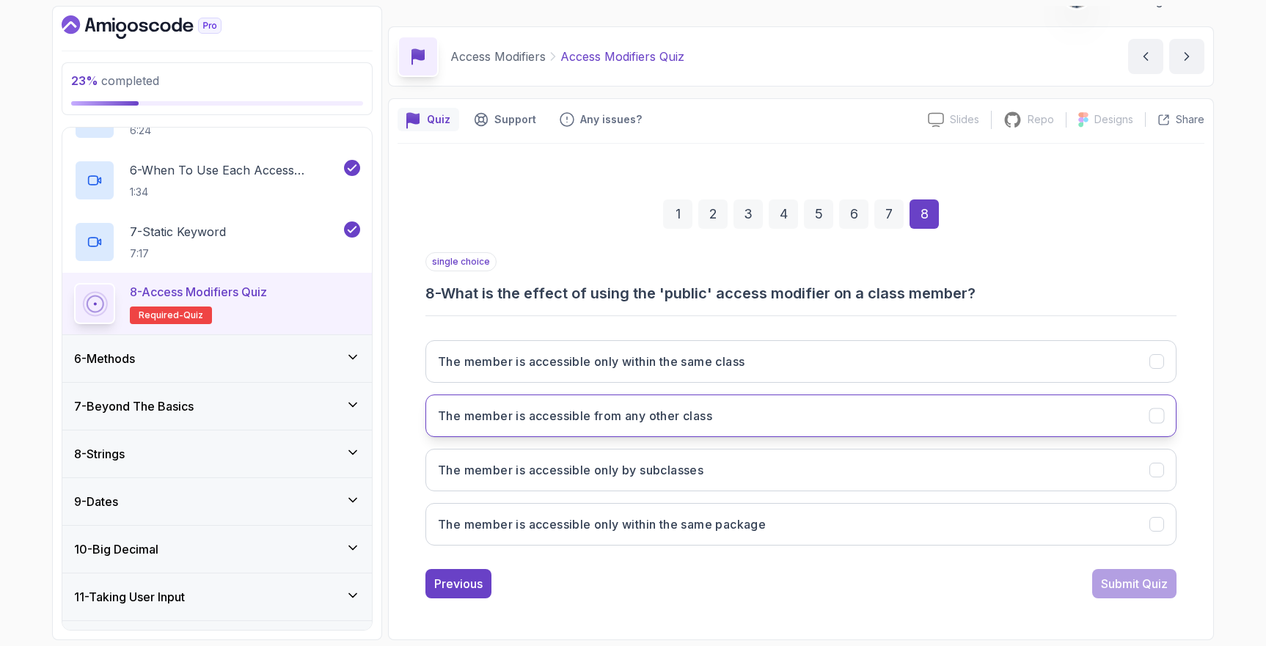
click at [658, 416] on h3 "The member is accessible from any other class" at bounding box center [575, 416] width 274 height 18
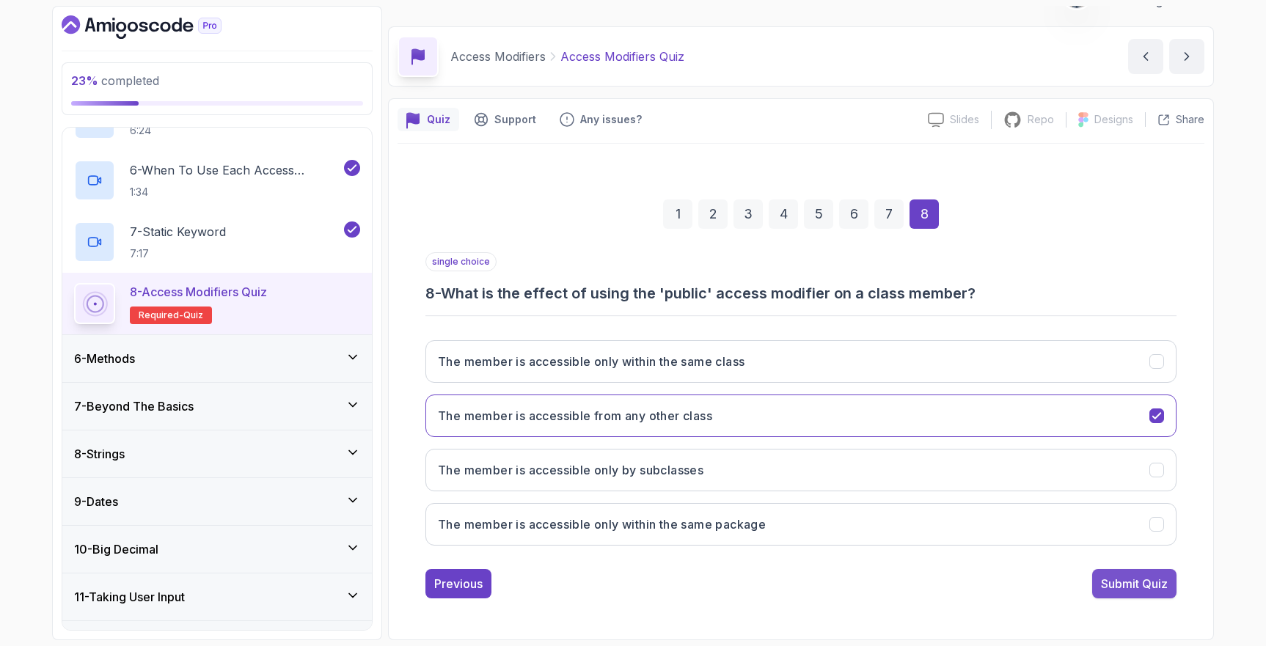
click at [1106, 588] on div "Submit Quiz" at bounding box center [1134, 584] width 67 height 18
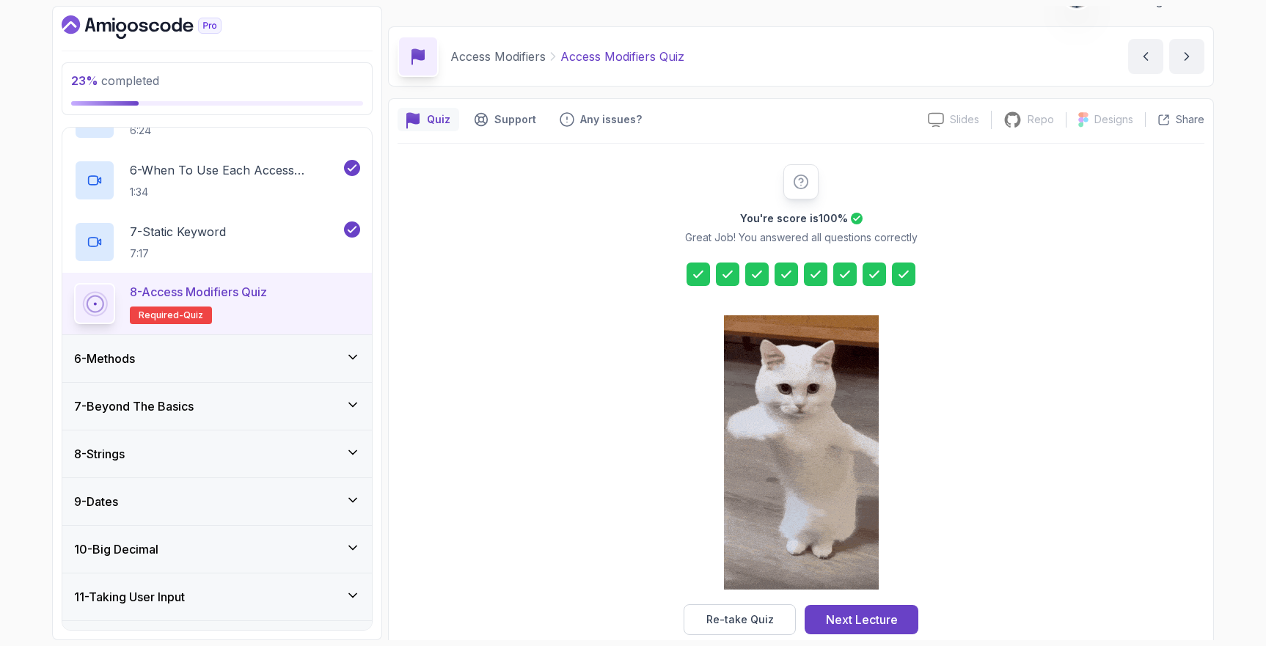
scroll to position [57, 0]
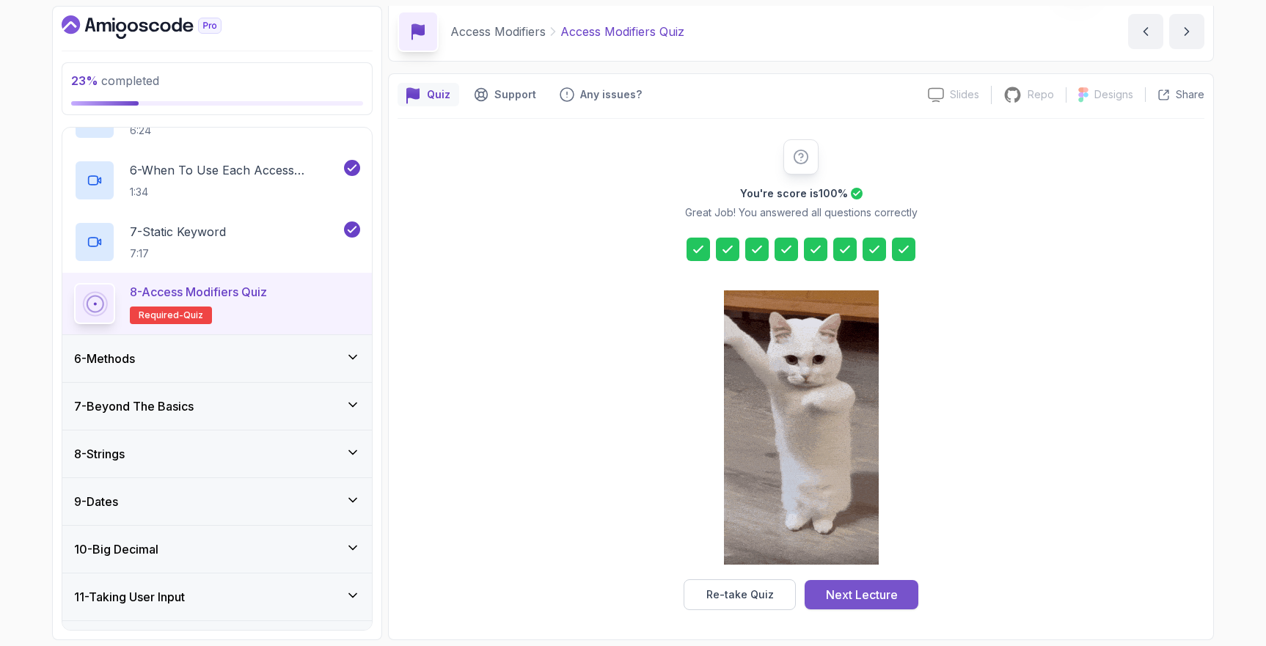
click at [877, 588] on div "Next Lecture" at bounding box center [862, 595] width 72 height 18
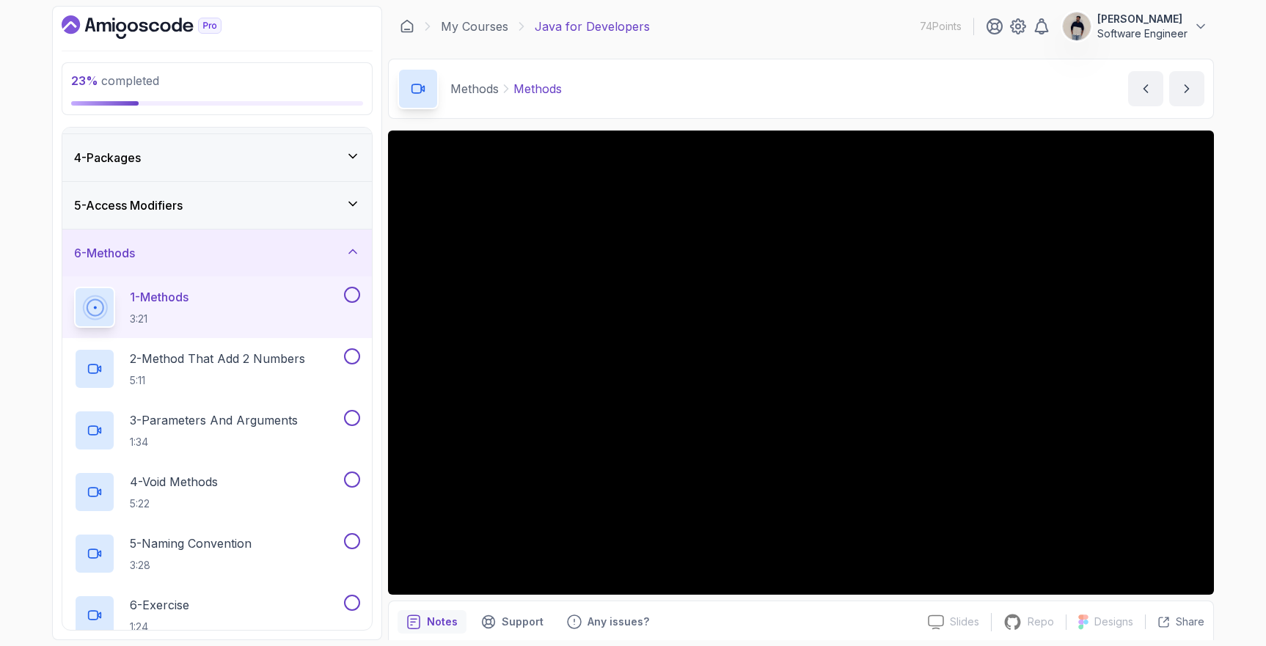
scroll to position [133, 0]
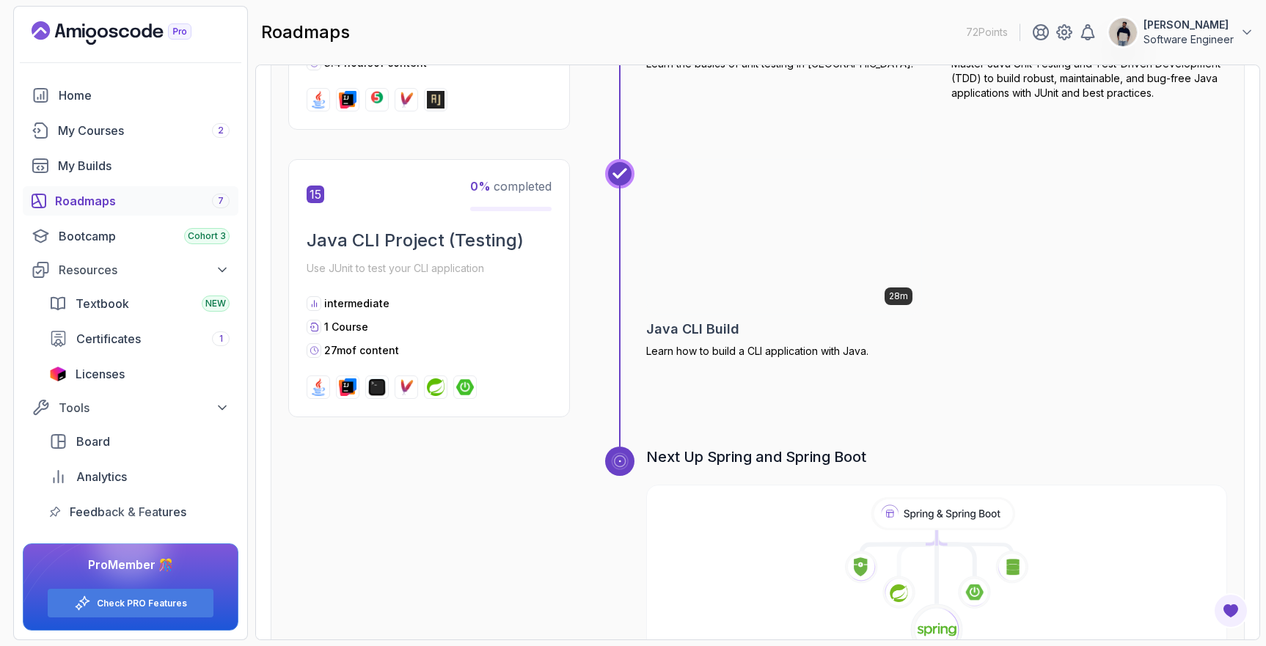
scroll to position [4685, 0]
